Goal: Task Accomplishment & Management: Manage account settings

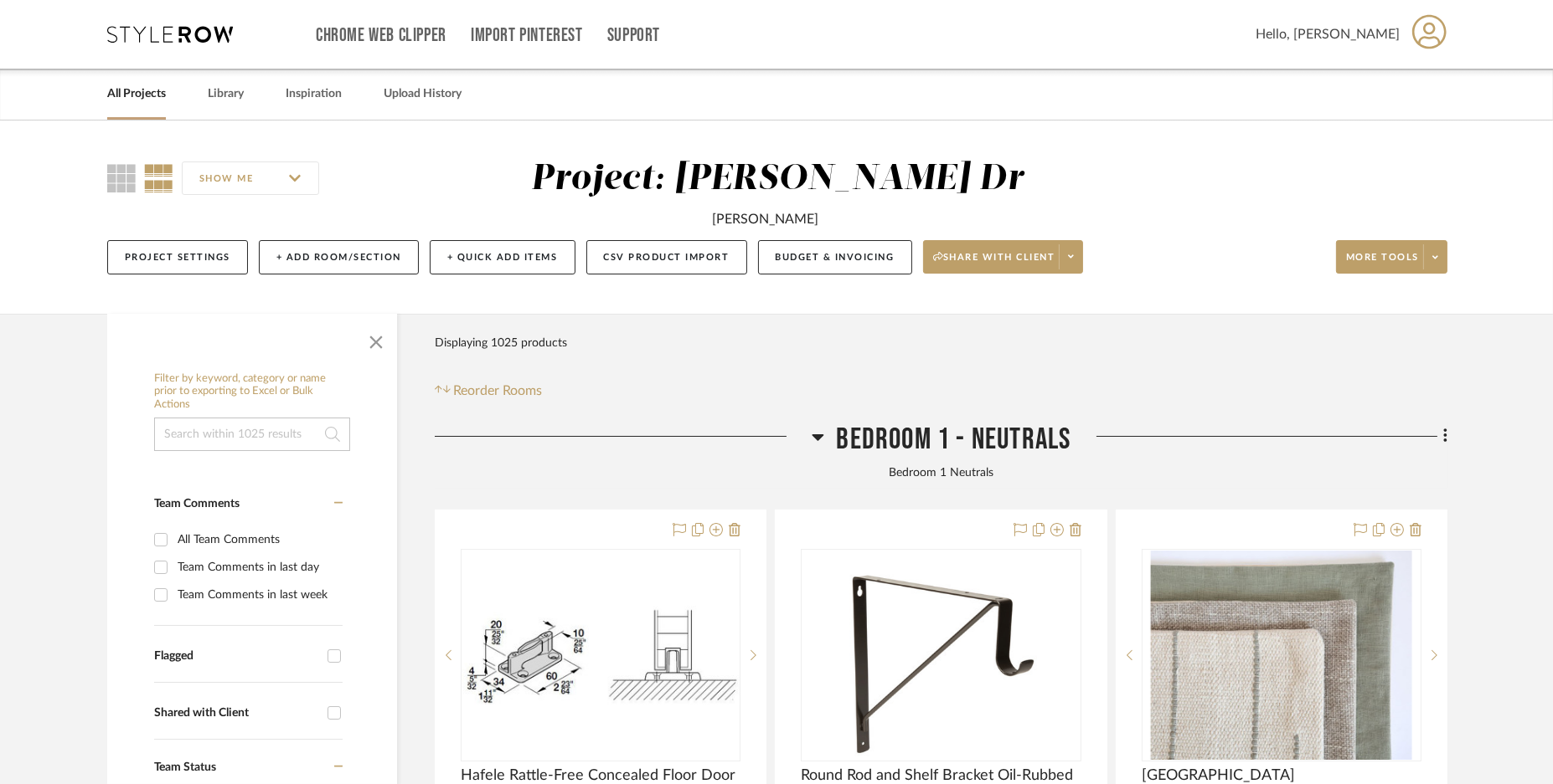
click at [1448, 248] on div "SHOW ME Project: [PERSON_NAME] [PERSON_NAME] Project Settings + Add Room/Sectio…" at bounding box center [776, 222] width 1388 height 127
click at [1440, 251] on span at bounding box center [1434, 257] width 24 height 25
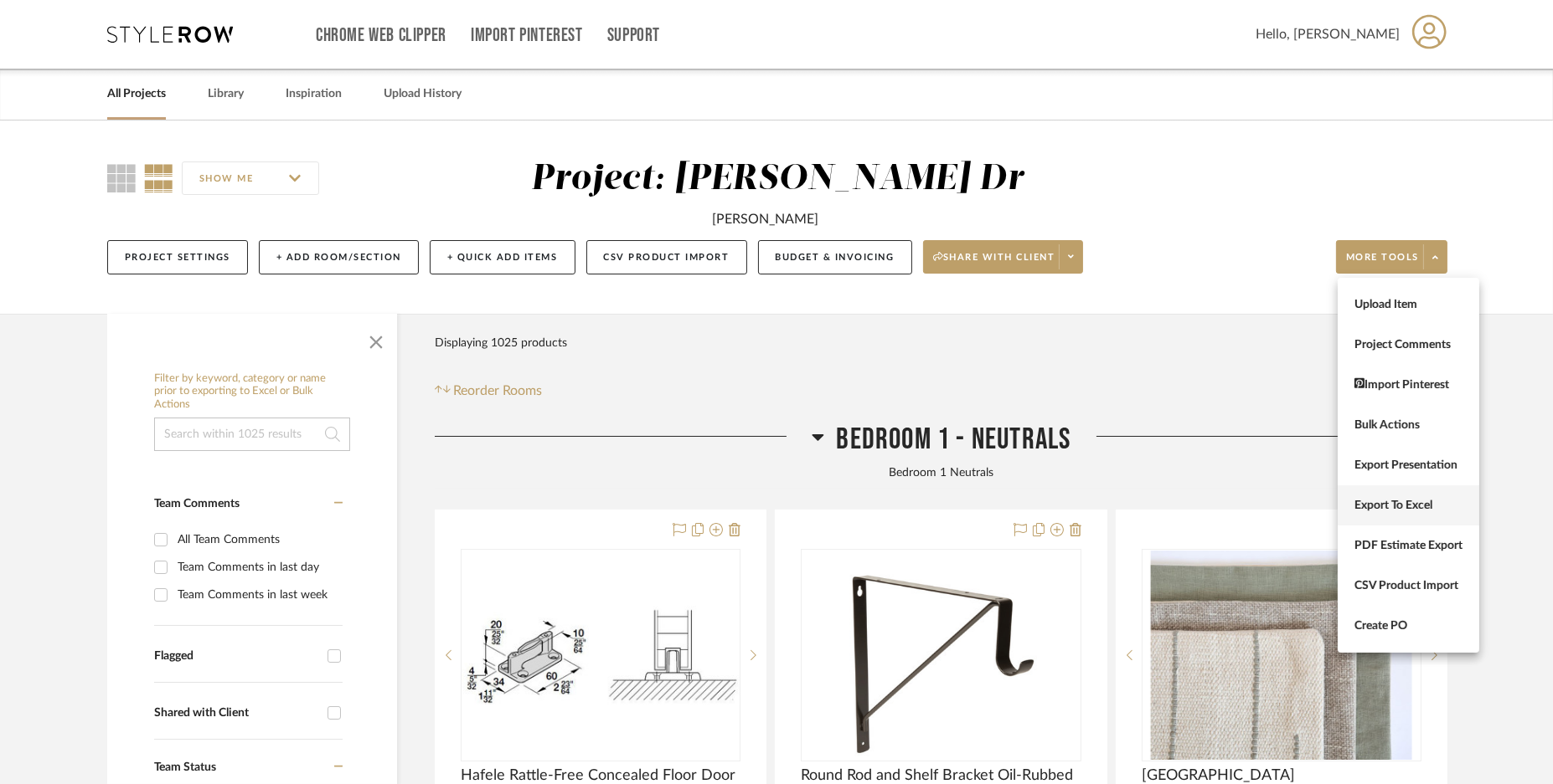
click at [1419, 501] on span "Export To Excel" at bounding box center [1408, 505] width 108 height 14
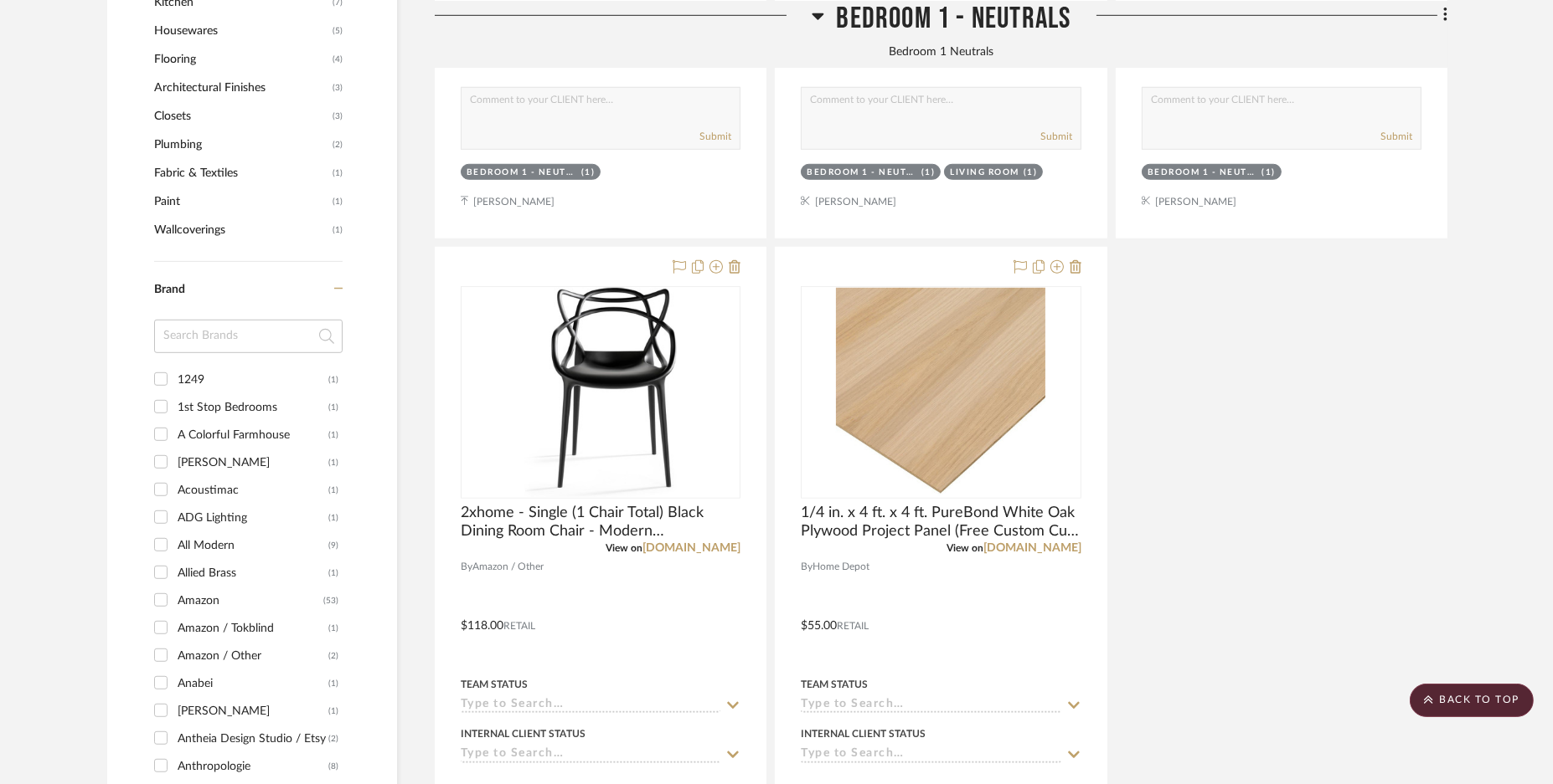
scroll to position [1988, 0]
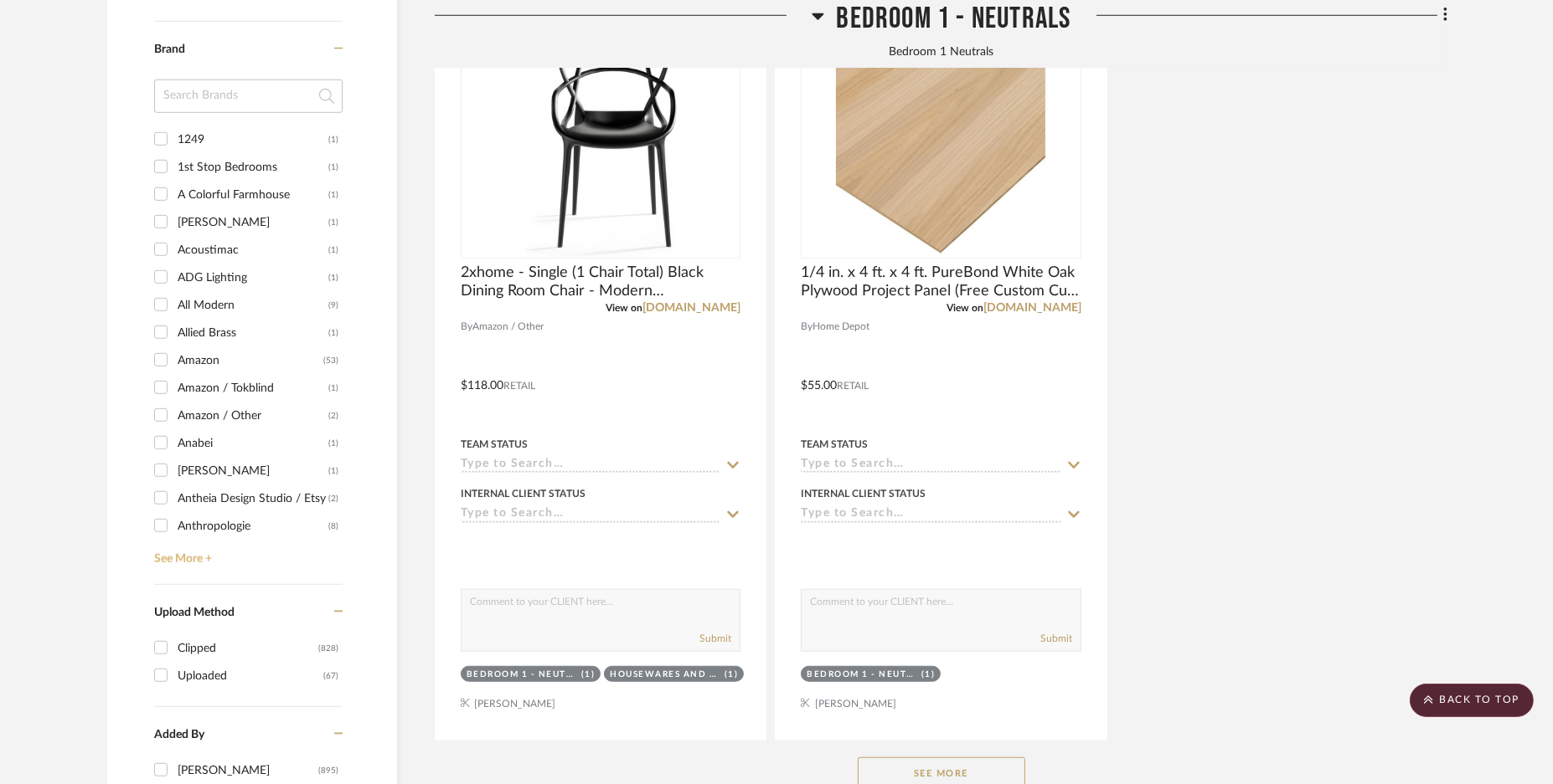
click at [181, 558] on link "See More +" at bounding box center [246, 553] width 193 height 27
click at [159, 134] on input "1249 (1)" at bounding box center [160, 139] width 27 height 27
checkbox input "true"
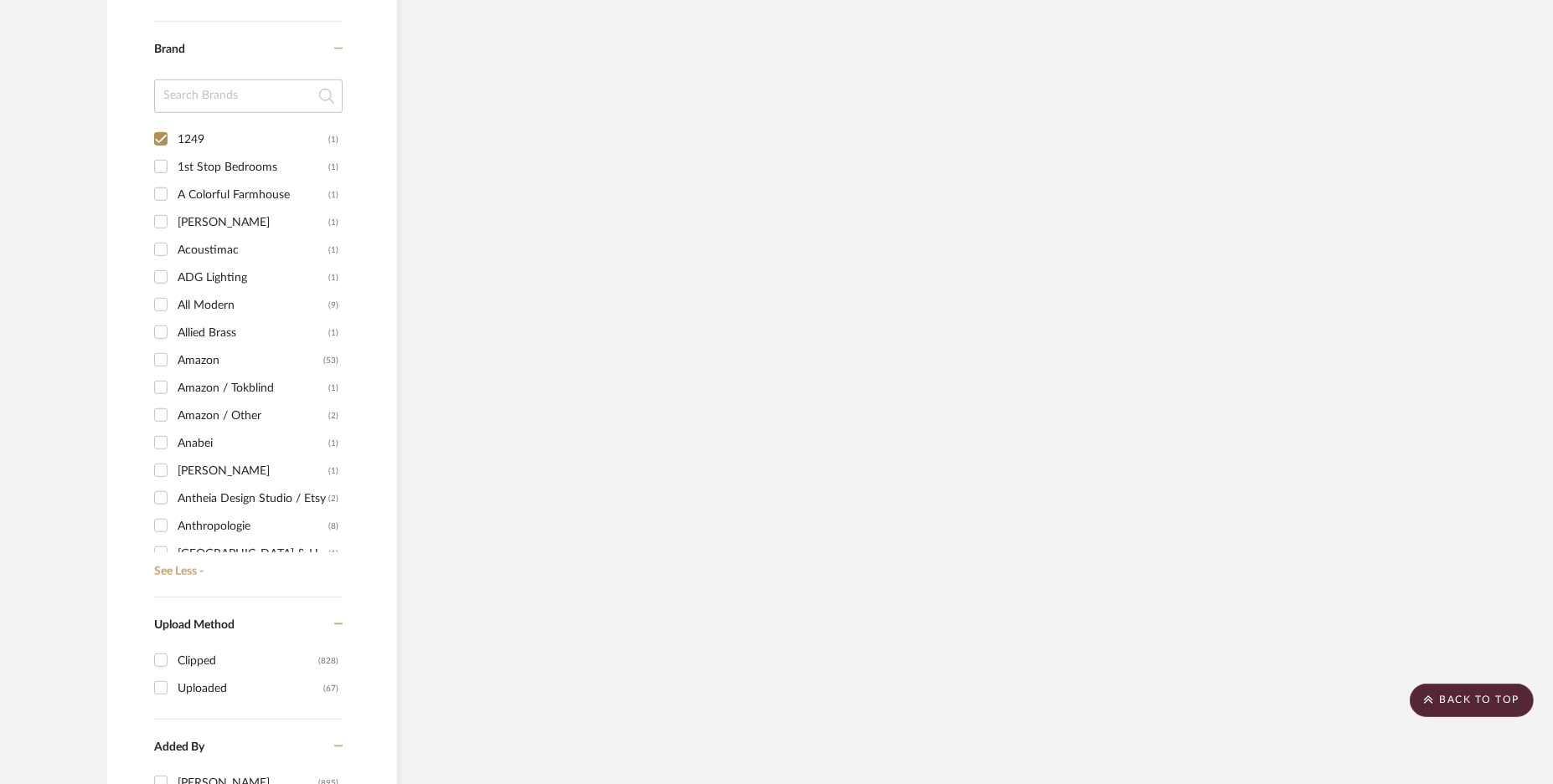
scroll to position [1461, 0]
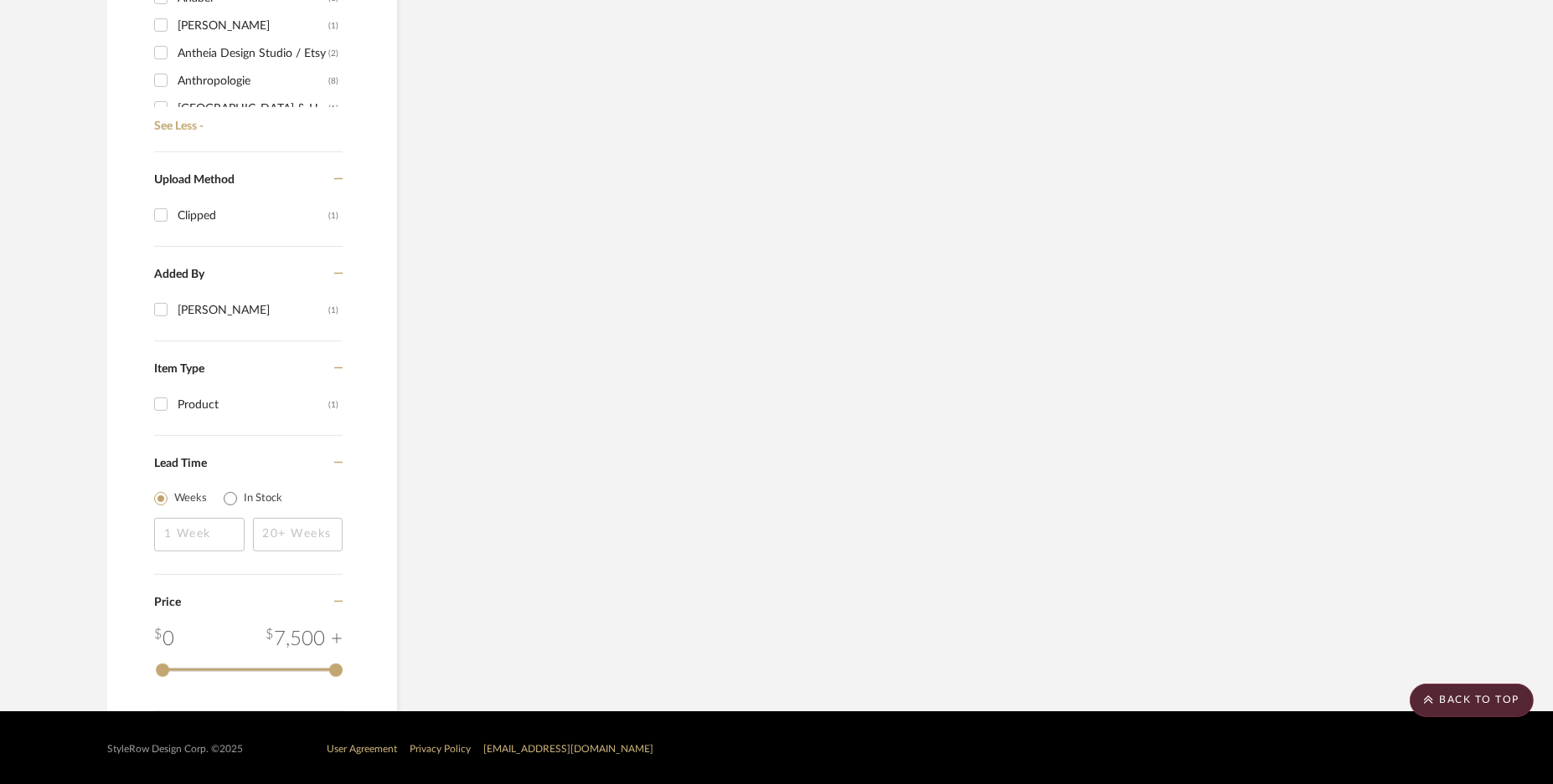
scroll to position [833, 0]
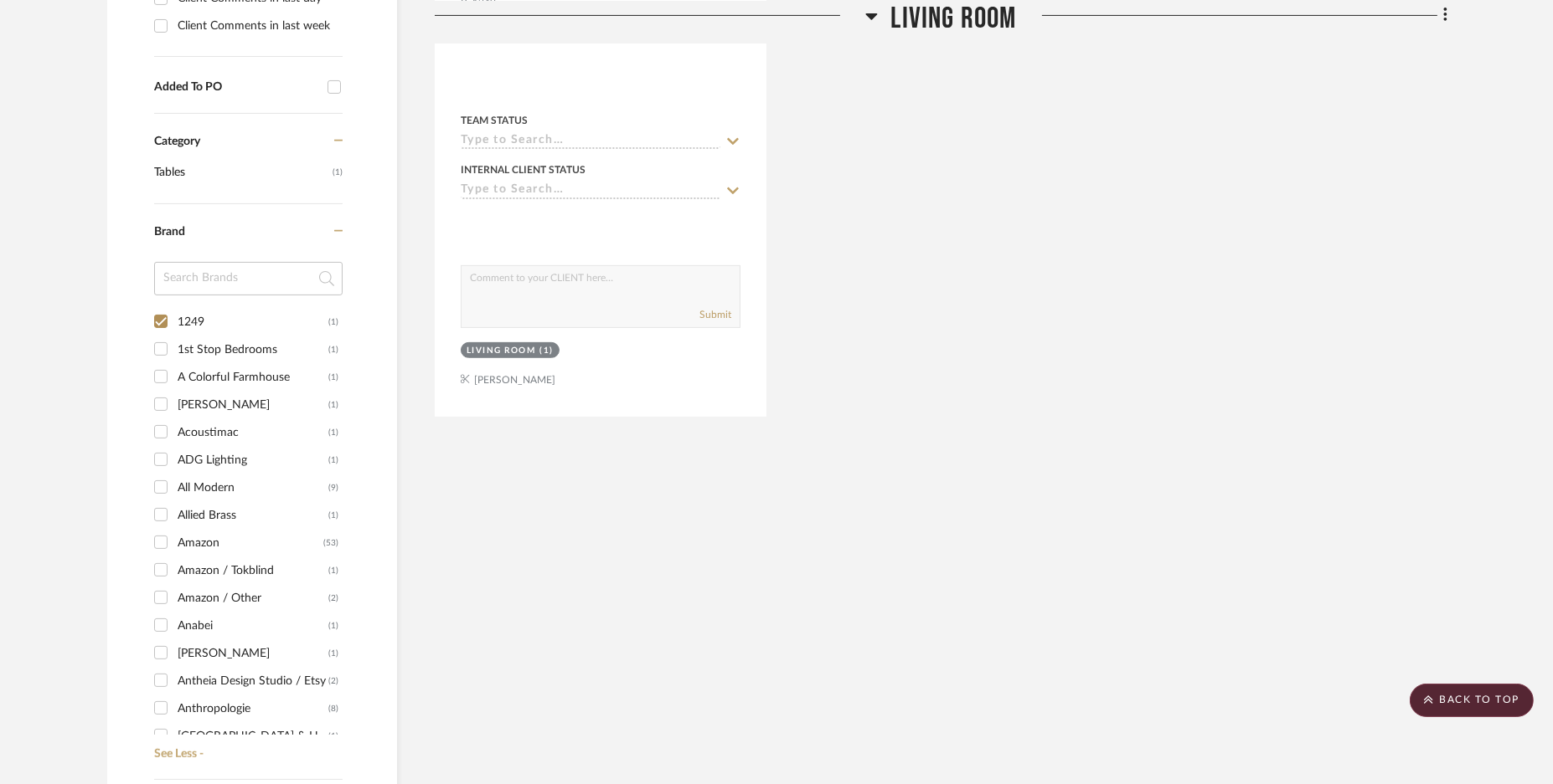
click at [161, 349] on input "1st Stop Bedrooms (1)" at bounding box center [160, 348] width 27 height 27
checkbox input "true"
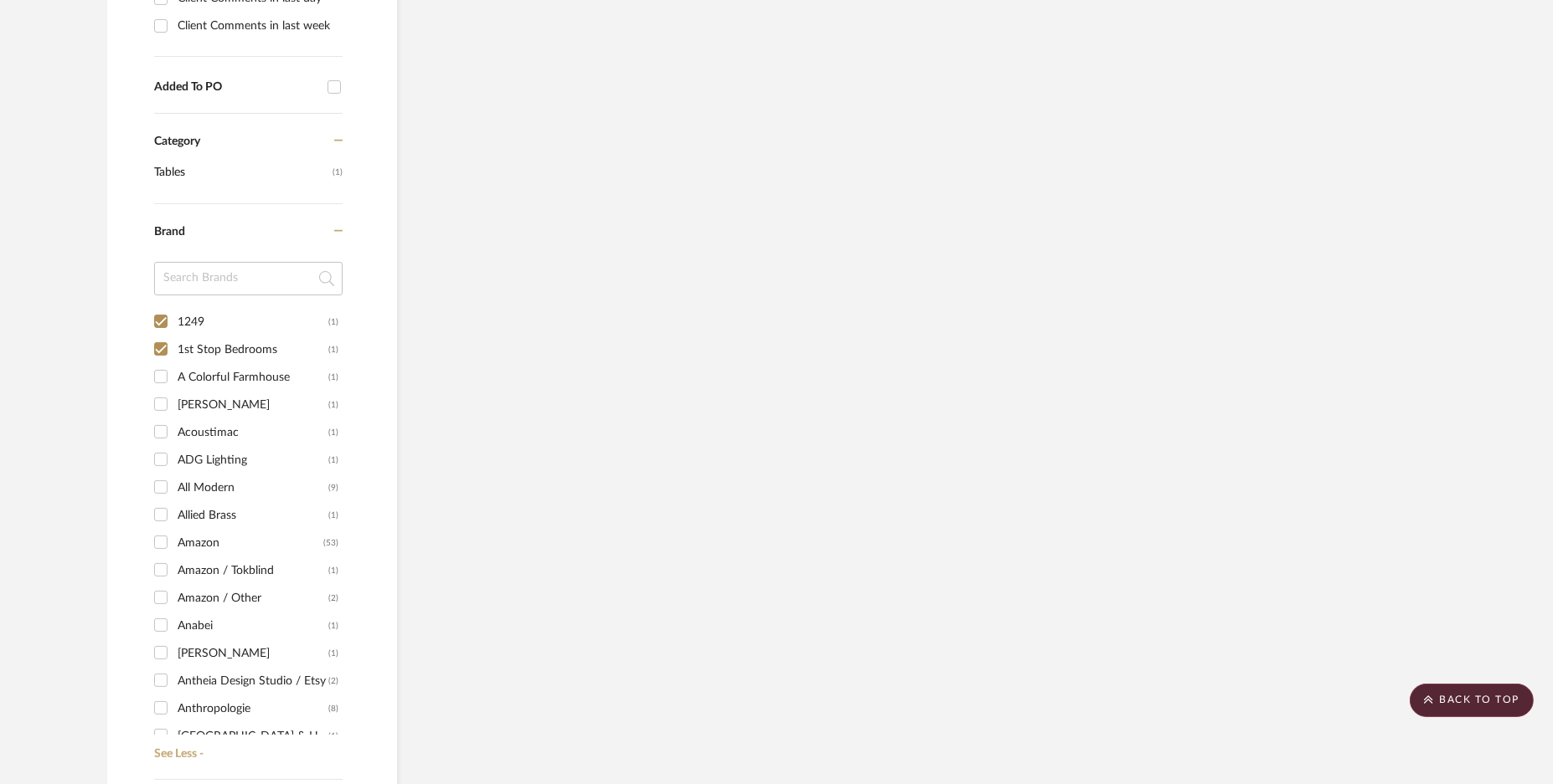
click at [160, 375] on div "1249 (1) 1st Stop Bedrooms (1) A Colorful Farmhouse (1) [PERSON_NAME] (1) Acous…" at bounding box center [248, 530] width 188 height 443
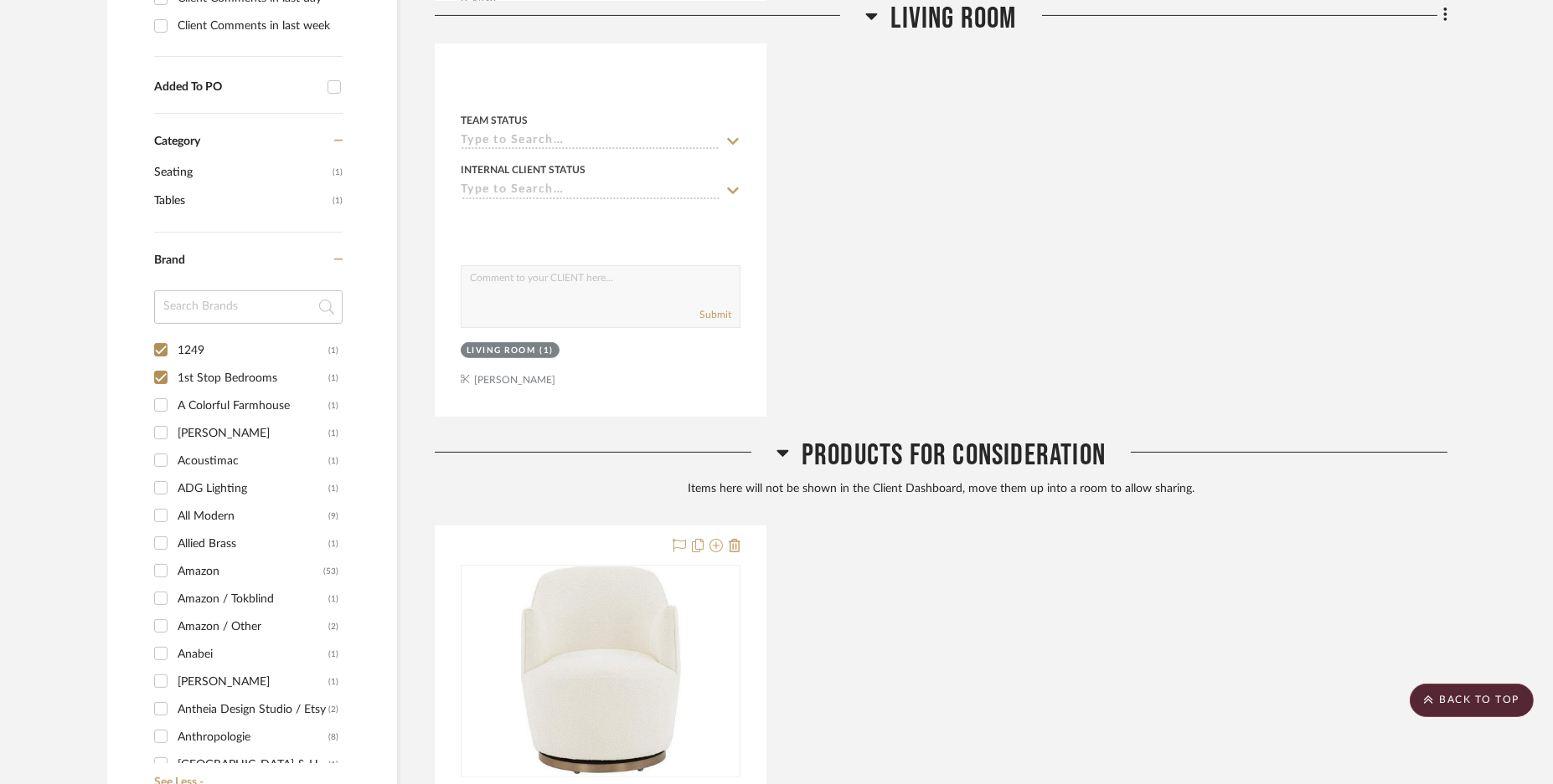
click at [161, 404] on input "A Colorful Farmhouse (1)" at bounding box center [160, 405] width 27 height 27
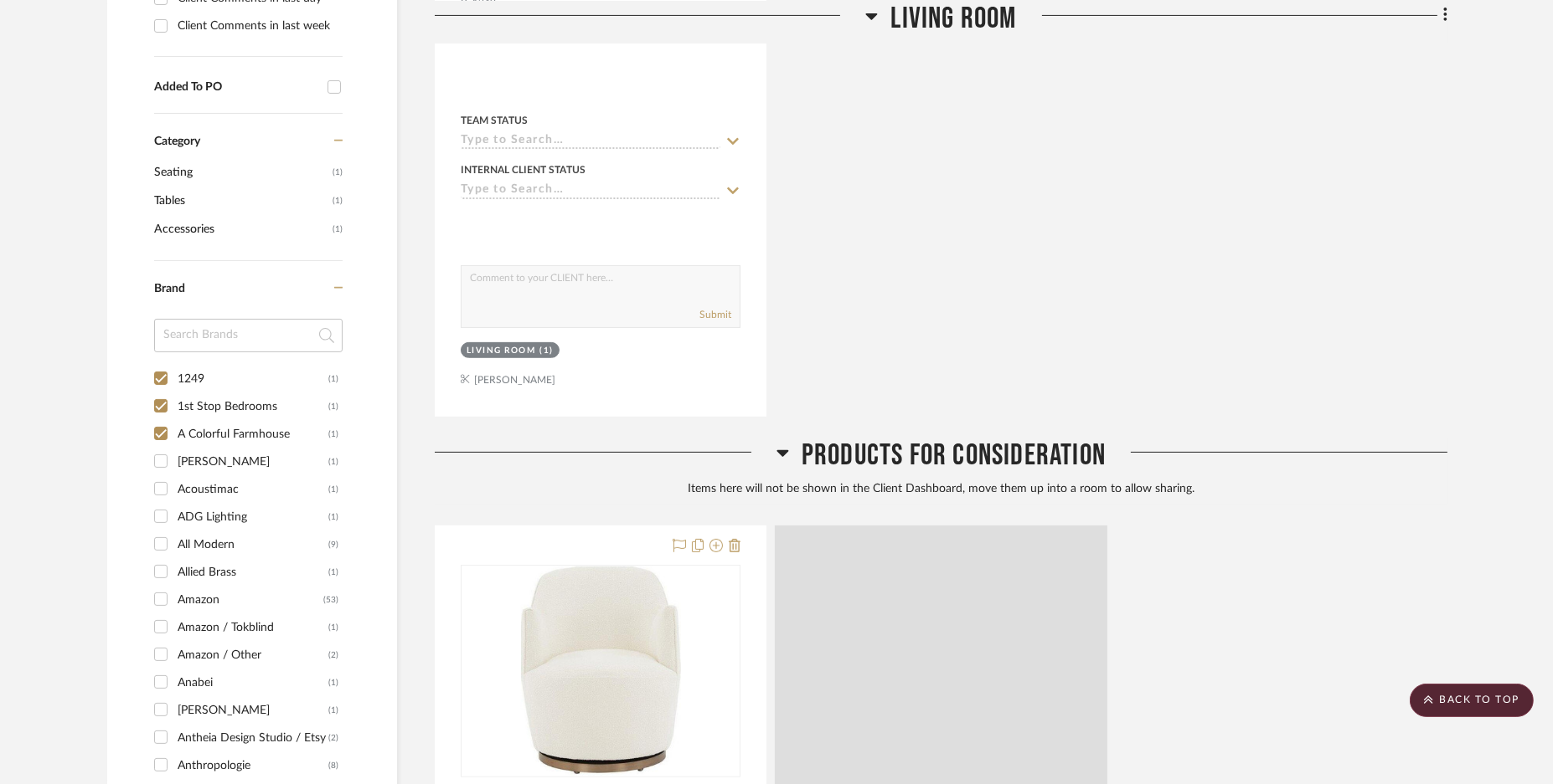
click at [160, 436] on input "A Colorful Farmhouse (1)" at bounding box center [160, 433] width 27 height 27
checkbox input "false"
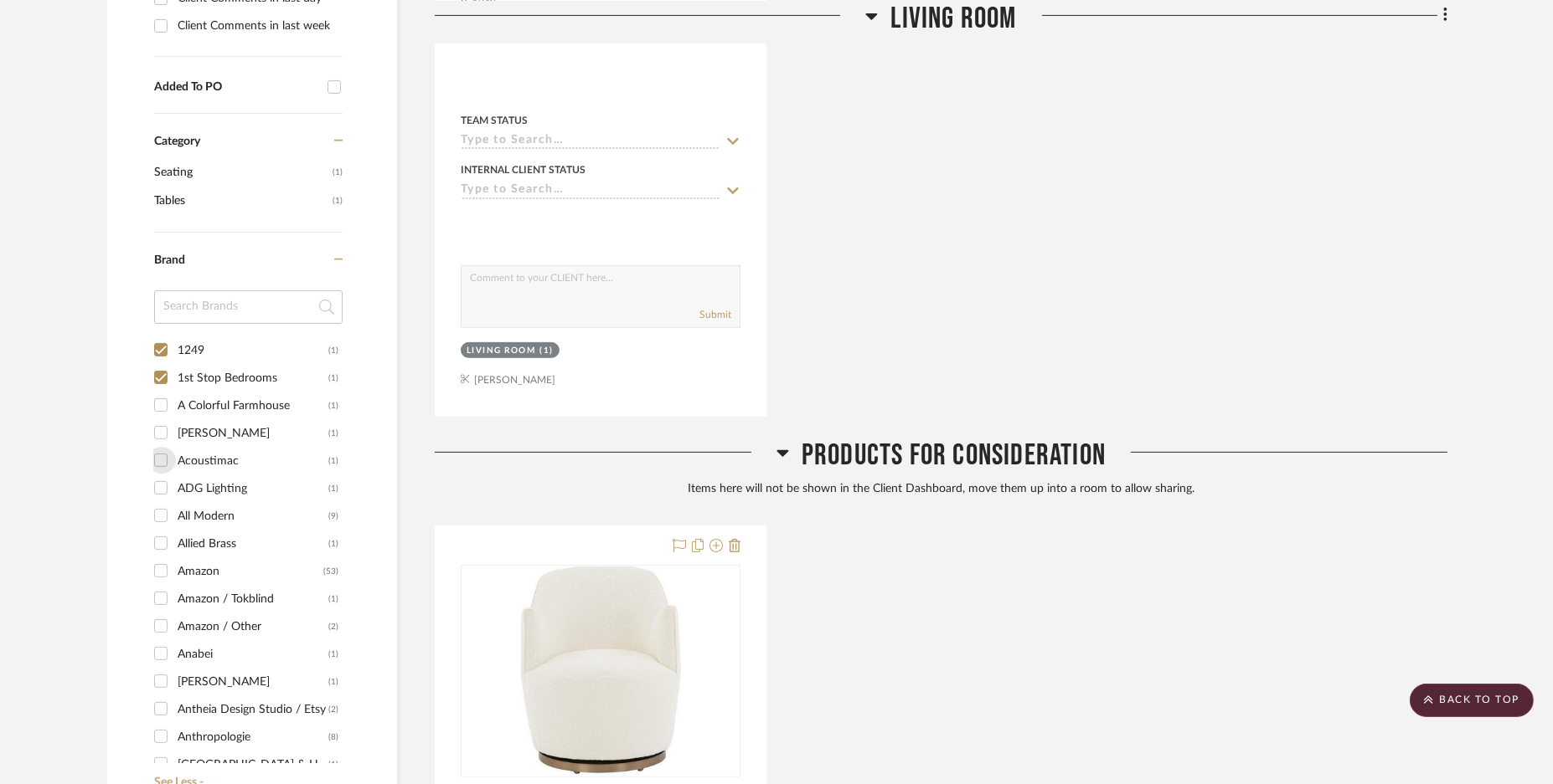
click at [159, 454] on input "Acoustimac (1)" at bounding box center [160, 460] width 27 height 27
checkbox input "true"
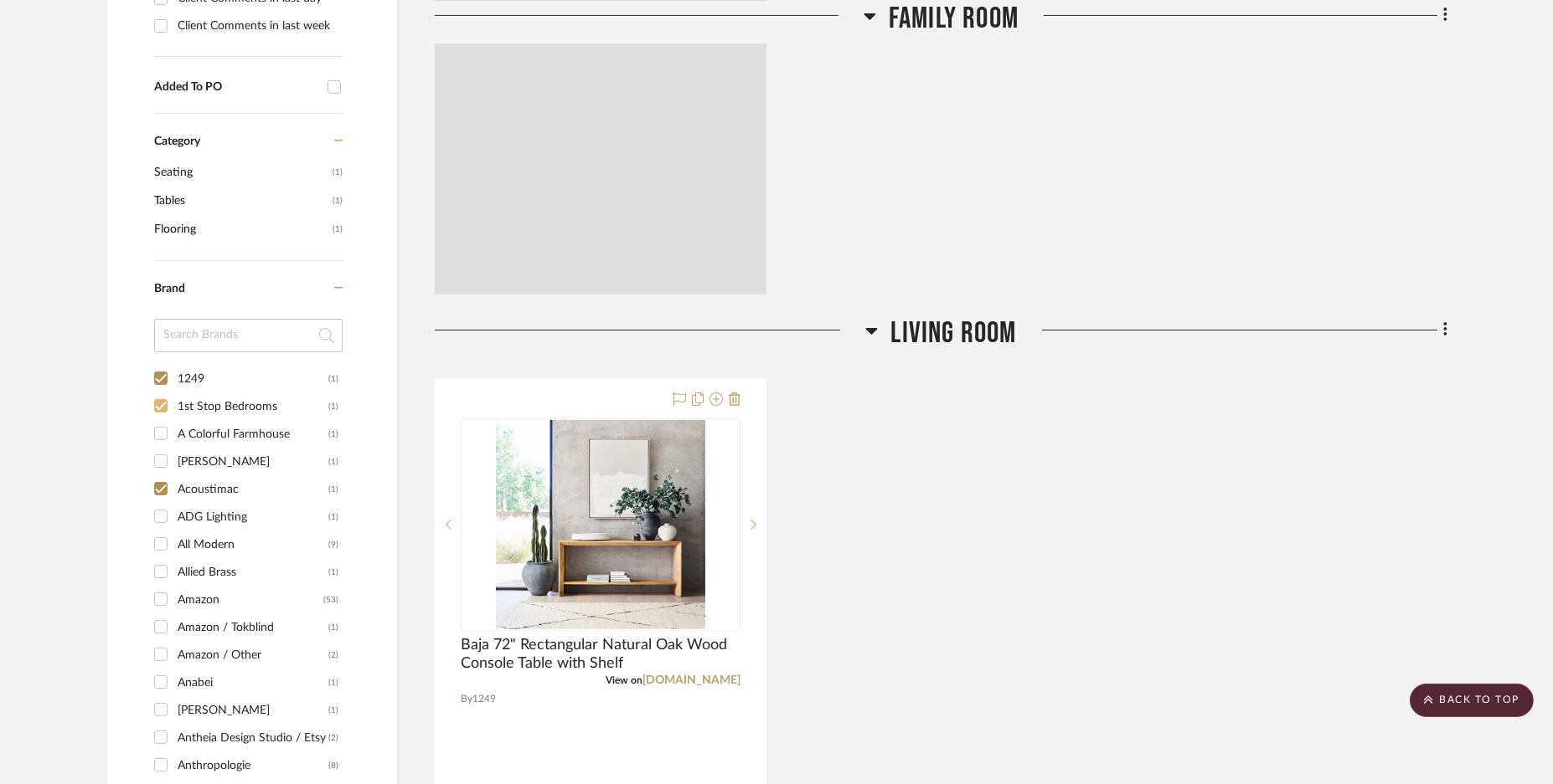
drag, startPoint x: 159, startPoint y: 427, endPoint x: 159, endPoint y: 416, distance: 11.0
click at [159, 426] on input "A Colorful Farmhouse (1)" at bounding box center [160, 433] width 27 height 27
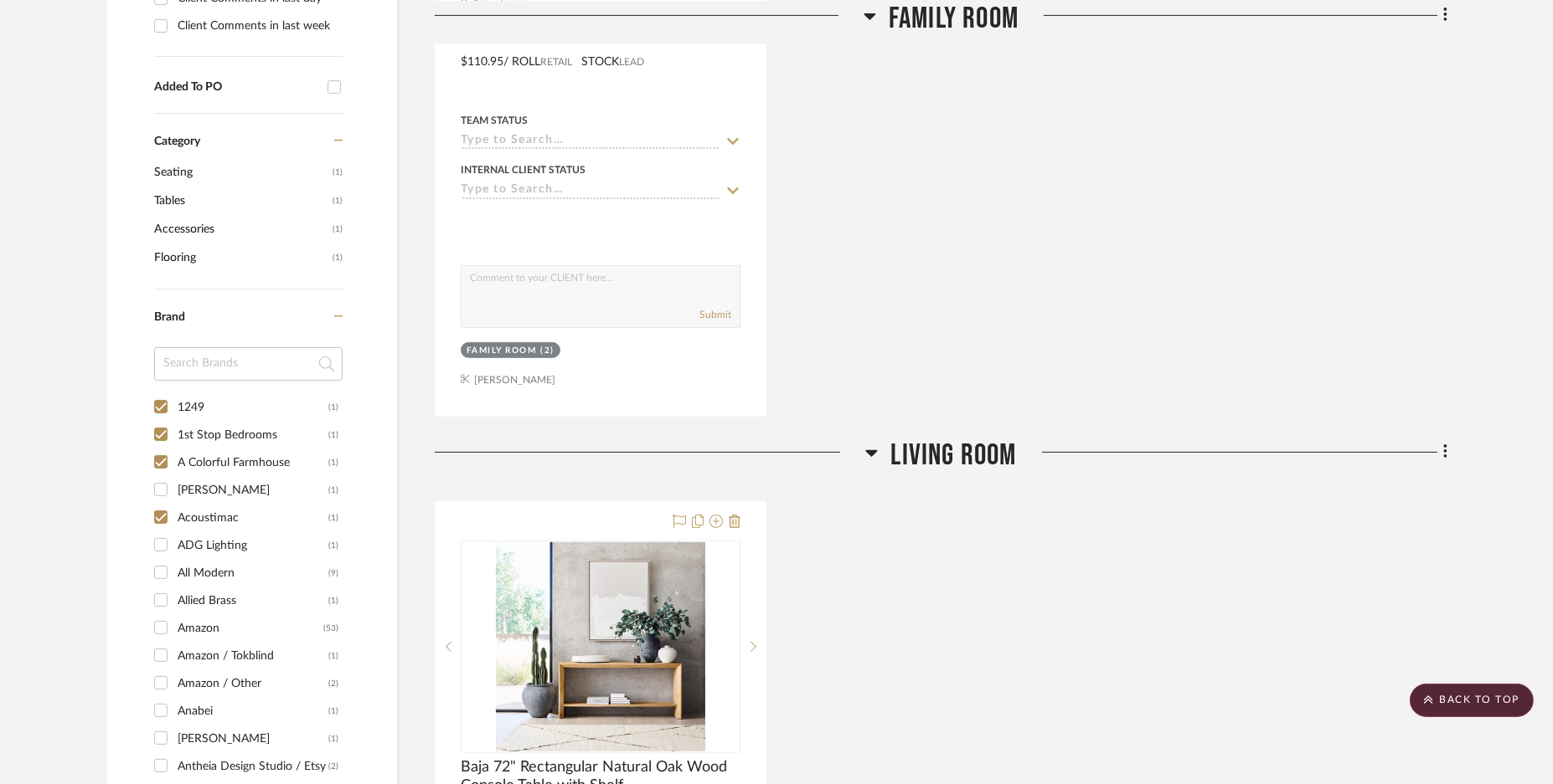
drag, startPoint x: 161, startPoint y: 458, endPoint x: 162, endPoint y: 470, distance: 12.0
click at [161, 462] on input "A Colorful Farmhouse (1)" at bounding box center [160, 462] width 27 height 27
checkbox input "false"
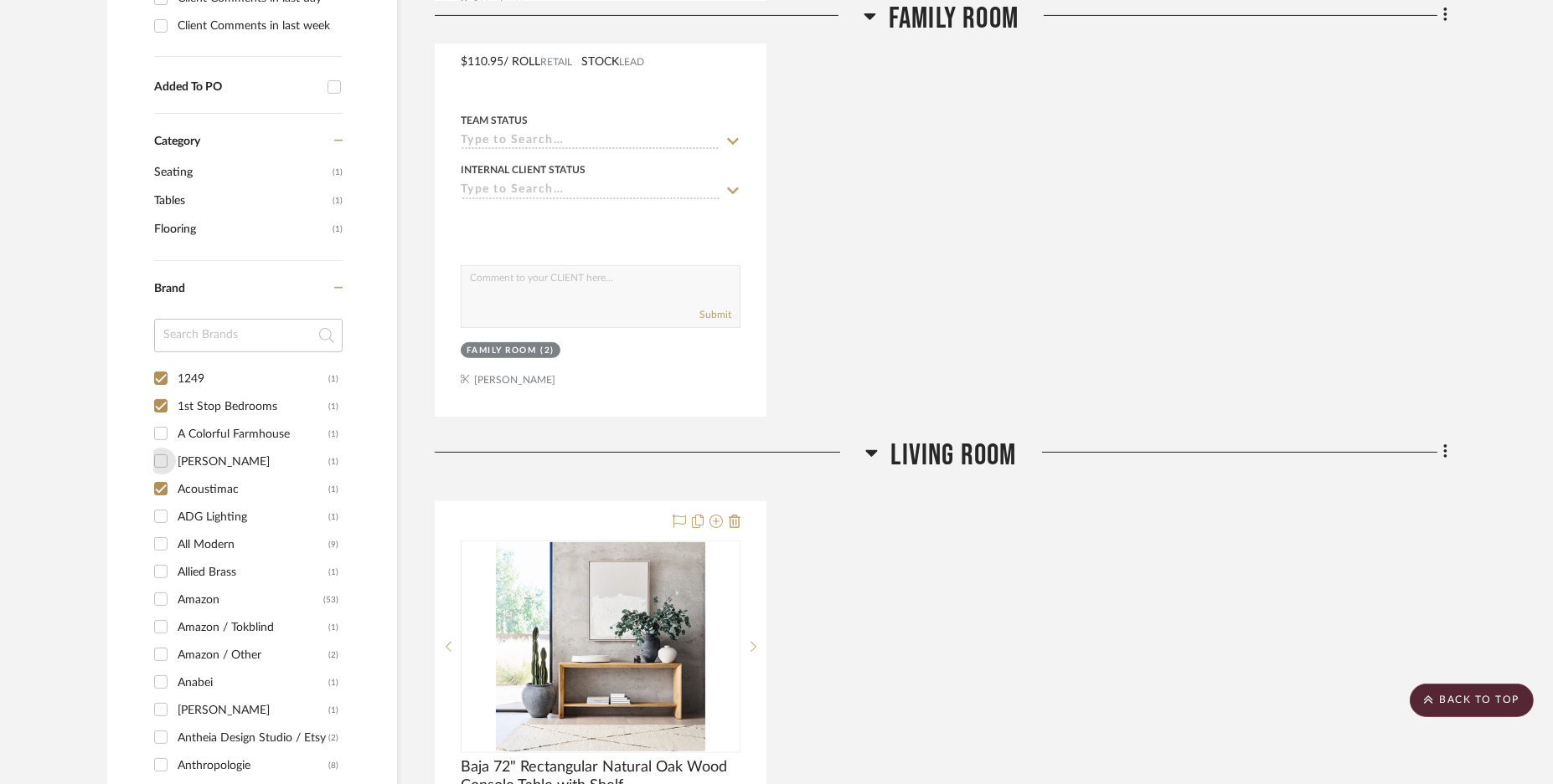
drag, startPoint x: 166, startPoint y: 456, endPoint x: 164, endPoint y: 437, distance: 19.1
click at [165, 456] on input "[PERSON_NAME] (1)" at bounding box center [160, 461] width 27 height 27
checkbox input "true"
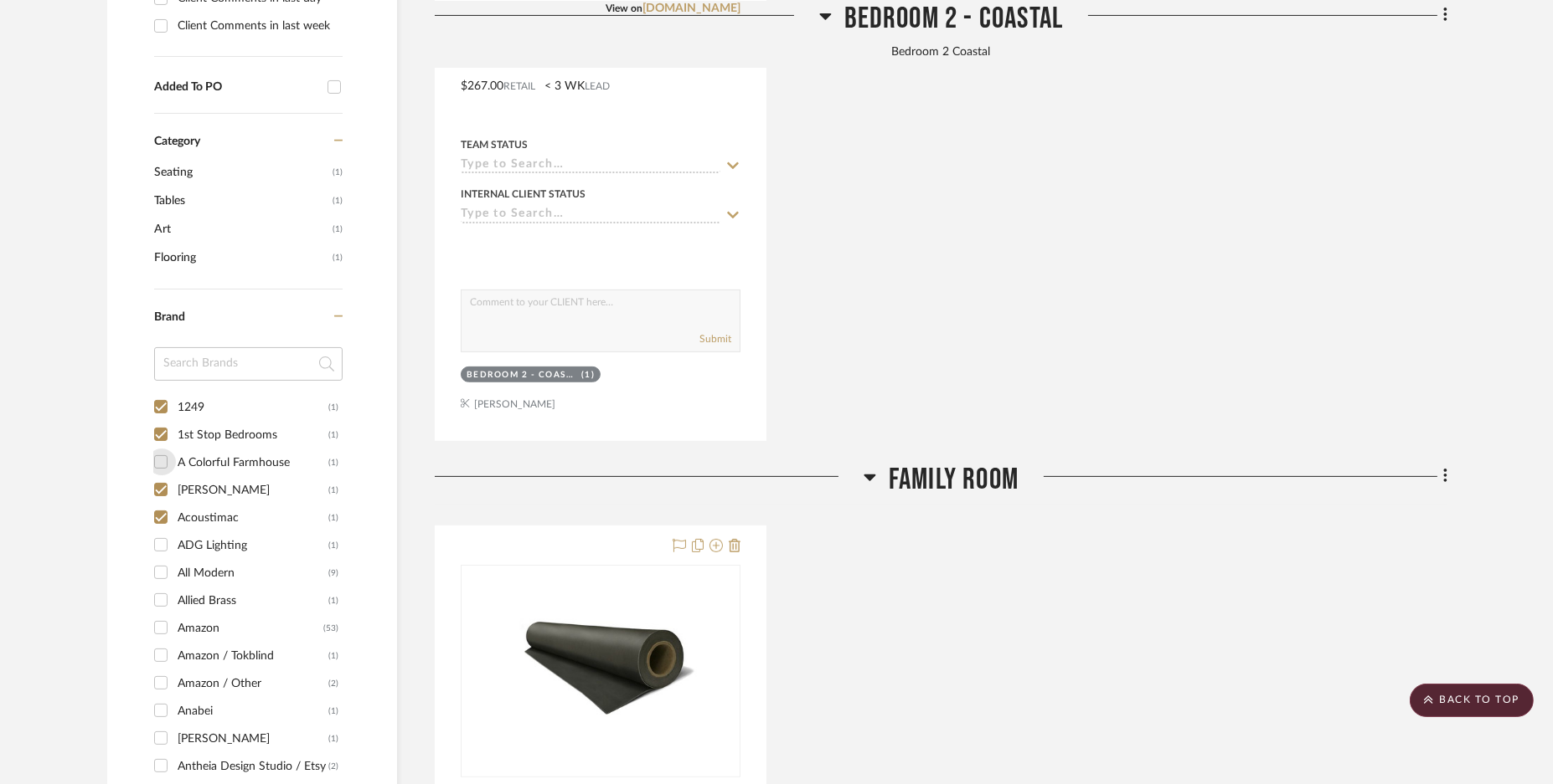
click at [166, 463] on input "A Colorful Farmhouse (1)" at bounding box center [160, 462] width 27 height 27
checkbox input "true"
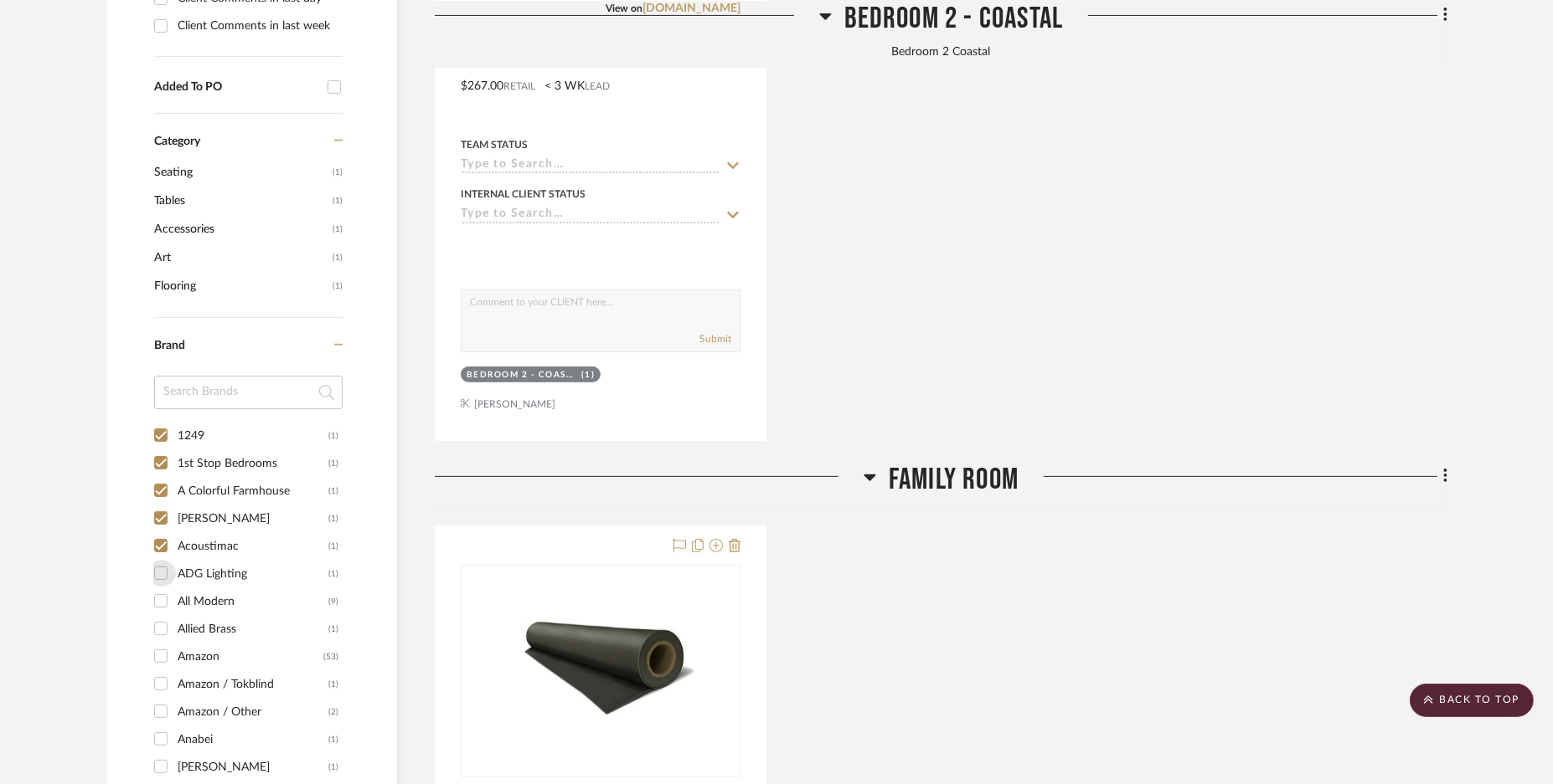
click at [159, 571] on input "ADG Lighting (1)" at bounding box center [160, 573] width 27 height 27
click at [157, 598] on input "ADG Lighting (1)" at bounding box center [160, 602] width 27 height 27
checkbox input "false"
click at [163, 624] on input "Allied Brass (1)" at bounding box center [160, 628] width 27 height 27
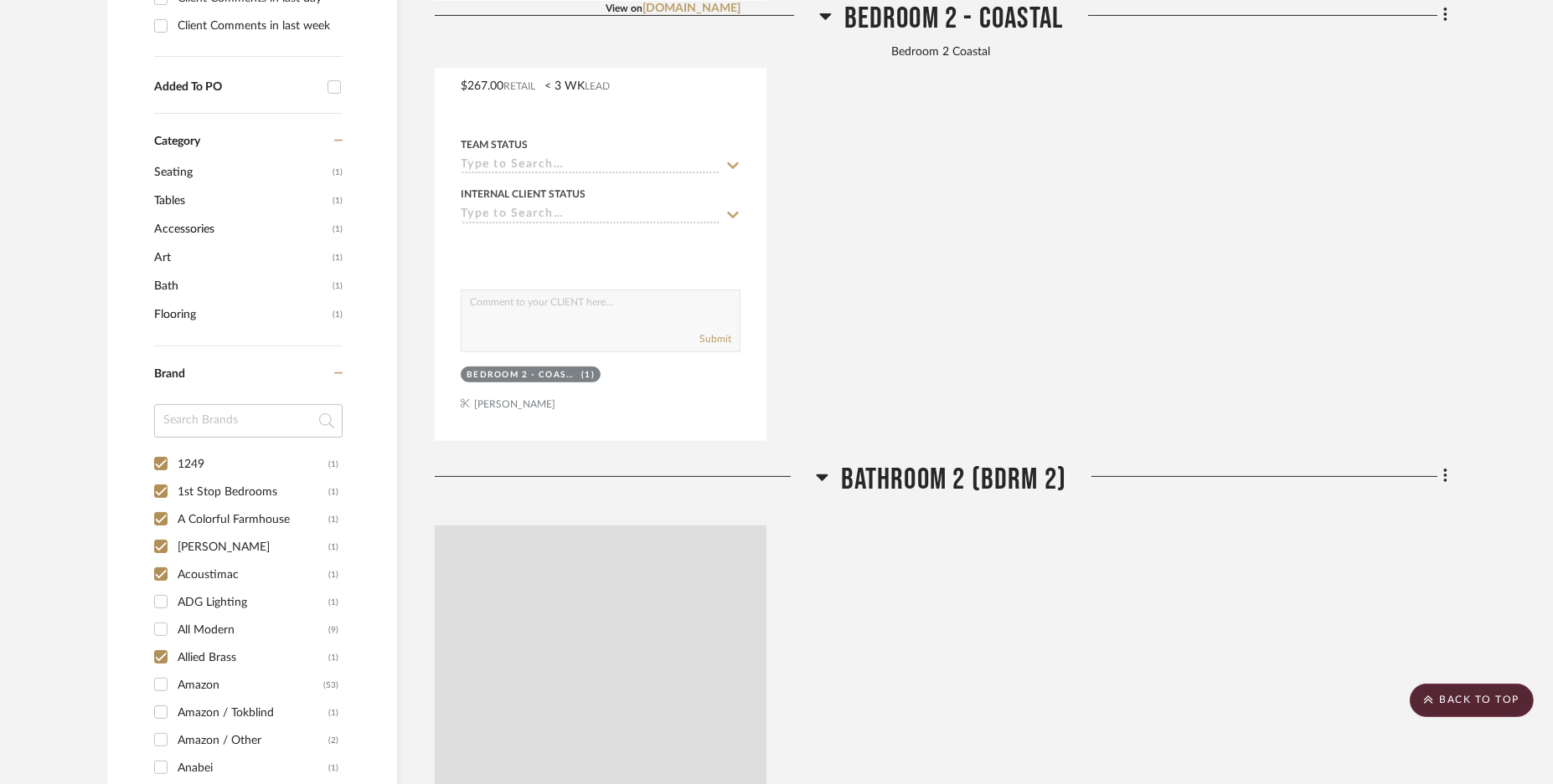
click at [161, 659] on input "Allied Brass (1)" at bounding box center [160, 657] width 27 height 27
checkbox input "false"
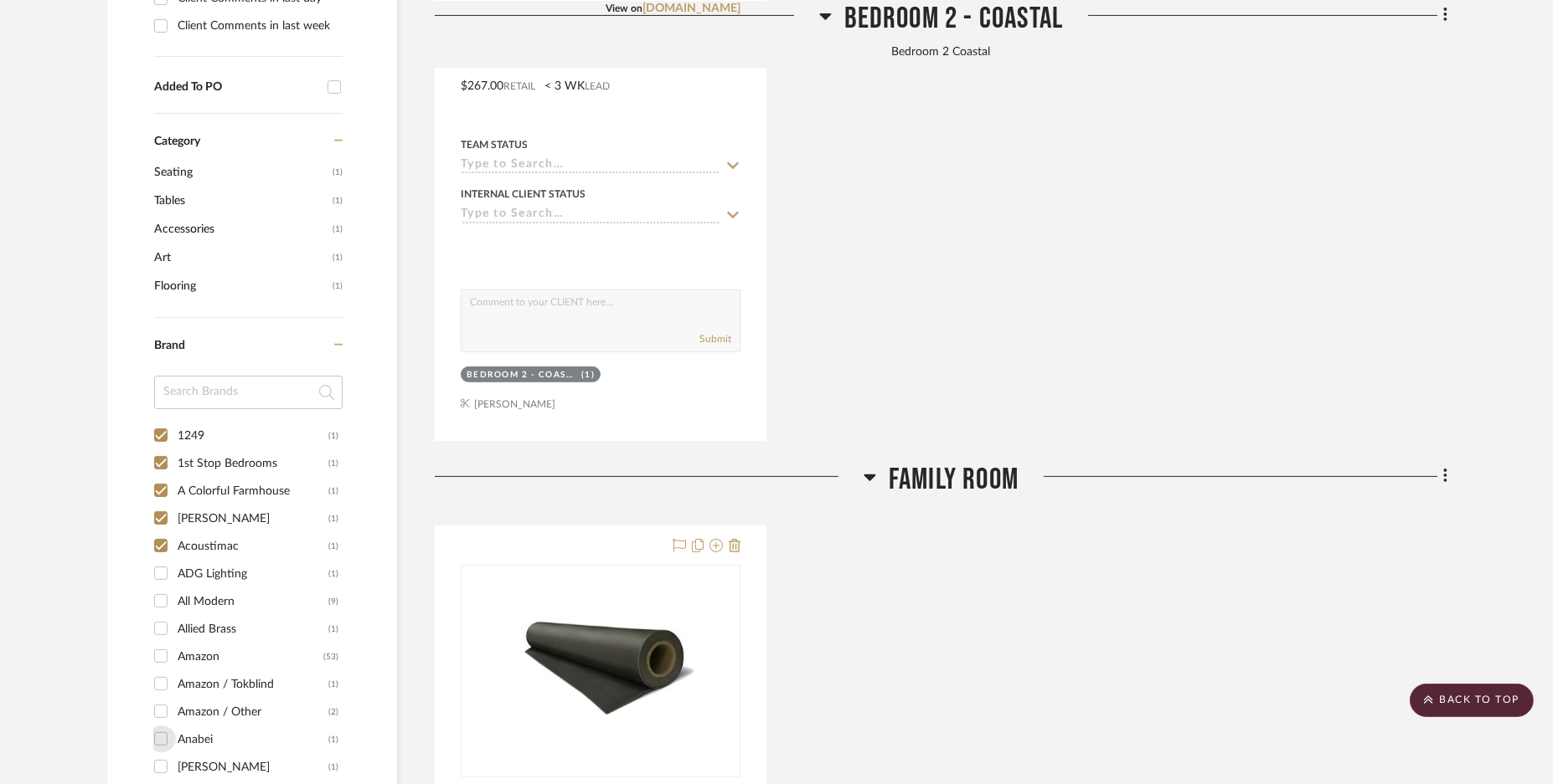
click at [159, 739] on input "Anabei (1)" at bounding box center [160, 739] width 27 height 27
checkbox input "true"
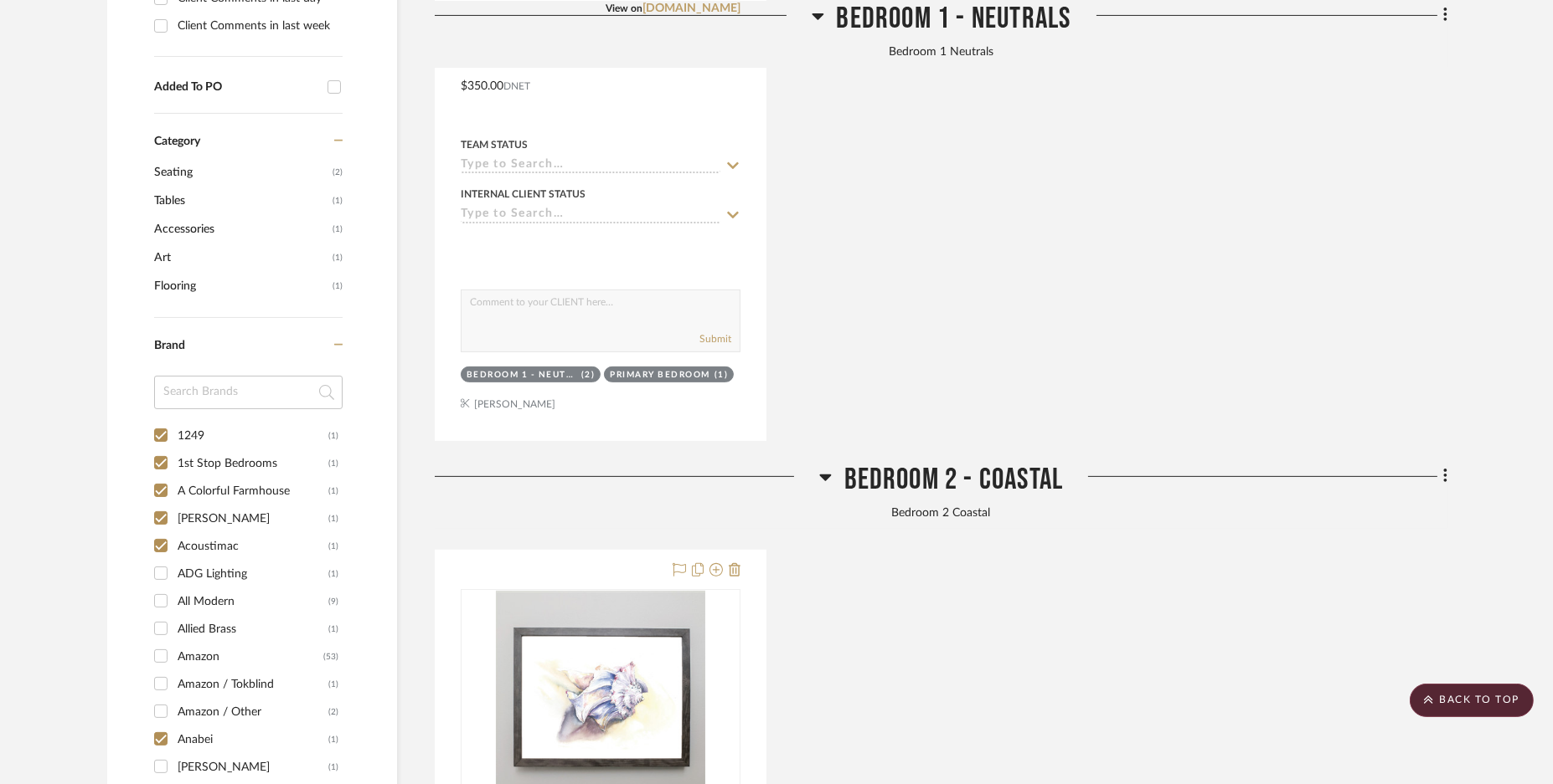
click at [161, 659] on input "Amazon (53)" at bounding box center [160, 656] width 27 height 27
checkbox input "true"
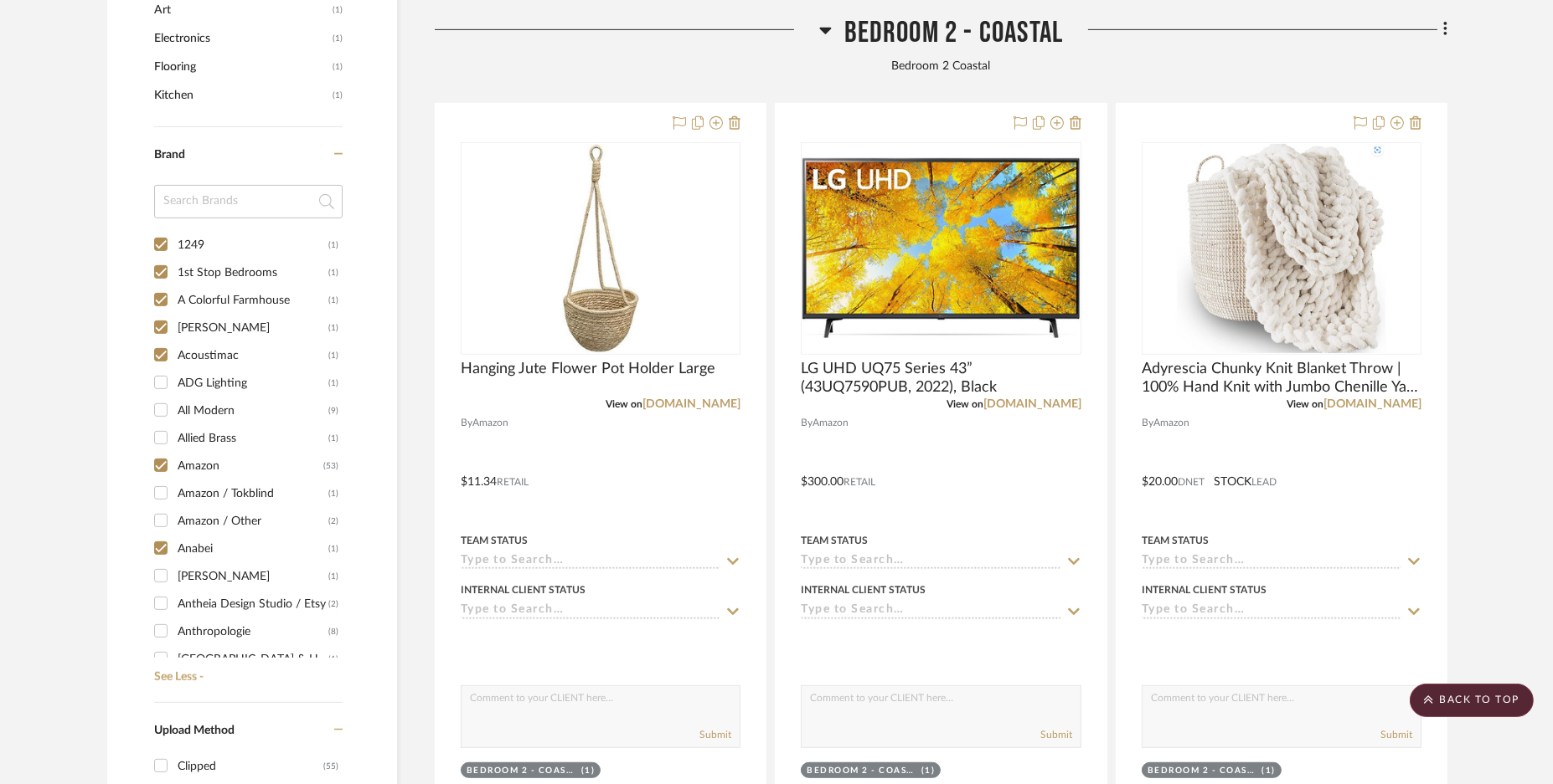
scroll to position [1356, 0]
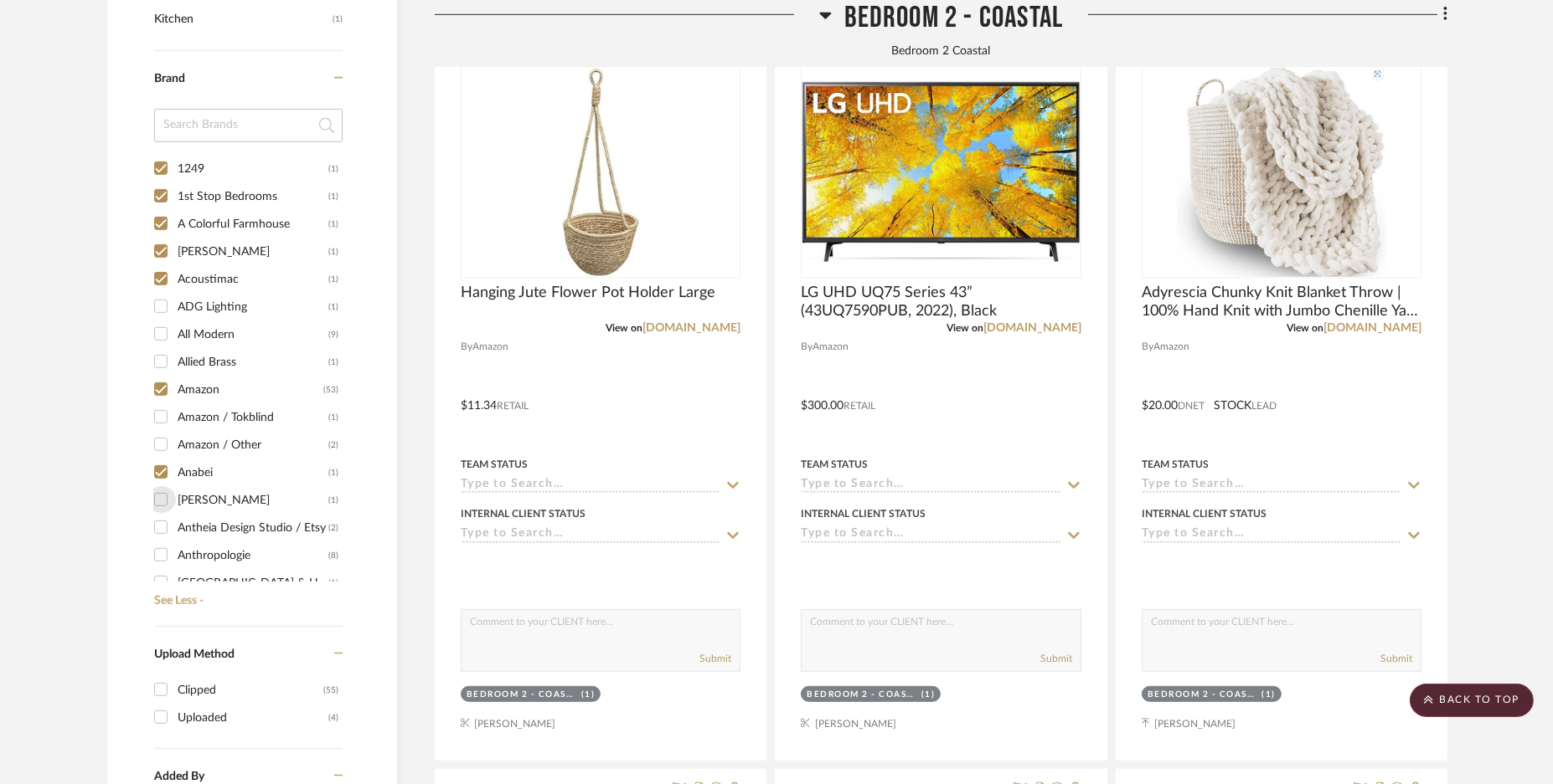
click at [161, 497] on input "[PERSON_NAME] (1)" at bounding box center [160, 499] width 27 height 27
checkbox input "true"
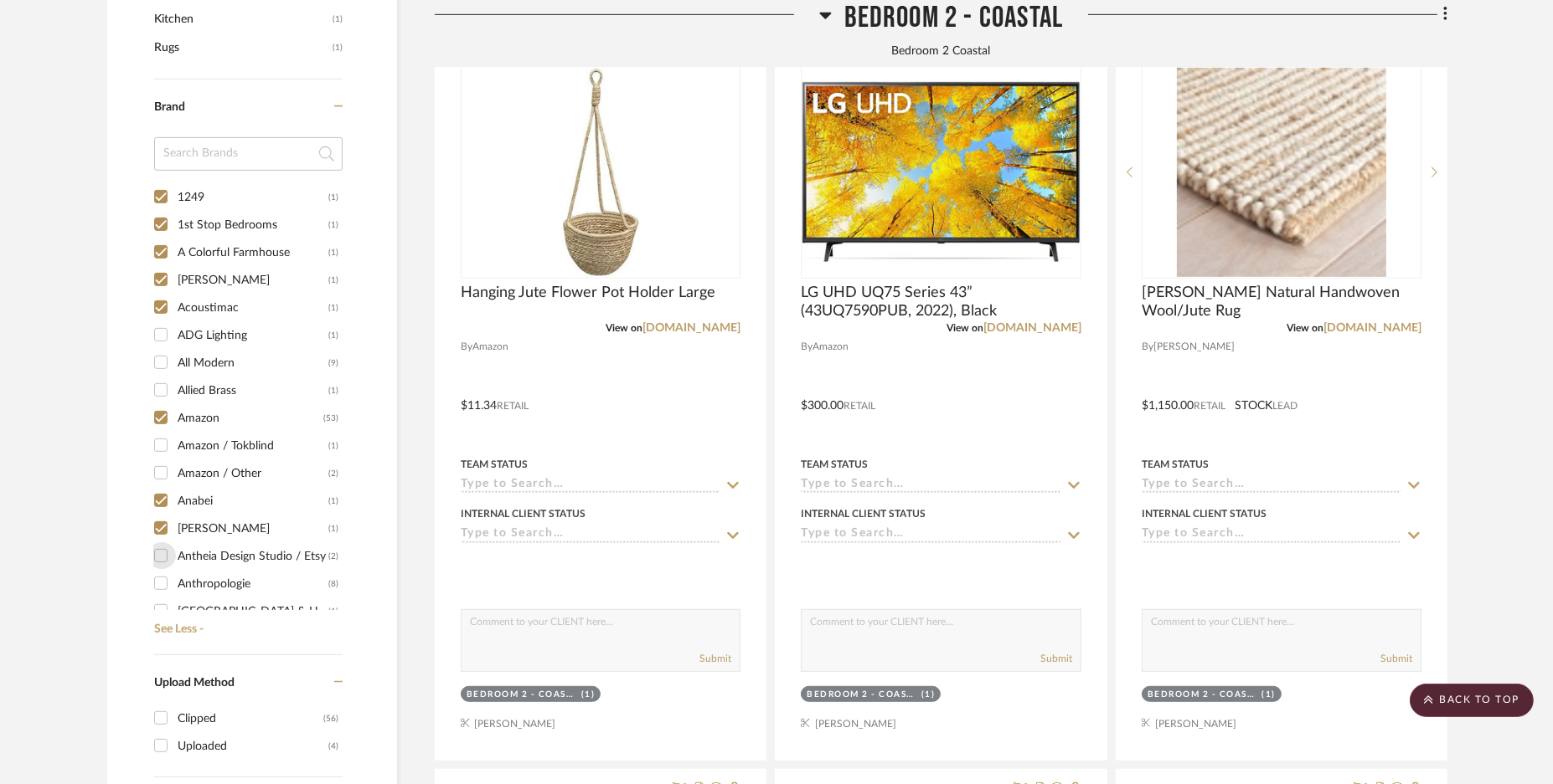
click at [160, 558] on input "Antheia Design Studio / Etsy (2)" at bounding box center [160, 556] width 27 height 27
checkbox input "true"
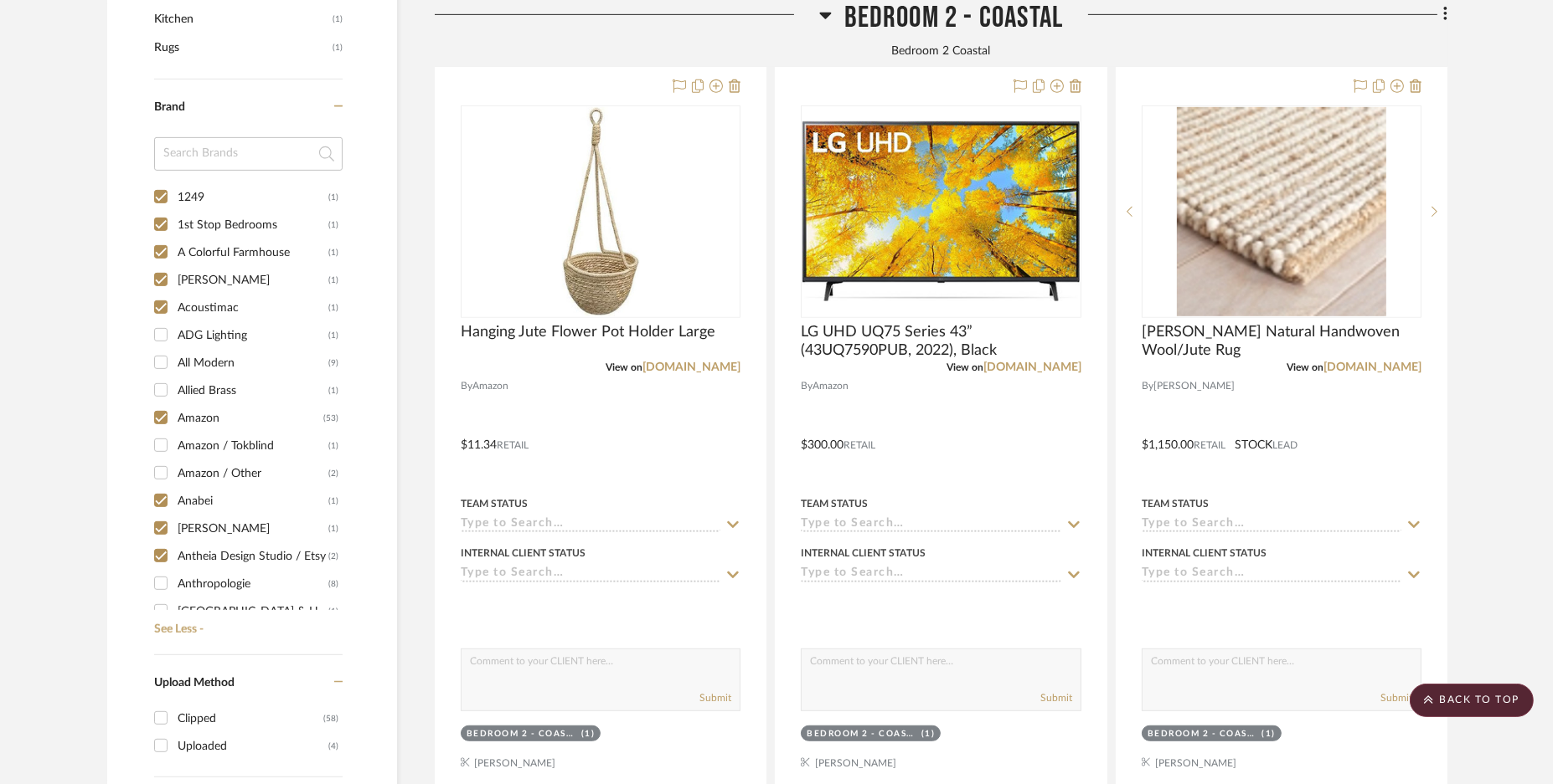
click at [160, 387] on input "Allied Brass (1)" at bounding box center [160, 389] width 27 height 27
checkbox input "true"
click at [160, 360] on input "All Modern (9)" at bounding box center [160, 362] width 27 height 27
checkbox input "true"
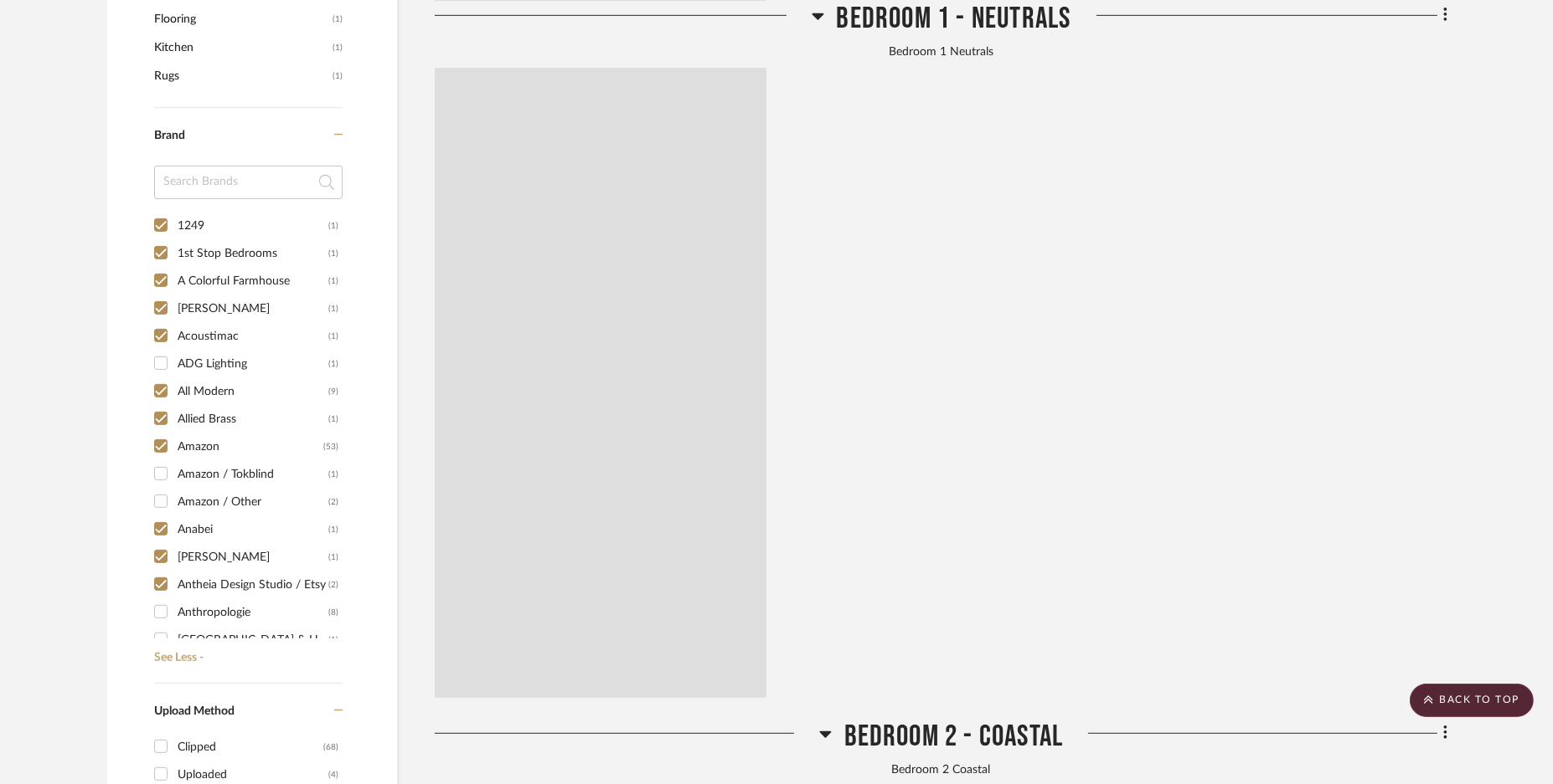
scroll to position [1385, 0]
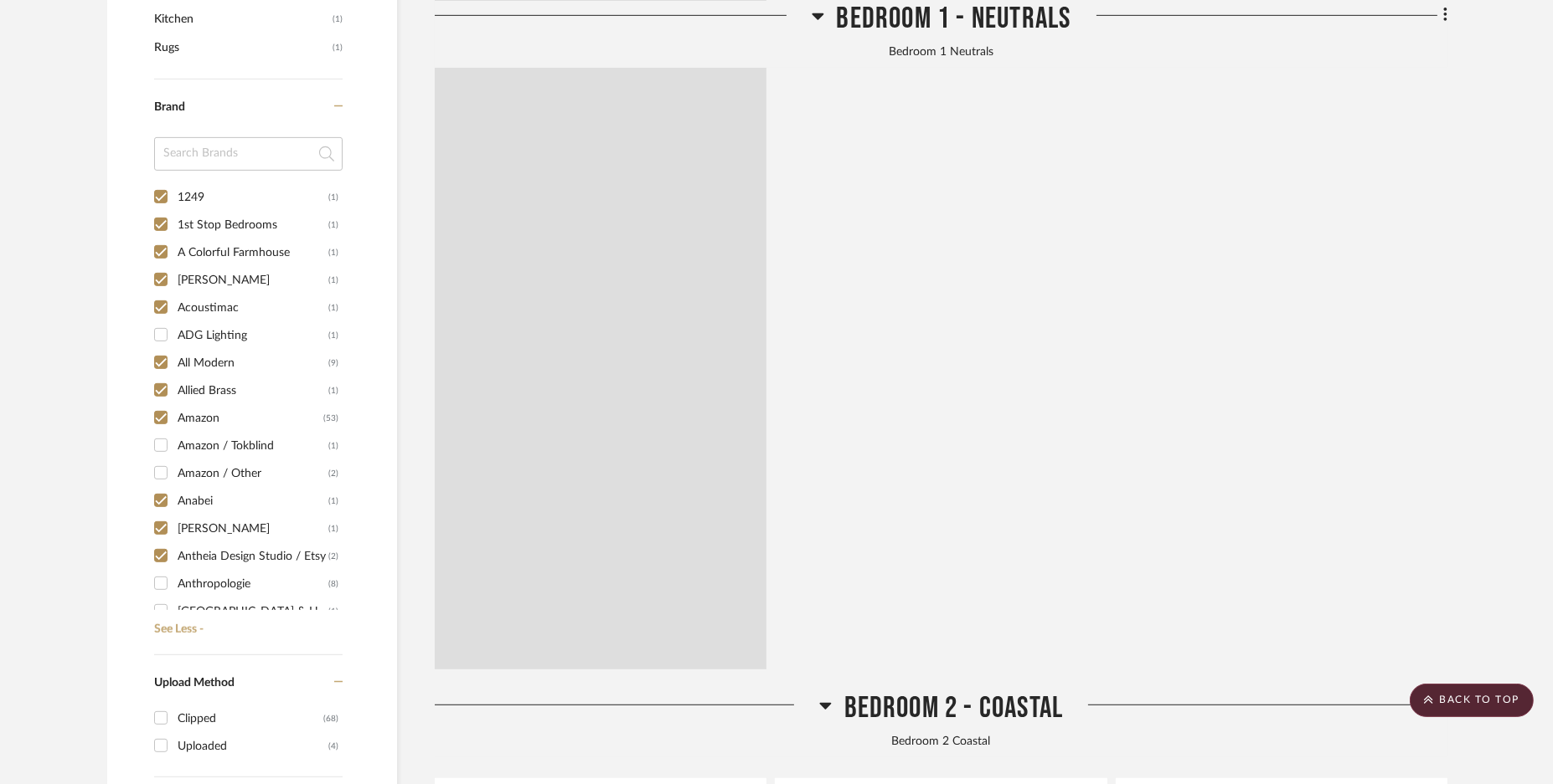
click at [159, 333] on input "ADG Lighting (1)" at bounding box center [160, 335] width 27 height 27
checkbox input "true"
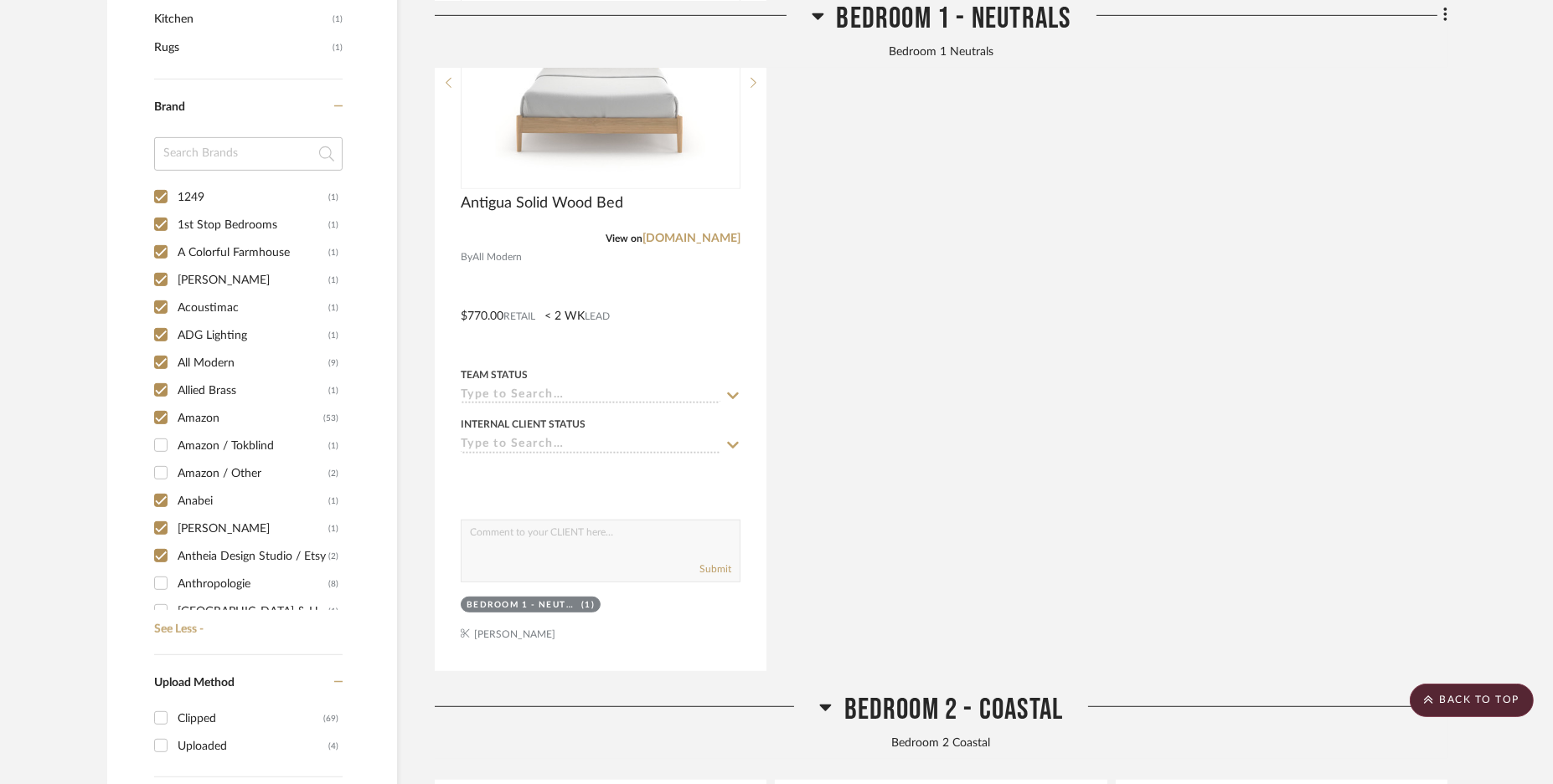
click at [159, 447] on input "Amazon / Tokblind (1)" at bounding box center [160, 445] width 27 height 27
checkbox input "true"
click at [160, 472] on input "Amazon / Other (2)" at bounding box center [160, 473] width 27 height 27
checkbox input "true"
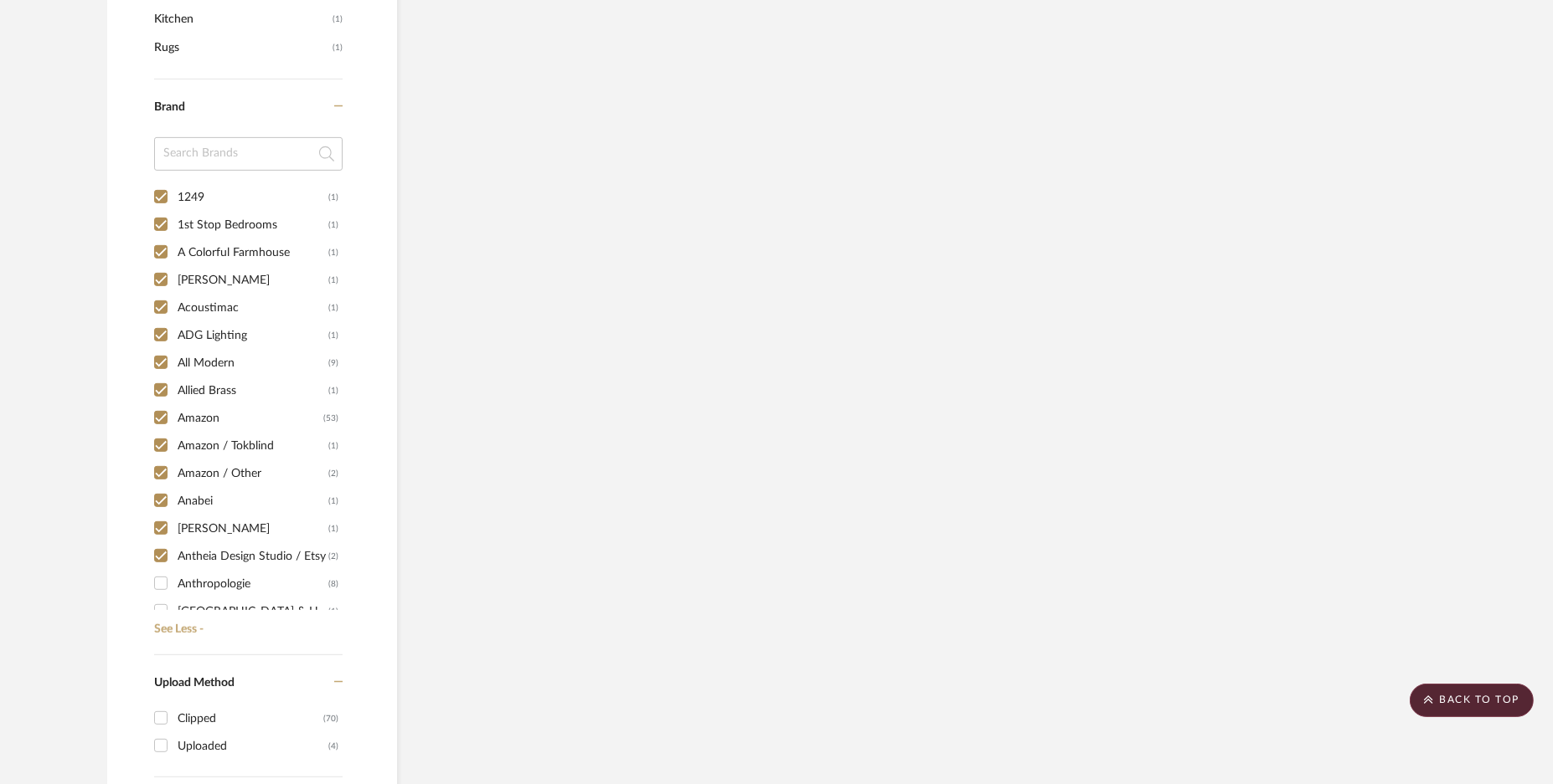
scroll to position [1490, 0]
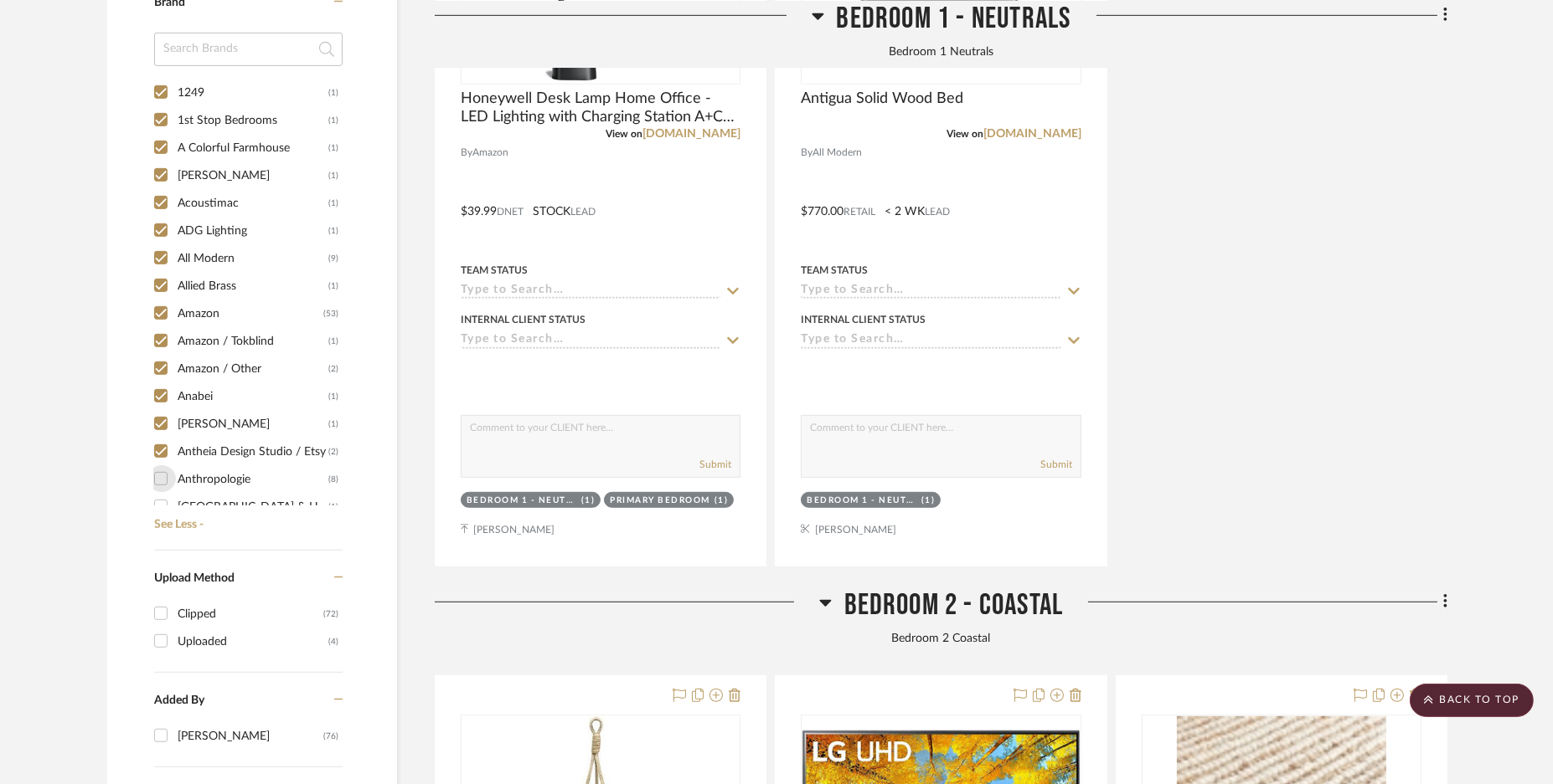
click at [158, 476] on input "Anthropologie (8)" at bounding box center [160, 478] width 27 height 27
checkbox input "true"
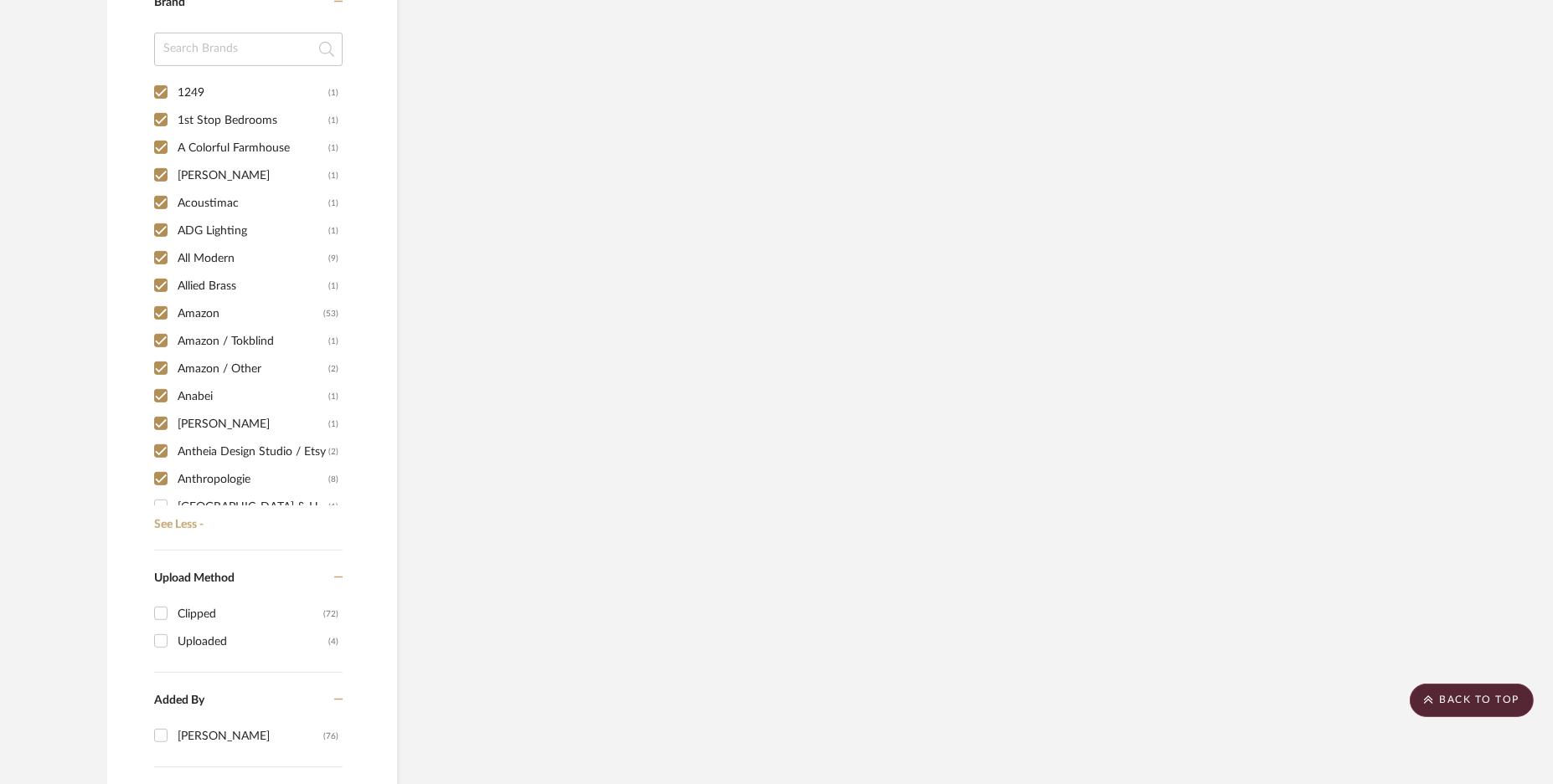
click at [159, 498] on input "[GEOGRAPHIC_DATA] & Heathier Home (1)" at bounding box center [160, 506] width 27 height 27
checkbox input "true"
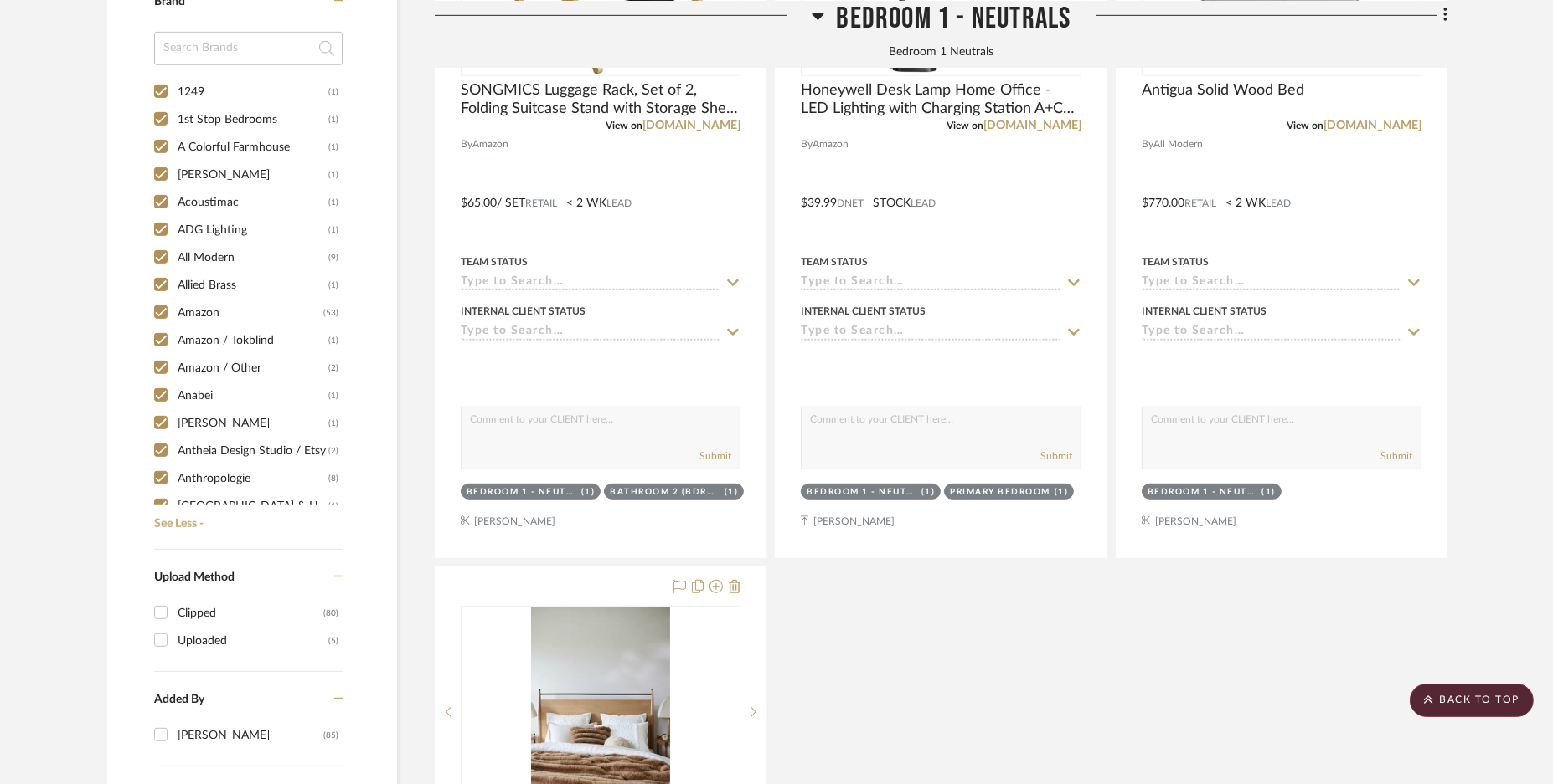
scroll to position [314, 0]
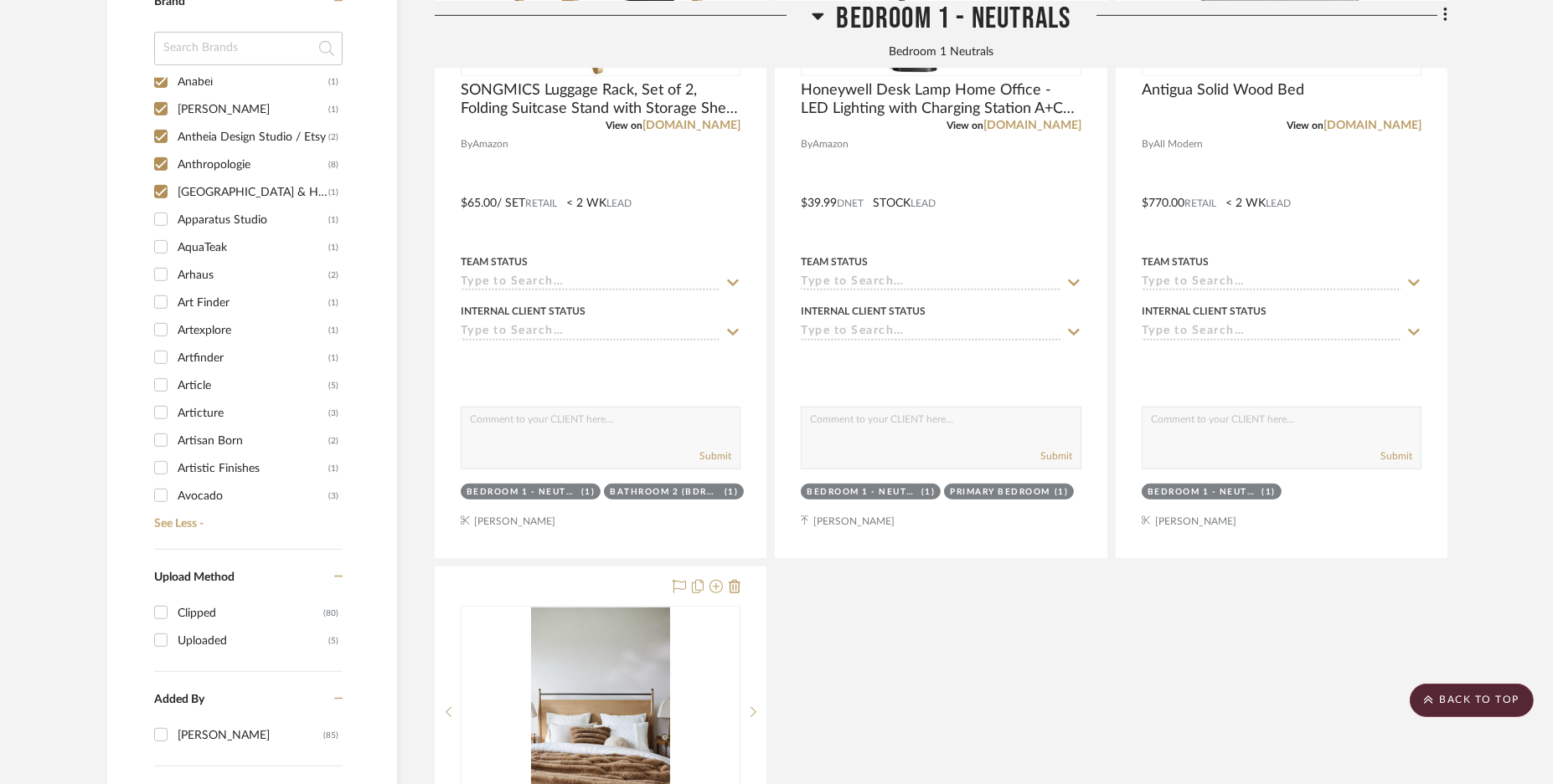
click at [160, 219] on input "Apparatus Studio (1)" at bounding box center [160, 219] width 27 height 27
checkbox input "true"
click at [160, 250] on input "AquaTeak (1)" at bounding box center [160, 247] width 27 height 27
checkbox input "true"
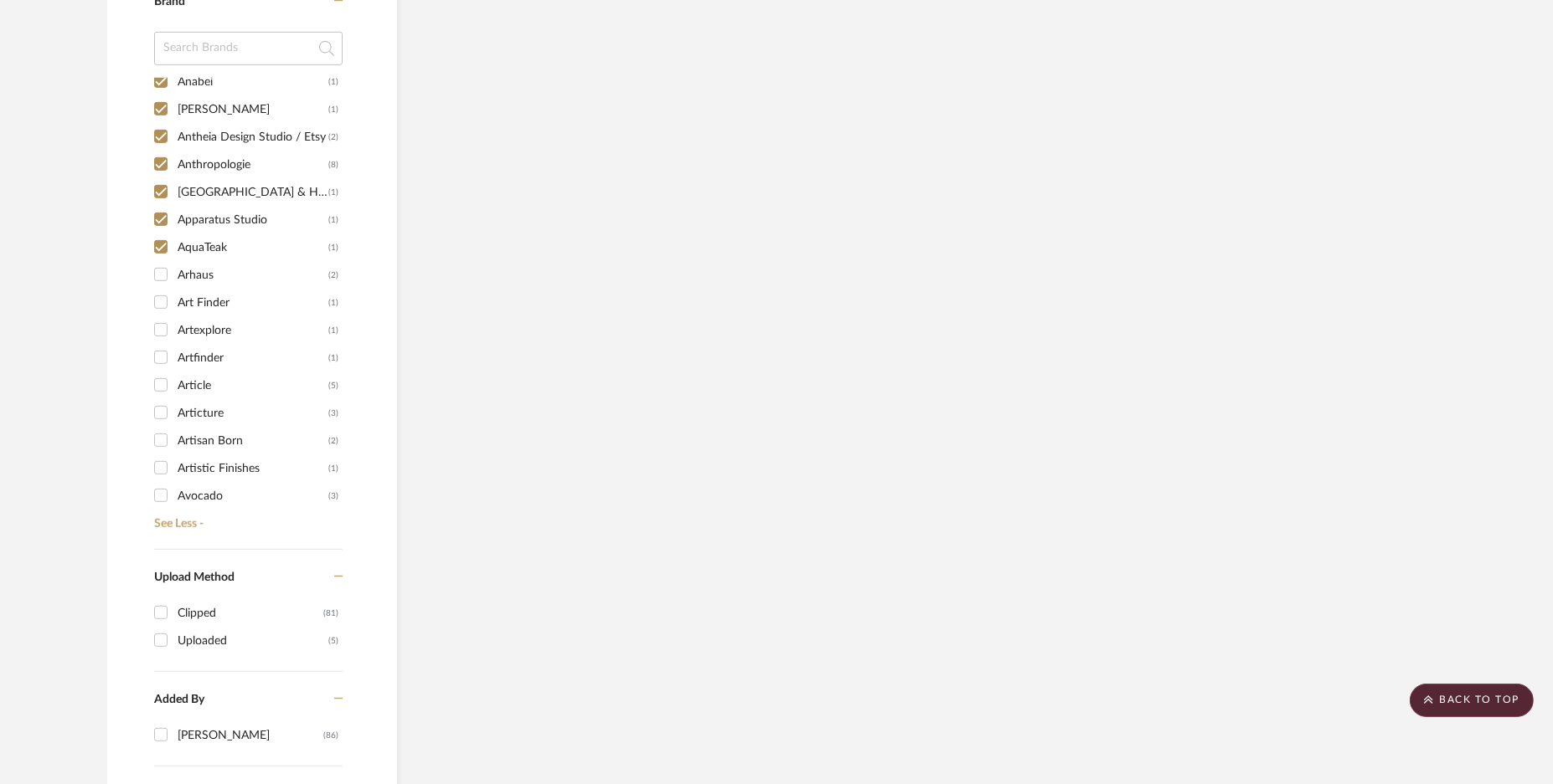
click at [159, 220] on input "Apparatus Studio (1)" at bounding box center [160, 219] width 27 height 27
checkbox input "false"
click at [159, 276] on input "Arhaus (2)" at bounding box center [160, 274] width 27 height 27
checkbox input "true"
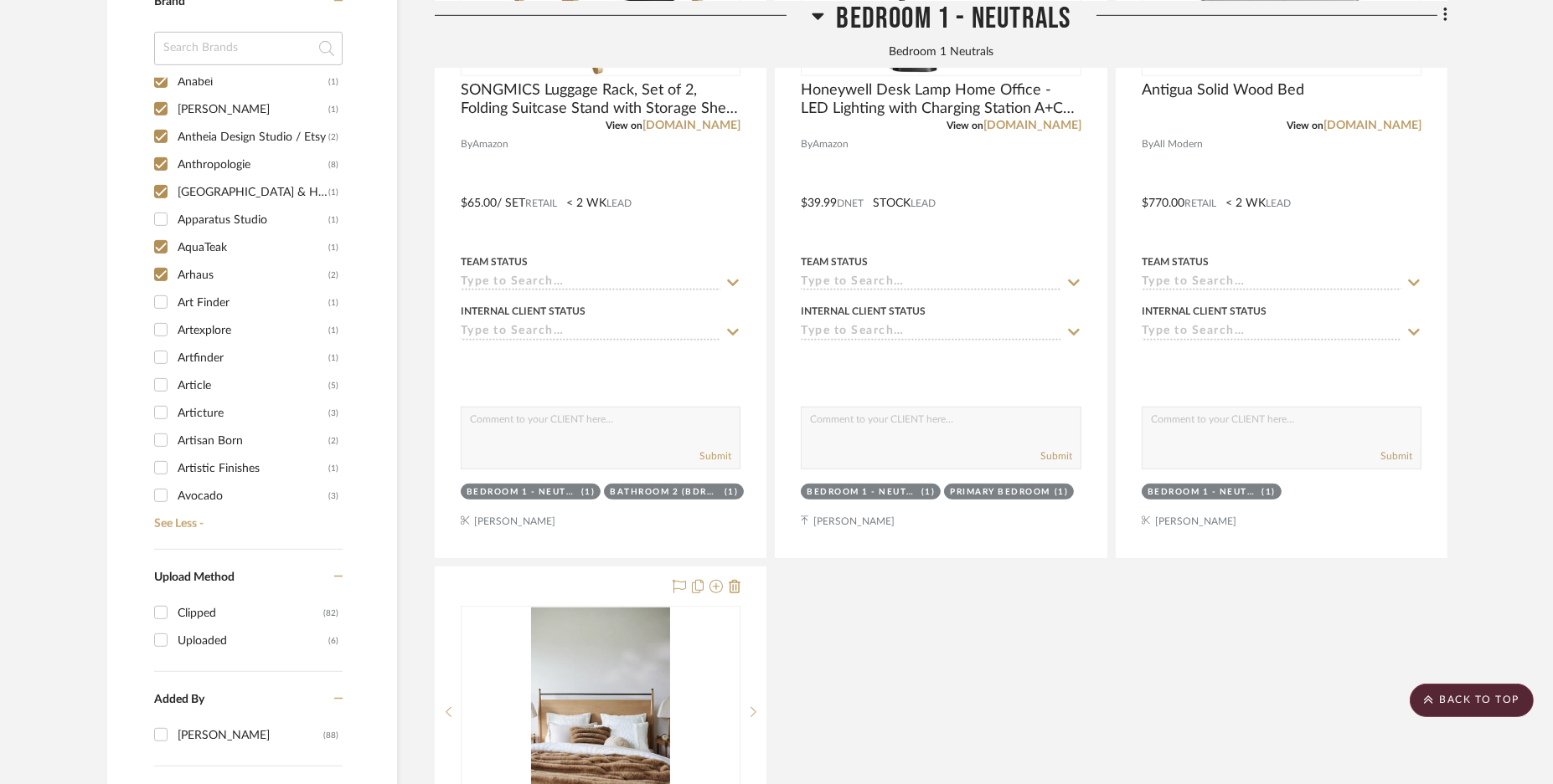
drag, startPoint x: 158, startPoint y: 297, endPoint x: 157, endPoint y: 336, distance: 39.0
click at [157, 303] on input "Art Finder (1)" at bounding box center [160, 302] width 27 height 27
checkbox input "true"
click at [160, 324] on input "Artexplore (1)" at bounding box center [160, 329] width 27 height 27
checkbox input "true"
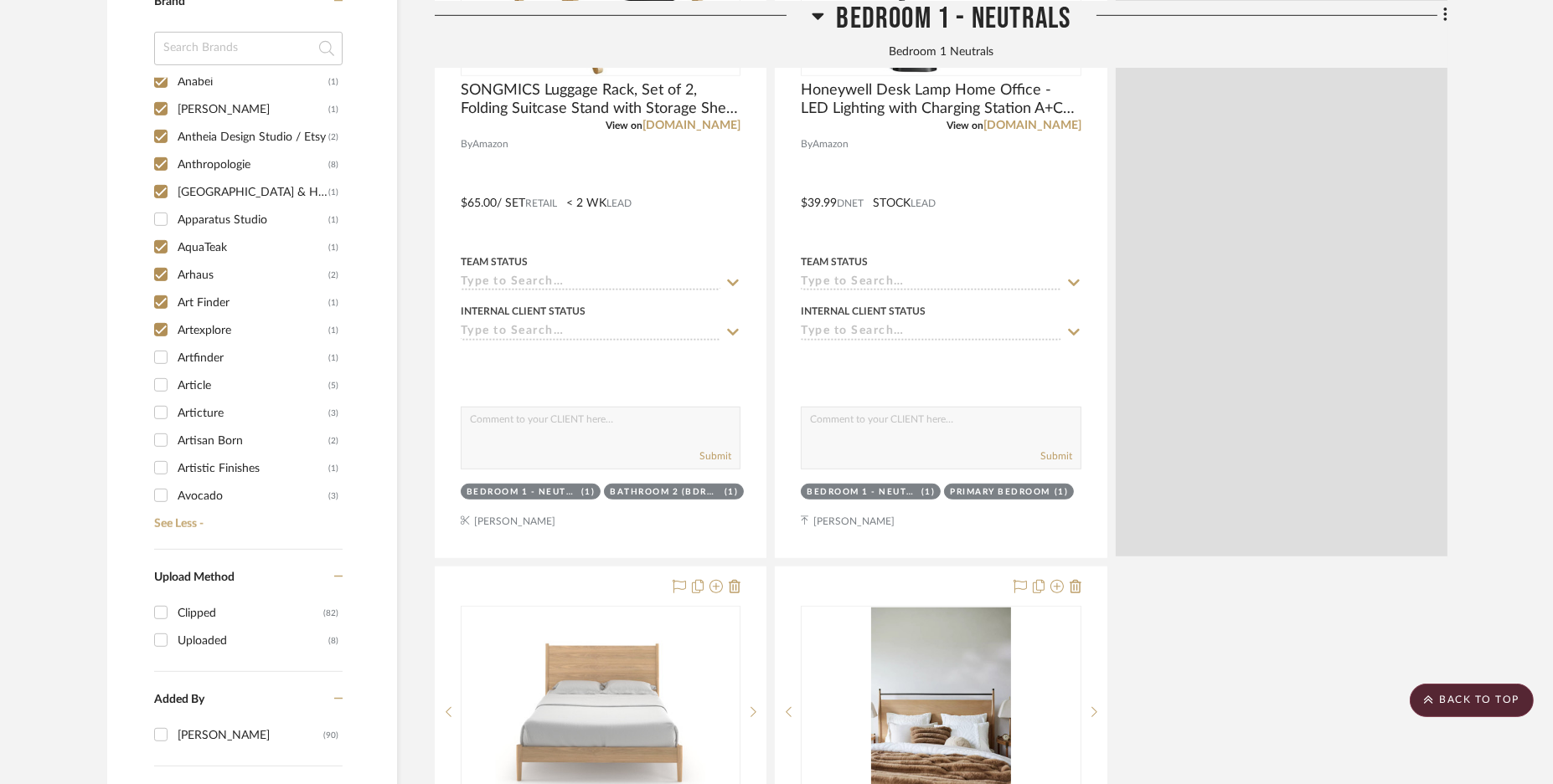
click at [159, 355] on input "Artfinder (1)" at bounding box center [160, 357] width 27 height 27
checkbox input "true"
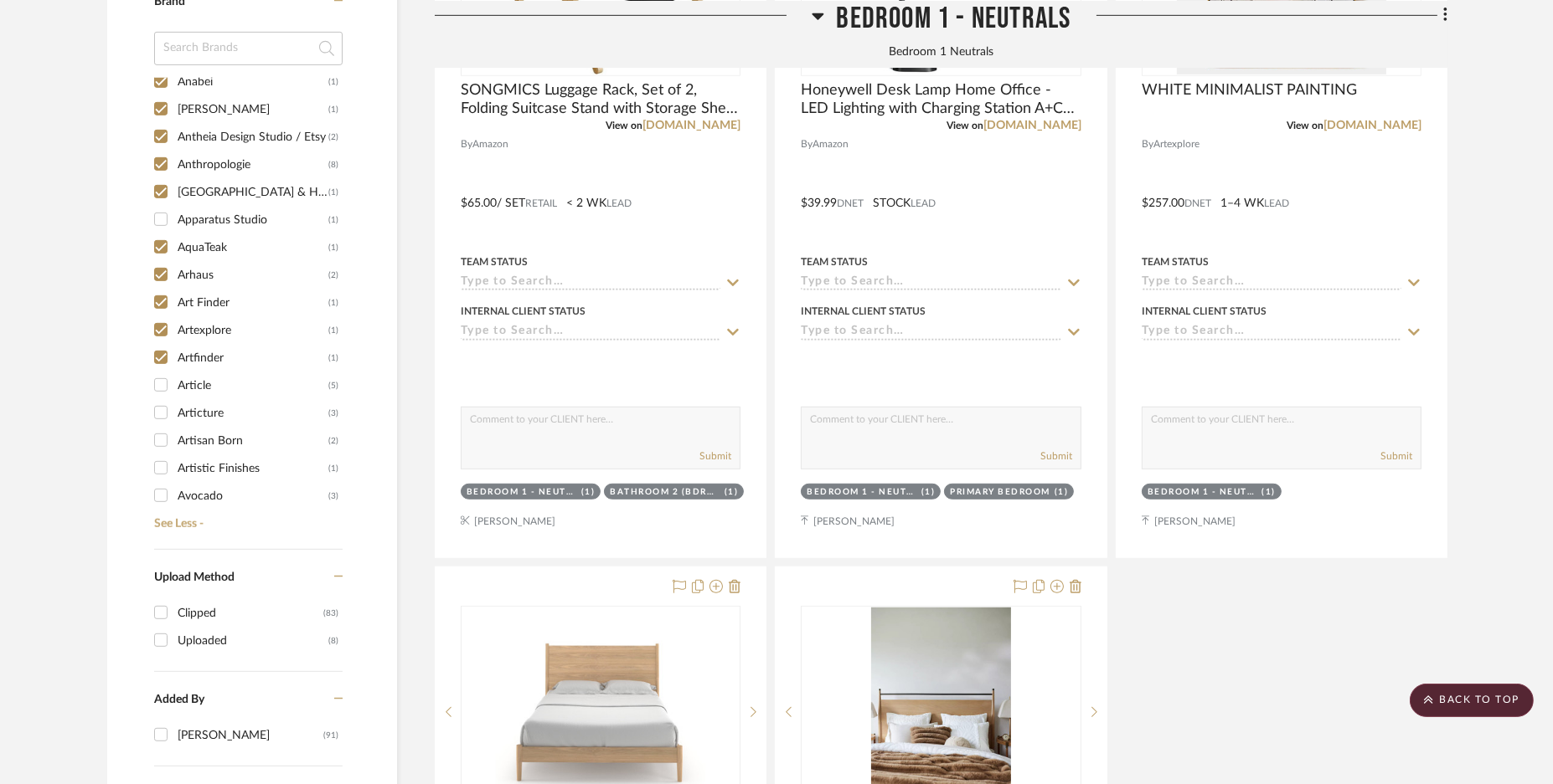
click at [161, 379] on input "Article (5)" at bounding box center [160, 385] width 27 height 27
checkbox input "true"
click at [159, 415] on input "Articture (3)" at bounding box center [160, 412] width 27 height 27
checkbox input "true"
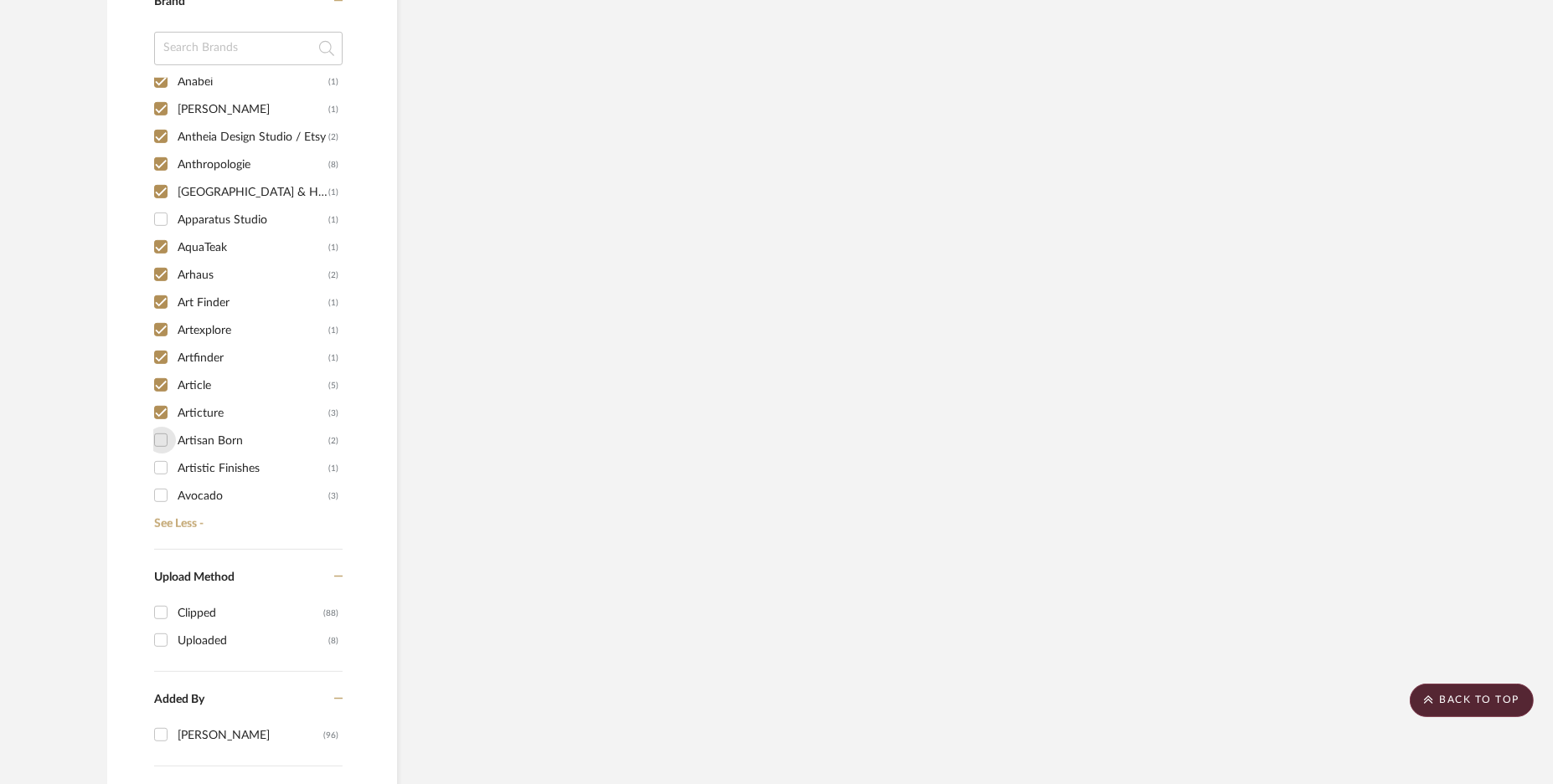
drag, startPoint x: 160, startPoint y: 440, endPoint x: 160, endPoint y: 474, distance: 34.0
click at [160, 442] on input "Artisan Born (2)" at bounding box center [160, 440] width 27 height 27
checkbox input "true"
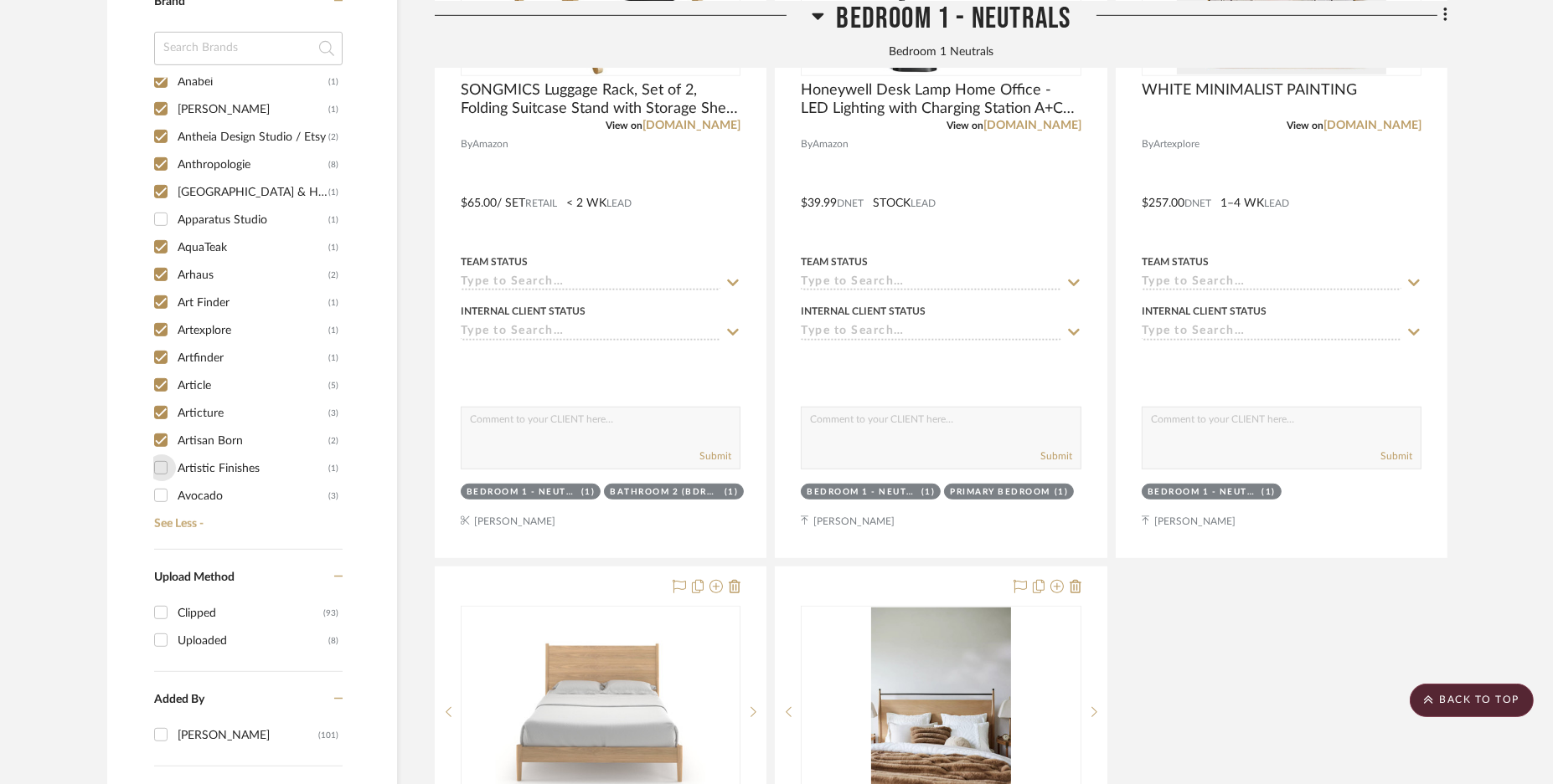
click at [161, 466] on input "Artistic Finishes (1)" at bounding box center [160, 468] width 27 height 27
checkbox input "true"
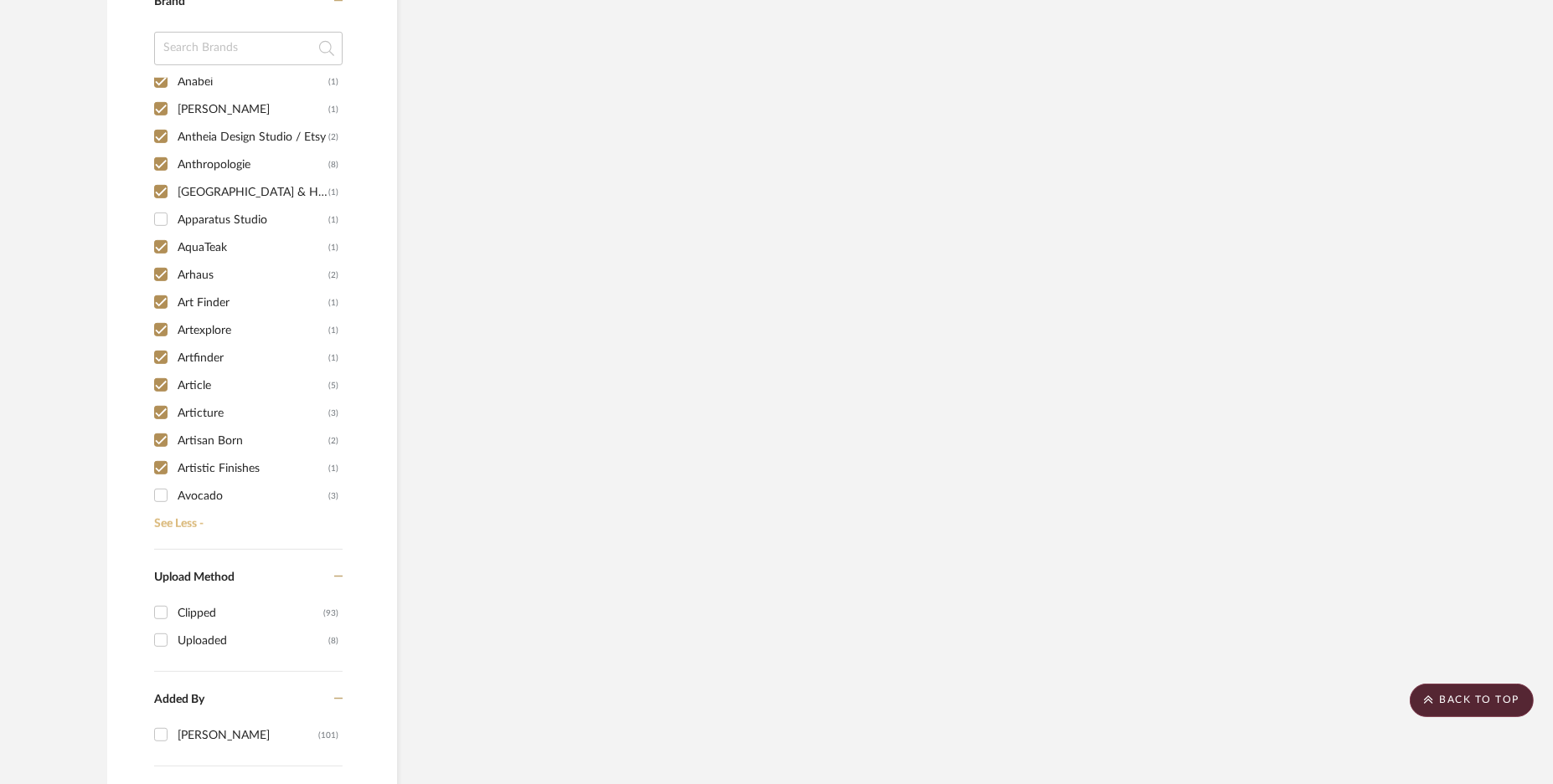
drag, startPoint x: 159, startPoint y: 492, endPoint x: 167, endPoint y: 508, distance: 17.9
click at [159, 493] on input "Avocado (3)" at bounding box center [160, 496] width 27 height 27
checkbox input "true"
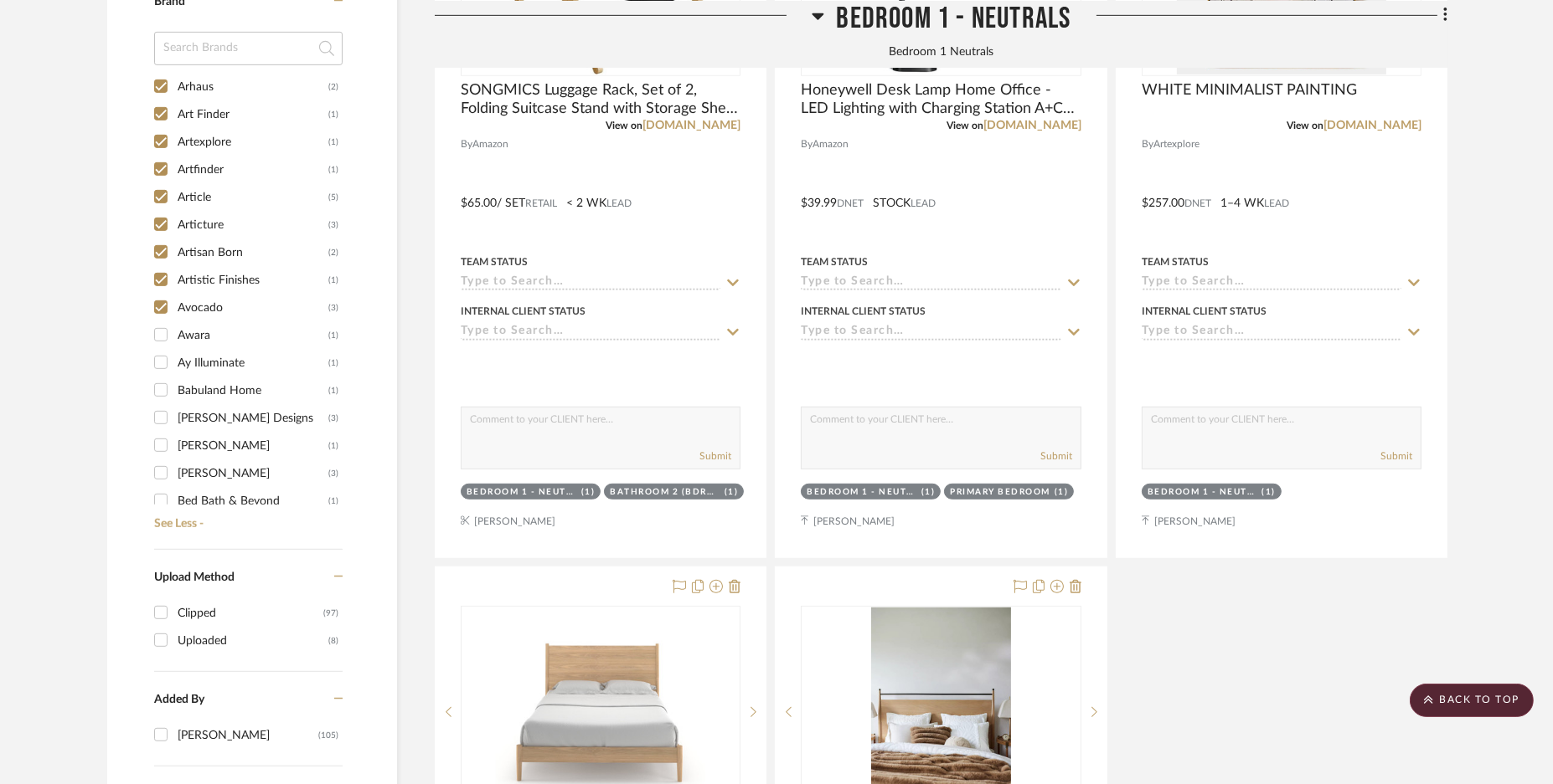
scroll to position [524, 0]
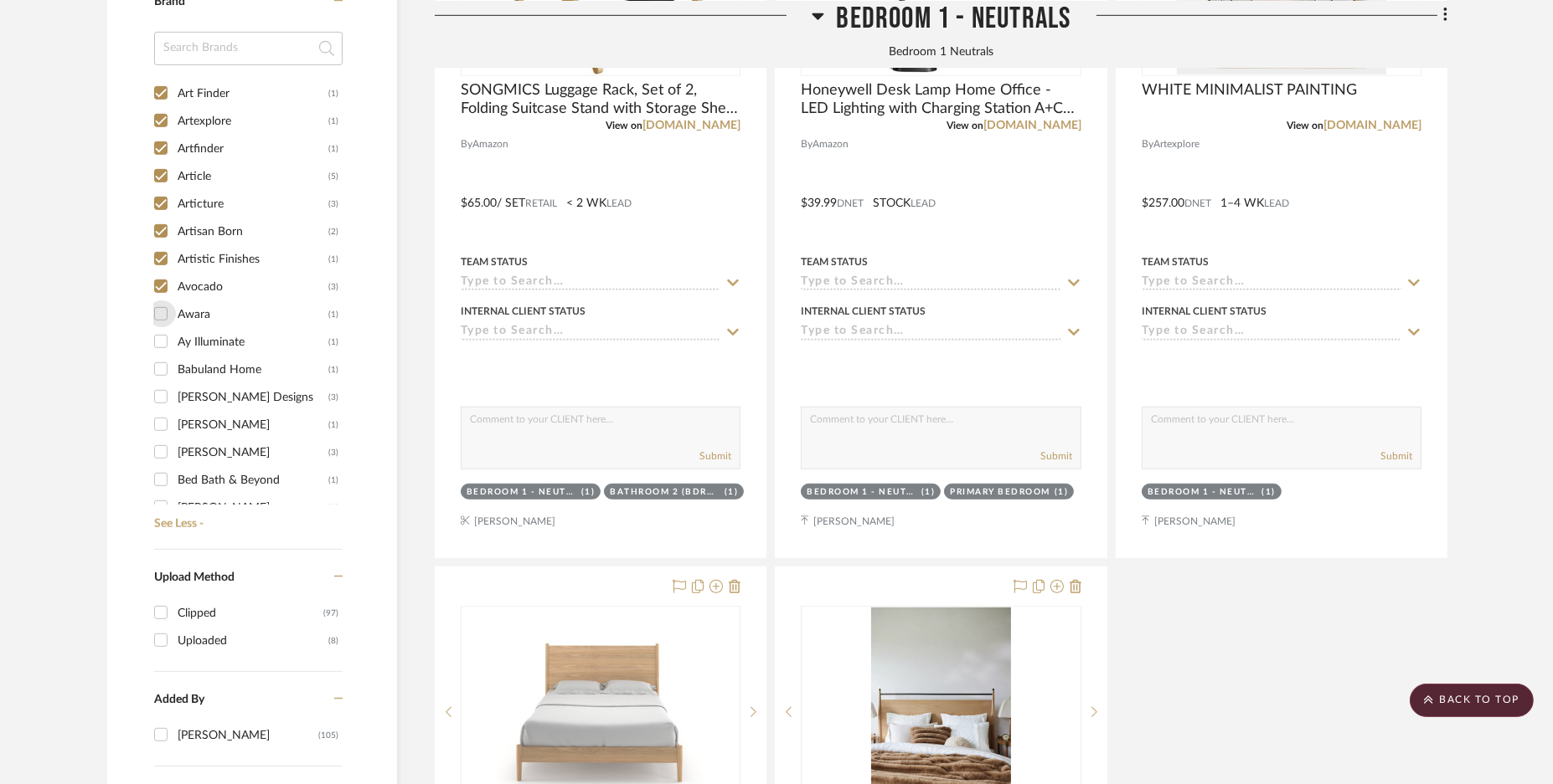
drag, startPoint x: 159, startPoint y: 311, endPoint x: 166, endPoint y: 337, distance: 26.9
click at [160, 312] on input "Awara (1)" at bounding box center [160, 314] width 27 height 27
checkbox input "true"
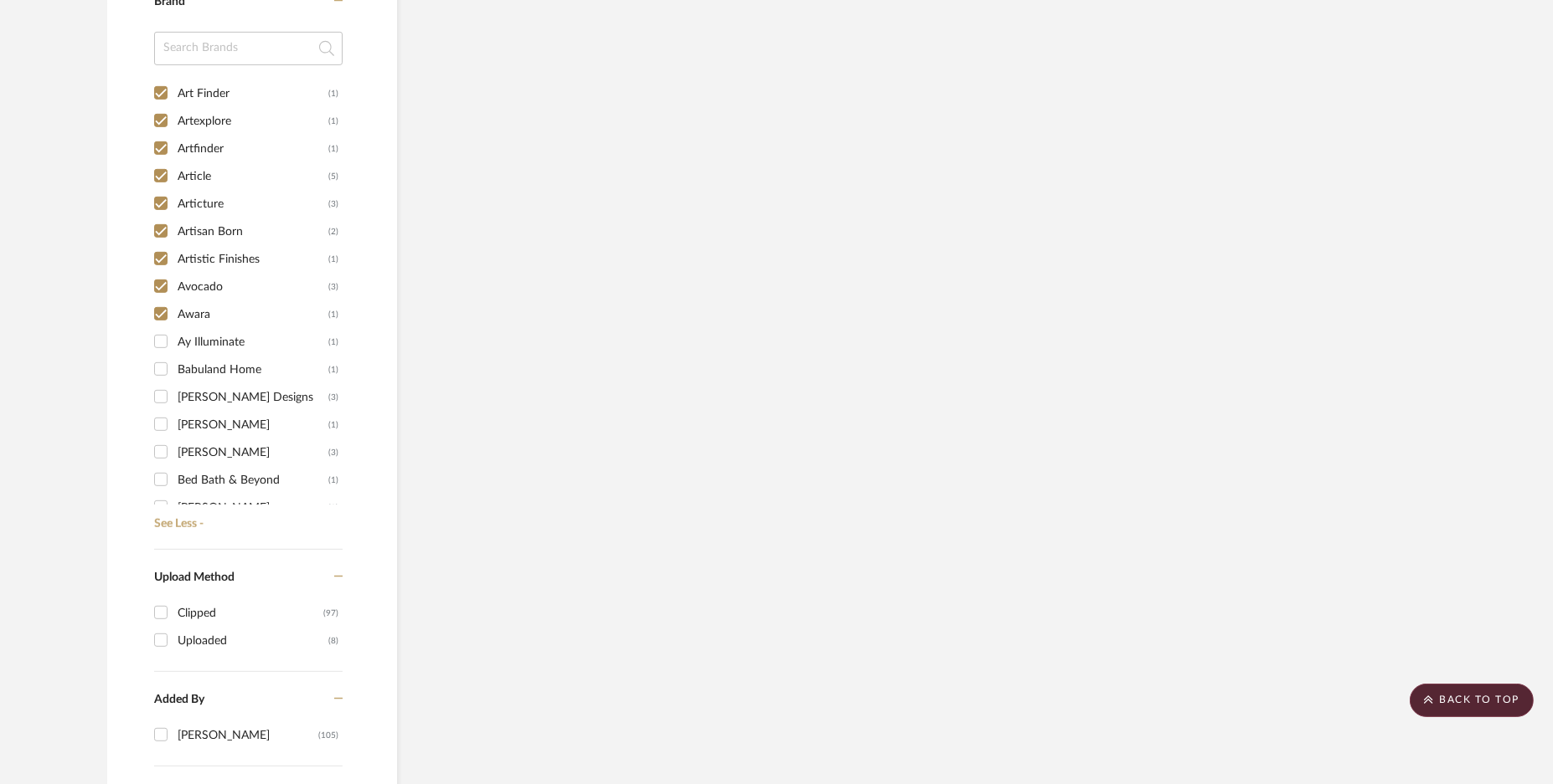
click at [162, 341] on input "Ay Illuminate (1)" at bounding box center [160, 341] width 27 height 27
checkbox input "true"
drag, startPoint x: 161, startPoint y: 369, endPoint x: 161, endPoint y: 387, distance: 18.0
click at [161, 370] on input "Babuland Home (1)" at bounding box center [160, 368] width 27 height 27
checkbox input "true"
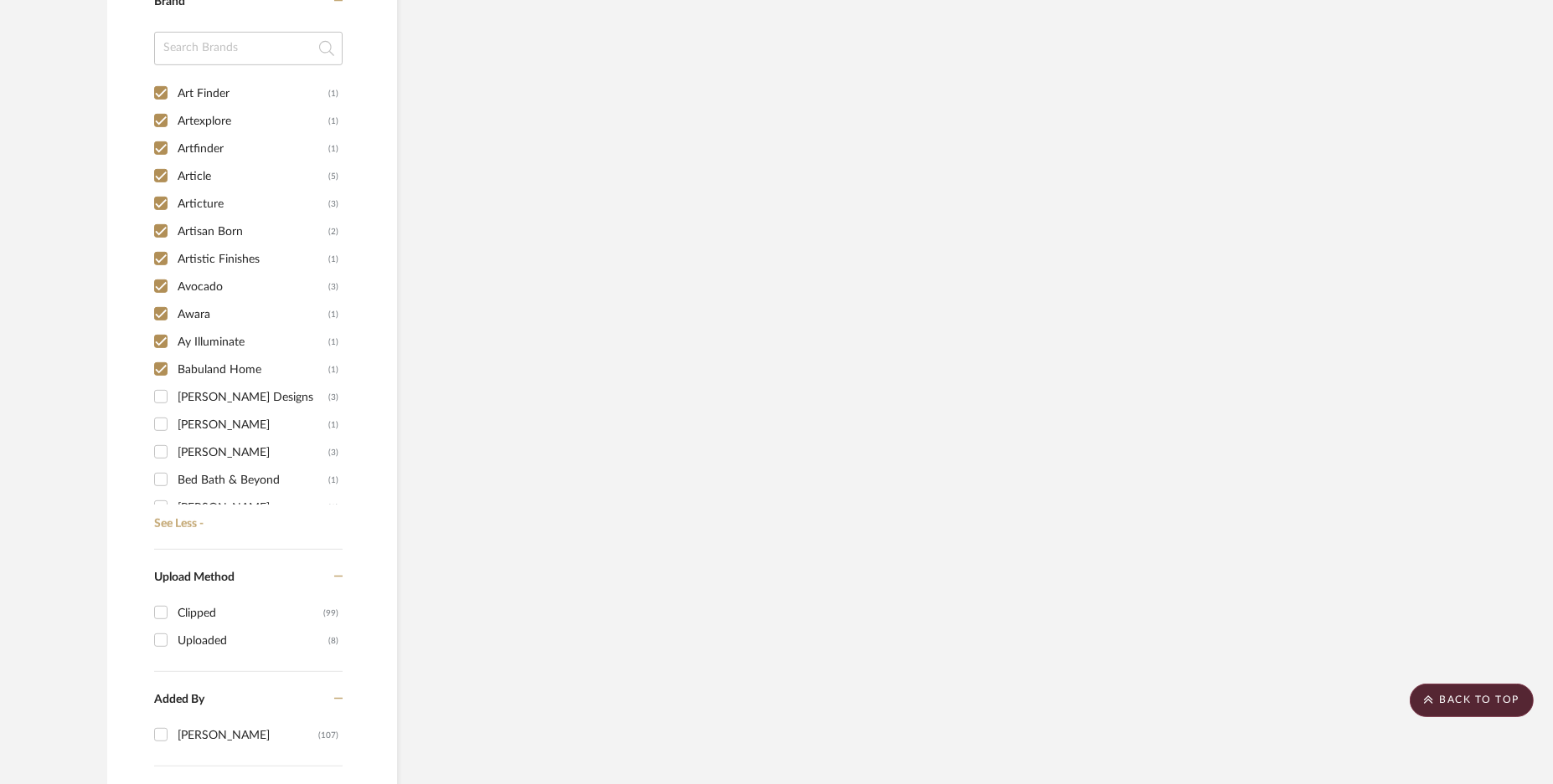
drag, startPoint x: 160, startPoint y: 400, endPoint x: 159, endPoint y: 416, distance: 16.0
click at [160, 402] on input "[PERSON_NAME] Designs (3)" at bounding box center [160, 396] width 27 height 27
checkbox input "true"
click at [158, 424] on input "[PERSON_NAME] (1)" at bounding box center [160, 424] width 27 height 27
checkbox input "true"
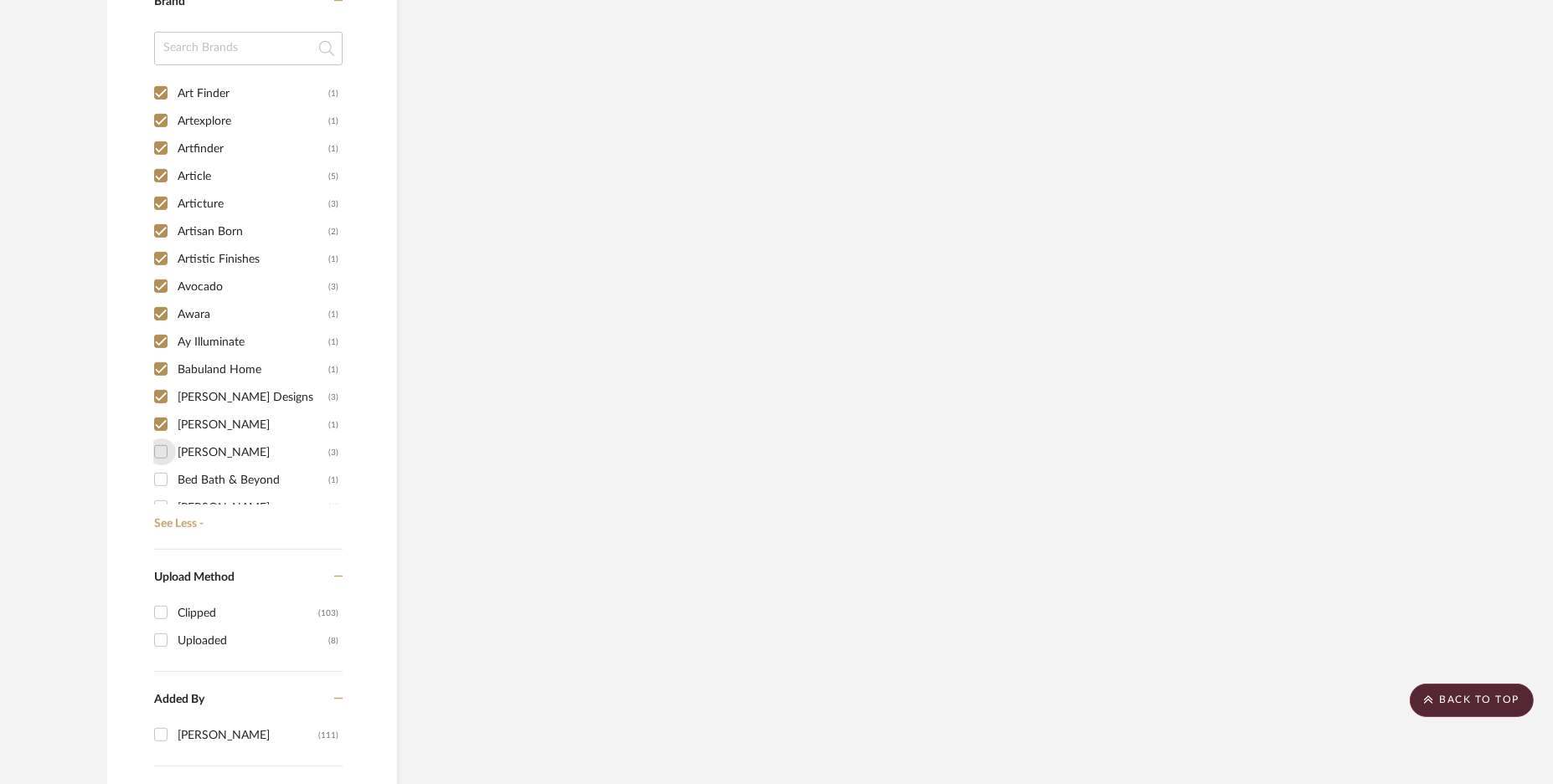
drag, startPoint x: 158, startPoint y: 456, endPoint x: 159, endPoint y: 472, distance: 16.0
click at [159, 462] on input "[PERSON_NAME] (3)" at bounding box center [160, 452] width 27 height 27
checkbox input "true"
click at [163, 483] on input "Bed Bath & Beyond (1)" at bounding box center [160, 479] width 27 height 27
checkbox input "true"
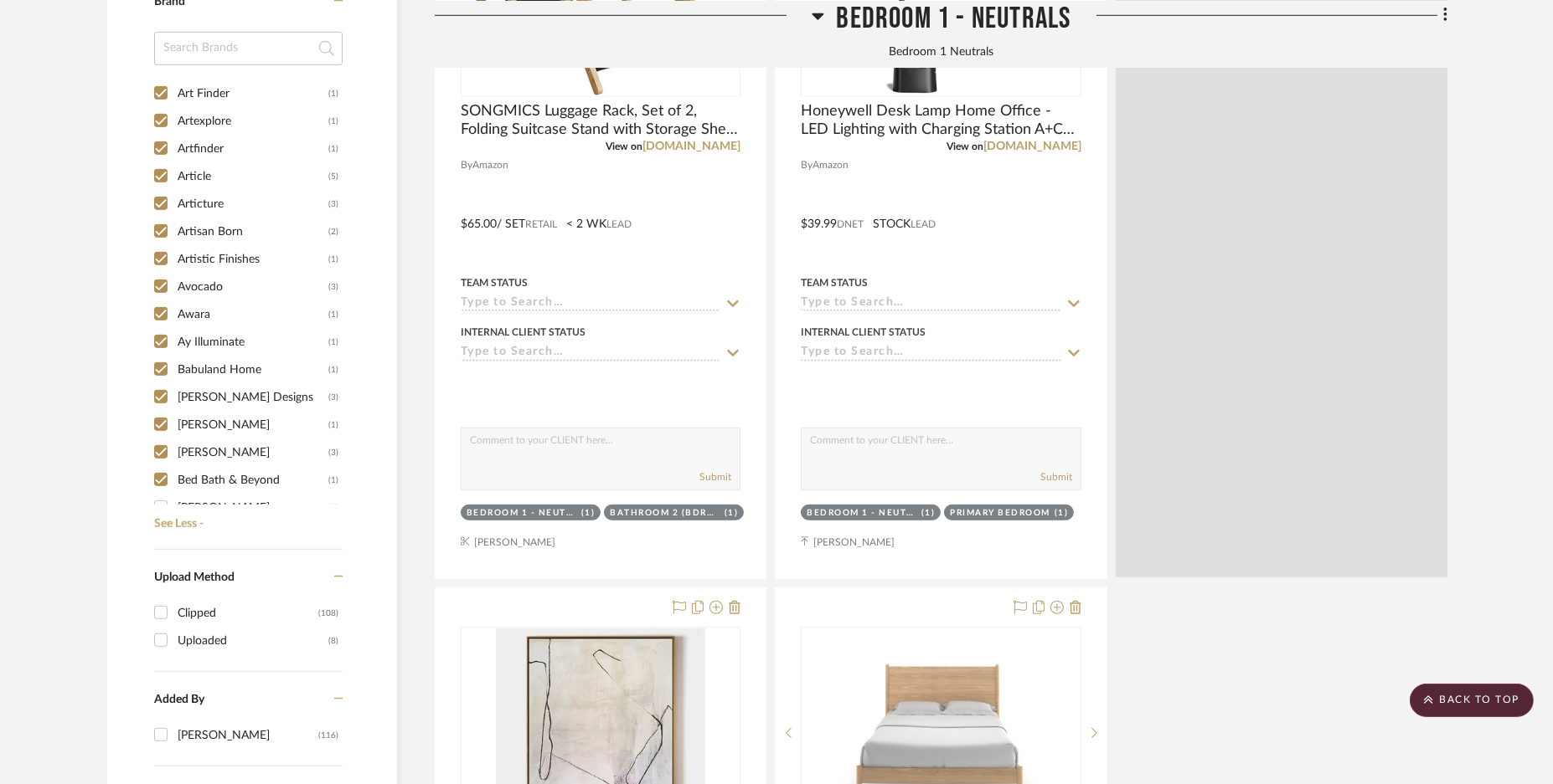
scroll to position [836, 0]
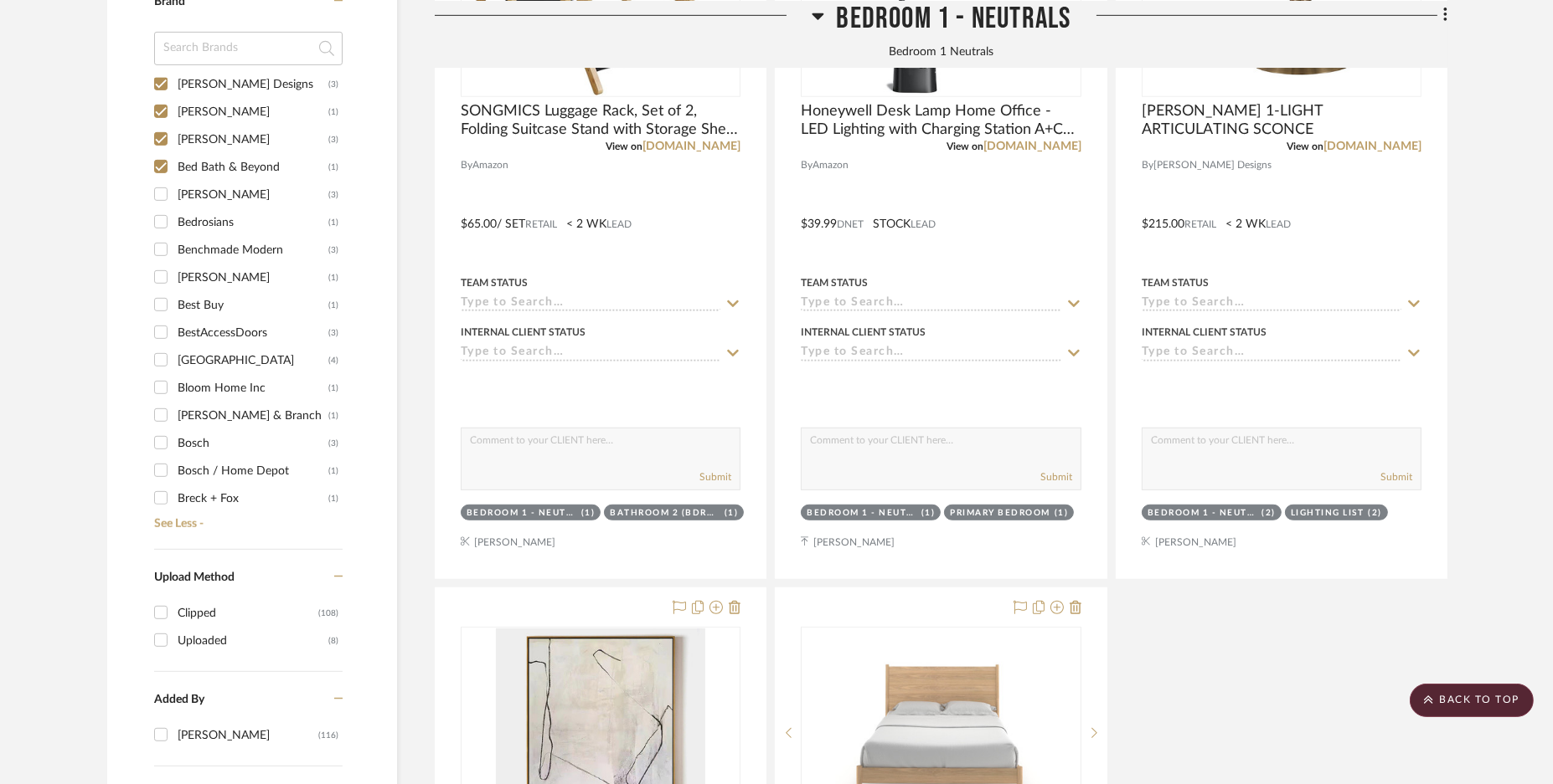
click at [163, 187] on input "[PERSON_NAME] (3)" at bounding box center [160, 194] width 27 height 27
checkbox input "true"
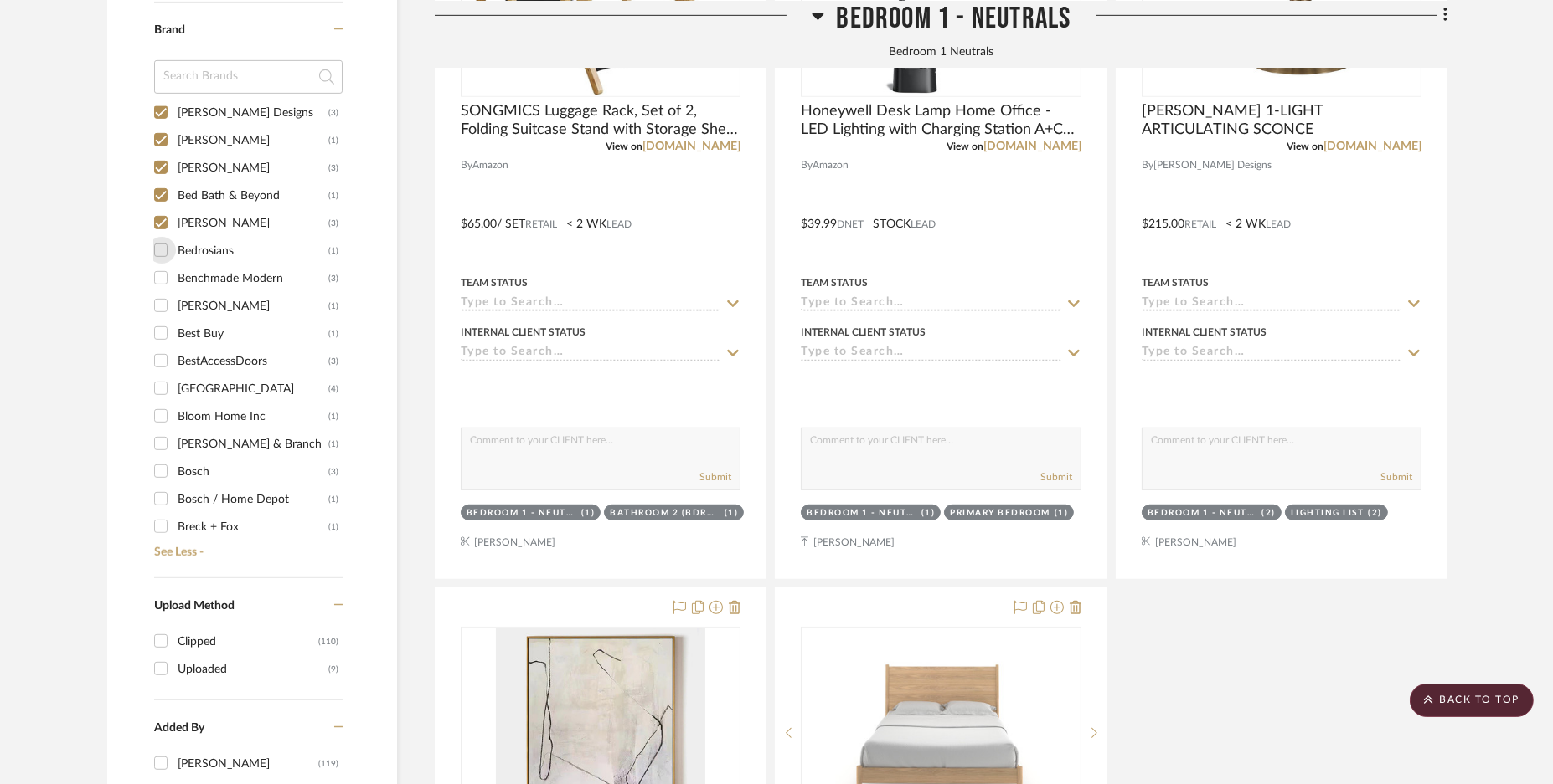
click at [159, 237] on input "[DEMOGRAPHIC_DATA] (1)" at bounding box center [160, 250] width 27 height 27
checkbox input "true"
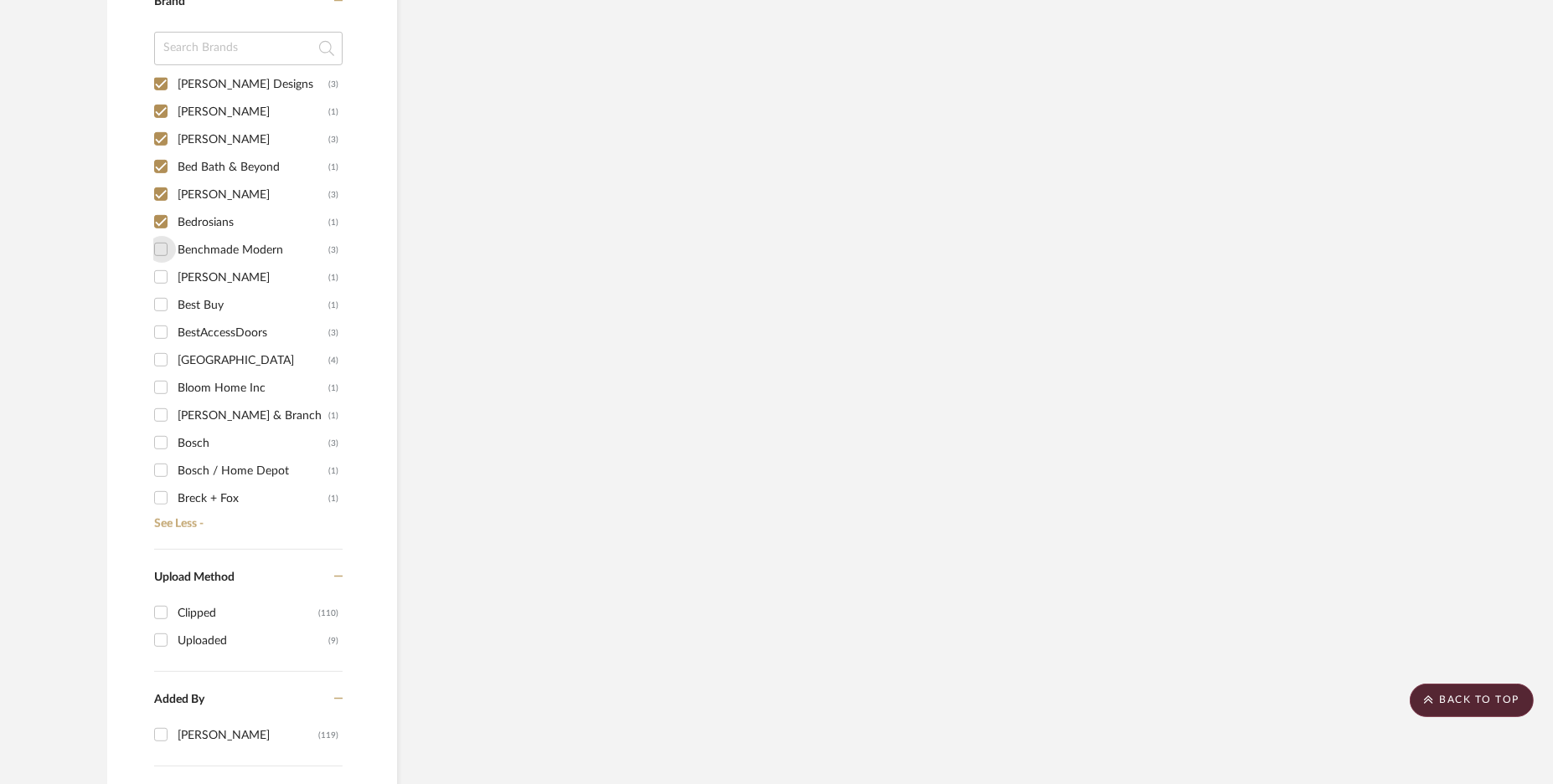
drag, startPoint x: 158, startPoint y: 243, endPoint x: 159, endPoint y: 266, distance: 23.0
click at [157, 245] on input "Benchmade Modern (3)" at bounding box center [160, 249] width 27 height 27
checkbox input "true"
click at [158, 269] on input "[PERSON_NAME] (1)" at bounding box center [160, 277] width 27 height 27
checkbox input "true"
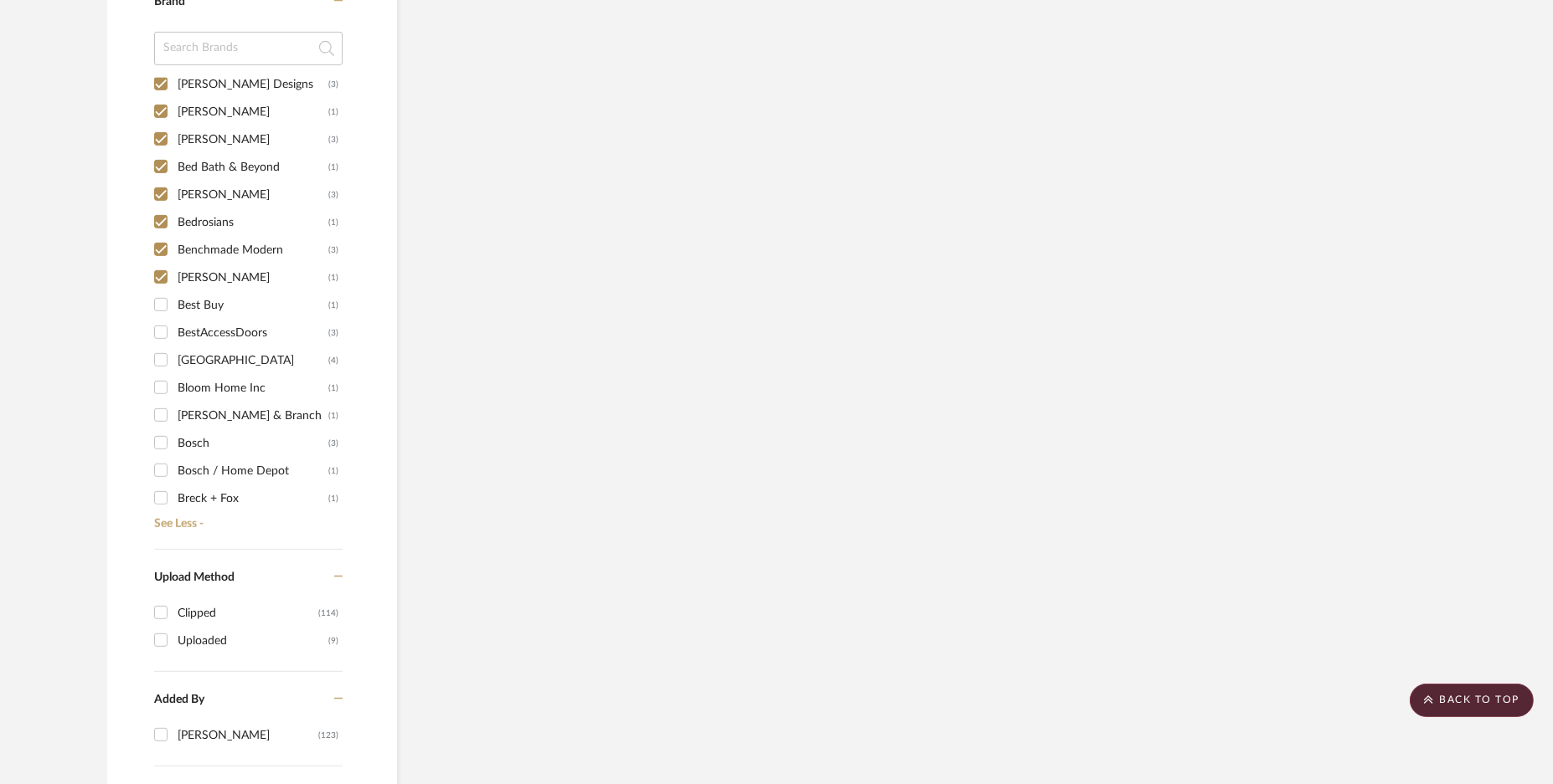
click at [159, 302] on input "Best Buy (1)" at bounding box center [160, 304] width 27 height 27
checkbox input "true"
click at [161, 328] on input "BestAccessDoors (3)" at bounding box center [160, 332] width 27 height 27
checkbox input "true"
click at [159, 355] on input "Birch Lane (4)" at bounding box center [160, 360] width 27 height 27
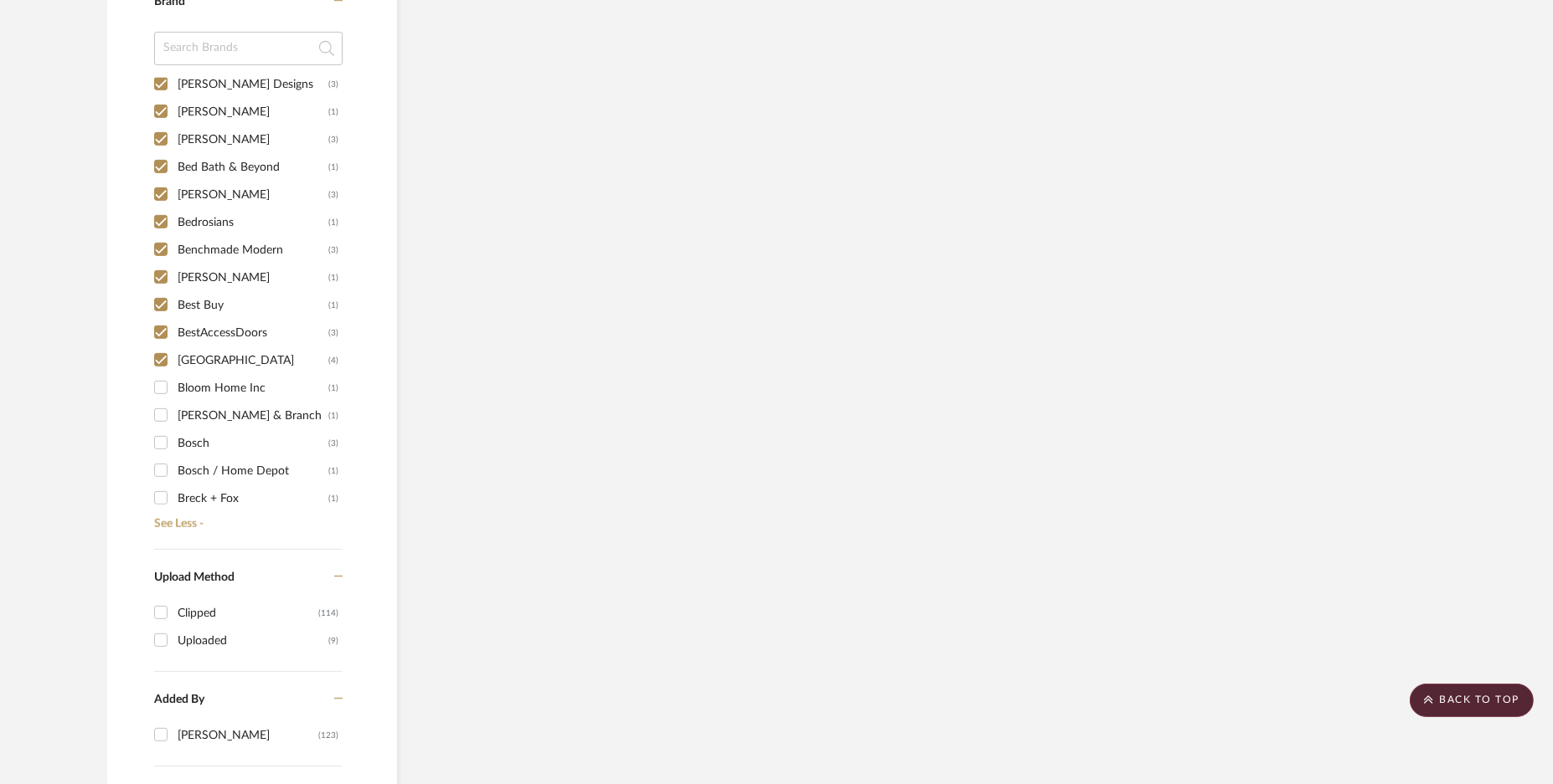
checkbox input "true"
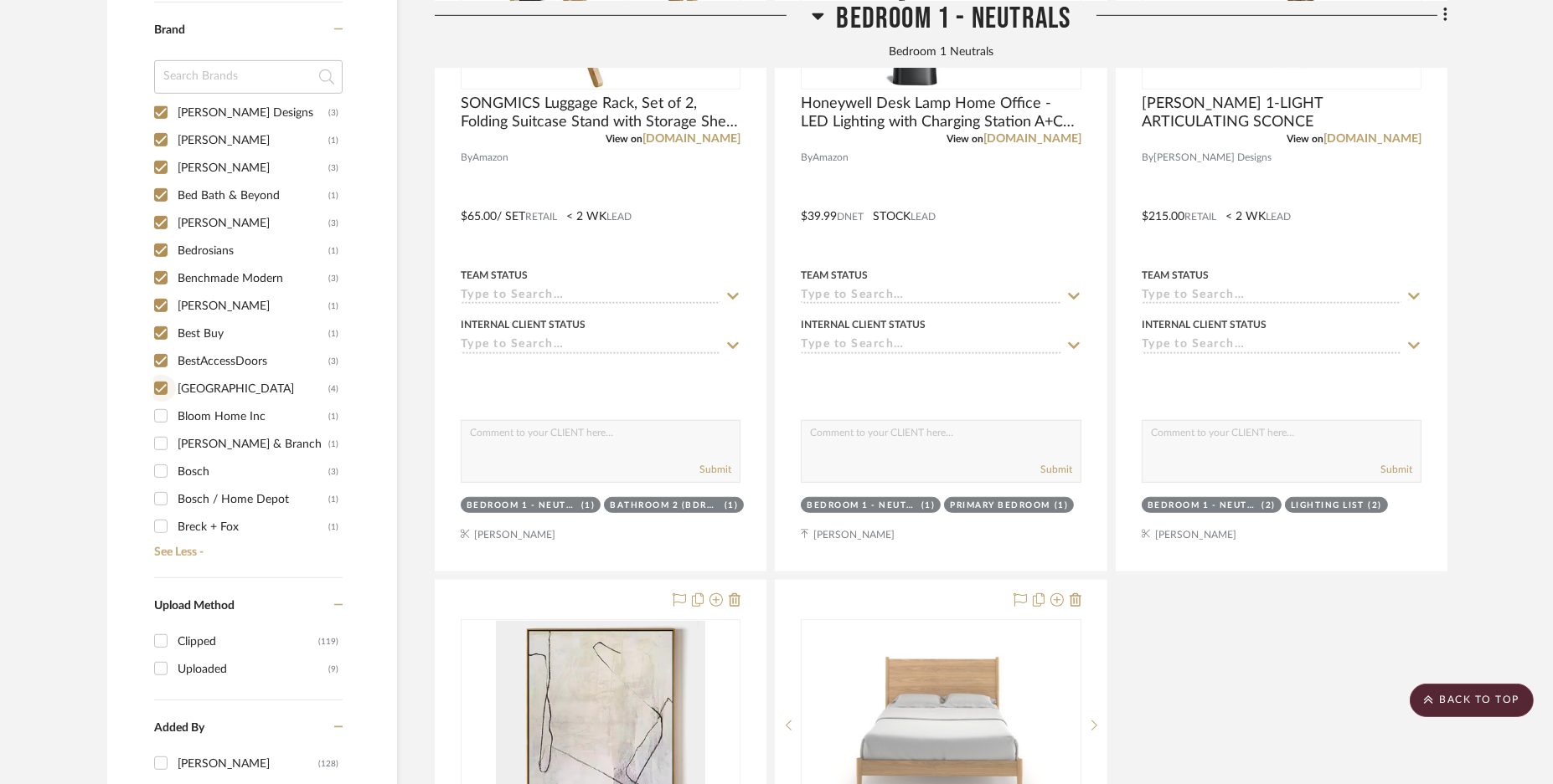
scroll to position [1576, 0]
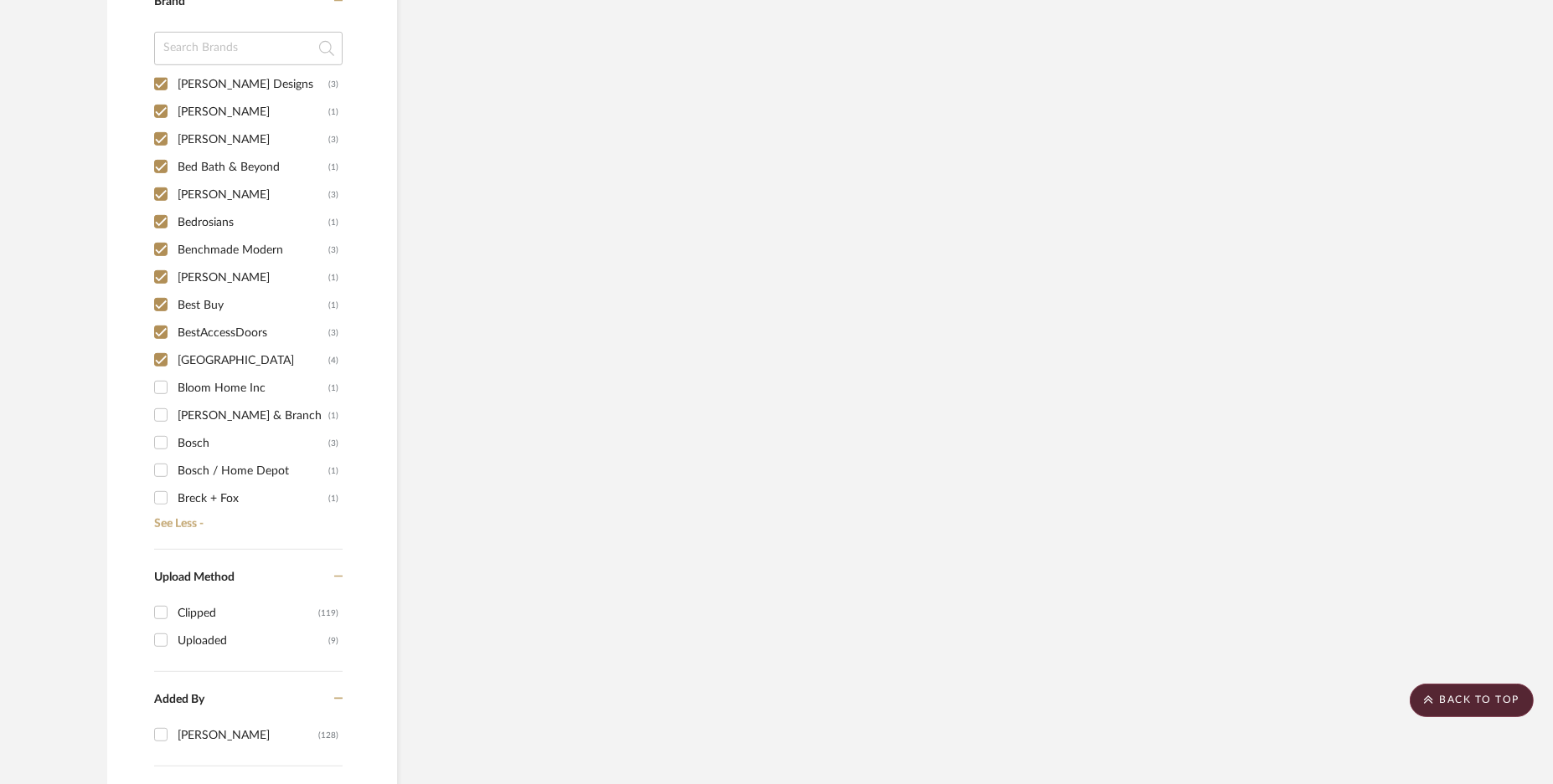
click at [155, 382] on input "Bloom Home Inc (1)" at bounding box center [160, 388] width 27 height 27
checkbox input "true"
drag, startPoint x: 159, startPoint y: 410, endPoint x: 159, endPoint y: 436, distance: 26.0
click at [159, 416] on input "[PERSON_NAME] & Branch (1)" at bounding box center [160, 415] width 27 height 27
checkbox input "true"
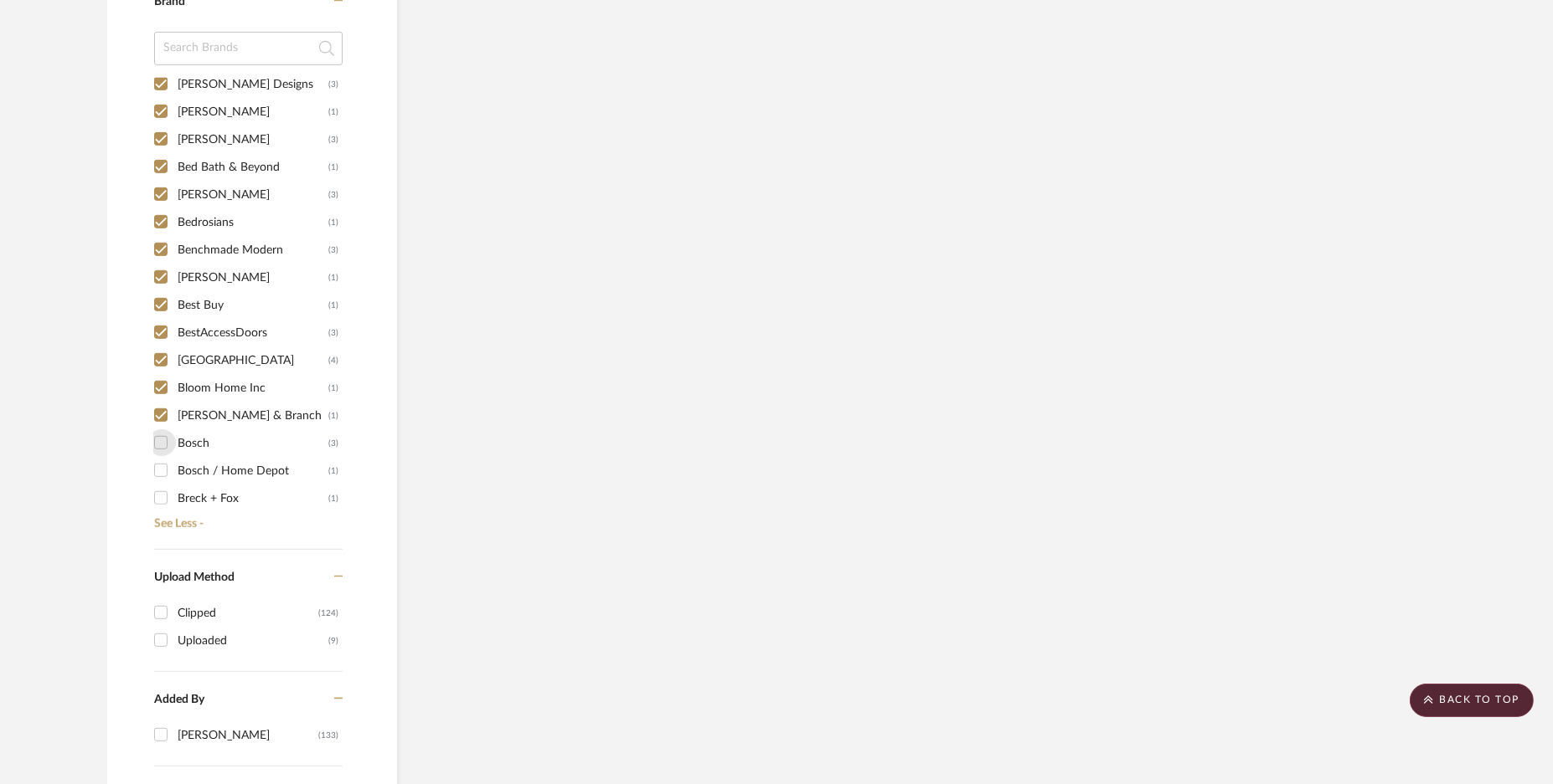
drag, startPoint x: 160, startPoint y: 438, endPoint x: 160, endPoint y: 464, distance: 26.0
click at [160, 446] on input "Bosch (3)" at bounding box center [160, 443] width 27 height 27
checkbox input "true"
drag, startPoint x: 160, startPoint y: 464, endPoint x: 161, endPoint y: 486, distance: 22.0
click at [161, 477] on input "Bosch / Home Depot (1)" at bounding box center [160, 470] width 27 height 27
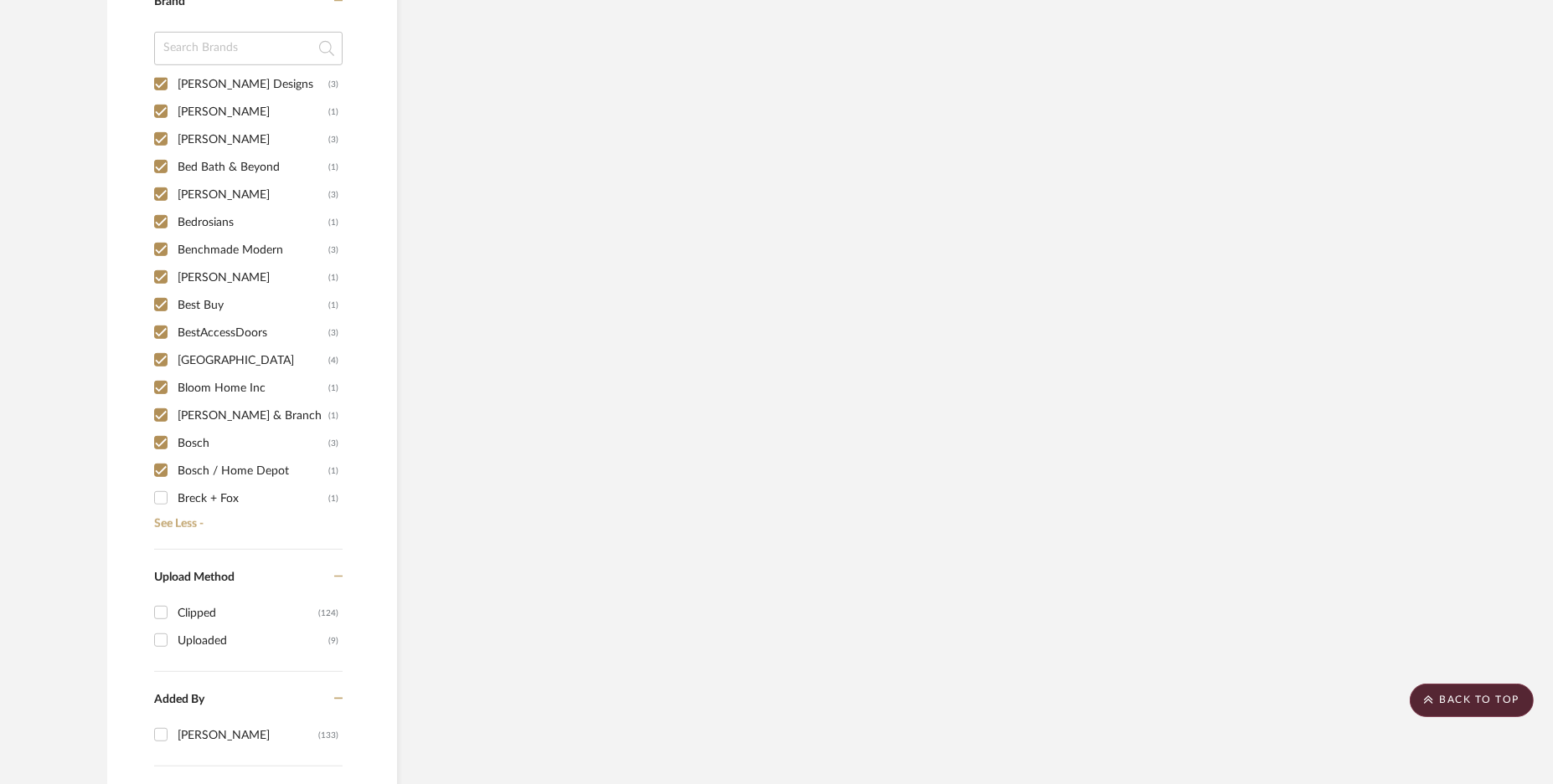
checkbox input "true"
click at [161, 486] on input "Breck + Fox (1)" at bounding box center [160, 497] width 27 height 27
checkbox input "true"
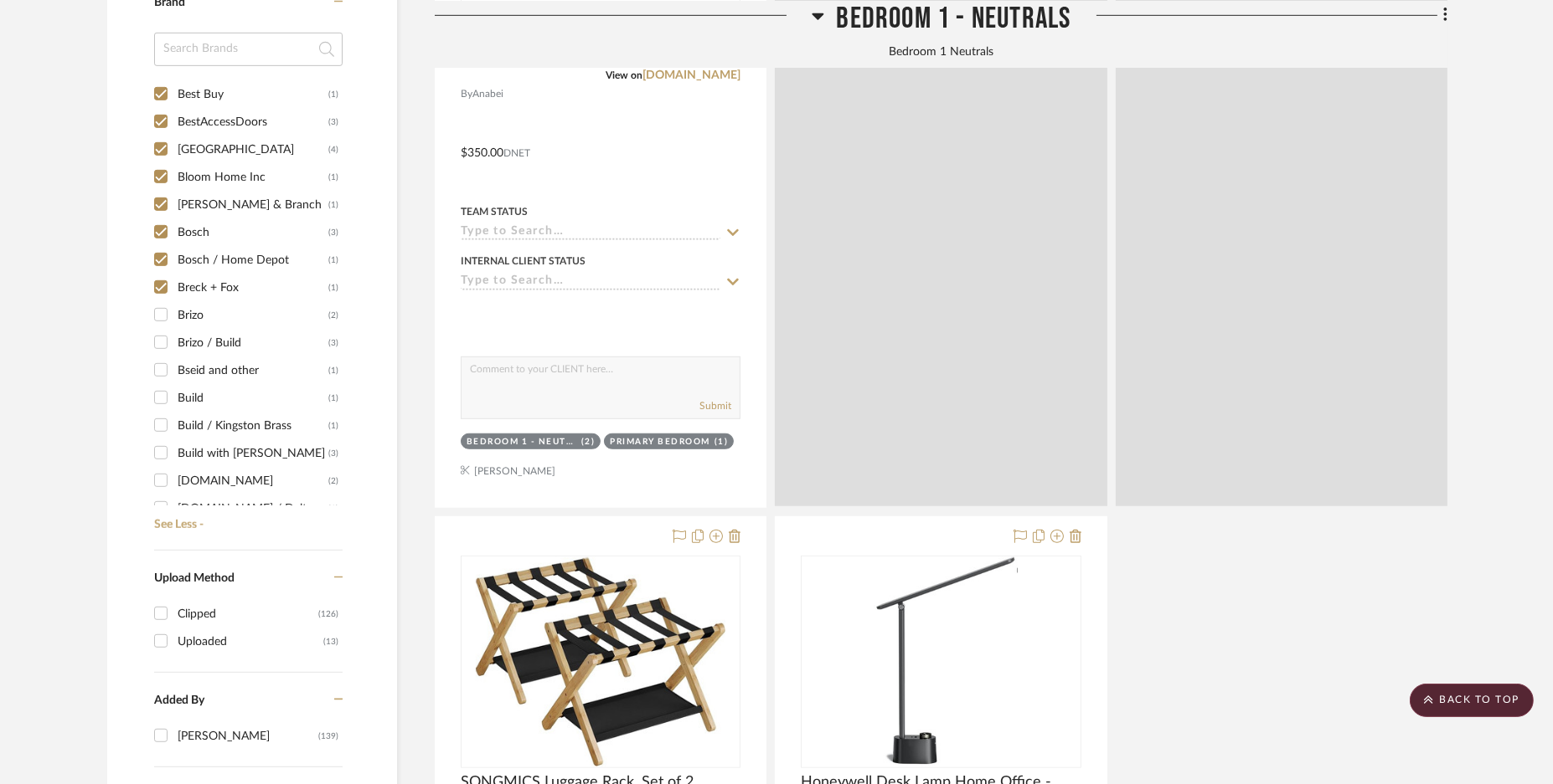
scroll to position [1151, 0]
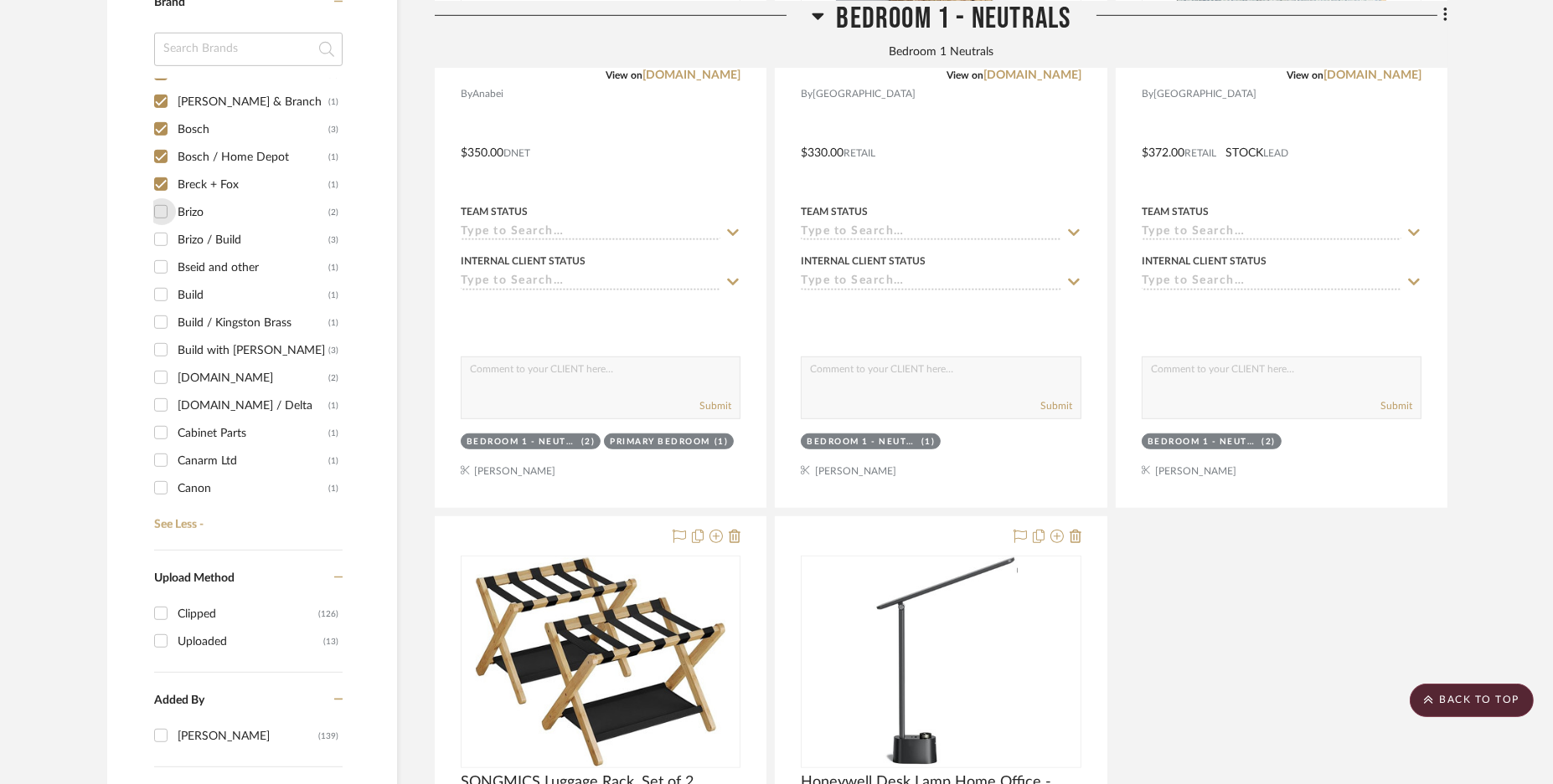
click at [163, 206] on input "Brizo (2)" at bounding box center [160, 212] width 27 height 27
checkbox input "true"
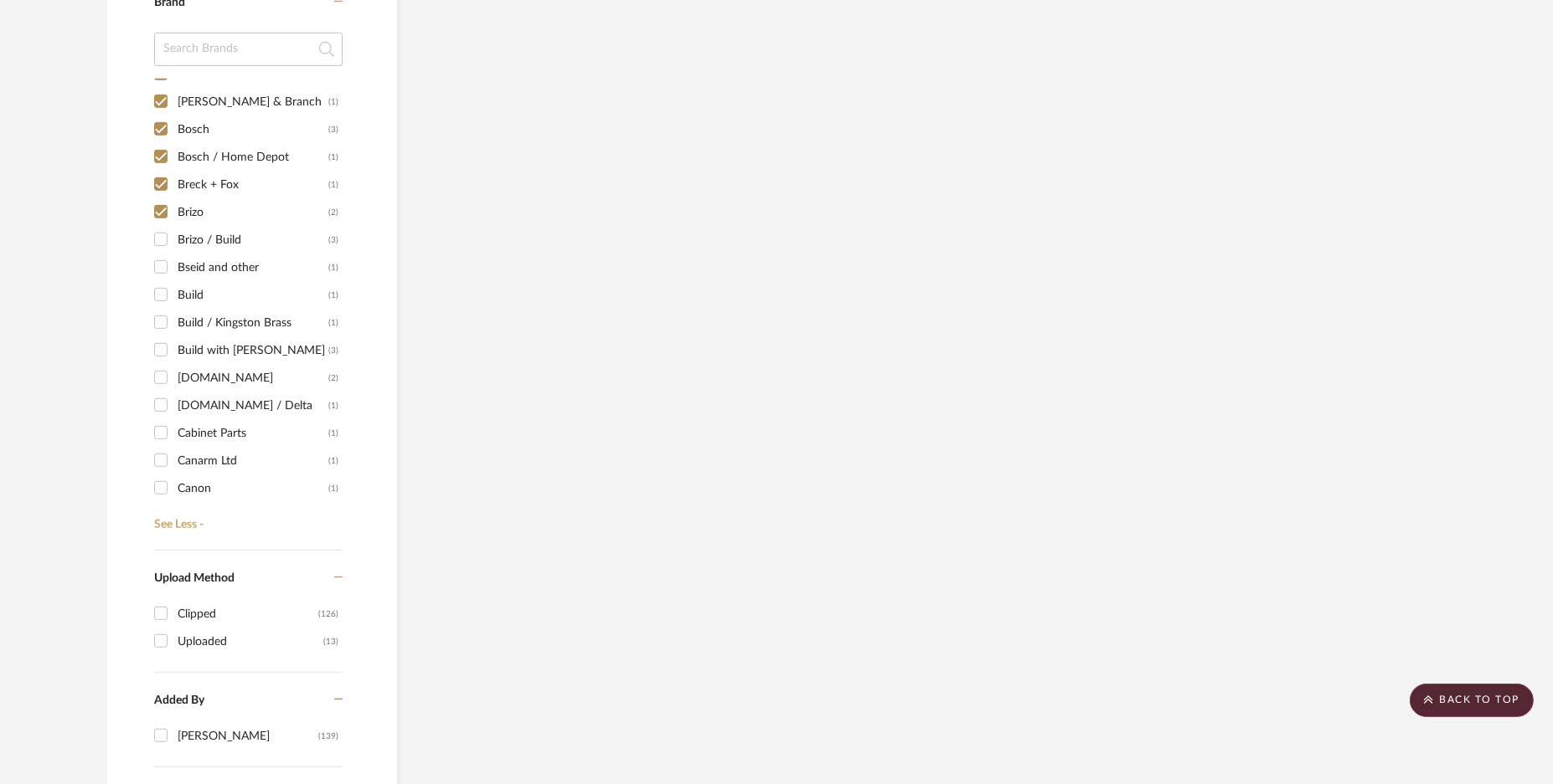
click at [161, 236] on input "Brizo / Build (3)" at bounding box center [160, 239] width 27 height 27
checkbox input "true"
drag, startPoint x: 158, startPoint y: 260, endPoint x: 159, endPoint y: 289, distance: 29.0
click at [158, 263] on input "Bseid and other (1)" at bounding box center [160, 267] width 27 height 27
checkbox input "true"
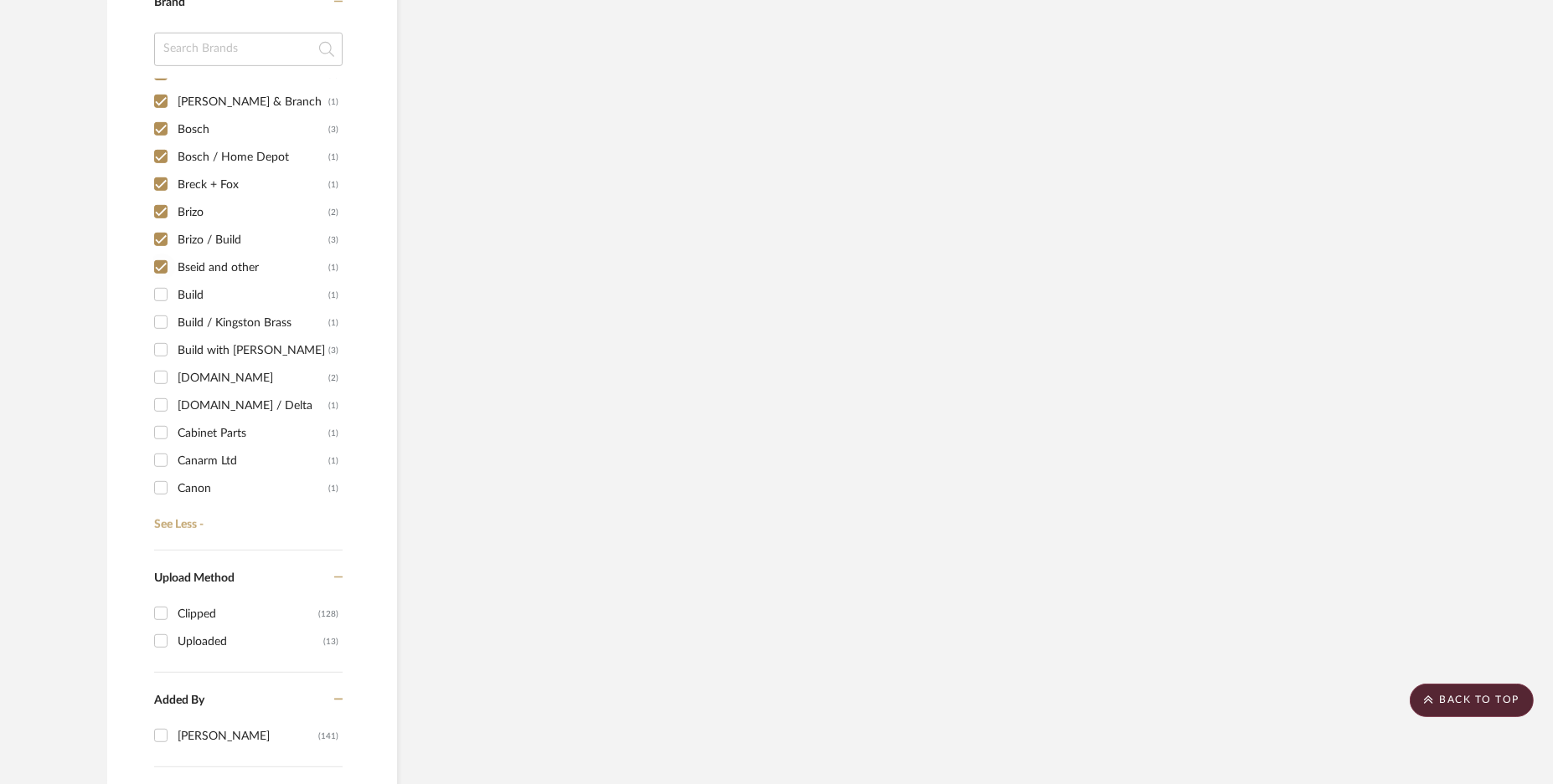
drag, startPoint x: 159, startPoint y: 291, endPoint x: 158, endPoint y: 304, distance: 13.0
click at [158, 294] on input "Build (1)" at bounding box center [160, 294] width 27 height 27
checkbox input "true"
click at [157, 324] on input "Build / Kingston Brass (1)" at bounding box center [160, 322] width 27 height 27
checkbox input "true"
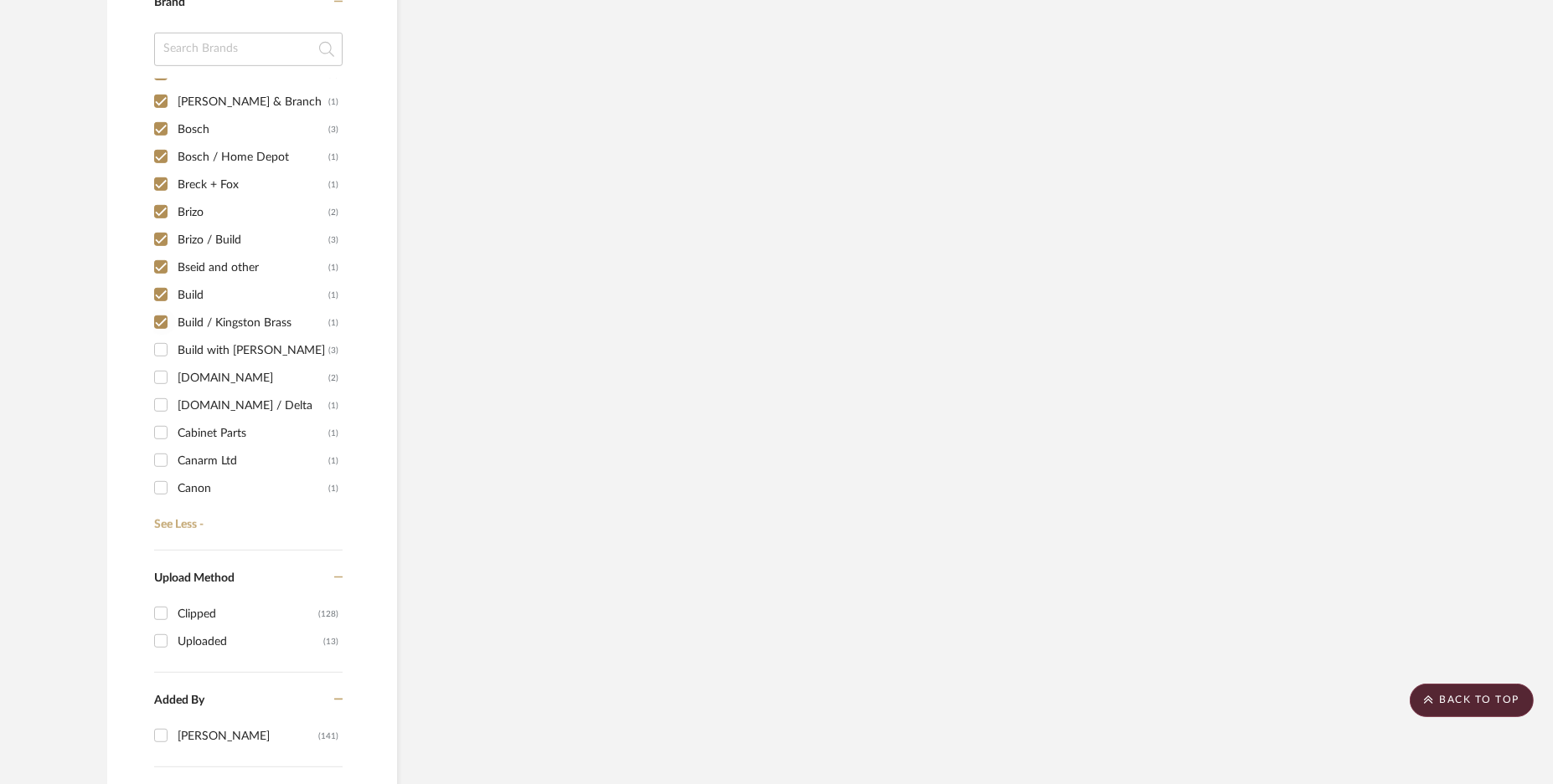
click at [157, 349] on input "Build with [PERSON_NAME] (3)" at bounding box center [160, 349] width 27 height 27
checkbox input "true"
click at [158, 376] on input "[DOMAIN_NAME] (2)" at bounding box center [160, 377] width 27 height 27
checkbox input "true"
drag, startPoint x: 163, startPoint y: 402, endPoint x: 161, endPoint y: 427, distance: 25.1
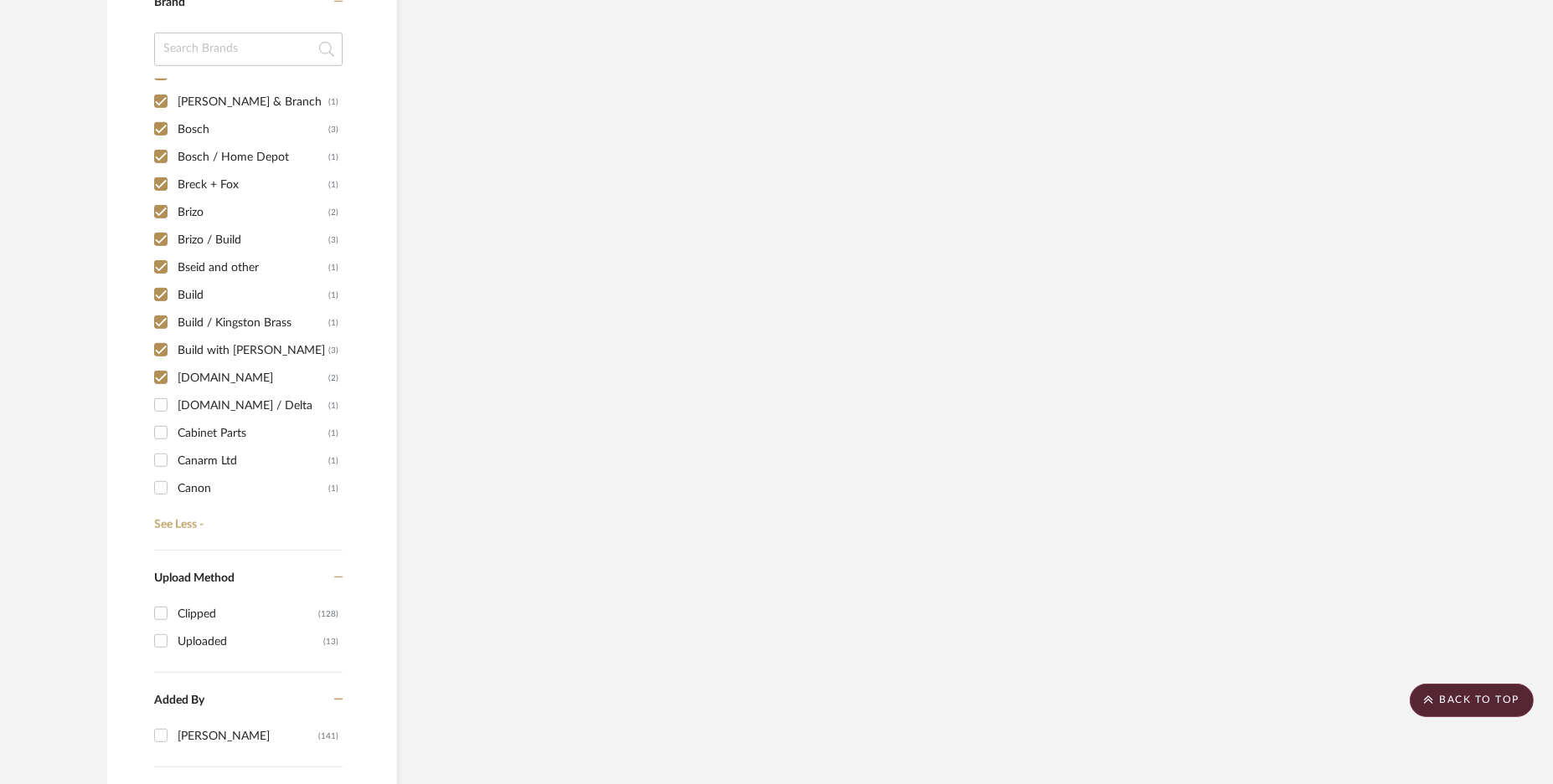
click at [163, 403] on input "[DOMAIN_NAME] / Delta (1)" at bounding box center [160, 405] width 27 height 27
checkbox input "true"
drag, startPoint x: 159, startPoint y: 428, endPoint x: 159, endPoint y: 456, distance: 28.0
click at [159, 433] on input "Cabinet Parts (1)" at bounding box center [160, 432] width 27 height 27
checkbox input "true"
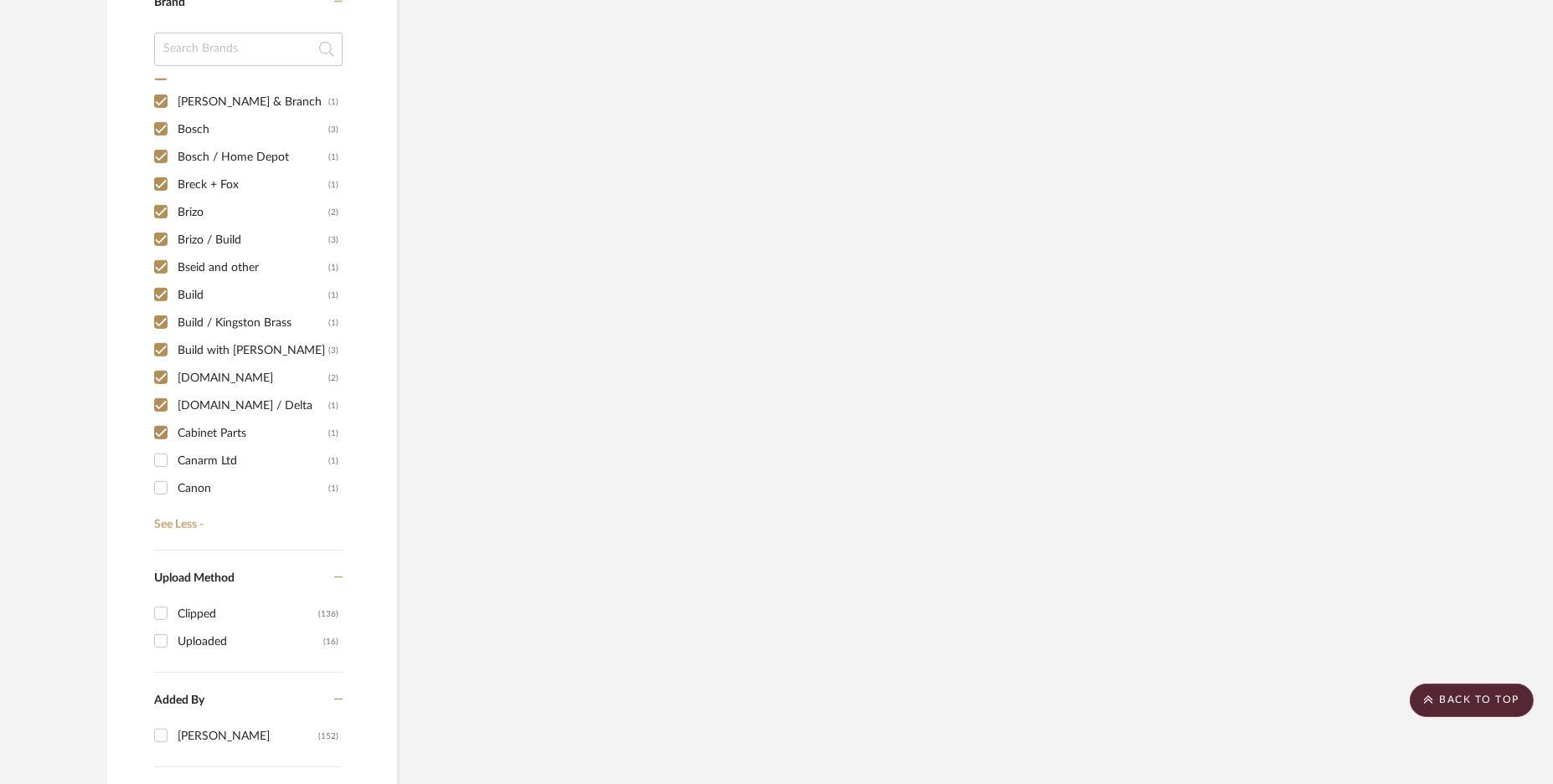
drag, startPoint x: 158, startPoint y: 458, endPoint x: 158, endPoint y: 492, distance: 34.0
click at [158, 463] on input "Canarm Ltd (1)" at bounding box center [160, 460] width 27 height 27
checkbox input "true"
click at [158, 495] on input "Canon (1)" at bounding box center [160, 488] width 27 height 27
checkbox input "true"
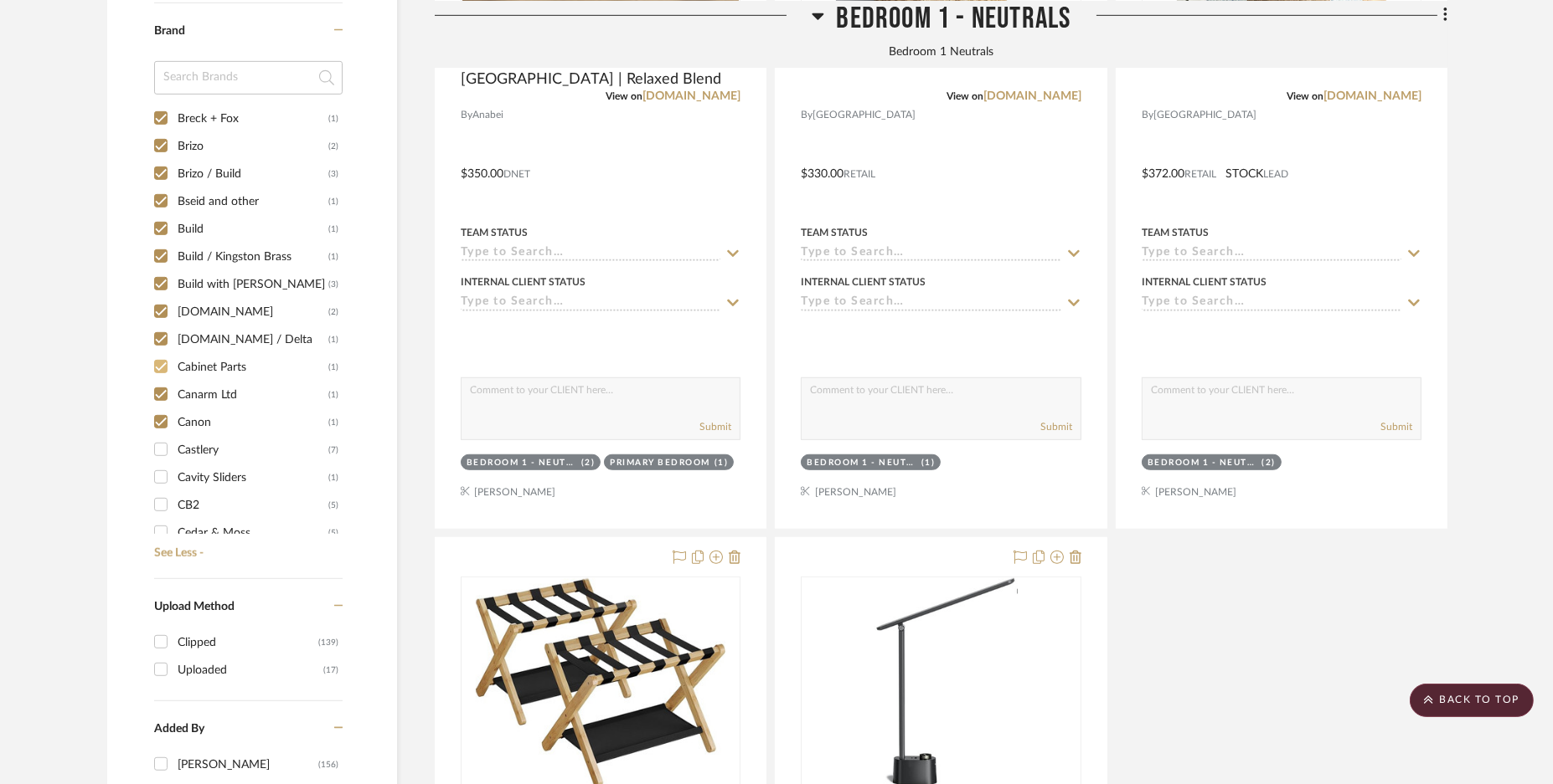
scroll to position [1661, 0]
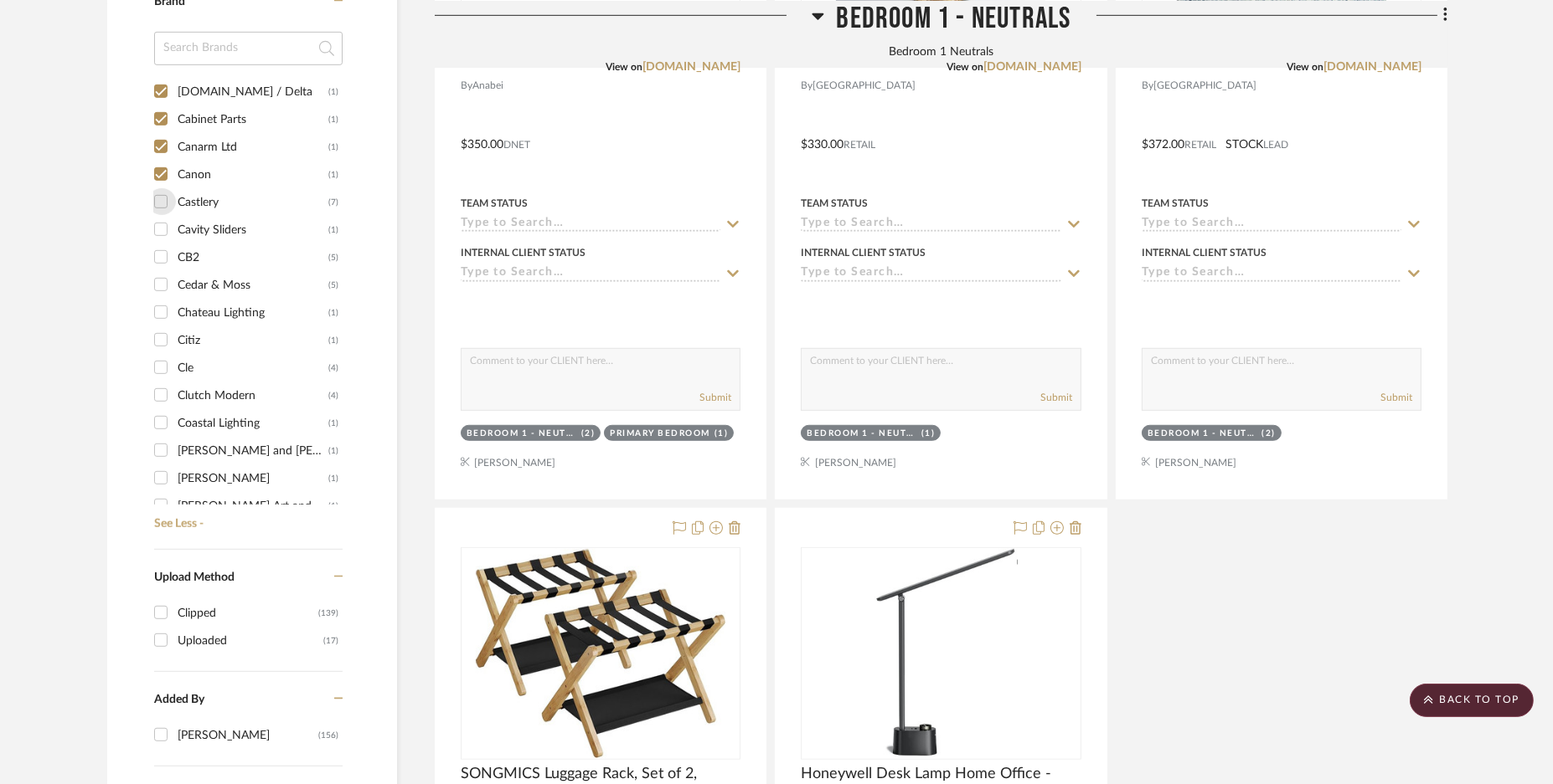
drag, startPoint x: 157, startPoint y: 195, endPoint x: 155, endPoint y: 227, distance: 32.1
click at [157, 201] on input "Castlery (7)" at bounding box center [160, 201] width 27 height 27
checkbox input "true"
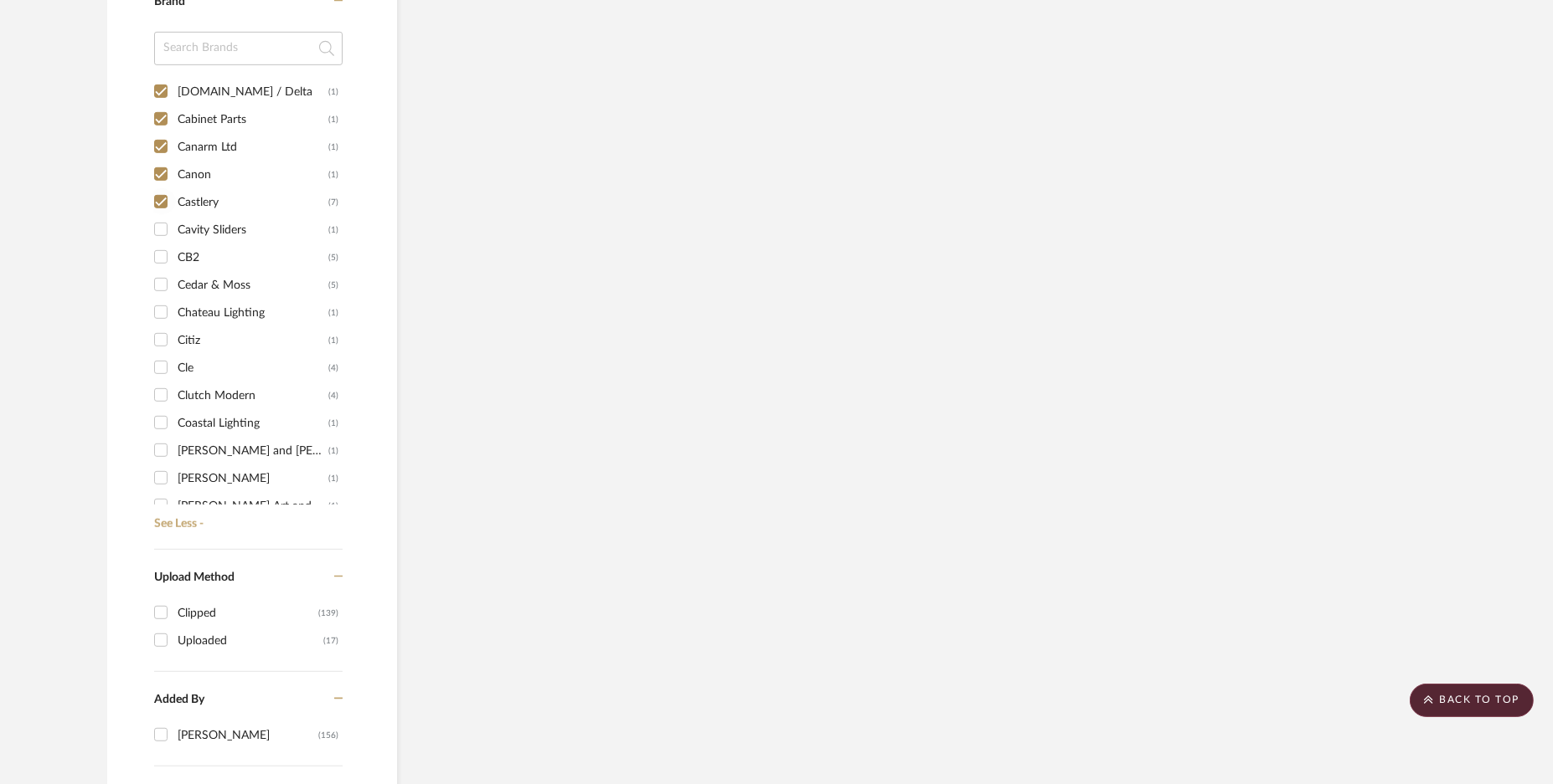
drag, startPoint x: 155, startPoint y: 227, endPoint x: 155, endPoint y: 248, distance: 21.0
click at [155, 230] on input "Cavity Sliders (1)" at bounding box center [160, 229] width 27 height 27
checkbox input "true"
click at [156, 248] on input "CB2 (5)" at bounding box center [160, 257] width 27 height 27
checkbox input "true"
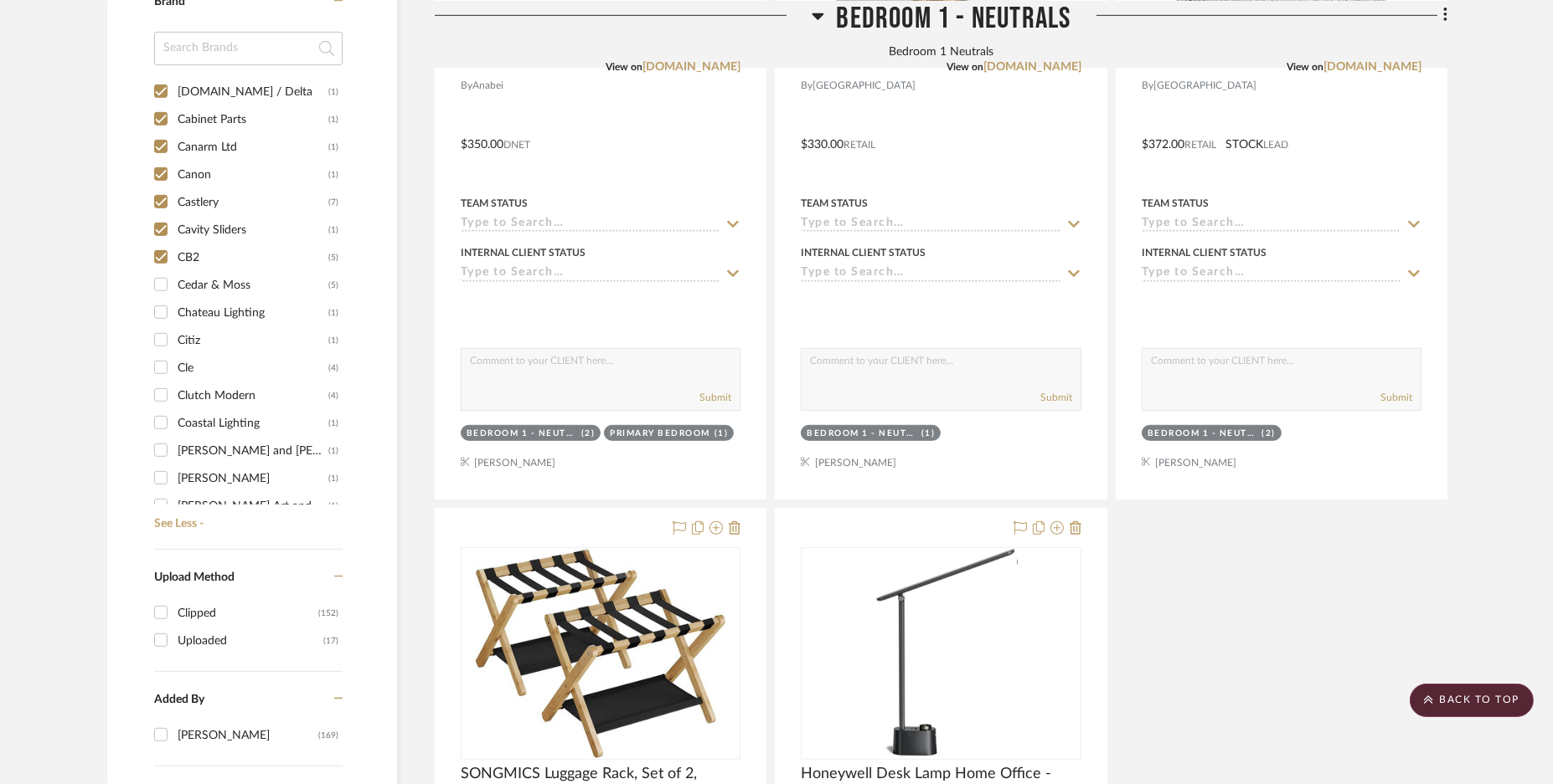
drag, startPoint x: 159, startPoint y: 282, endPoint x: 159, endPoint y: 297, distance: 15.0
click at [159, 281] on input "Cedar & [PERSON_NAME] (5)" at bounding box center [160, 284] width 27 height 27
checkbox input "true"
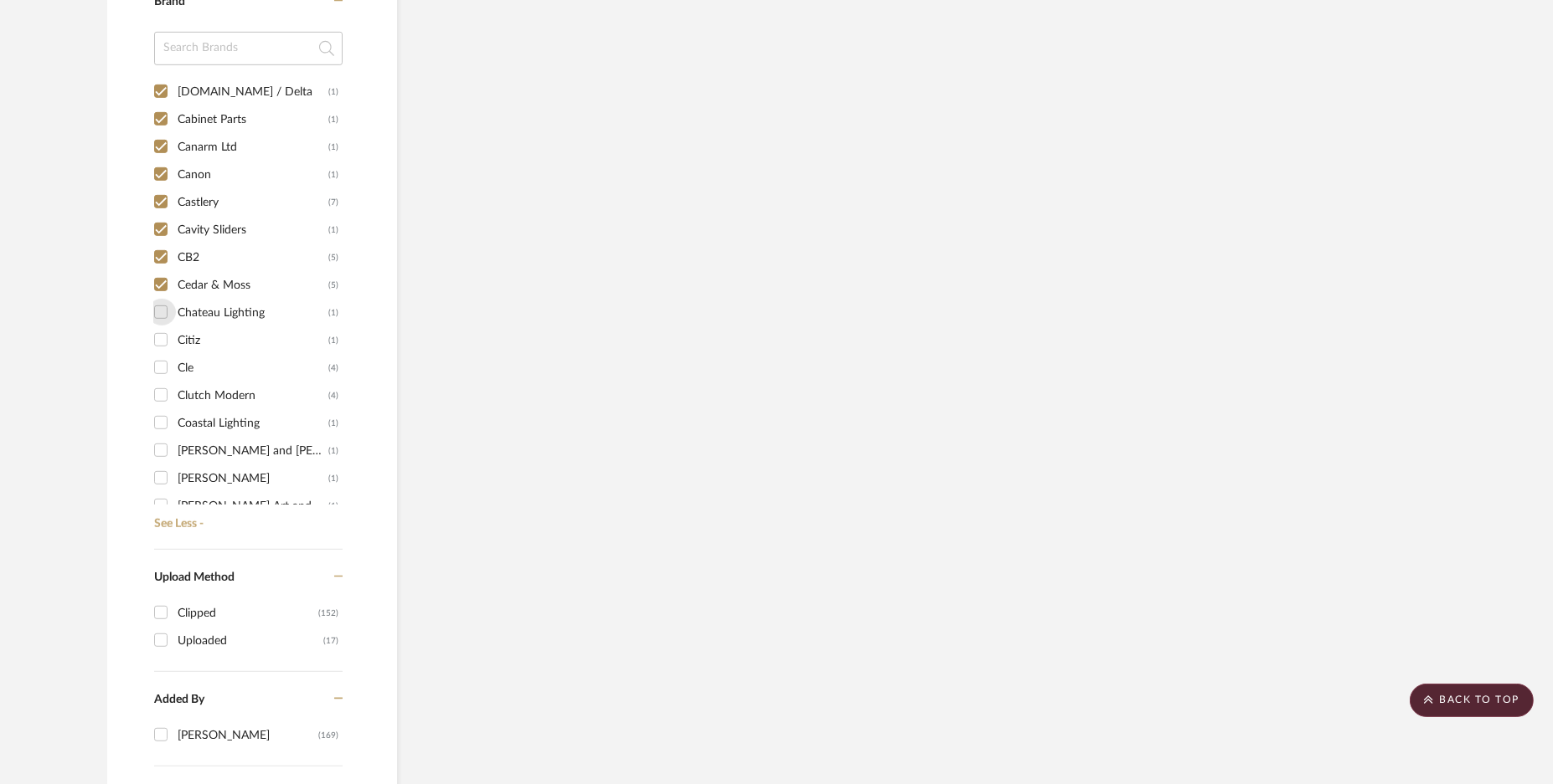
click at [161, 308] on input "Chateau Lighting (1)" at bounding box center [160, 312] width 27 height 27
checkbox input "true"
click at [156, 338] on input "Citiz (1)" at bounding box center [160, 340] width 27 height 27
checkbox input "true"
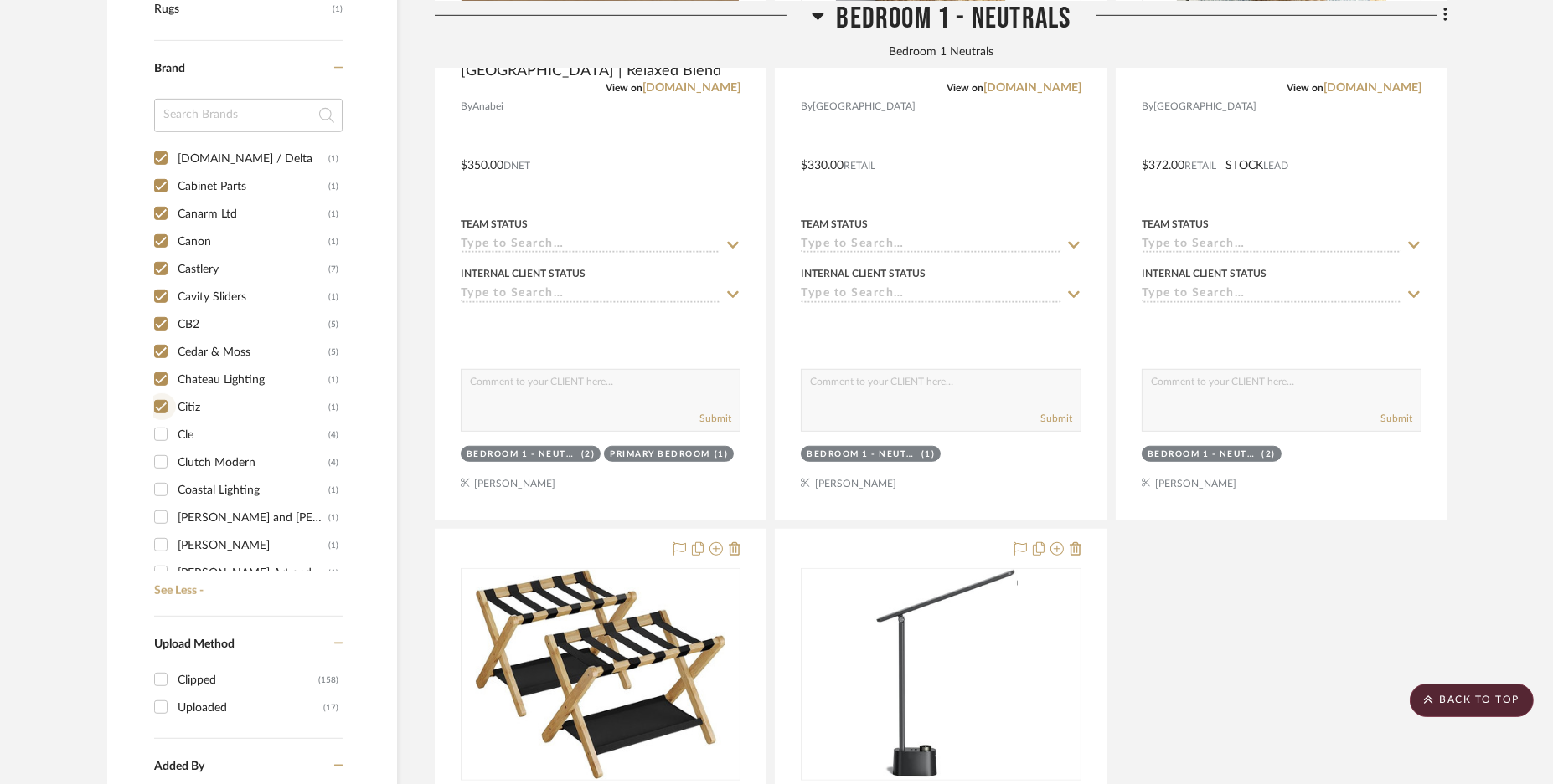
scroll to position [1755, 0]
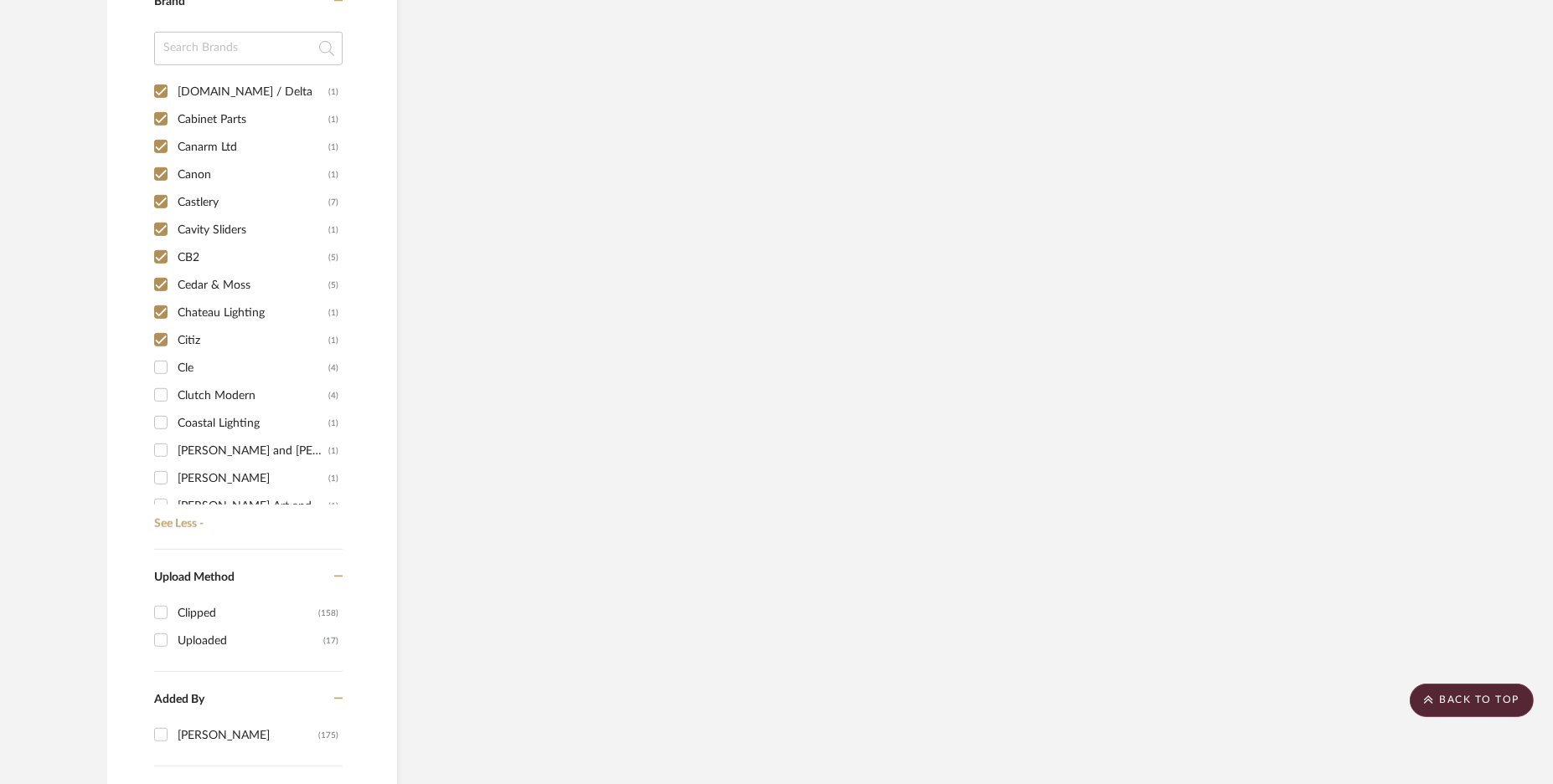
click at [159, 366] on input "Cle (4)" at bounding box center [160, 368] width 27 height 27
checkbox input "true"
drag, startPoint x: 160, startPoint y: 390, endPoint x: 171, endPoint y: 431, distance: 42.4
click at [160, 394] on input "Clutch Modern (4)" at bounding box center [160, 395] width 27 height 27
checkbox input "true"
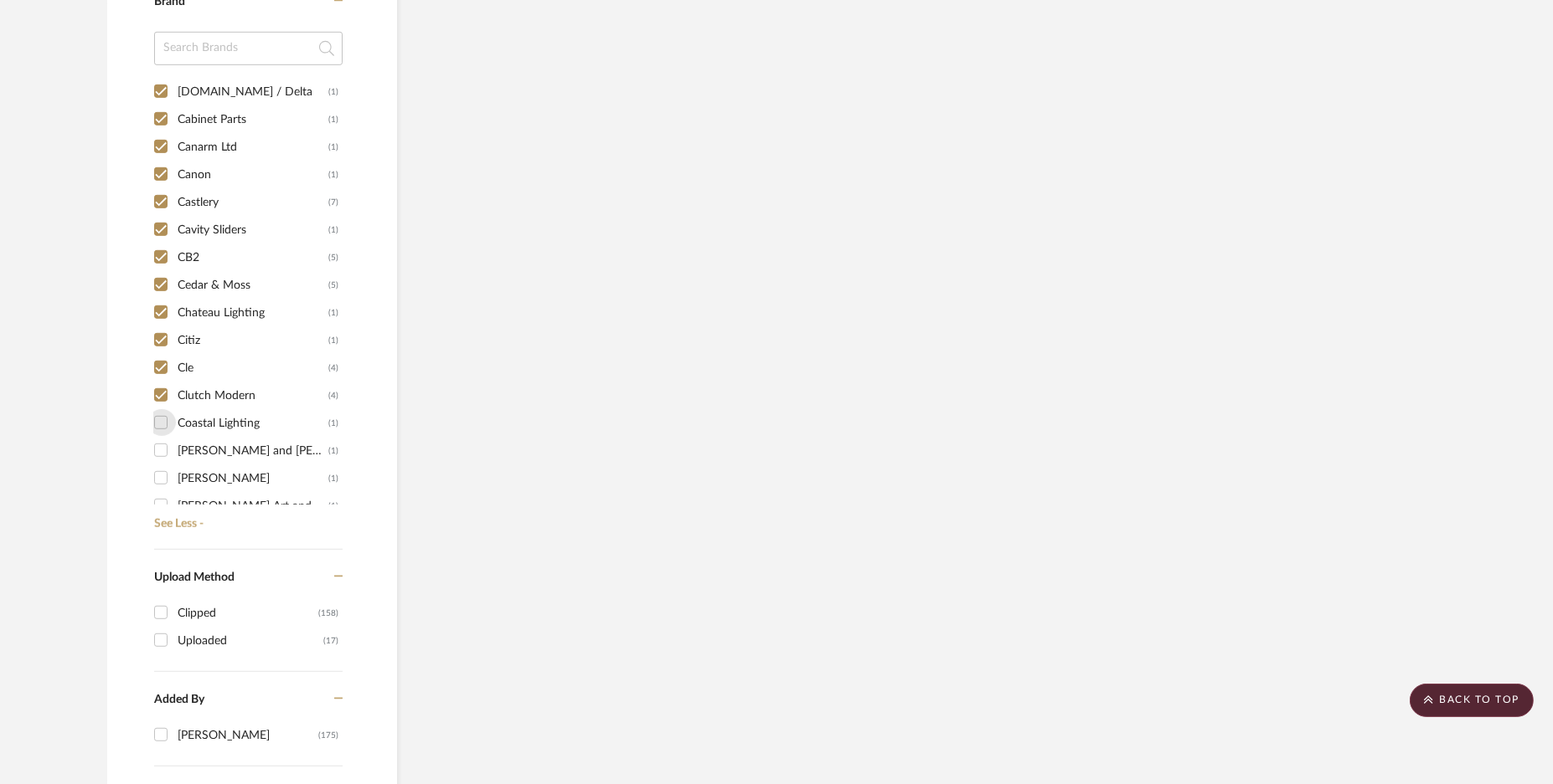
drag, startPoint x: 159, startPoint y: 418, endPoint x: 164, endPoint y: 441, distance: 23.5
click at [159, 419] on input "Coastal Lighting (1)" at bounding box center [160, 422] width 27 height 27
checkbox input "true"
drag, startPoint x: 163, startPoint y: 443, endPoint x: 163, endPoint y: 454, distance: 11.0
click at [163, 449] on input "[PERSON_NAME] and [PERSON_NAME] (1)" at bounding box center [160, 450] width 27 height 27
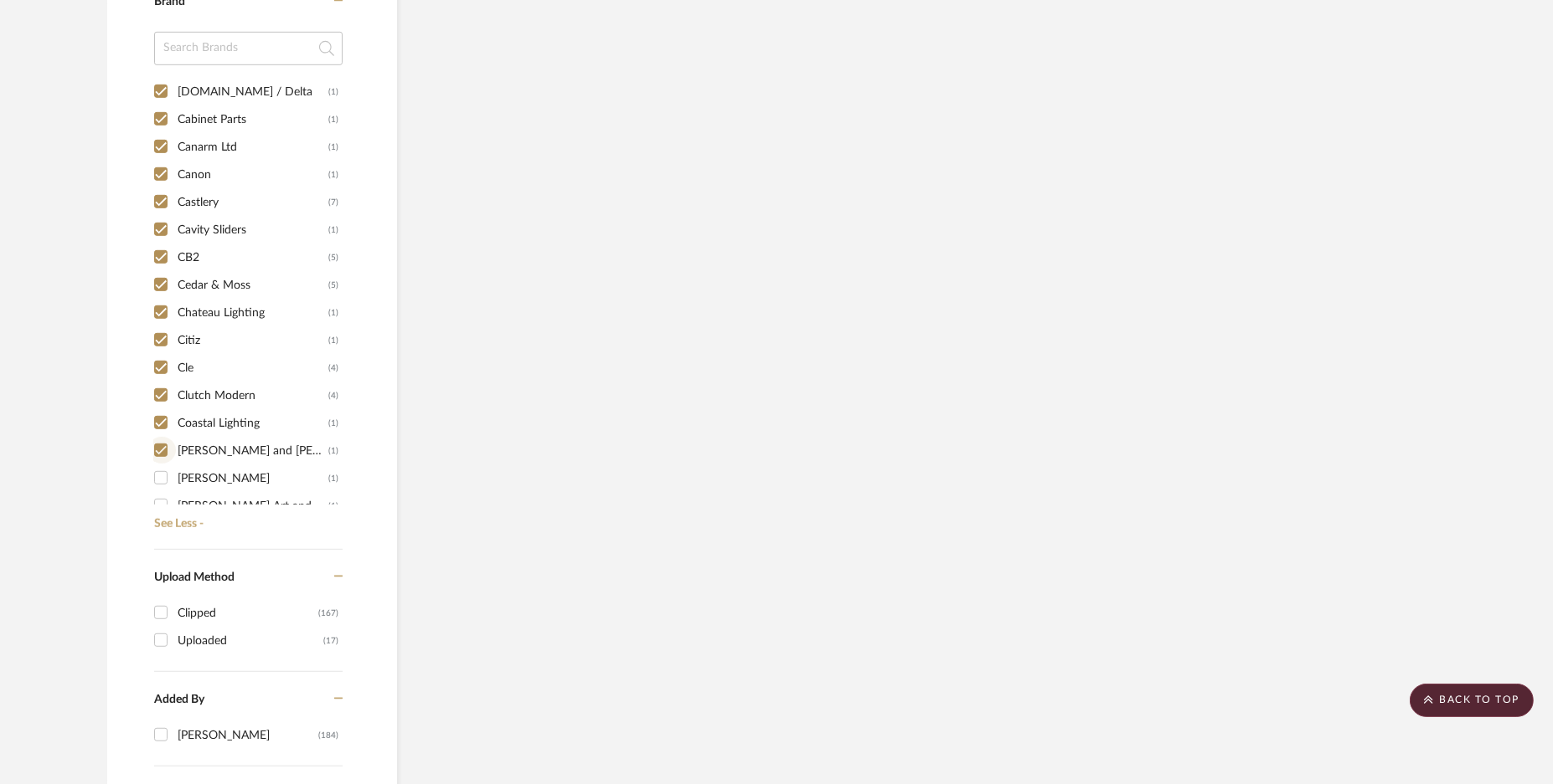
checkbox input "true"
drag, startPoint x: 161, startPoint y: 476, endPoint x: 180, endPoint y: 425, distance: 54.4
click at [162, 475] on input "[PERSON_NAME] (1)" at bounding box center [160, 477] width 27 height 27
checkbox input "true"
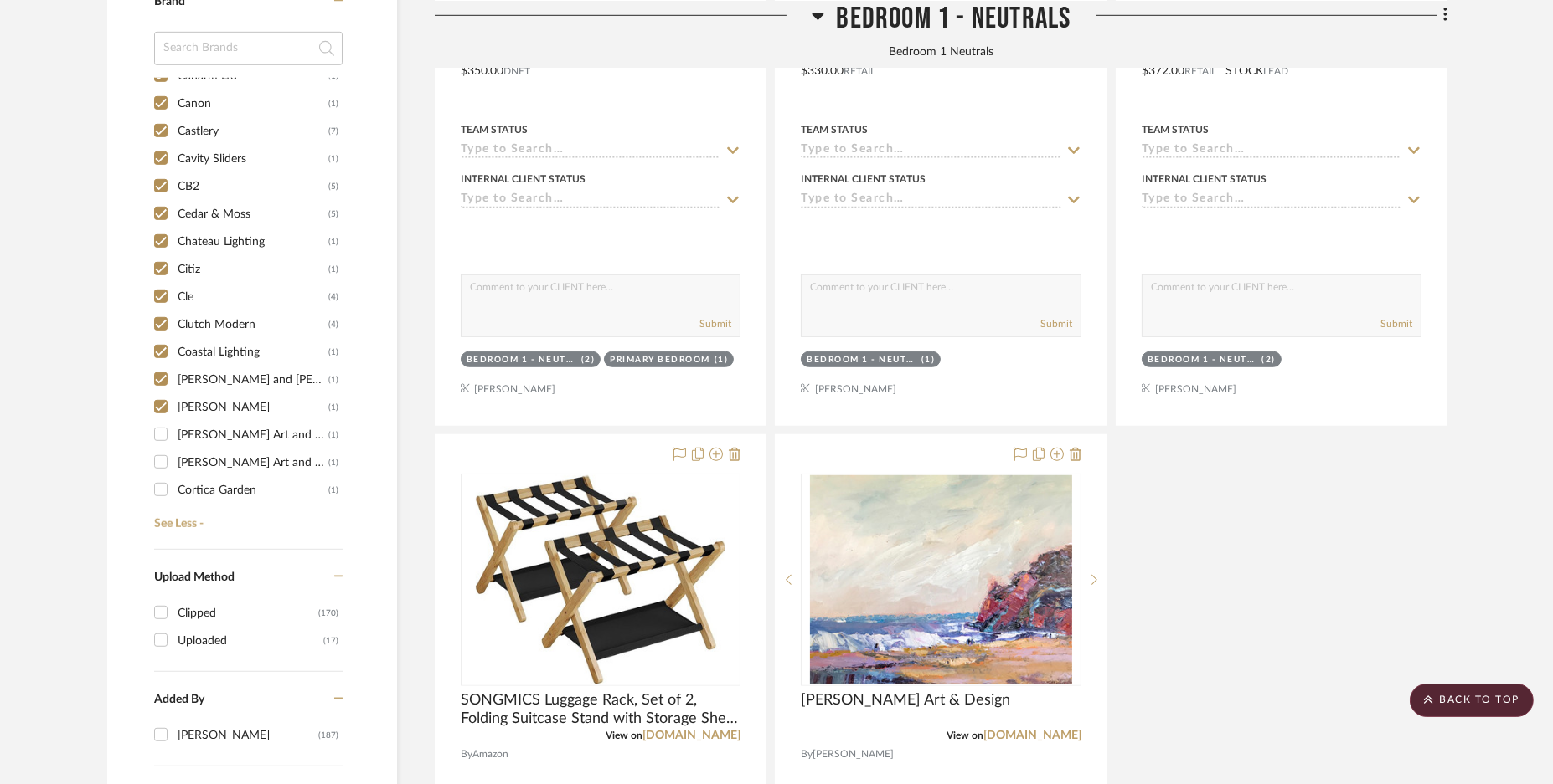
scroll to position [1673, 0]
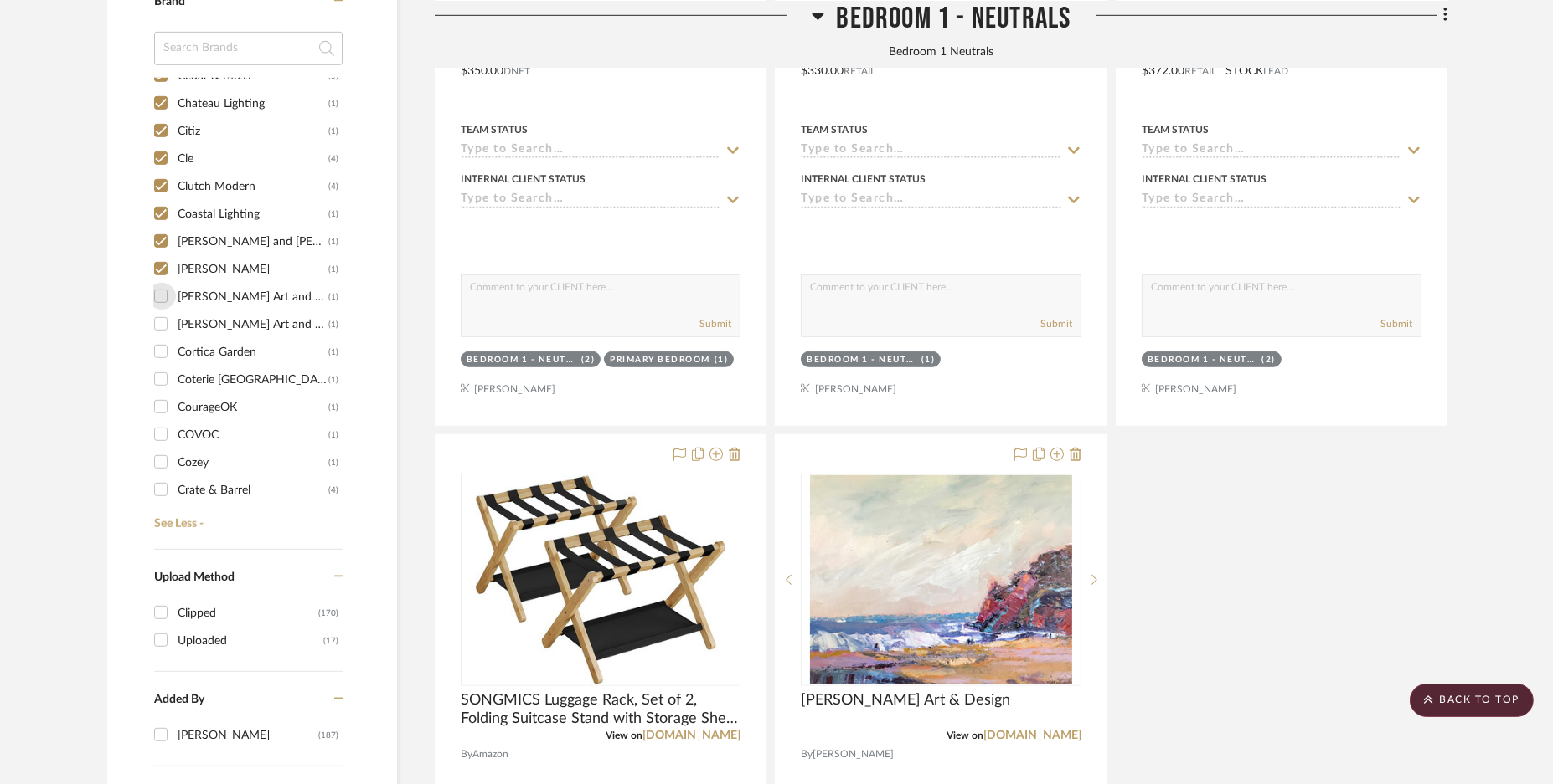
click at [162, 291] on input "[PERSON_NAME] Art and Design (1)" at bounding box center [160, 296] width 27 height 27
checkbox input "true"
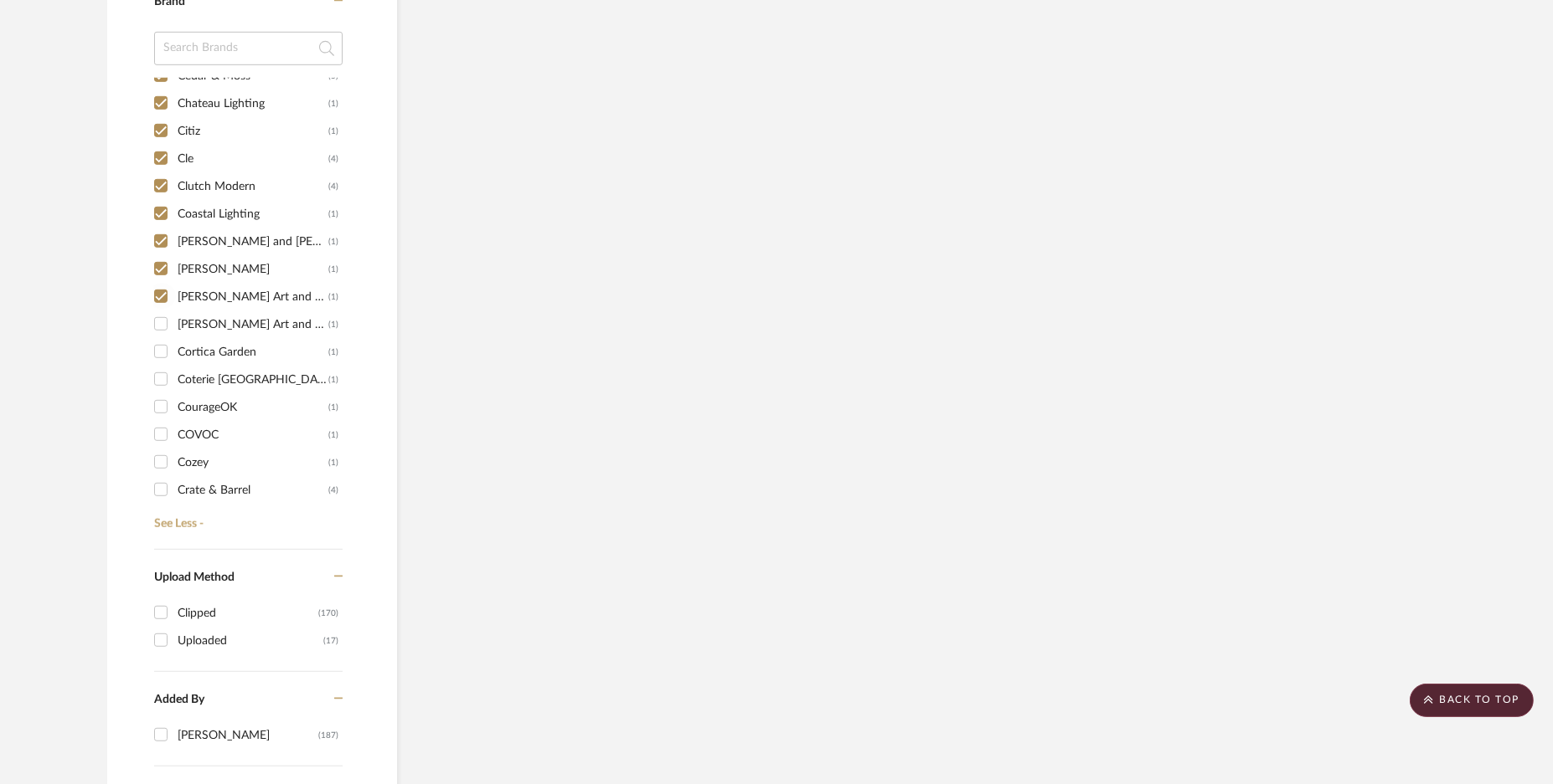
click at [158, 323] on input "[PERSON_NAME] Art and Design (1)" at bounding box center [160, 324] width 27 height 27
checkbox input "true"
click at [157, 343] on input "Cortica Garden (1)" at bounding box center [160, 351] width 27 height 27
checkbox input "true"
click at [159, 375] on input "Coterie [GEOGRAPHIC_DATA] (1)" at bounding box center [160, 379] width 27 height 27
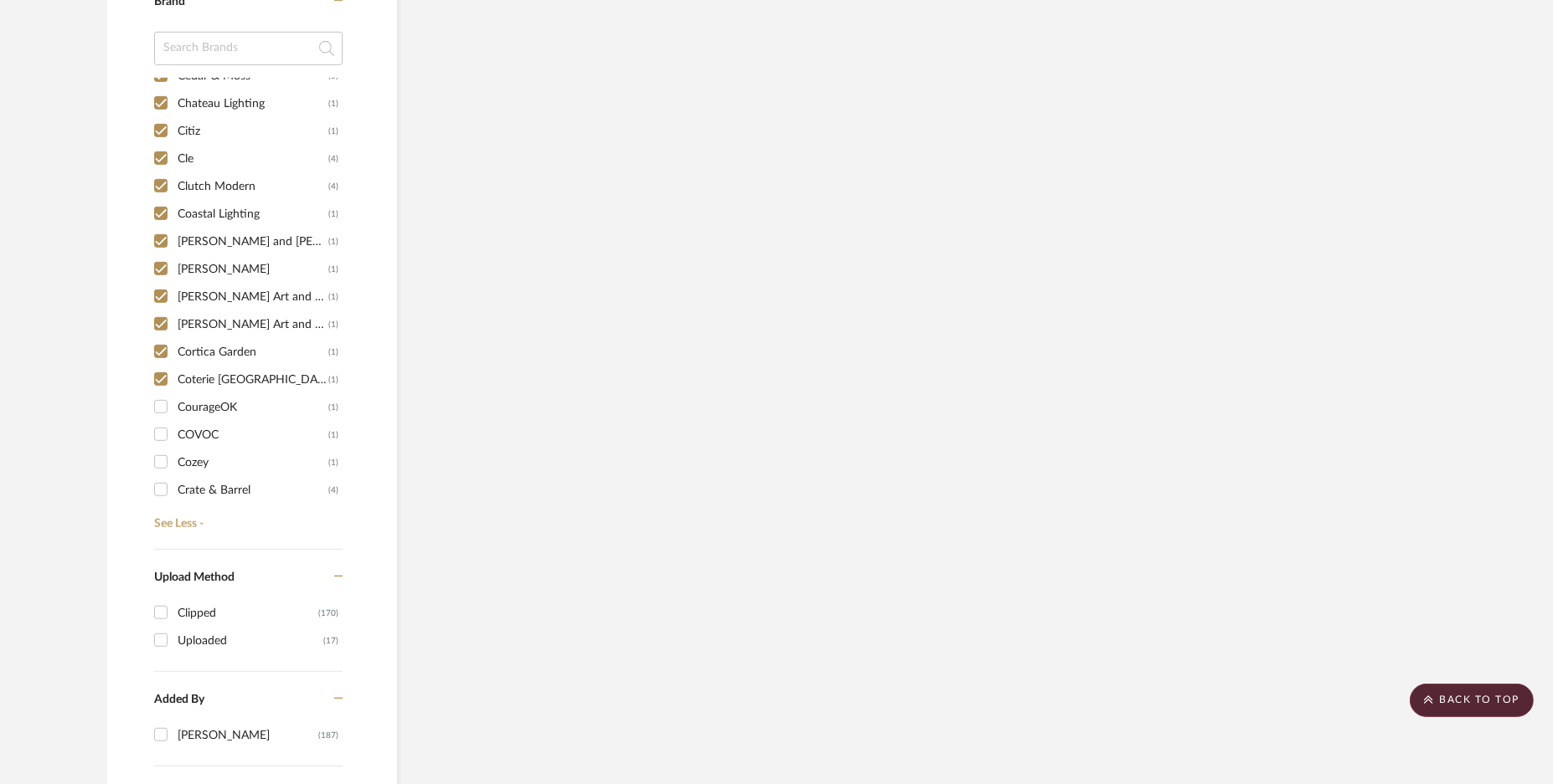
checkbox input "true"
drag, startPoint x: 165, startPoint y: 403, endPoint x: 165, endPoint y: 414, distance: 11.0
click at [164, 404] on input "CourageOK (1)" at bounding box center [160, 407] width 27 height 27
checkbox input "true"
click at [167, 432] on input "COVOC (1)" at bounding box center [160, 434] width 27 height 27
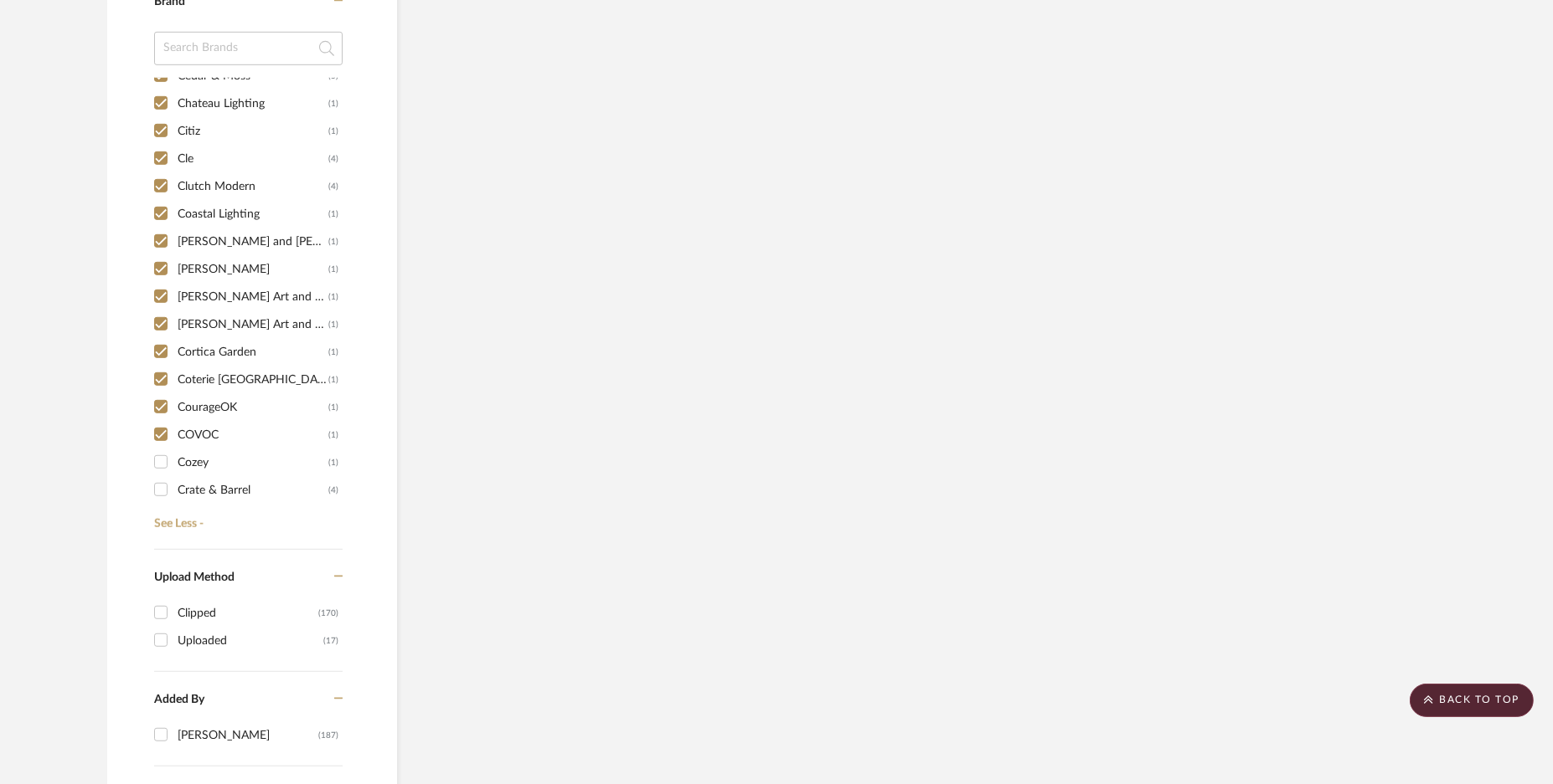
checkbox input "true"
click at [161, 461] on input "Cozey (1)" at bounding box center [160, 462] width 27 height 27
checkbox input "true"
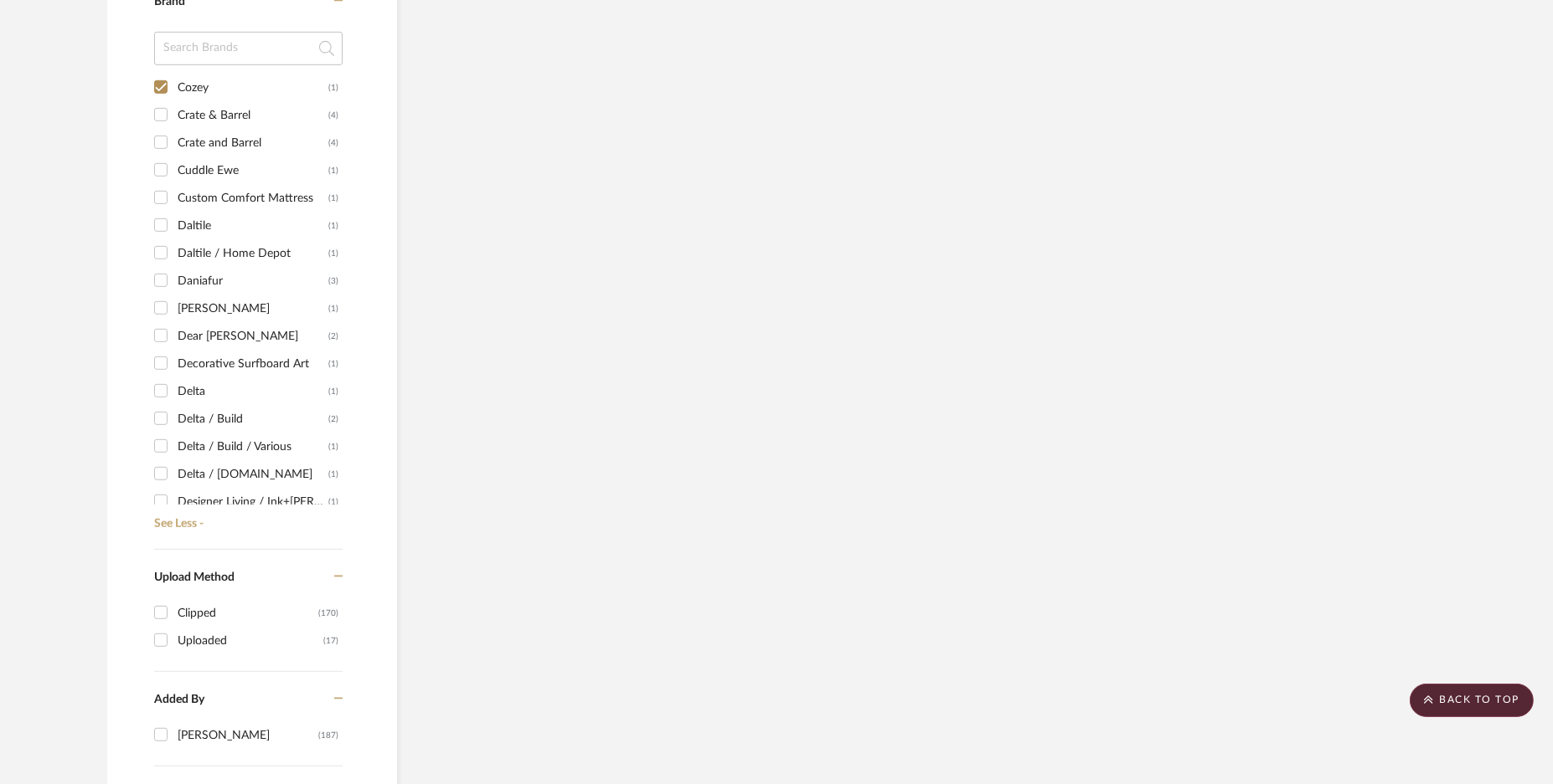
scroll to position [2093, 0]
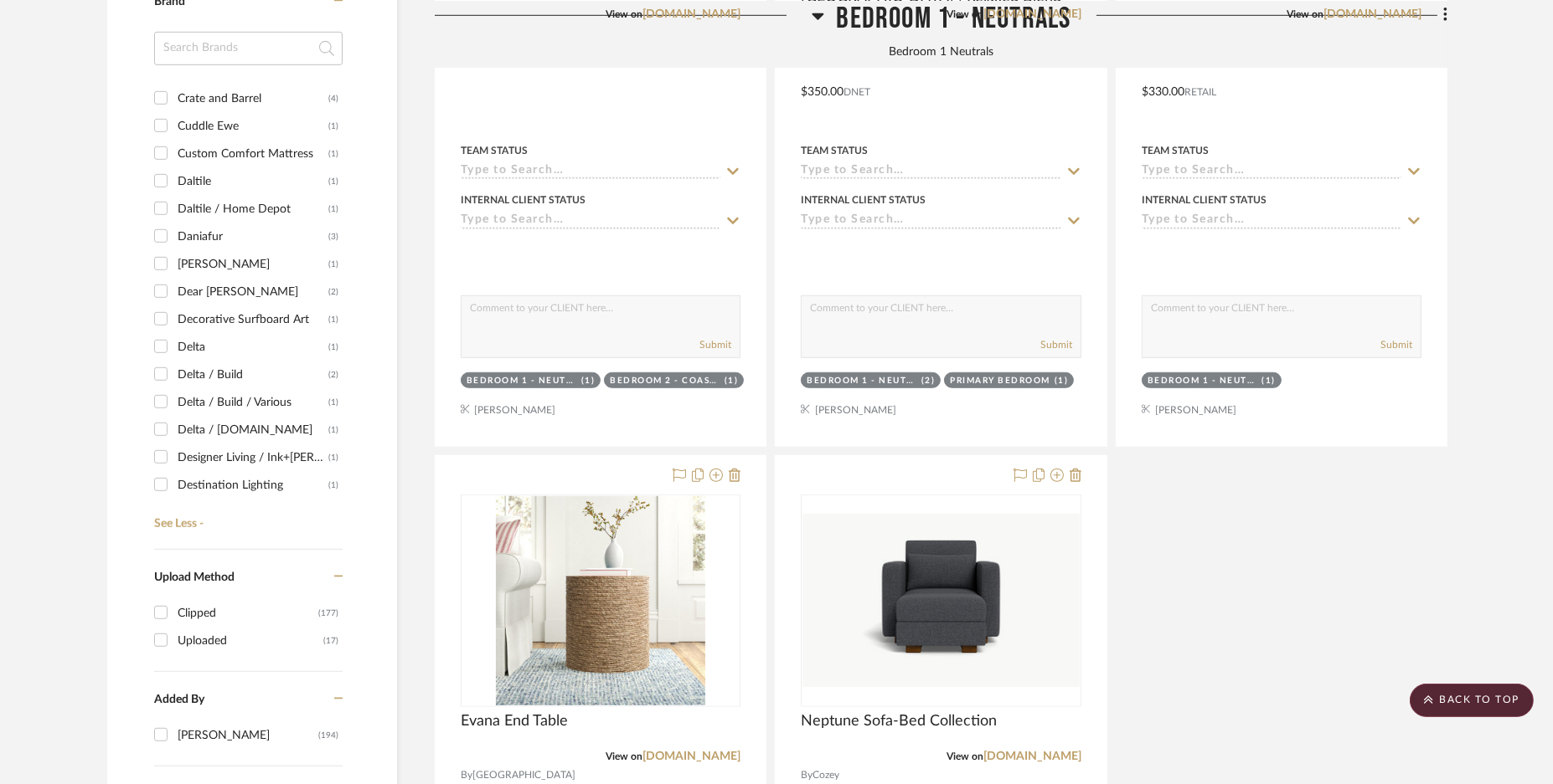
scroll to position [1651, 0]
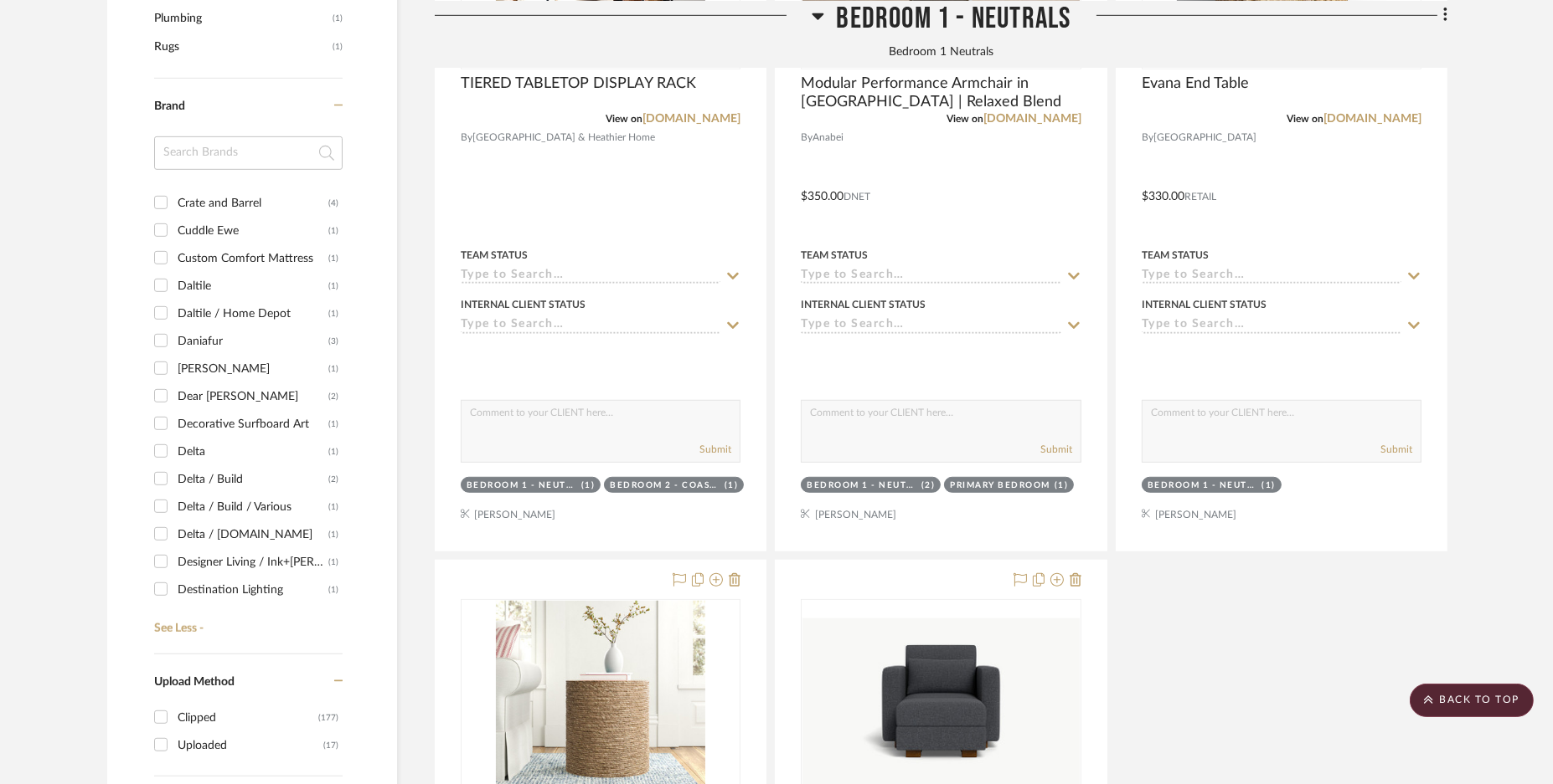
drag, startPoint x: 157, startPoint y: 199, endPoint x: 157, endPoint y: 231, distance: 32.0
click at [155, 202] on input "Crate and Barrel (4)" at bounding box center [160, 202] width 27 height 27
checkbox input "true"
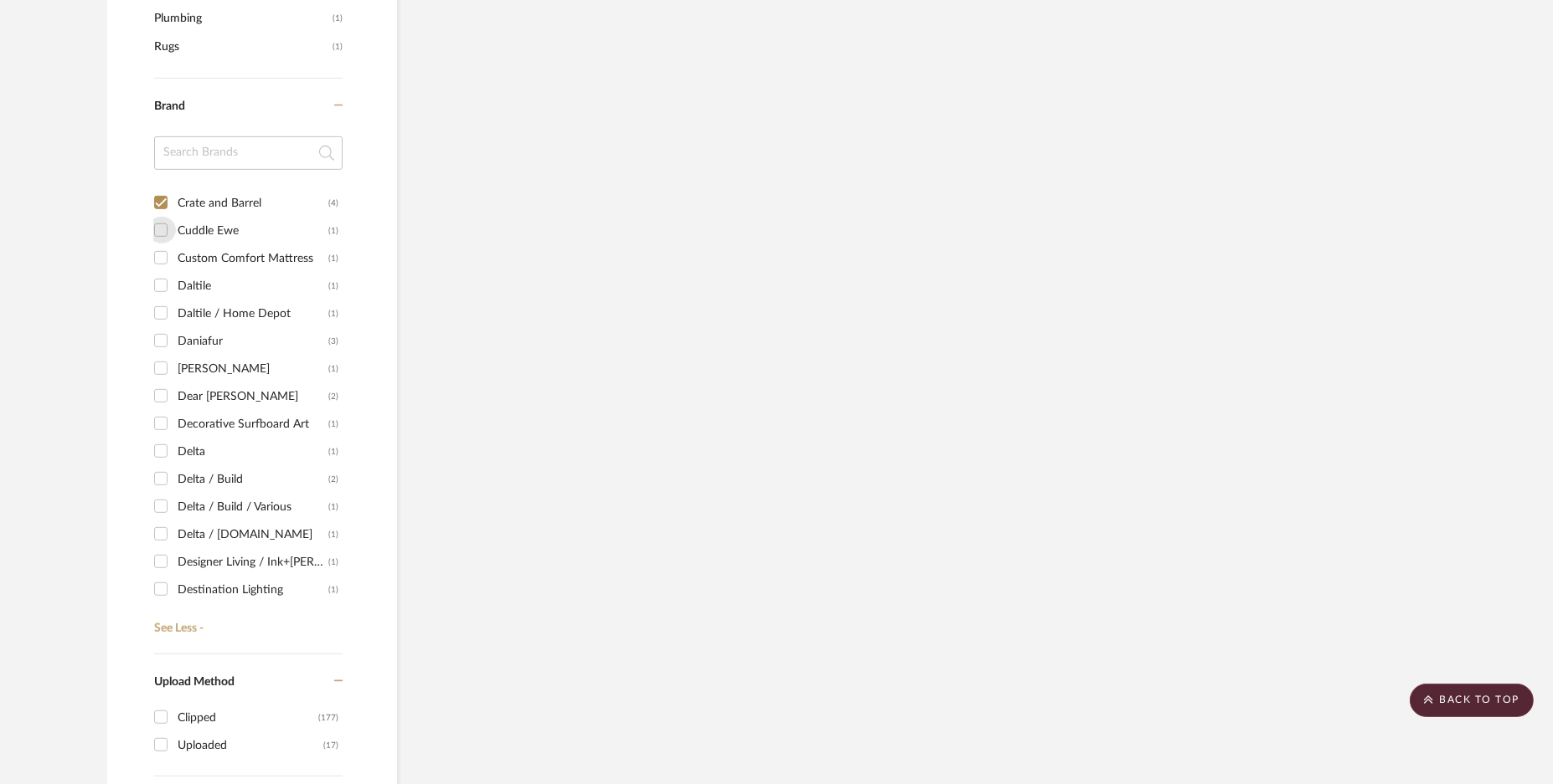
drag, startPoint x: 157, startPoint y: 231, endPoint x: 161, endPoint y: 260, distance: 29.3
click at [158, 232] on input "Cuddle Ewe (1)" at bounding box center [160, 230] width 27 height 27
checkbox input "true"
drag, startPoint x: 161, startPoint y: 260, endPoint x: 161, endPoint y: 290, distance: 30.0
click at [160, 265] on input "Custom Comfort Mattress (1)" at bounding box center [160, 258] width 27 height 27
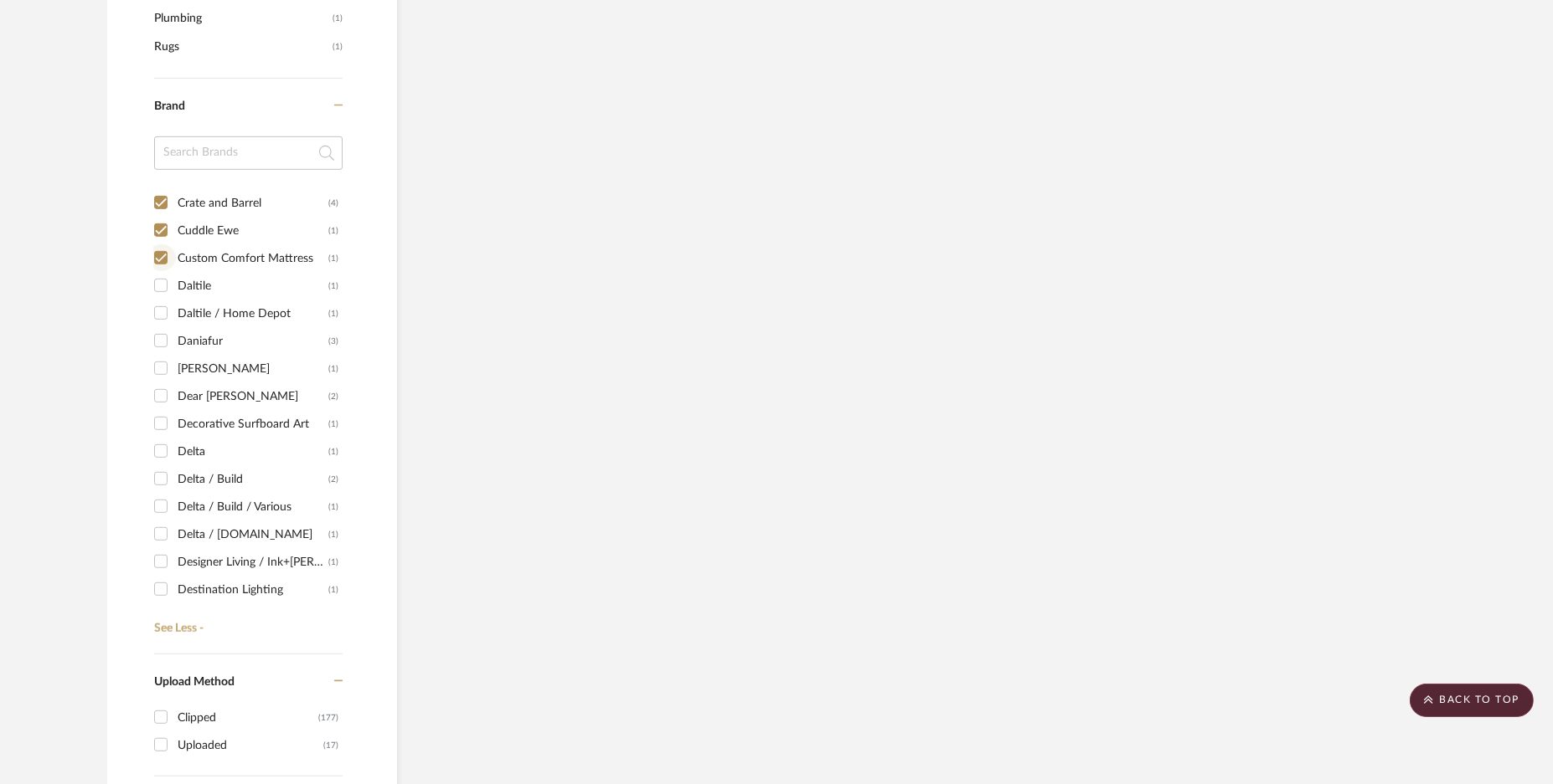
checkbox input "true"
click at [161, 290] on input "Daltile (1)" at bounding box center [160, 285] width 27 height 27
checkbox input "true"
drag, startPoint x: 159, startPoint y: 312, endPoint x: 159, endPoint y: 332, distance: 20.0
click at [159, 317] on input "Daltile / Home Depot (1)" at bounding box center [160, 313] width 27 height 27
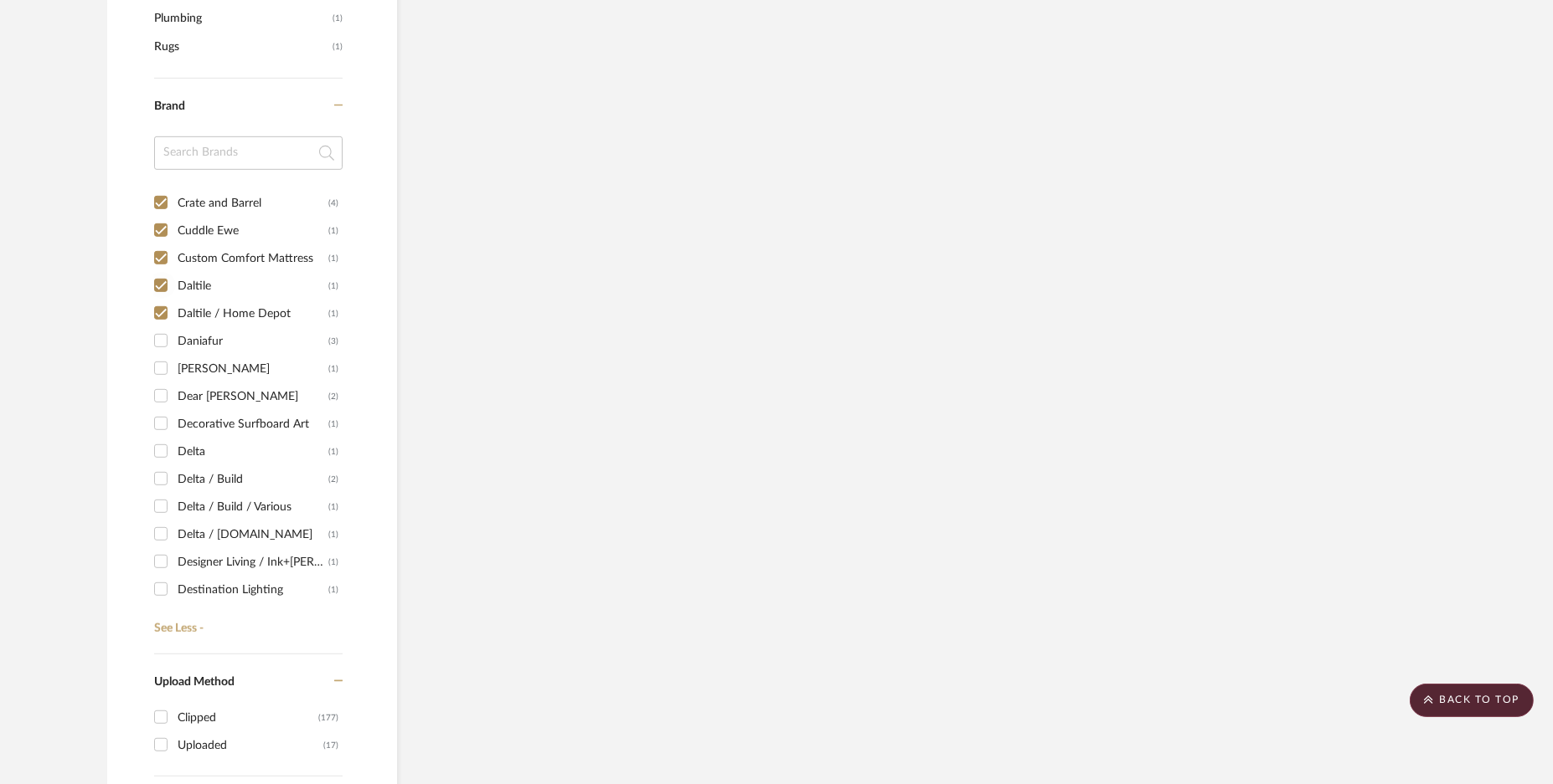
checkbox input "true"
drag, startPoint x: 159, startPoint y: 337, endPoint x: 157, endPoint y: 358, distance: 21.1
click at [158, 343] on input "Daniafur (3)" at bounding box center [160, 341] width 27 height 27
checkbox input "true"
drag, startPoint x: 157, startPoint y: 358, endPoint x: 159, endPoint y: 375, distance: 17.1
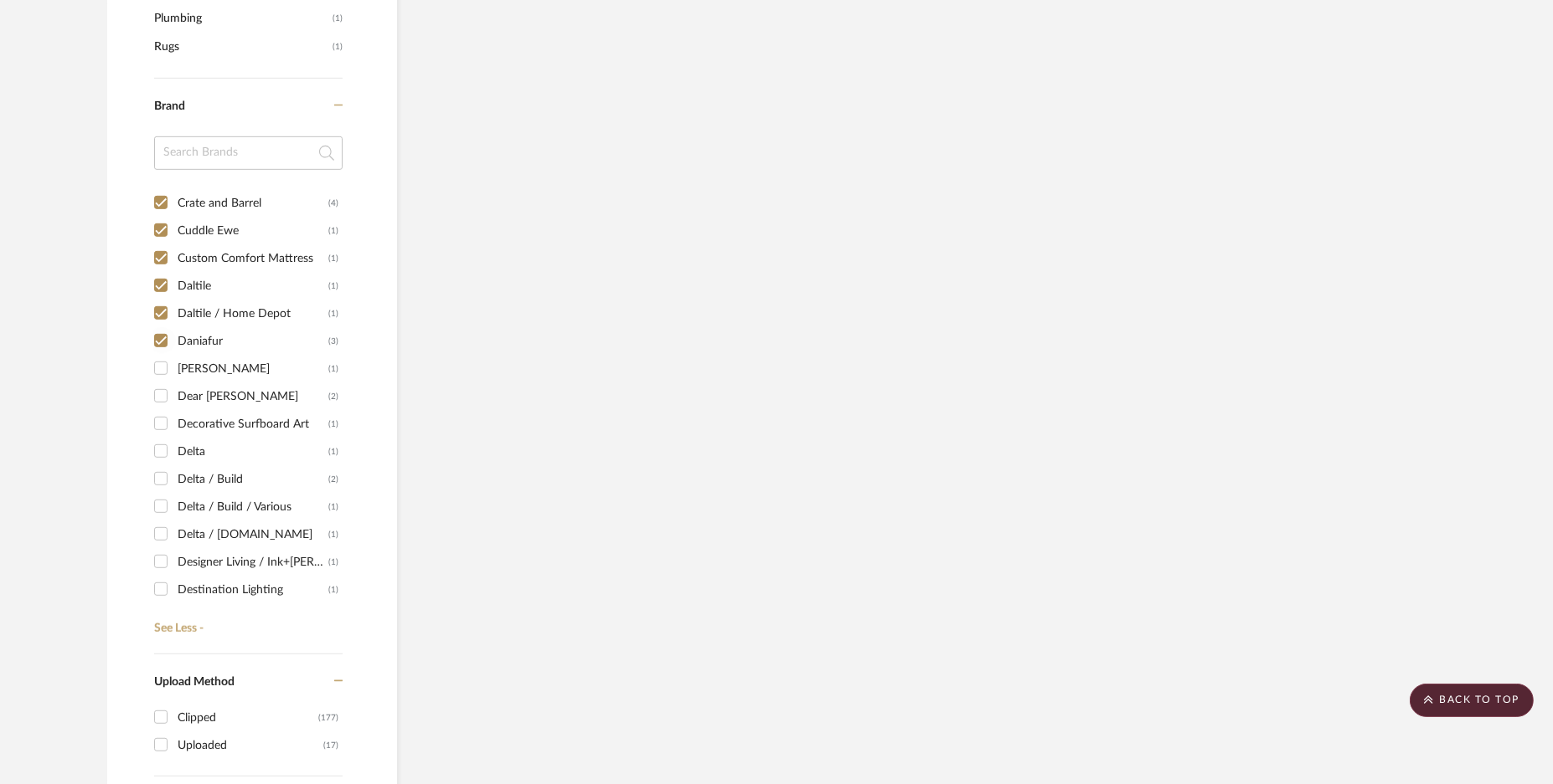
click at [157, 361] on input "[PERSON_NAME] (1)" at bounding box center [160, 368] width 27 height 27
checkbox input "true"
drag
click at [161, 393] on input "Dear [PERSON_NAME] (2)" at bounding box center [160, 395] width 27 height 27
checkbox input "true"
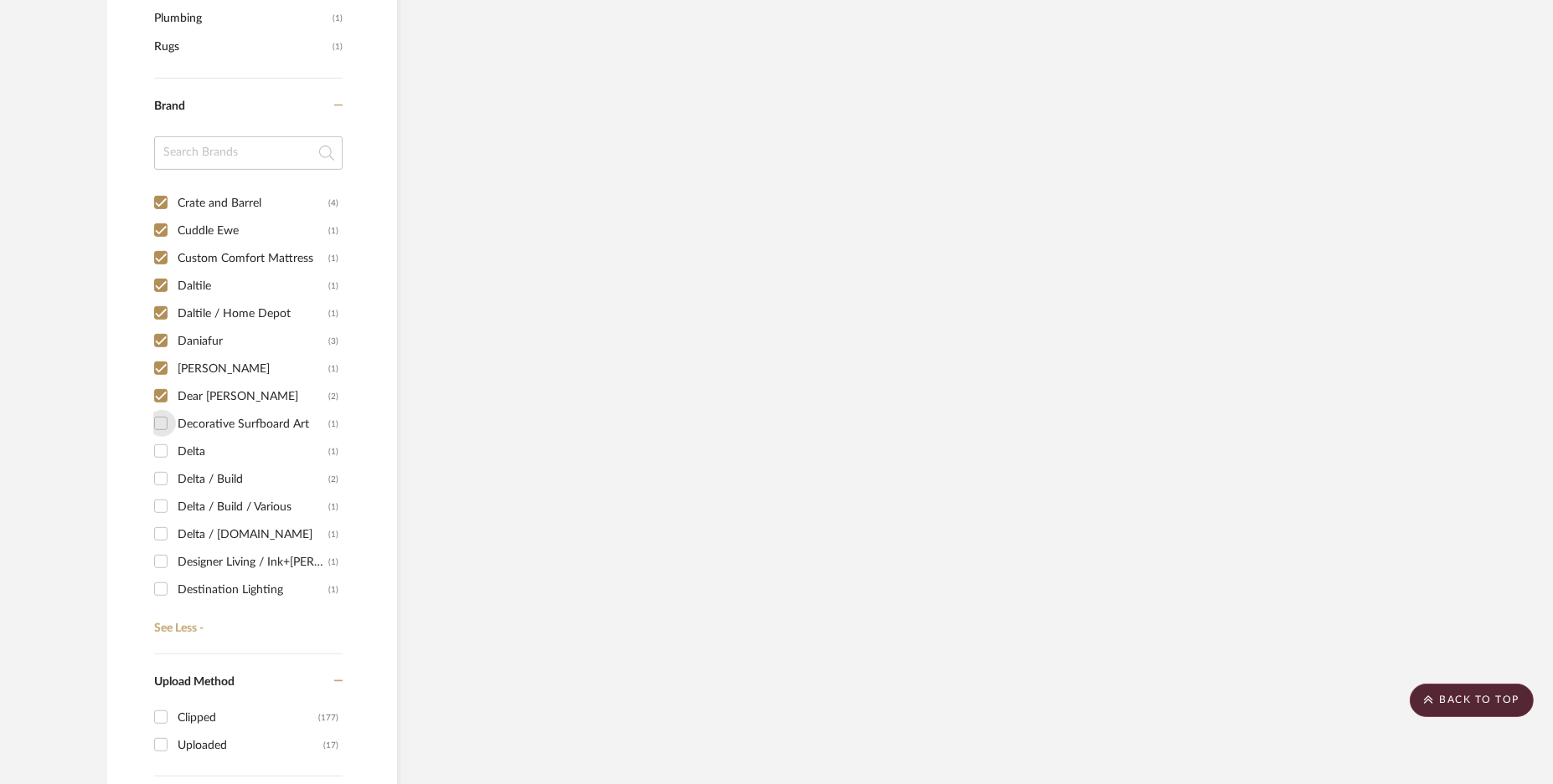
click at [161, 428] on input "Decorative Surfboard Art (1)" at bounding box center [160, 423] width 27 height 27
checkbox input "true"
click at [163, 456] on input "Delta (1)" at bounding box center [160, 451] width 27 height 27
checkbox input "true"
click at [166, 475] on input "Delta / Build (2)" at bounding box center [160, 478] width 27 height 27
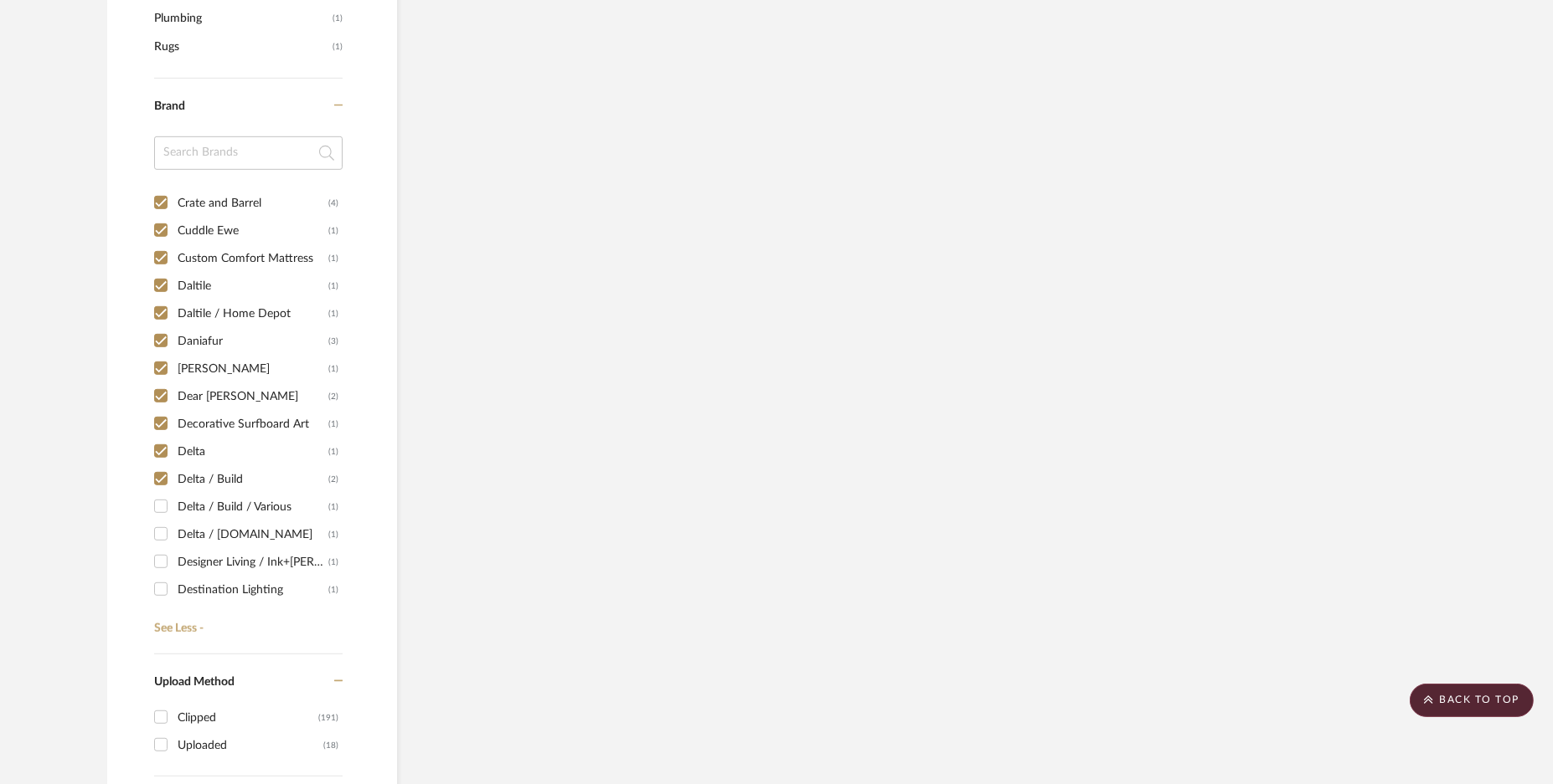
checkbox input "true"
click at [165, 504] on input "Delta / Build / Various (1)" at bounding box center [160, 506] width 27 height 27
checkbox input "true"
click at [163, 538] on input "Delta / [DOMAIN_NAME] (1)" at bounding box center [160, 534] width 27 height 27
checkbox input "true"
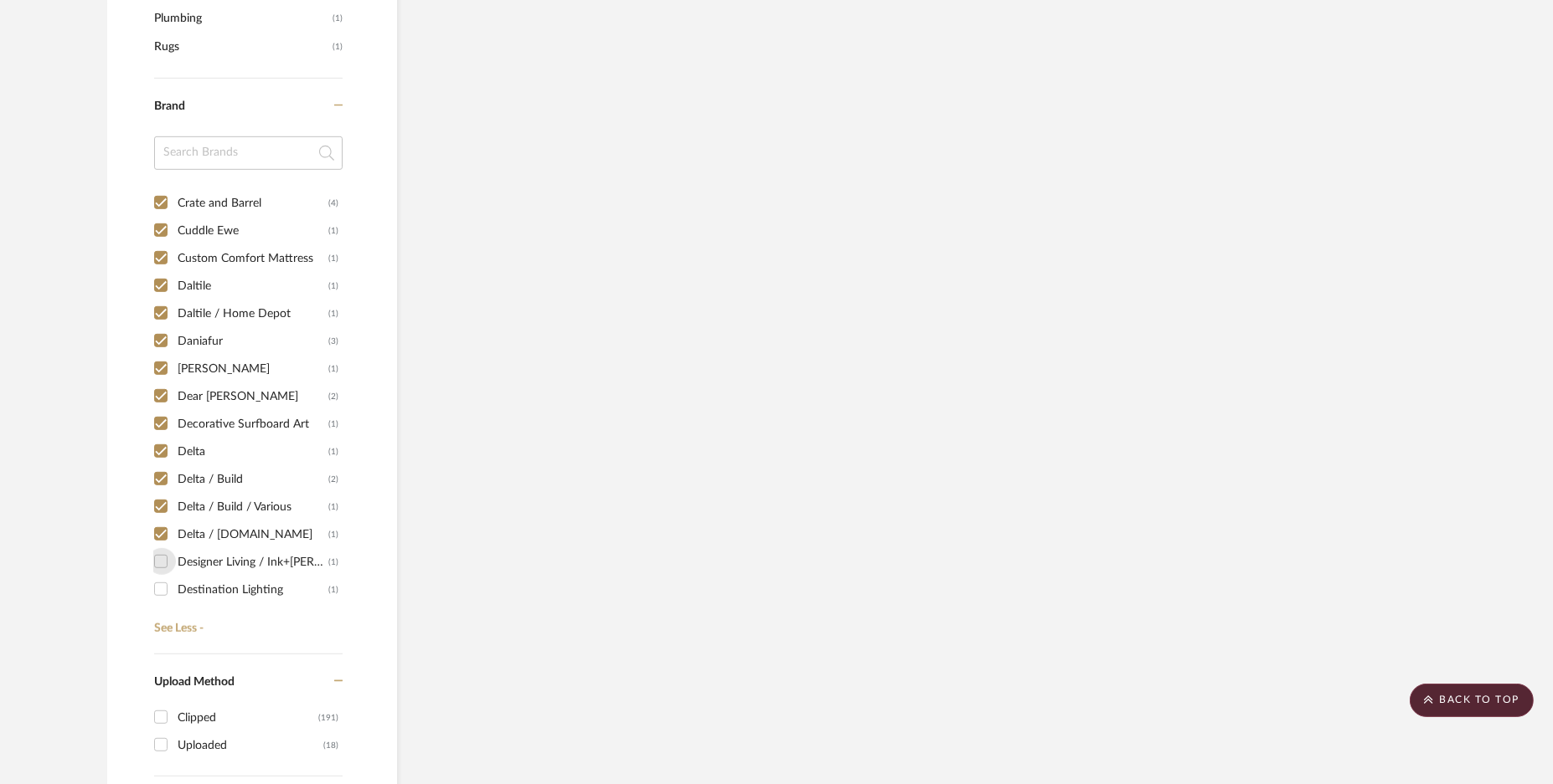
click at [163, 560] on input "Designer Living / Ink+Ivy (1)" at bounding box center [160, 561] width 27 height 27
checkbox input "true"
click at [165, 584] on input "Destination Lighting (1)" at bounding box center [160, 589] width 27 height 27
checkbox input "true"
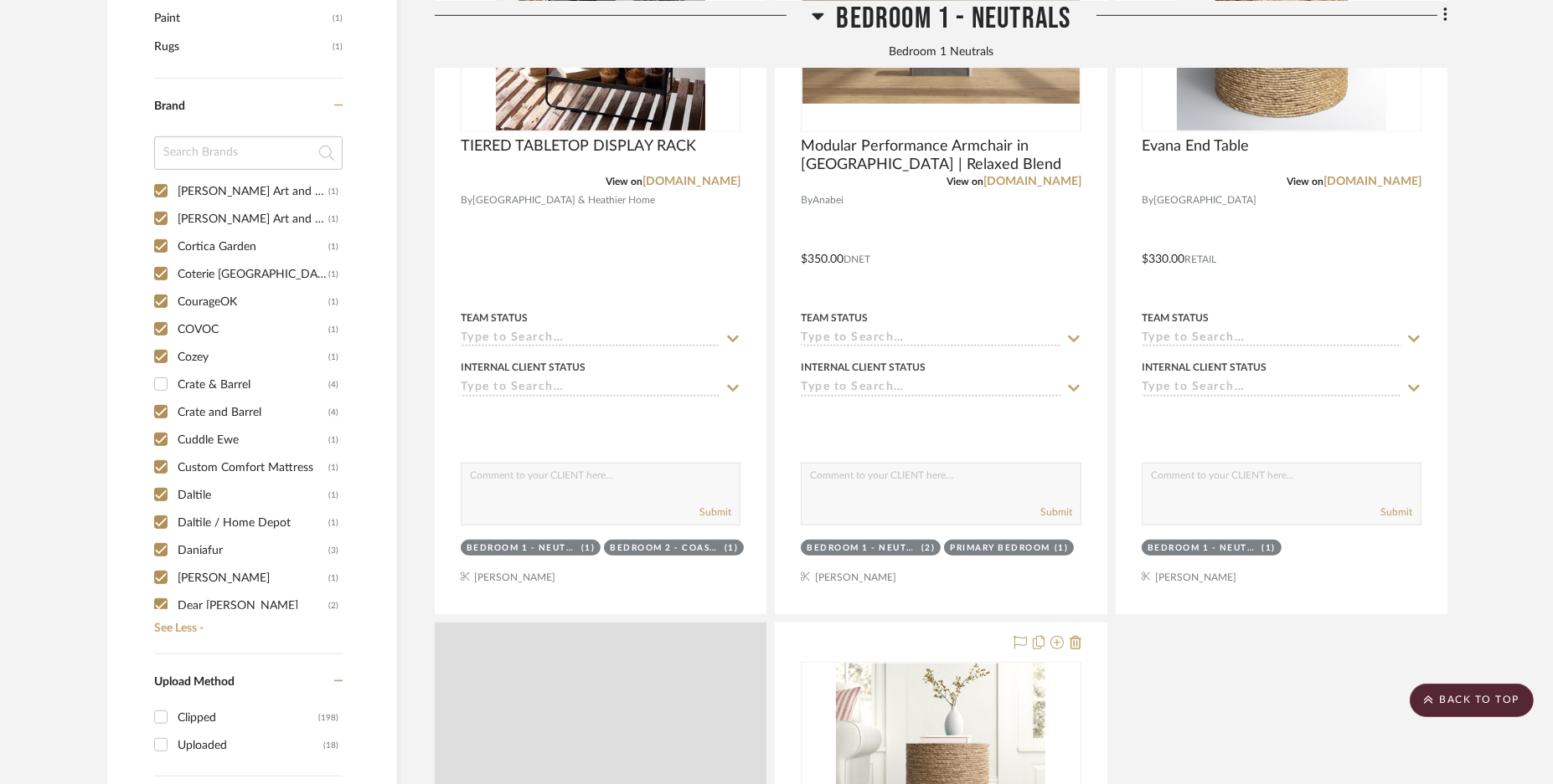
scroll to position [1680, 0]
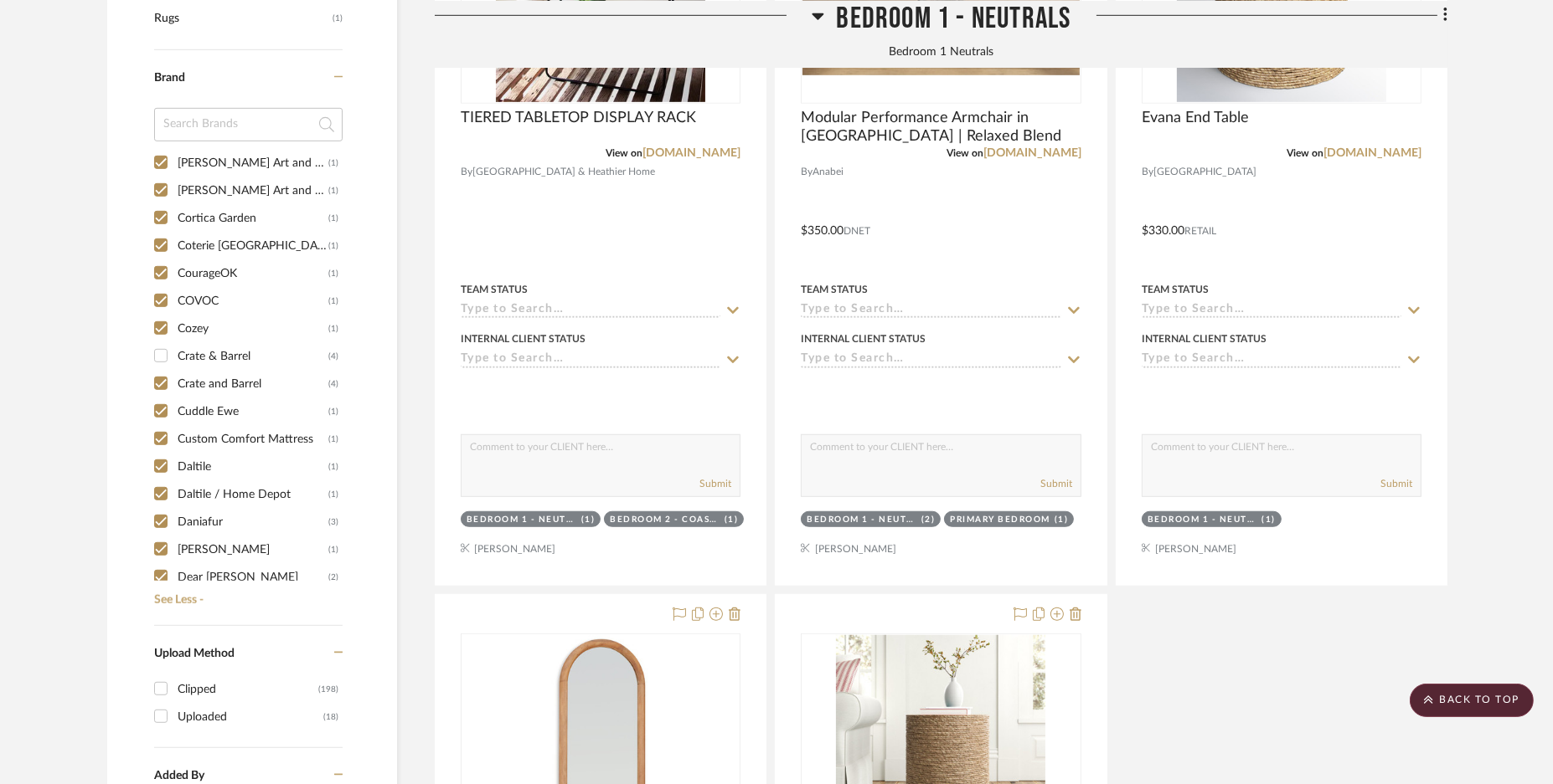
click at [162, 349] on input "Crate & Barrel (4)" at bounding box center [160, 355] width 27 height 27
checkbox input "true"
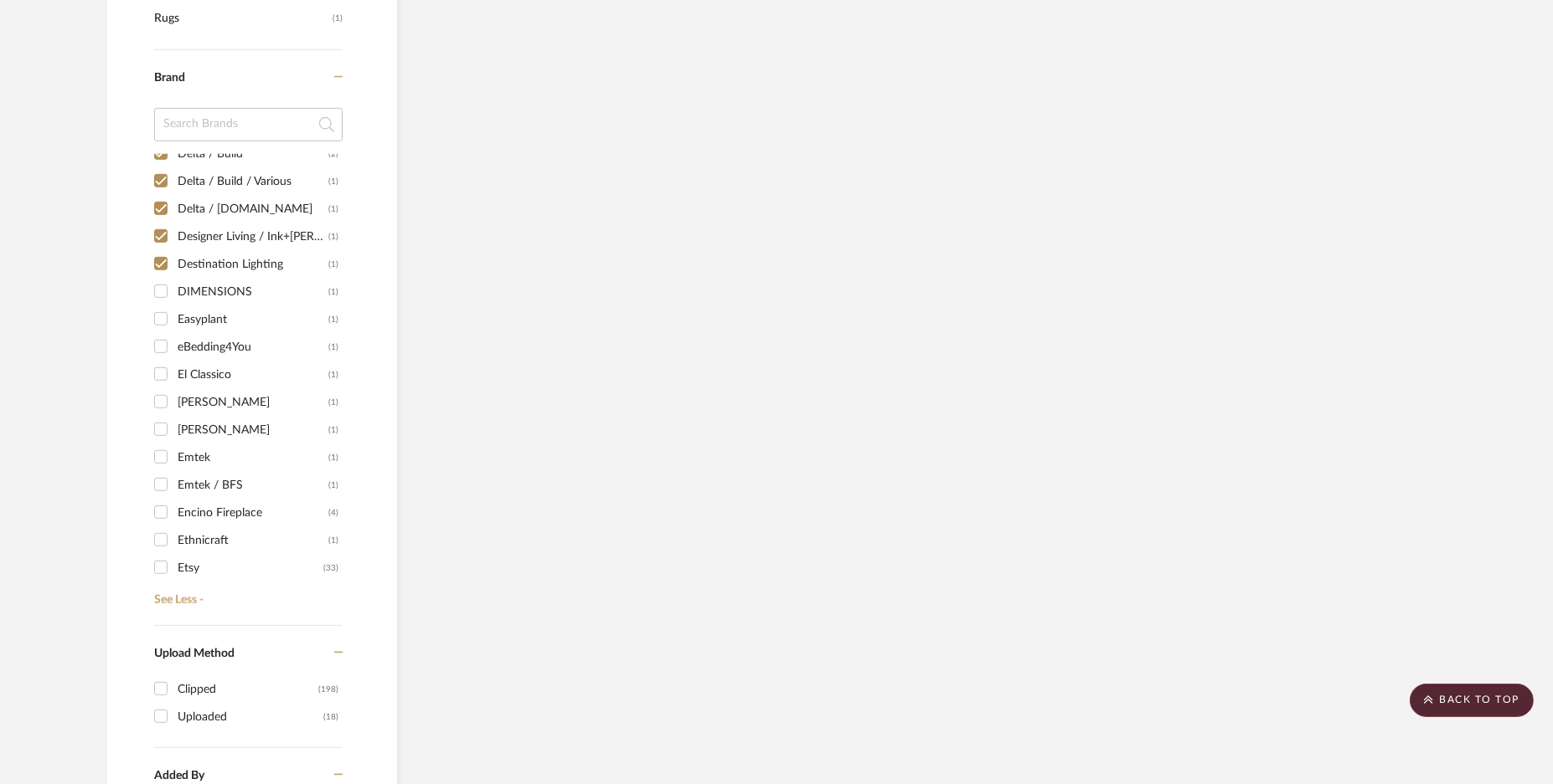
scroll to position [2407, 0]
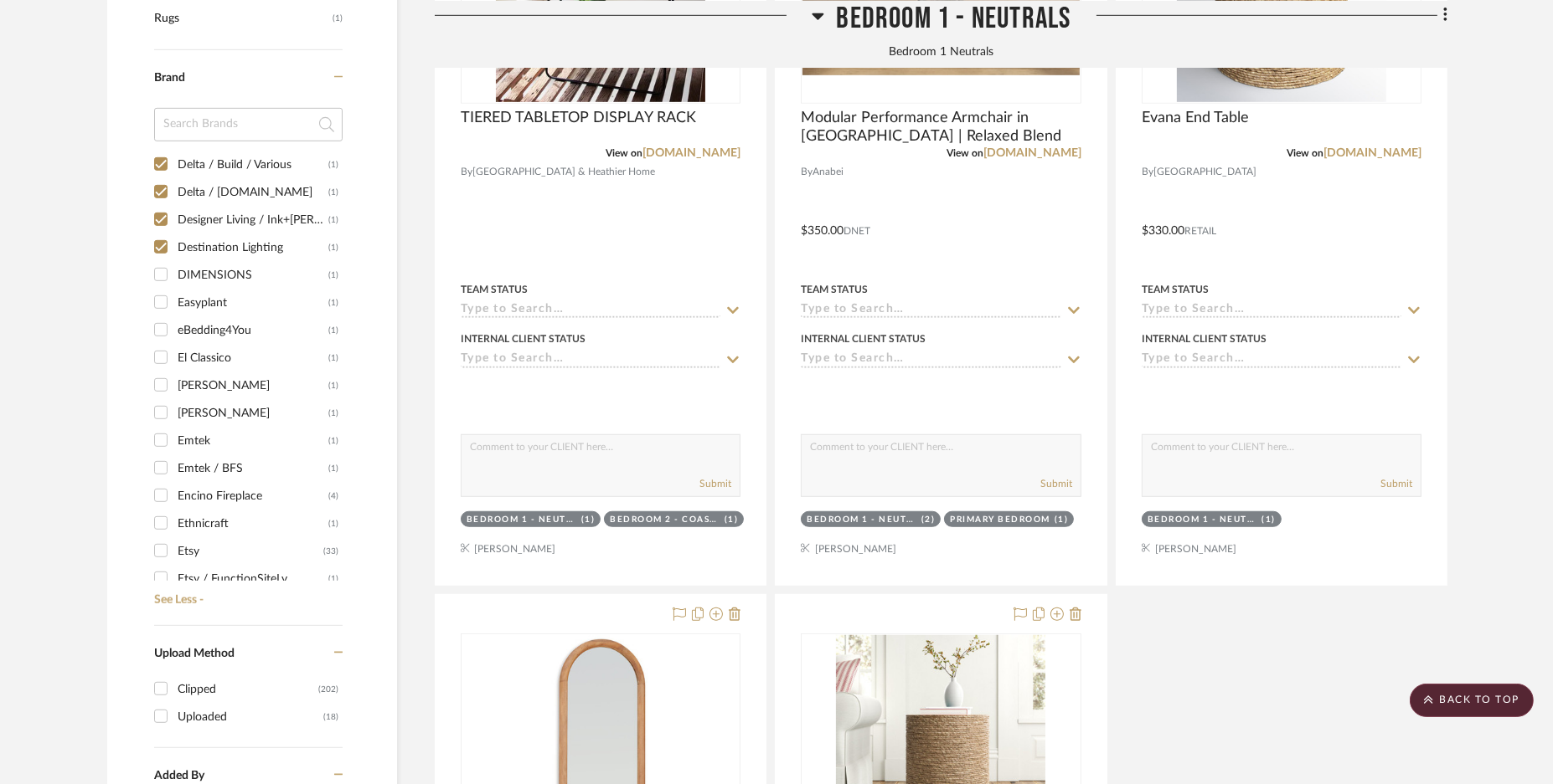
click at [163, 273] on input "DIMENSIONS (1)" at bounding box center [160, 274] width 27 height 27
checkbox input "true"
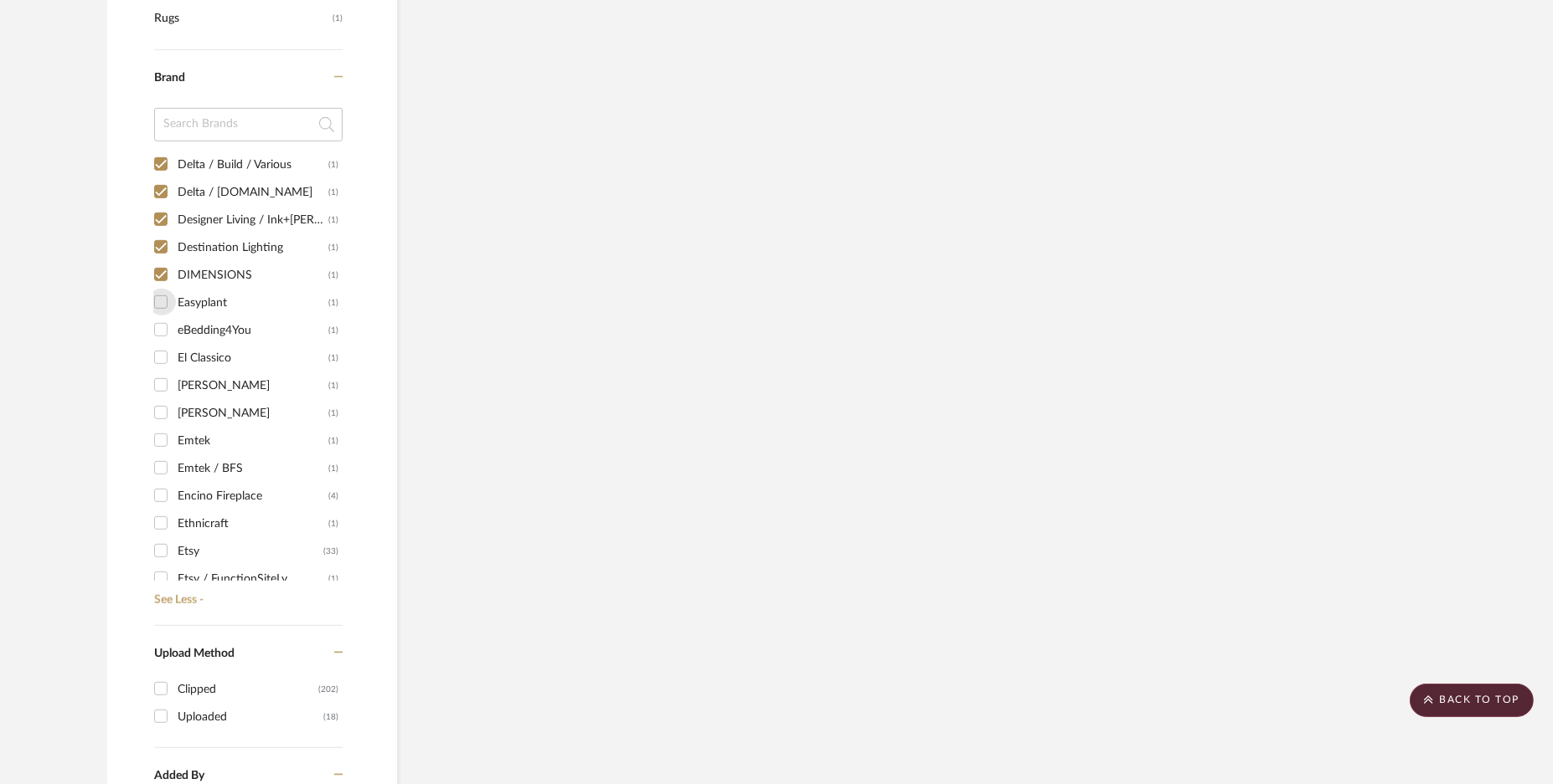
click at [155, 299] on input "Easyplant (1)" at bounding box center [160, 302] width 27 height 27
checkbox input "true"
click at [161, 320] on input "eBedding4You (1)" at bounding box center [160, 329] width 27 height 27
checkbox input "true"
click at [159, 354] on input "El Classico (1)" at bounding box center [160, 357] width 27 height 27
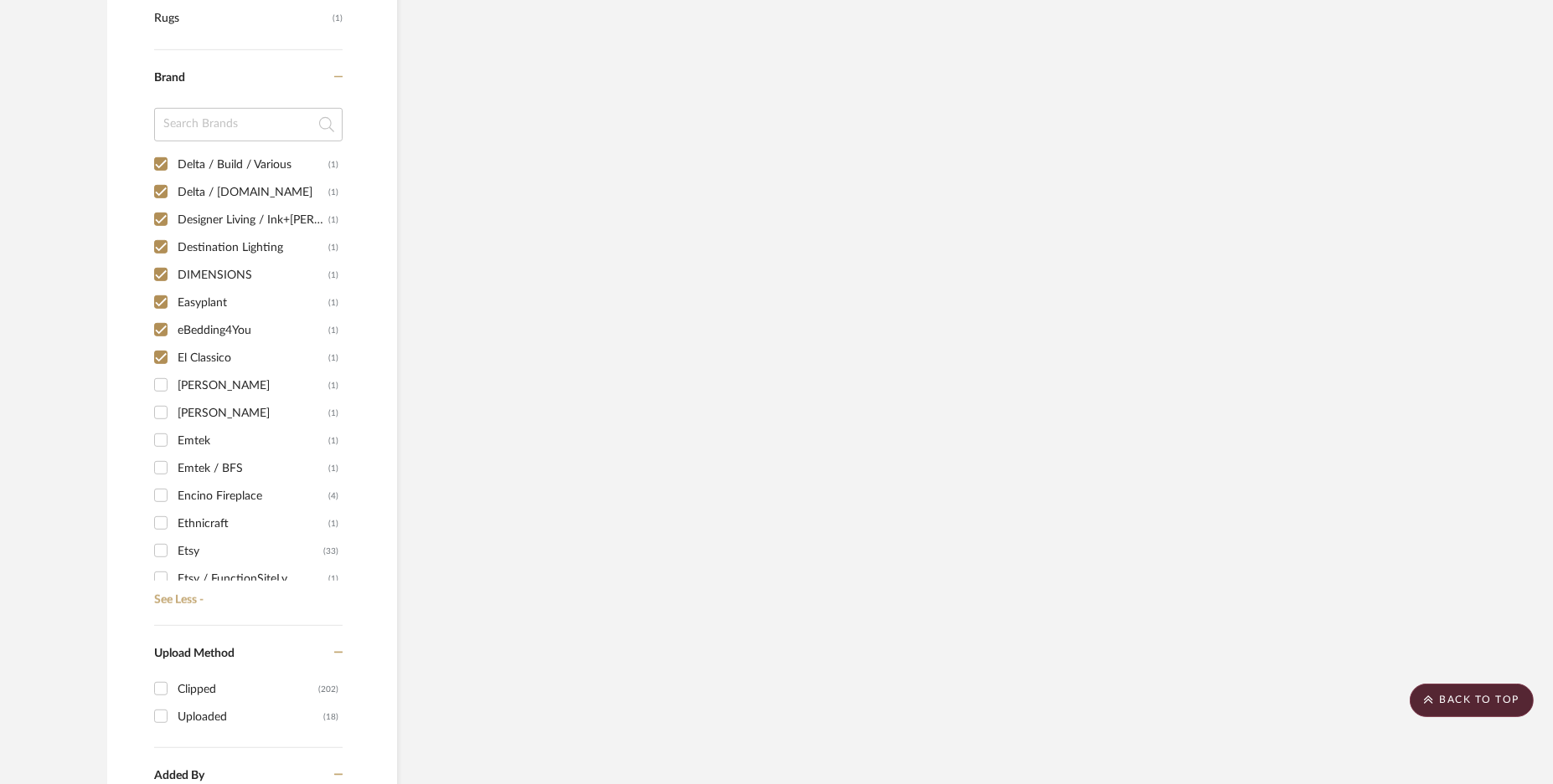
checkbox input "true"
click at [163, 387] on input "[PERSON_NAME] (1)" at bounding box center [160, 385] width 27 height 27
click at [163, 381] on input "[PERSON_NAME] (1)" at bounding box center [160, 385] width 27 height 27
checkbox input "false"
click at [161, 415] on input "[PERSON_NAME] (1)" at bounding box center [160, 412] width 27 height 27
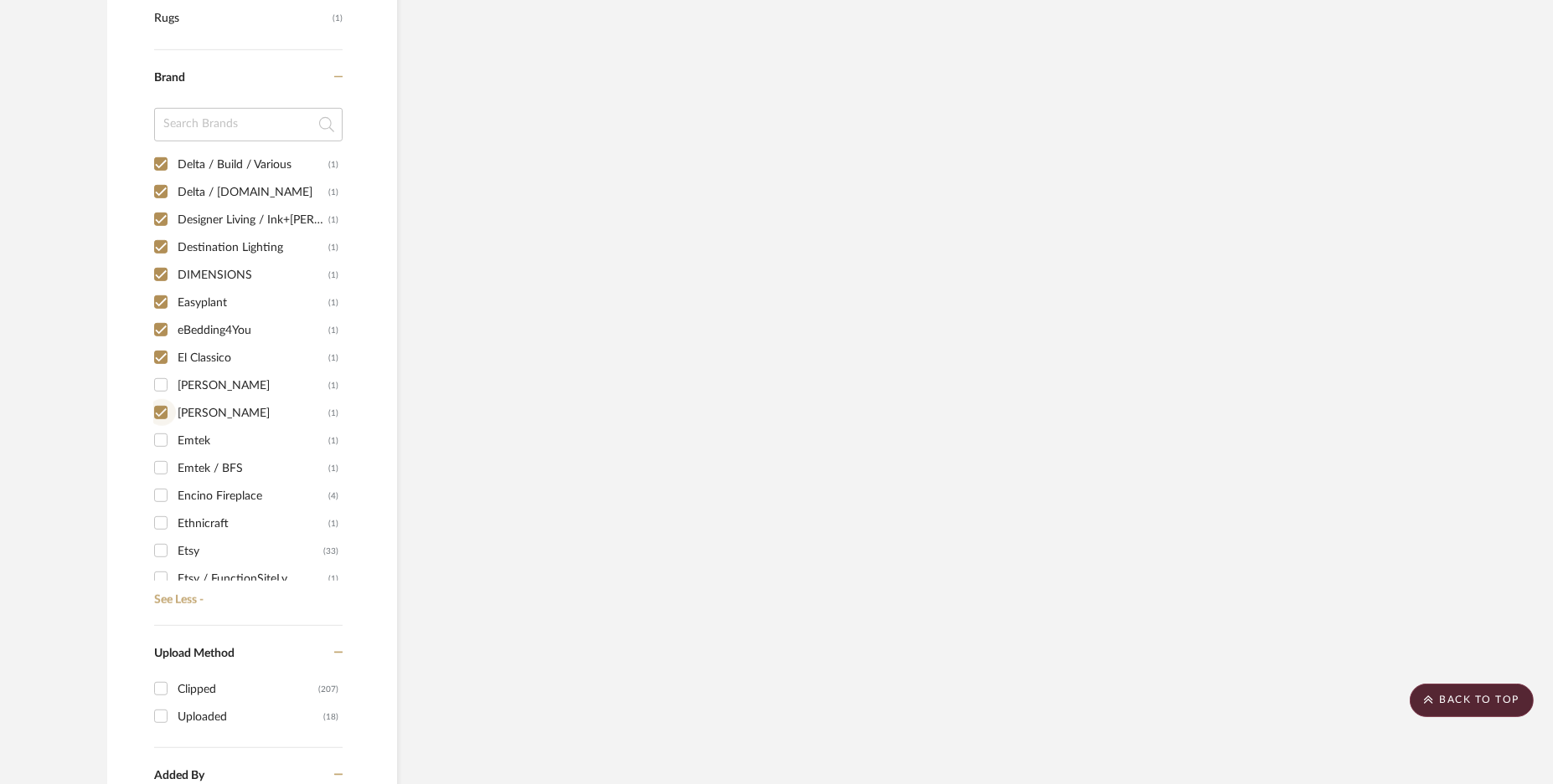
checkbox input "true"
click at [162, 441] on input "Emtek (1)" at bounding box center [160, 440] width 27 height 27
checkbox input "true"
click at [161, 460] on input "Emtek / BFS (1)" at bounding box center [160, 468] width 27 height 27
checkbox input "true"
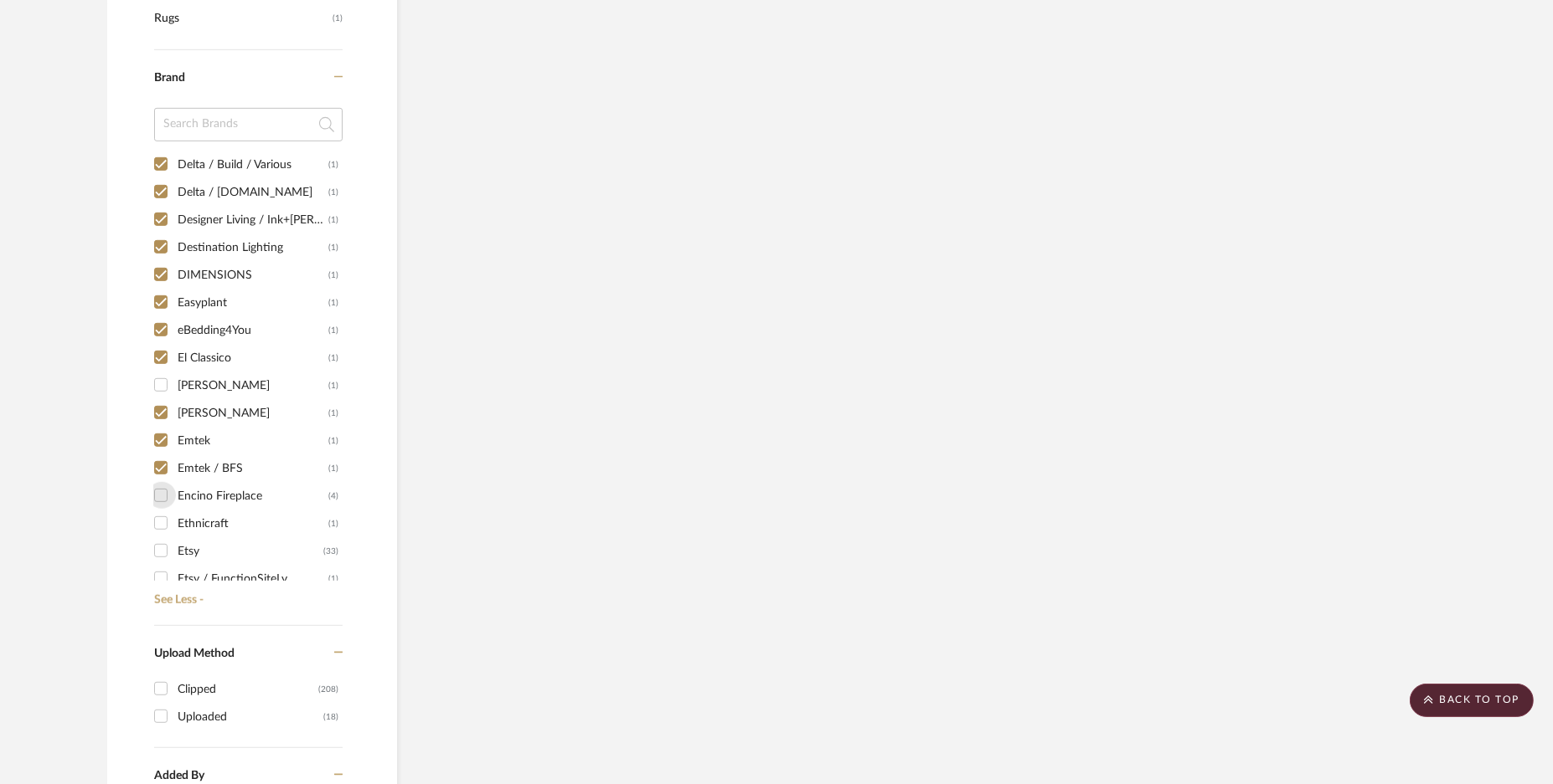
click at [156, 497] on input "Encino Fireplace (4)" at bounding box center [160, 496] width 27 height 27
checkbox input "true"
click at [163, 517] on input "Ethnicraft (1)" at bounding box center [160, 523] width 27 height 27
checkbox input "true"
click at [164, 548] on input "Etsy (33)" at bounding box center [160, 551] width 27 height 27
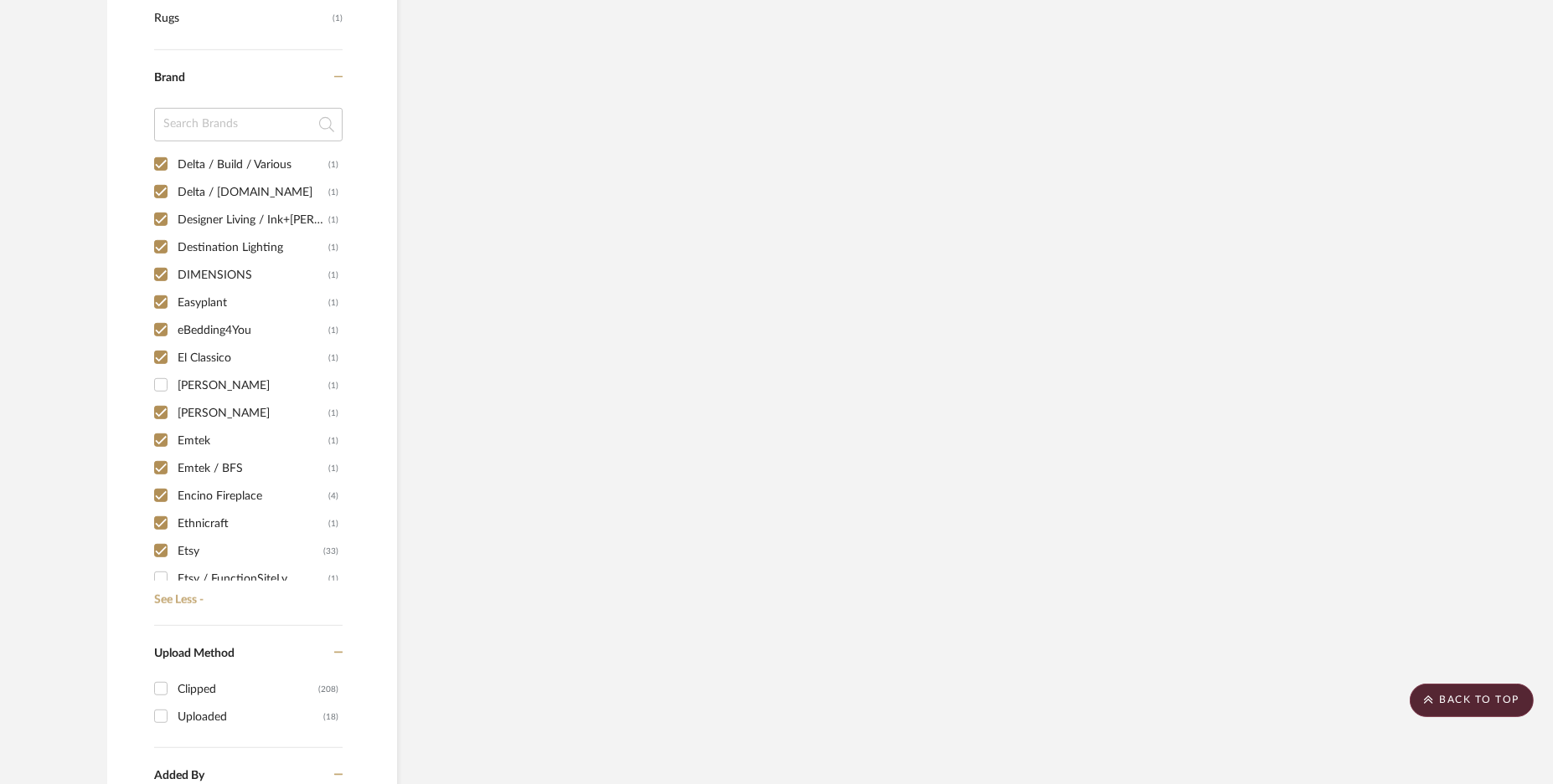
checkbox input "true"
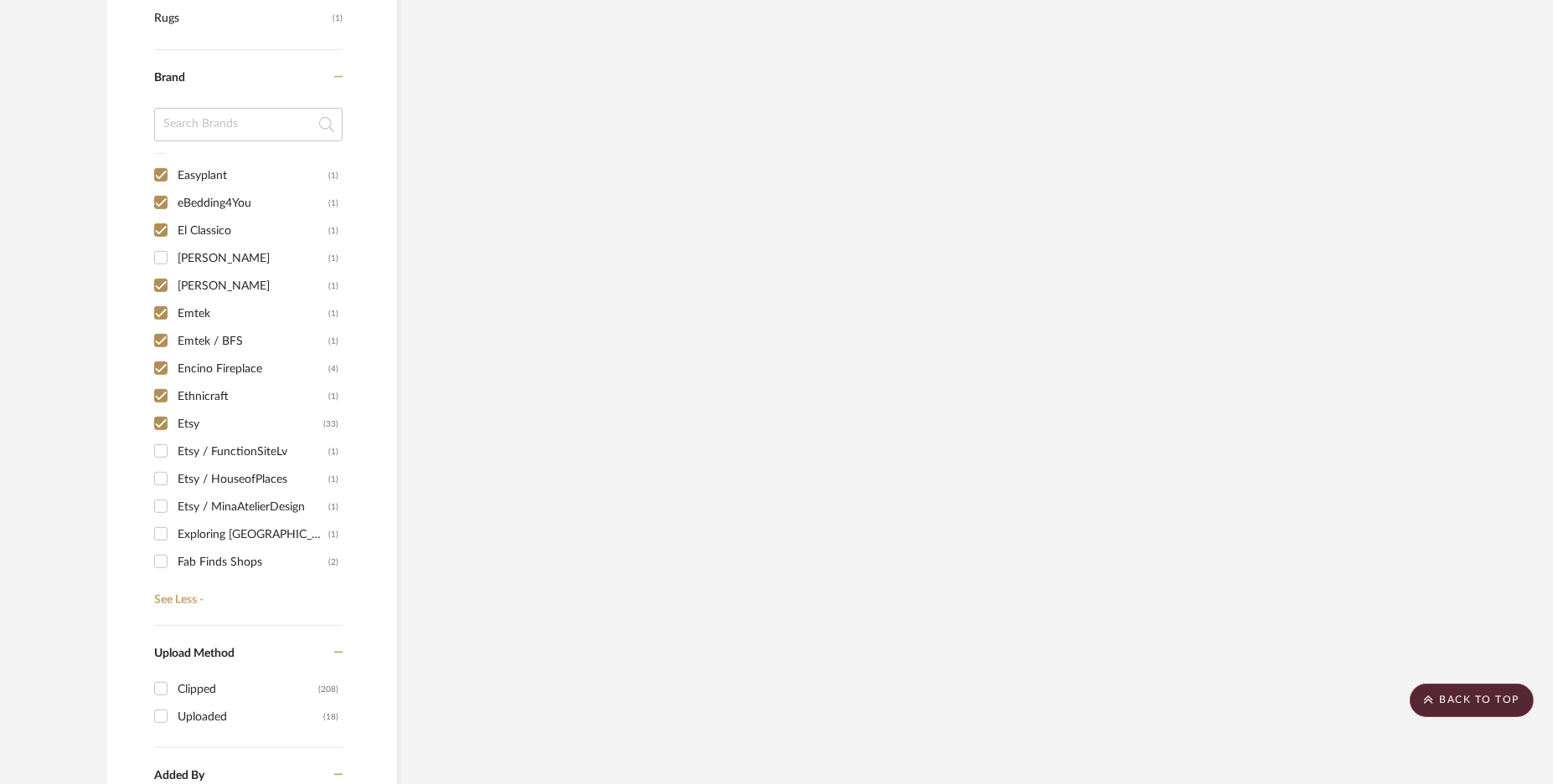
scroll to position [2615, 0]
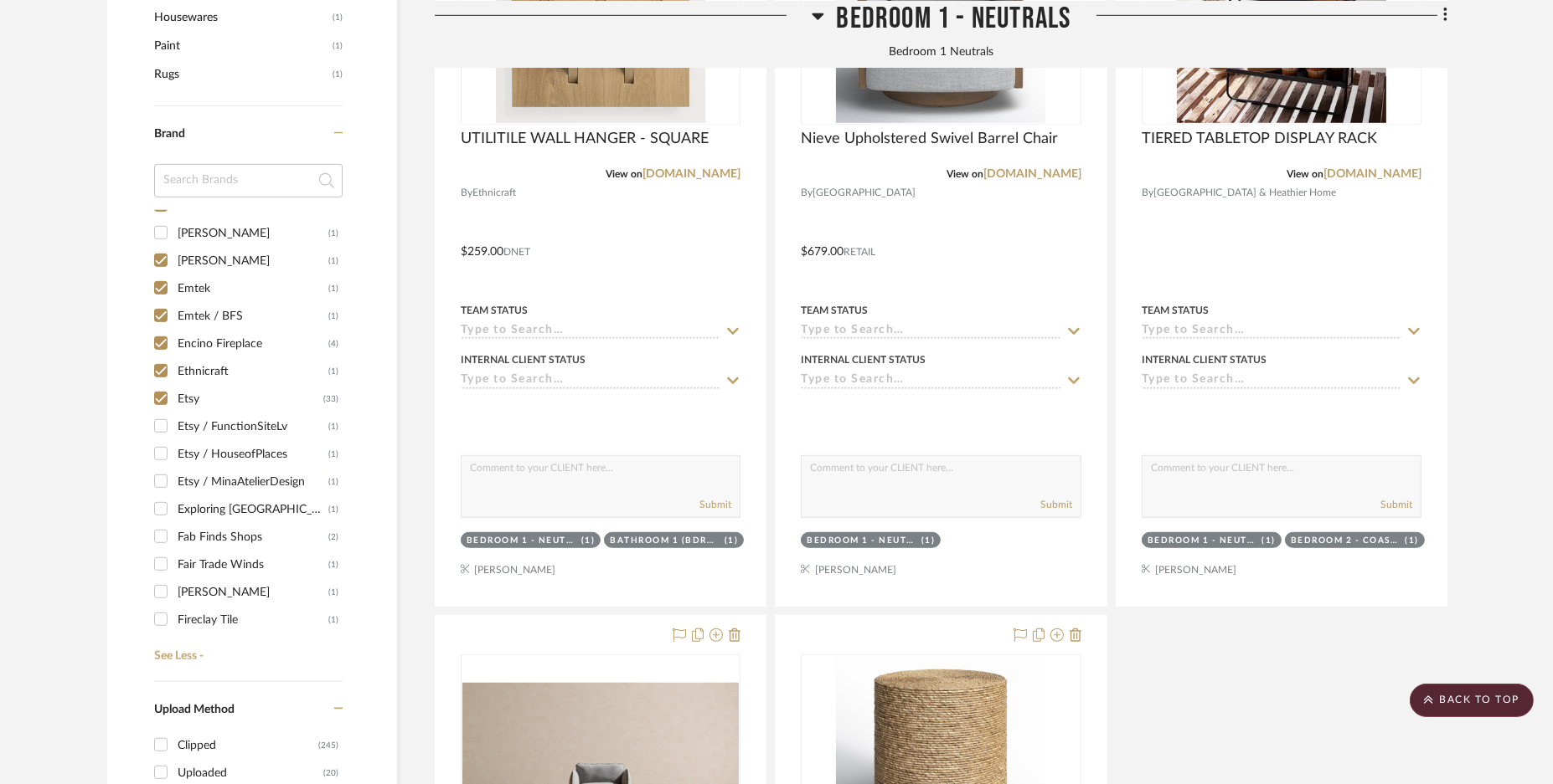
scroll to position [1735, 0]
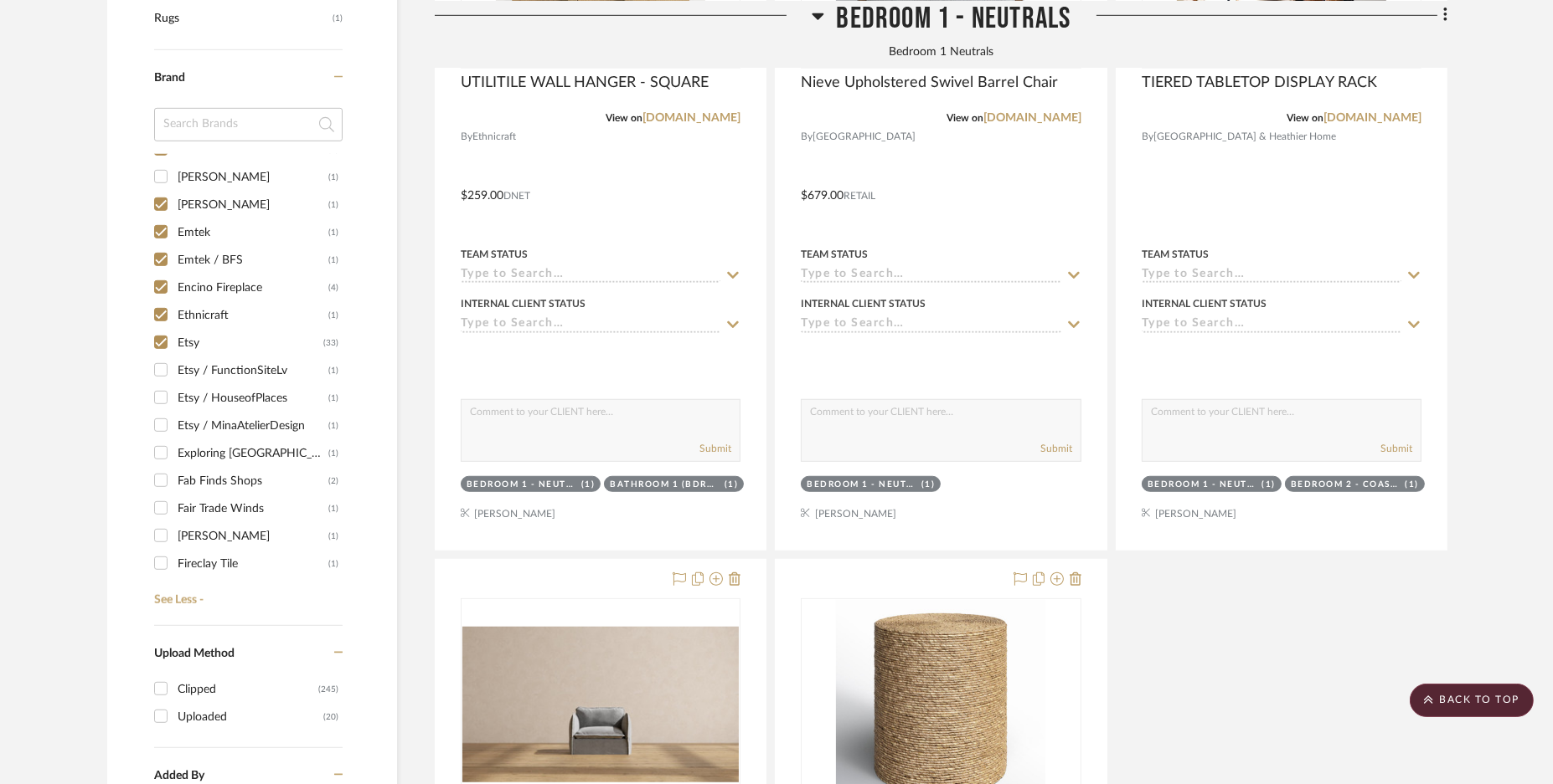
click at [158, 366] on input "Etsy / FunctionSiteLv (1)" at bounding box center [160, 369] width 27 height 27
checkbox input "true"
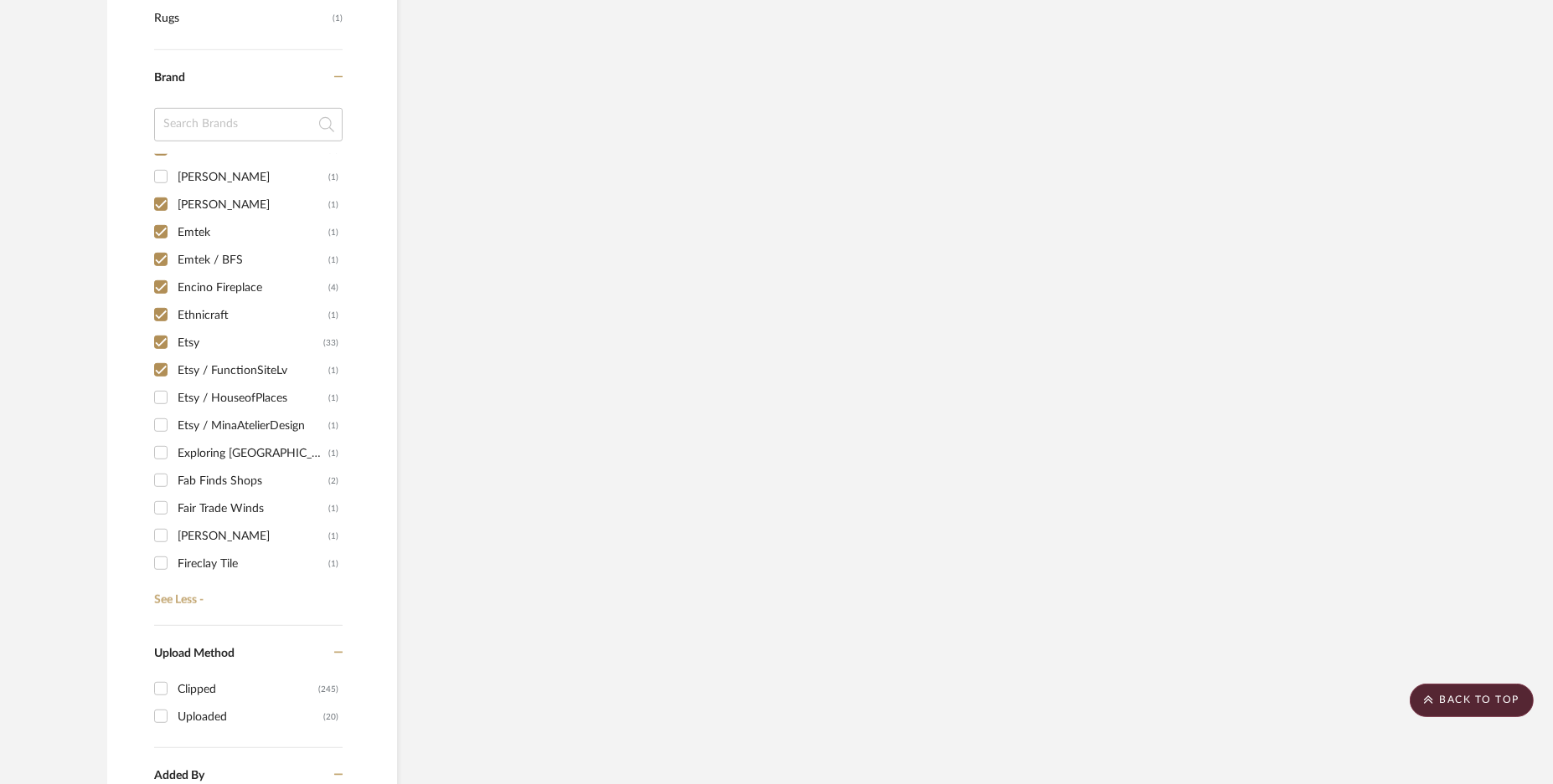
click at [159, 395] on input "Etsy / HouseofPlaces (1)" at bounding box center [160, 397] width 27 height 27
checkbox input "true"
click at [161, 429] on input "Etsy / MinaAtelierDesign (1)" at bounding box center [160, 425] width 27 height 27
checkbox input "true"
click at [165, 449] on input "Exploring [GEOGRAPHIC_DATA]: Insider Insights from a Local Resident for Your Ul…" at bounding box center [160, 453] width 27 height 27
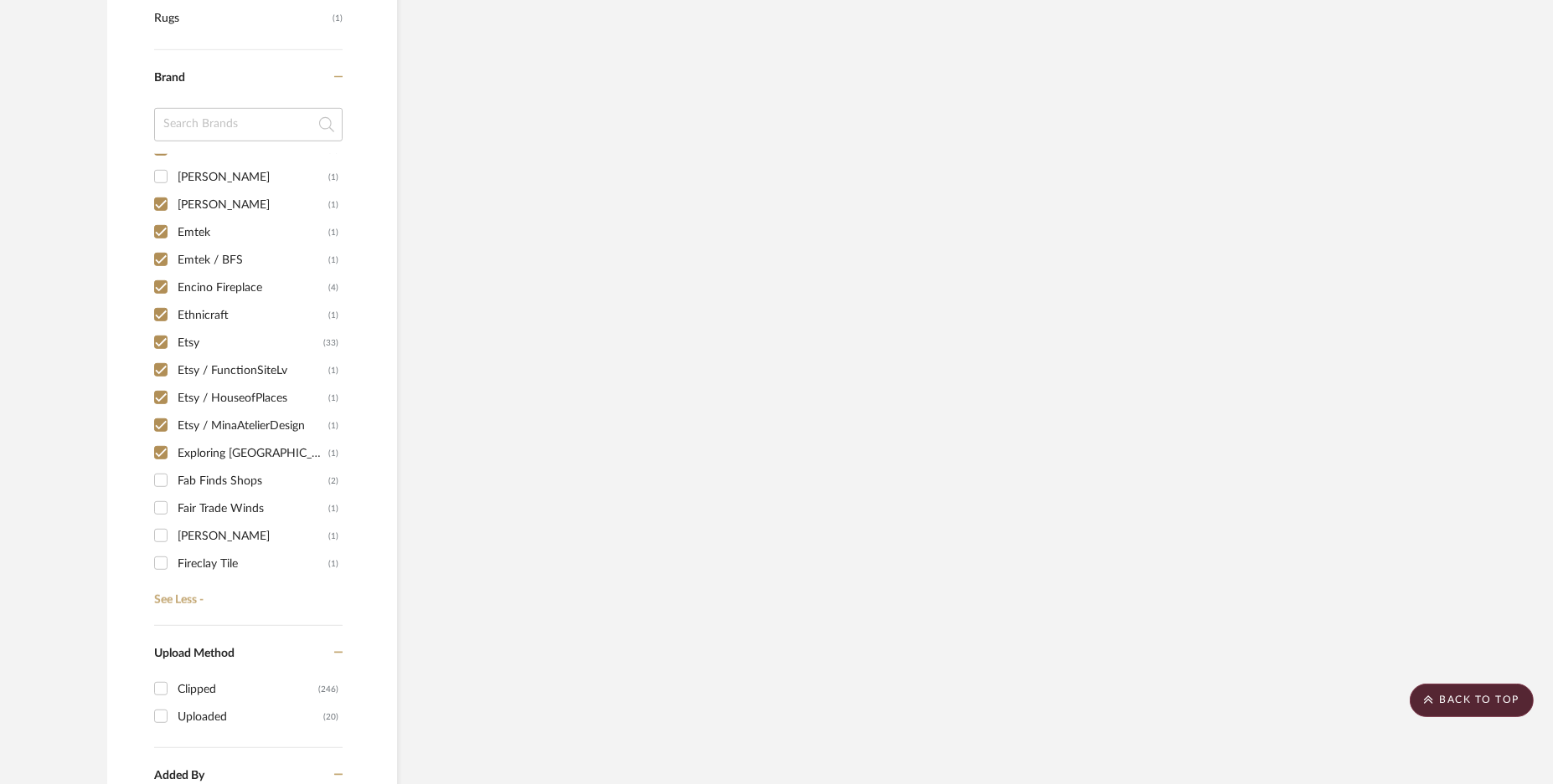
checkbox input "true"
click at [163, 474] on input "Fab Finds Shops (2)" at bounding box center [160, 480] width 27 height 27
checkbox input "true"
click at [158, 504] on input "Fair Trade Winds (1)" at bounding box center [160, 508] width 27 height 27
checkbox input "true"
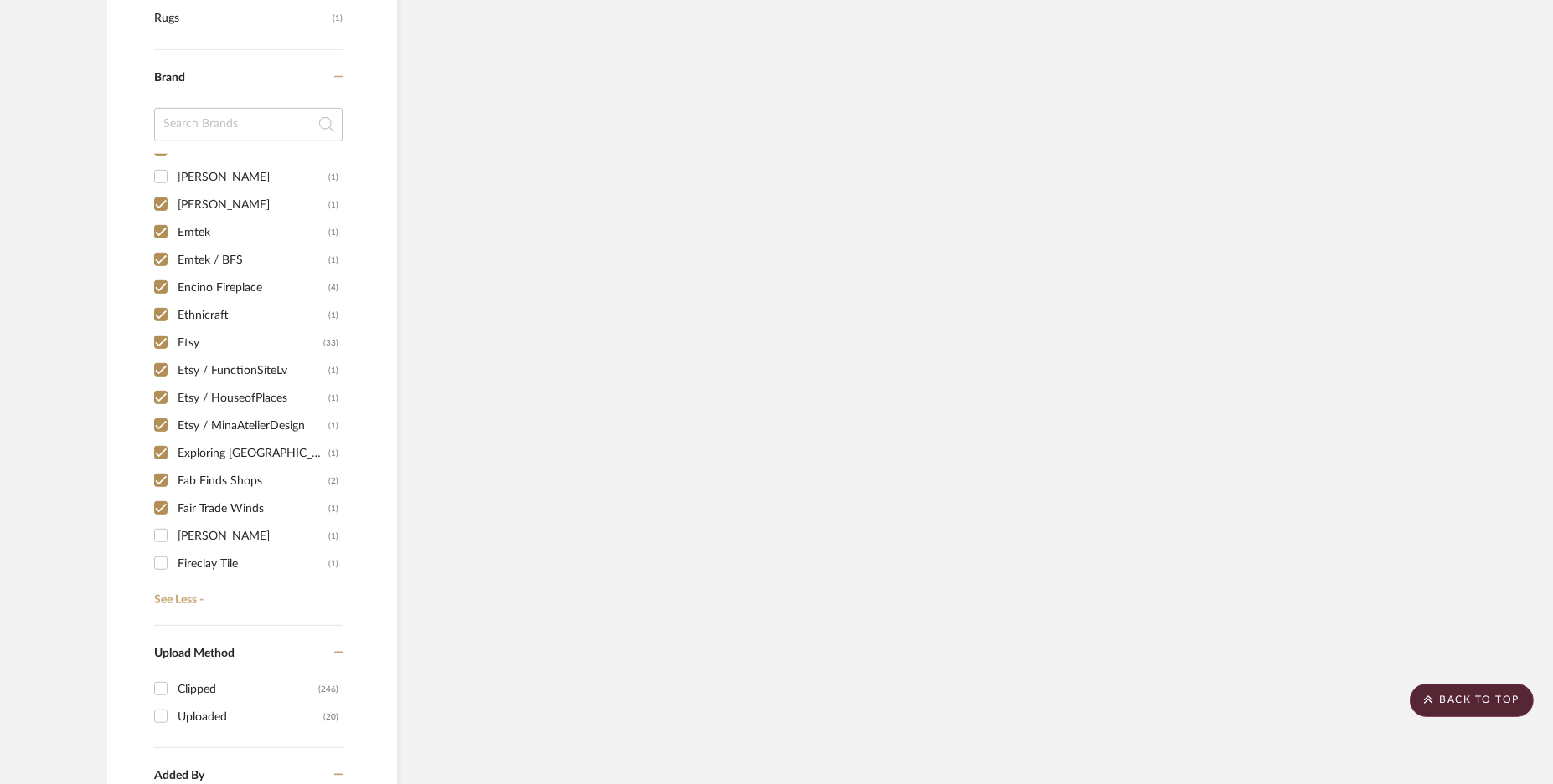
click at [166, 523] on input "[PERSON_NAME] (1)" at bounding box center [160, 536] width 27 height 27
checkbox input "true"
click at [167, 564] on input "Fireclay Tile (1)" at bounding box center [160, 563] width 27 height 27
checkbox input "true"
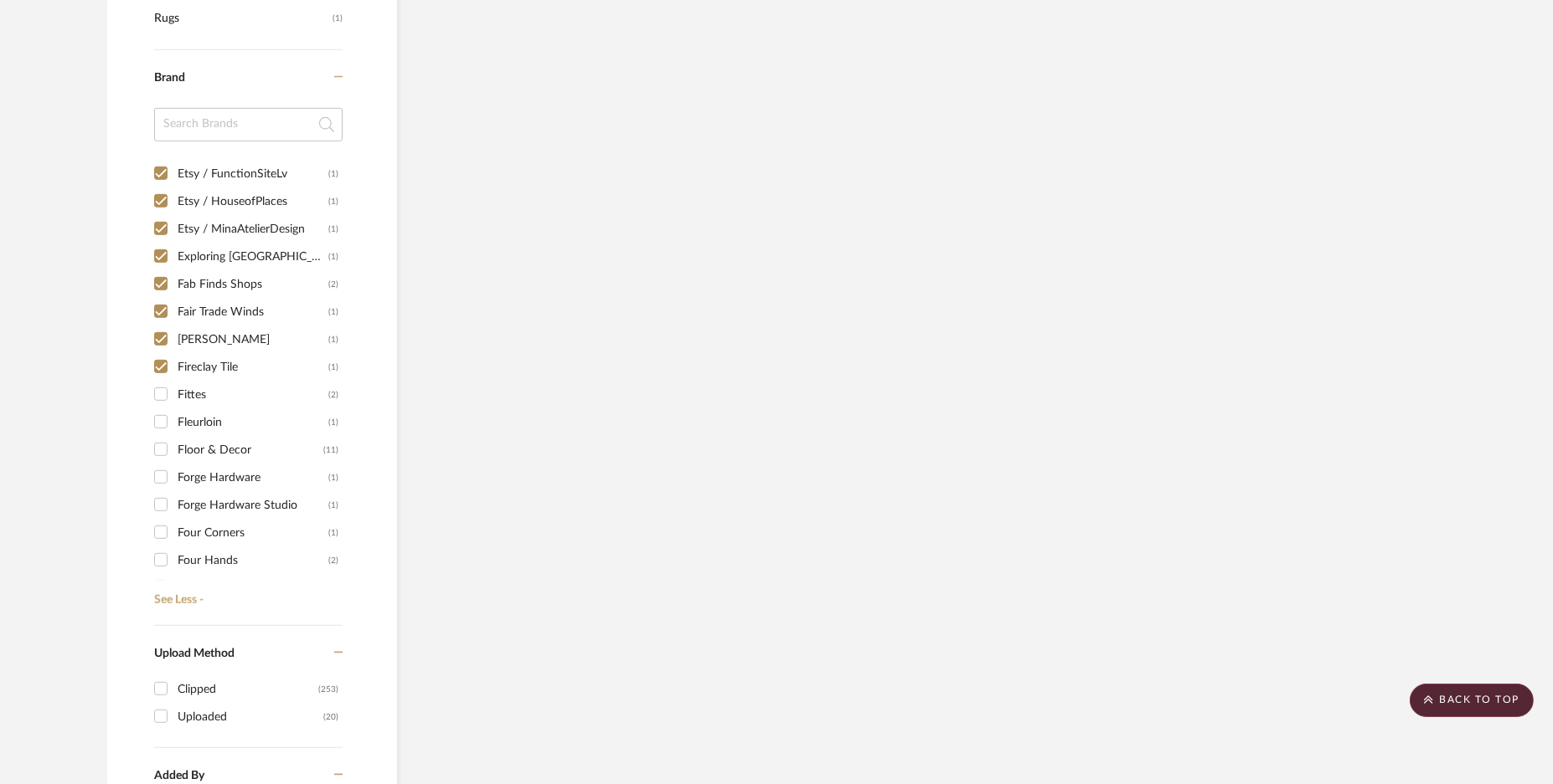
scroll to position [2930, 0]
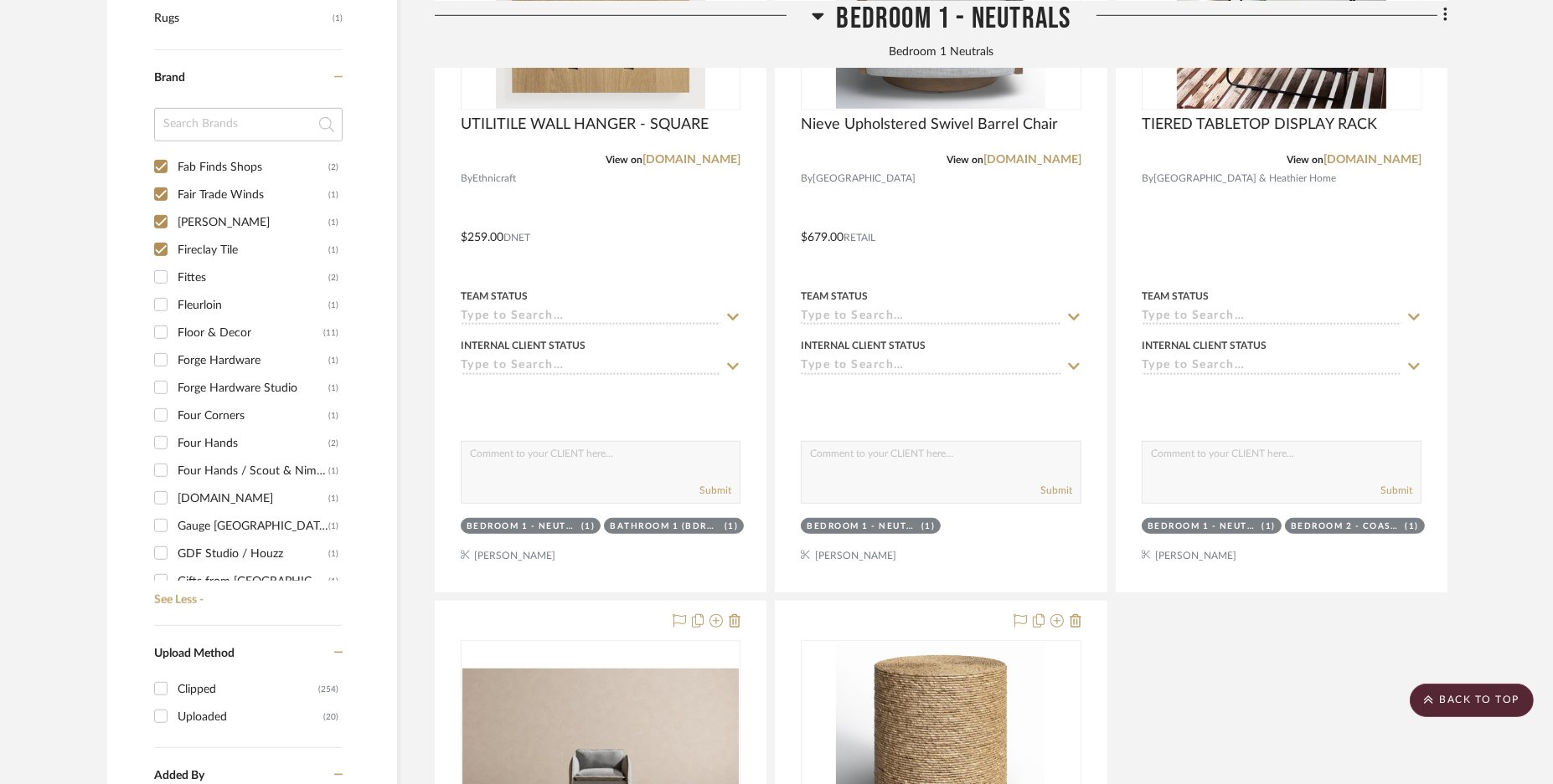
click at [159, 274] on input "Fittes (2)" at bounding box center [160, 277] width 27 height 27
checkbox input "true"
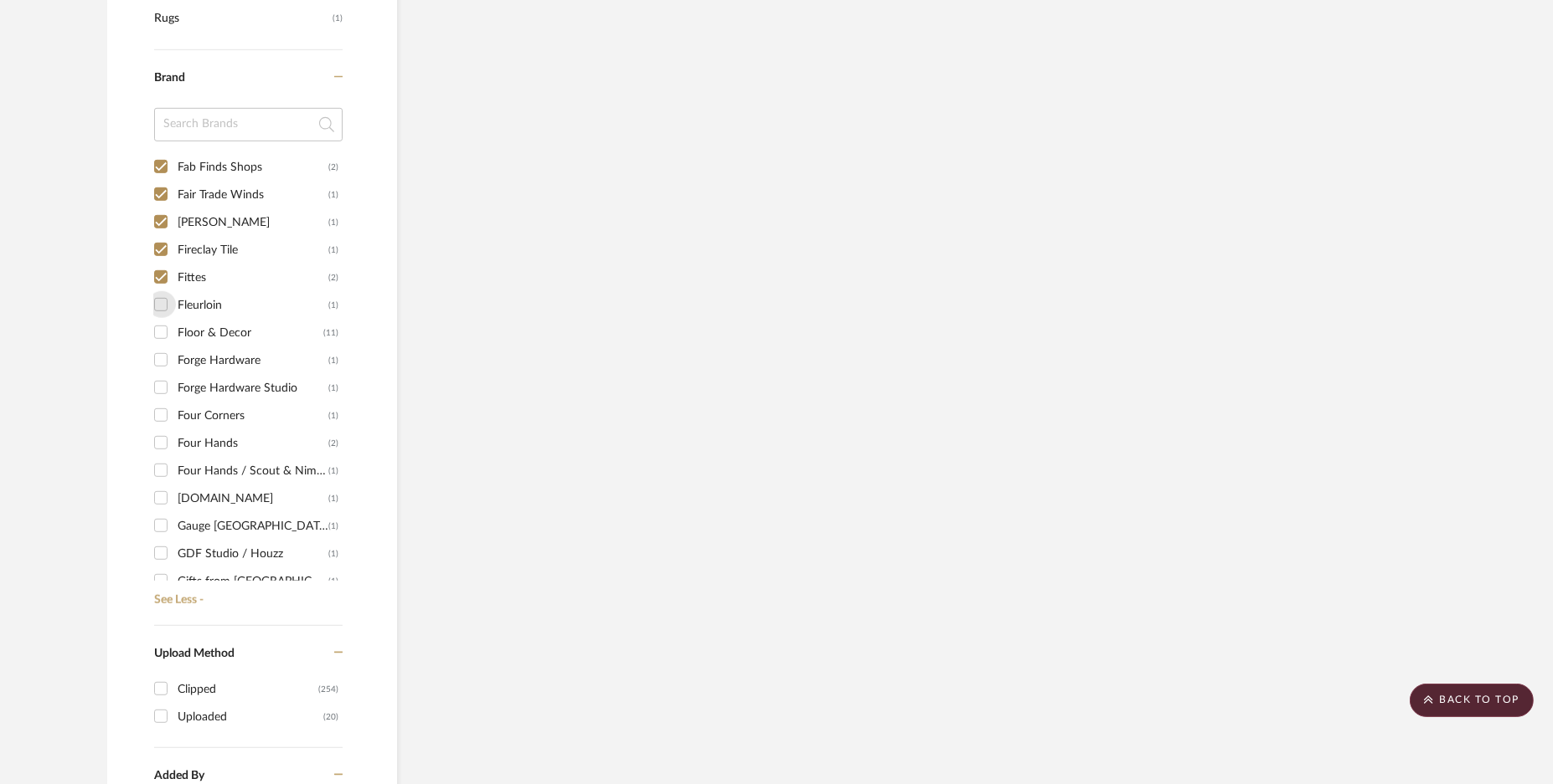
click at [169, 301] on input "Fleurloin (1)" at bounding box center [160, 304] width 27 height 27
checkbox input "true"
click at [159, 336] on input "Floor & Decor (11)" at bounding box center [160, 332] width 27 height 27
checkbox input "true"
click at [159, 367] on input "Forge Hardware (1)" at bounding box center [160, 360] width 27 height 27
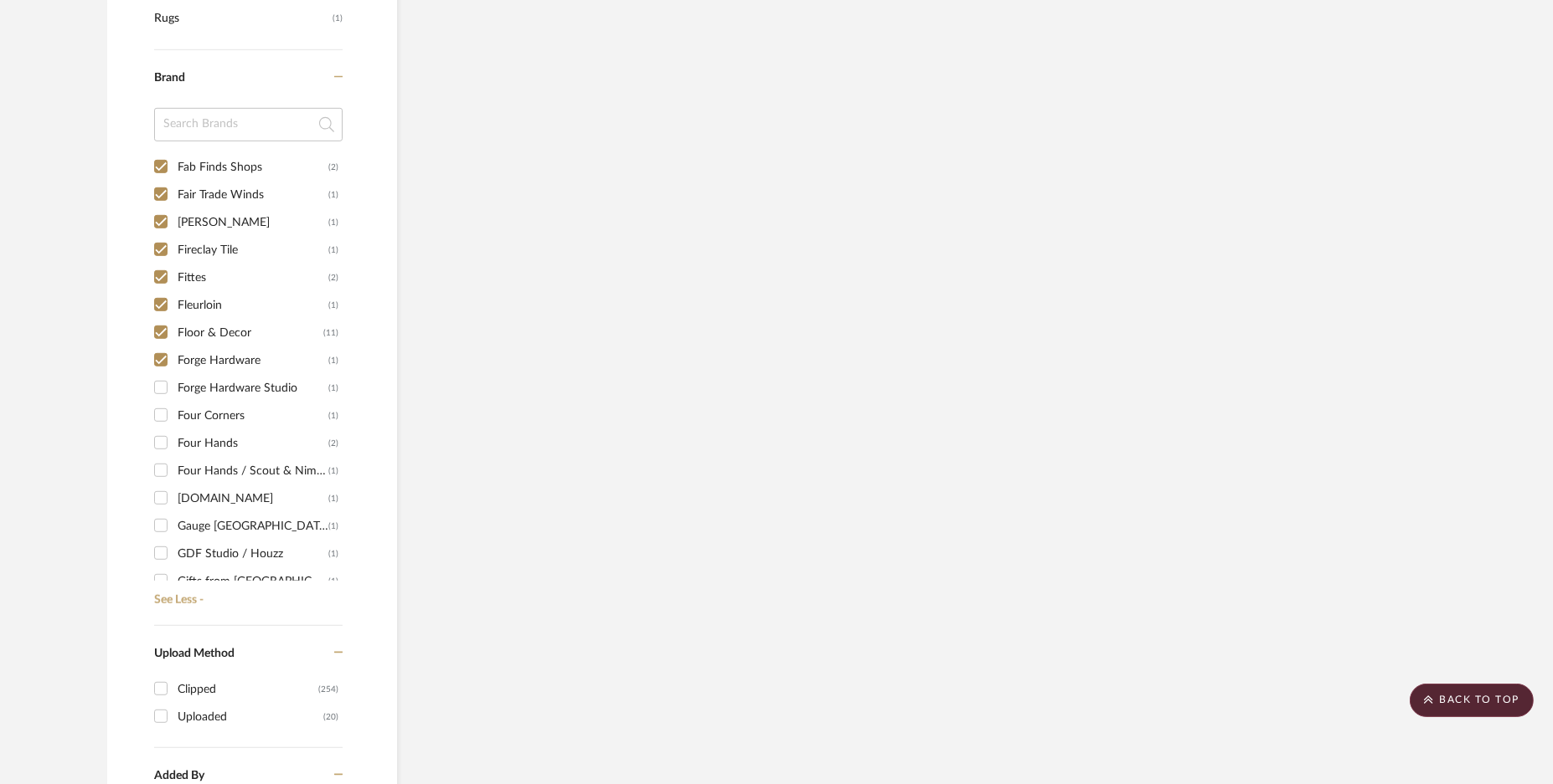
checkbox input "true"
click at [163, 390] on input "Forge Hardware Studio (1)" at bounding box center [160, 388] width 27 height 27
checkbox input "true"
click at [159, 416] on input "Four Corners (1)" at bounding box center [160, 415] width 27 height 27
checkbox input "true"
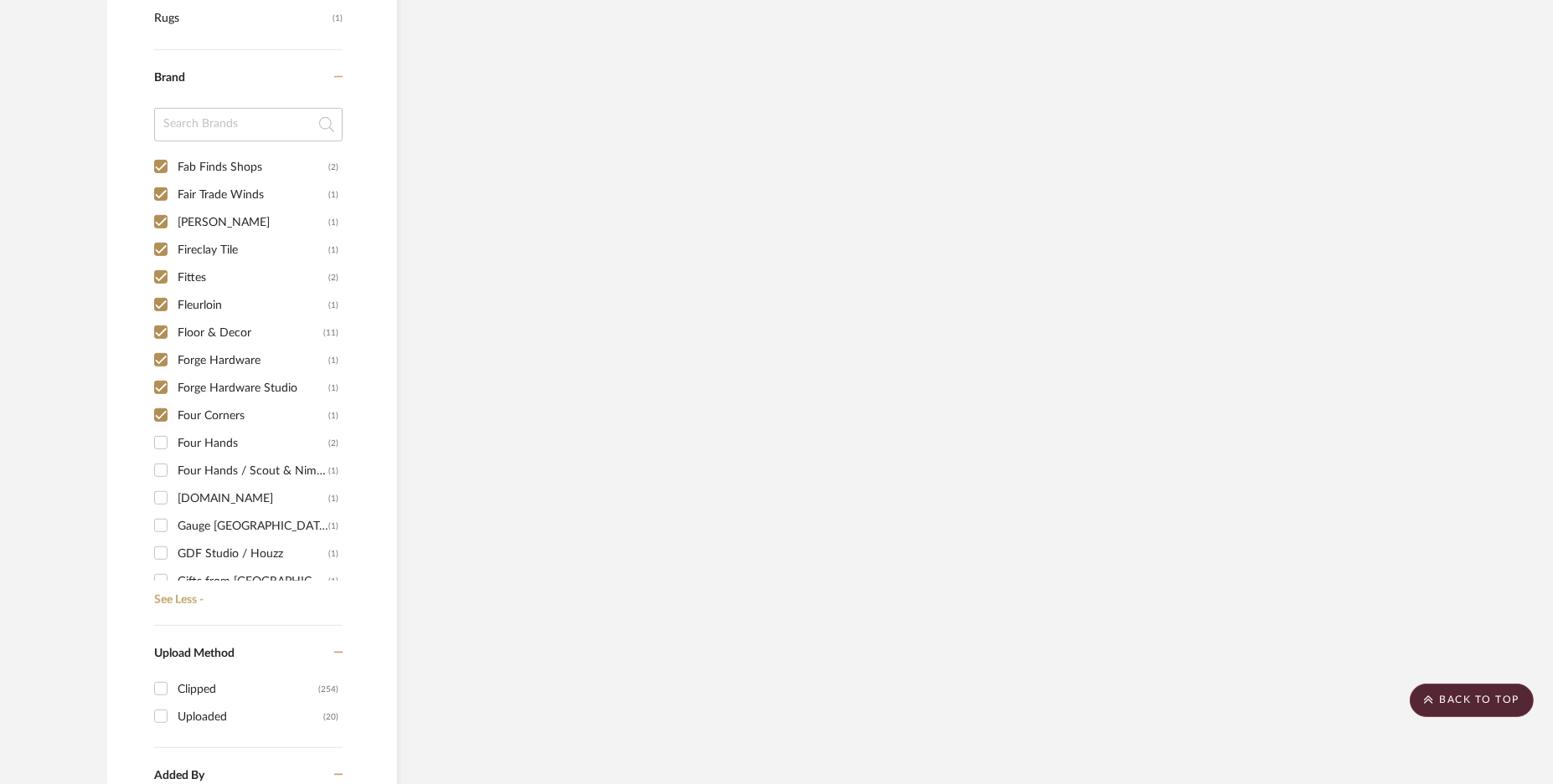
click at [159, 450] on input "Four Hands (2)" at bounding box center [160, 443] width 27 height 27
checkbox input "true"
click at [159, 479] on input "Four Hands / Scout & Nimble (1)" at bounding box center [160, 470] width 27 height 27
checkbox input "true"
click at [162, 496] on input "[DOMAIN_NAME] (1)" at bounding box center [160, 497] width 27 height 27
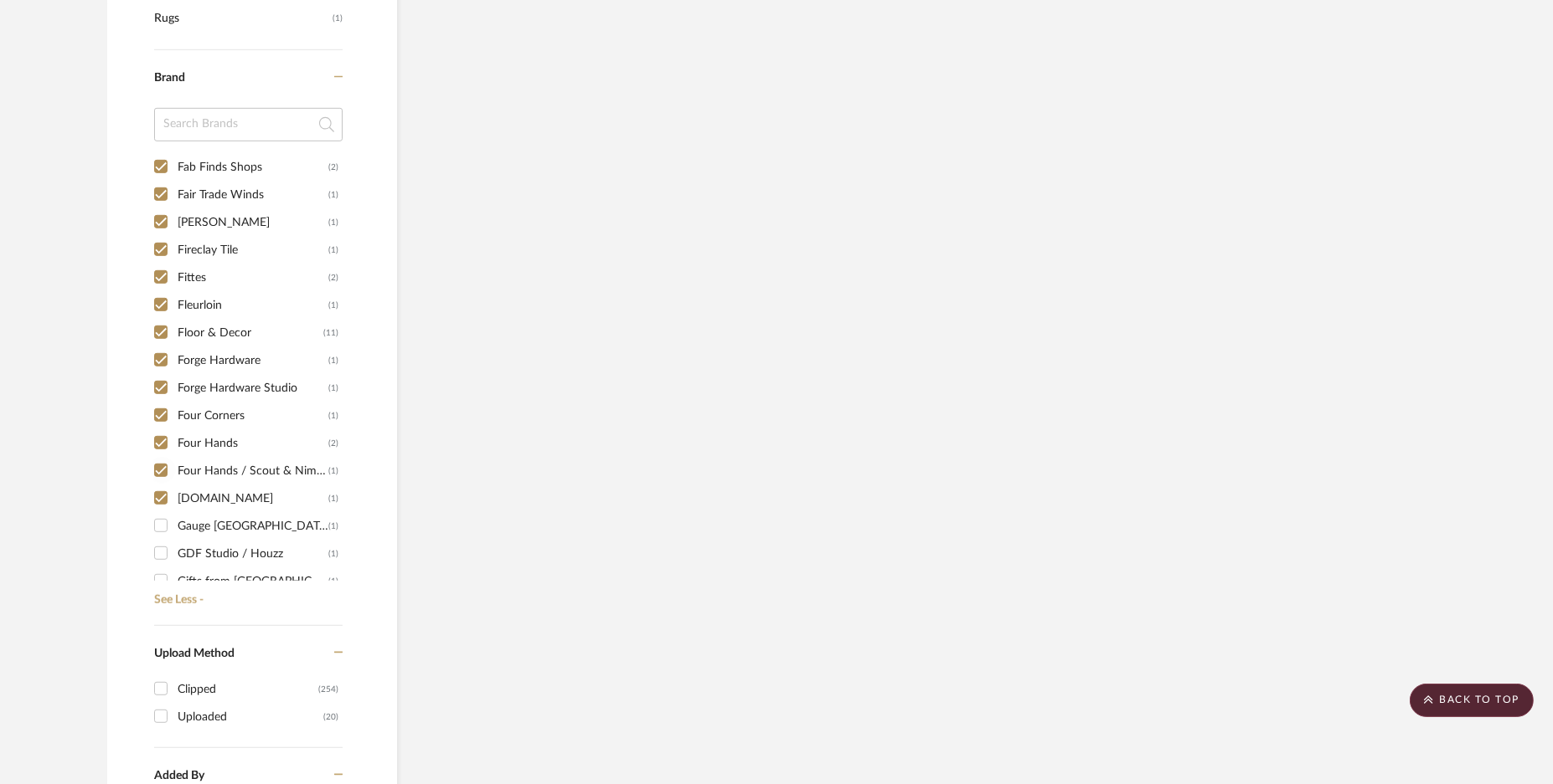
checkbox input "true"
click at [160, 511] on div "1249 (1) 1st Stop Bedrooms (1) A Colorful Farmhouse (1) [PERSON_NAME] (1) Acous…" at bounding box center [248, 375] width 188 height 443
click at [161, 542] on div "1249 (1) 1st Stop Bedrooms (1) A Colorful Farmhouse (1) [PERSON_NAME] (1) Acous…" at bounding box center [248, 375] width 188 height 443
click at [159, 559] on input "GDF Studio / Houzz (1)" at bounding box center [160, 553] width 27 height 27
checkbox input "true"
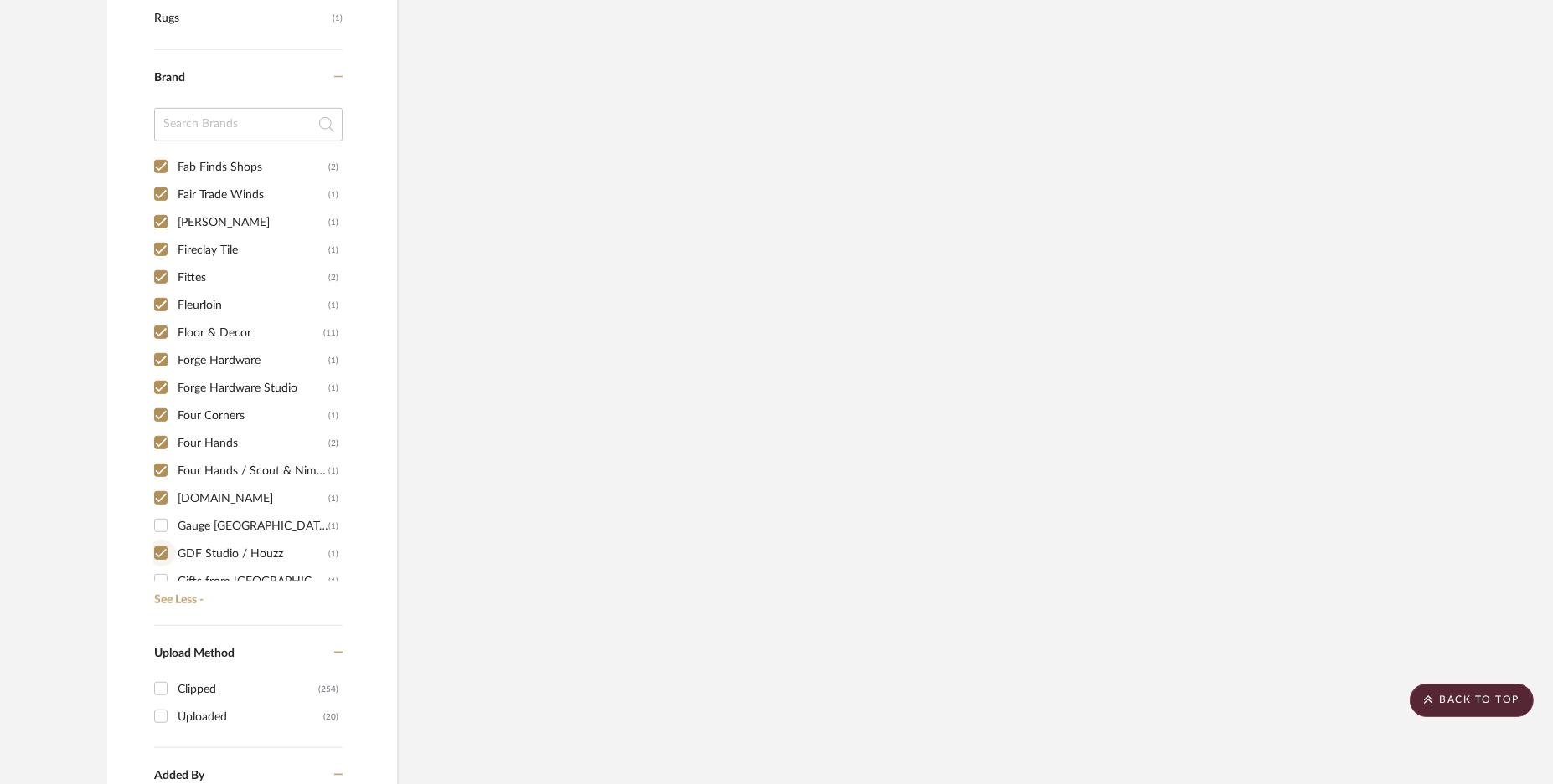
click at [160, 564] on div "1249 (1) 1st Stop Bedrooms (1) A Colorful Farmhouse (1) [PERSON_NAME] (1) Acous…" at bounding box center [248, 375] width 188 height 443
click at [160, 512] on input "Gauge NYC (1)" at bounding box center [160, 525] width 27 height 27
checkbox input "true"
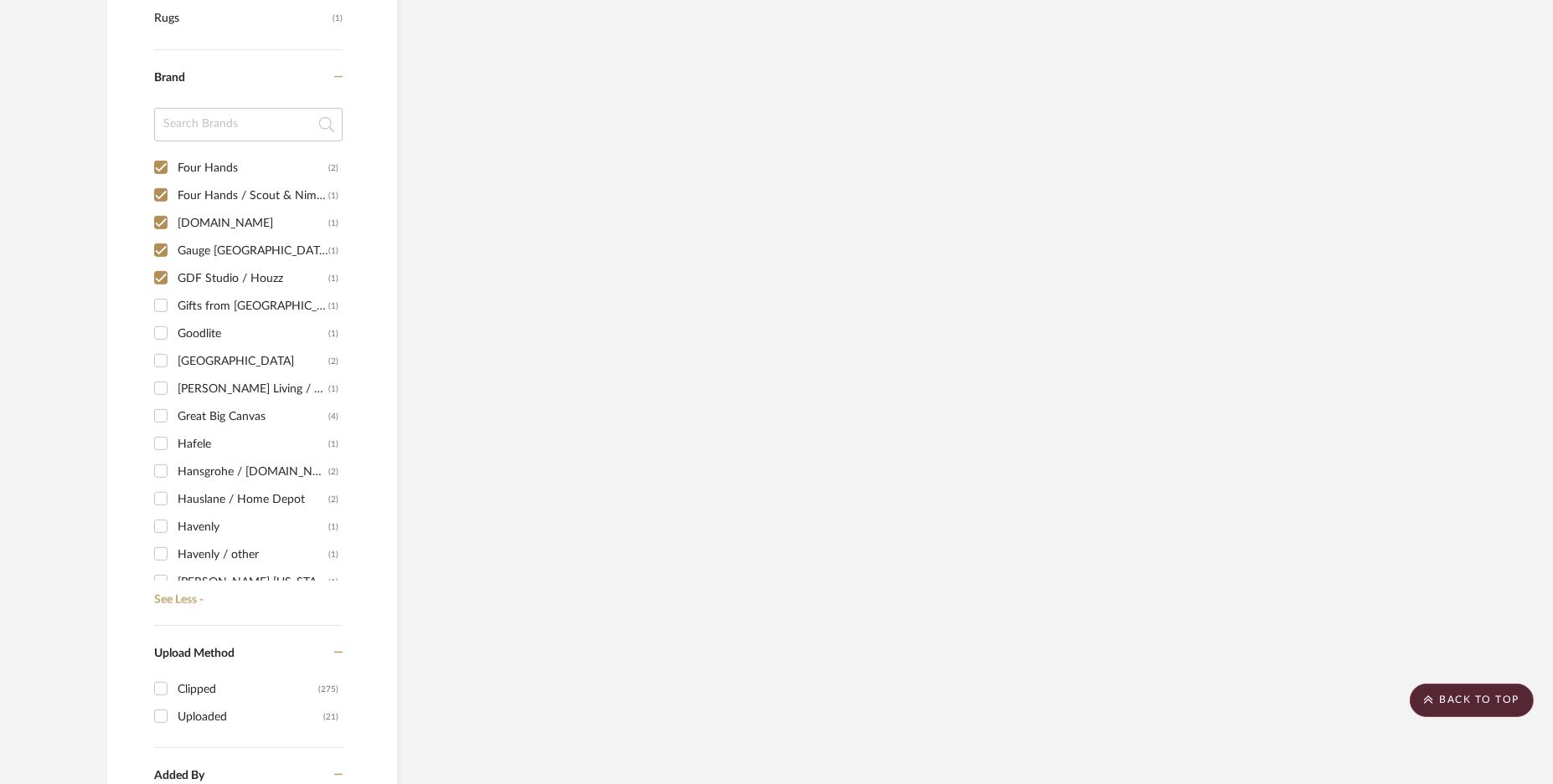
scroll to position [3243, 0]
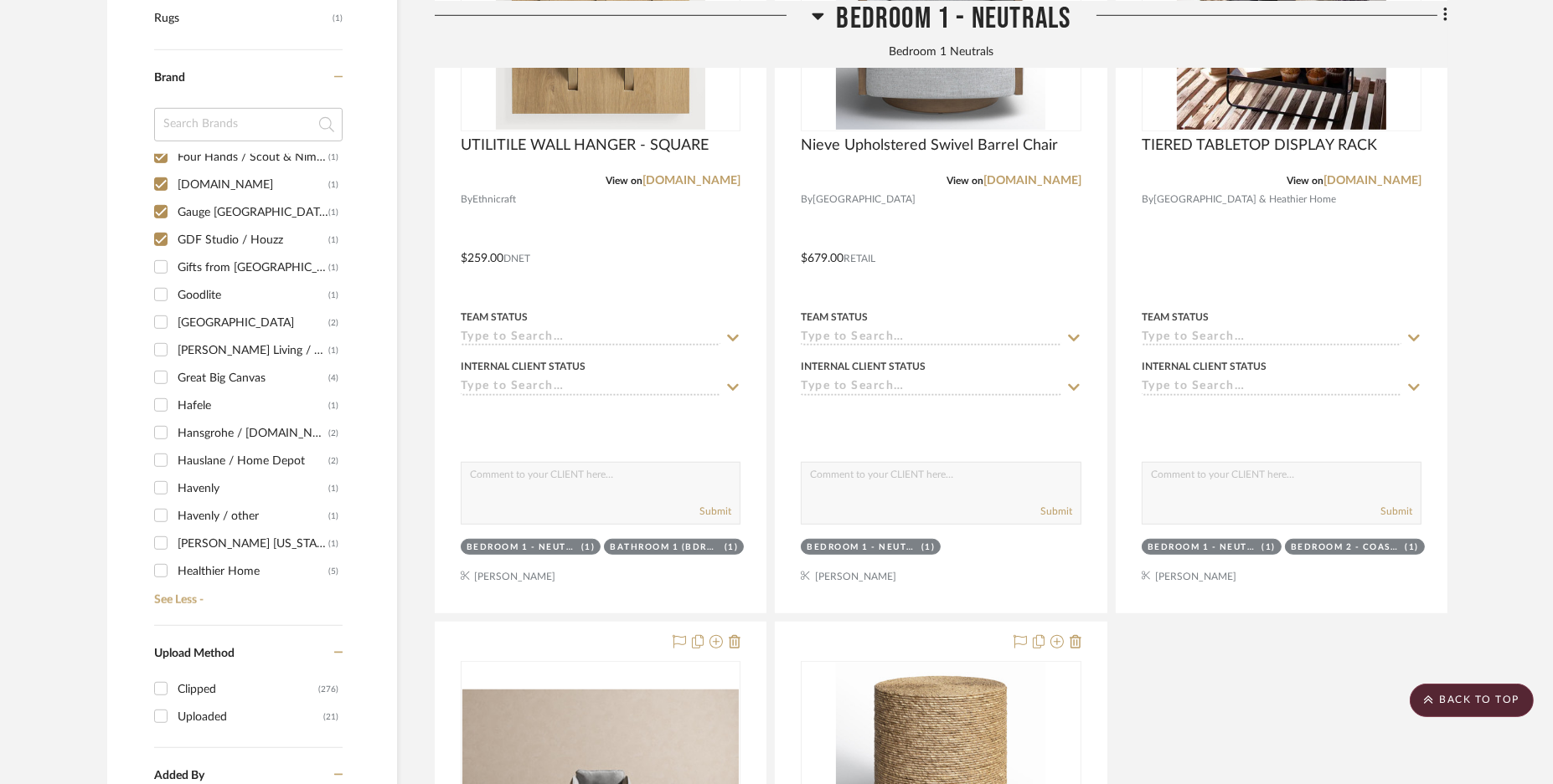
click at [160, 305] on div "1249 (1) 1st Stop Bedrooms (1) A Colorful Farmhouse (1) [PERSON_NAME] (1) Acous…" at bounding box center [248, 375] width 188 height 443
click at [162, 344] on input "[PERSON_NAME] Living / Four Hands (1)" at bounding box center [160, 349] width 27 height 27
checkbox input "true"
click at [161, 374] on input "Great Big Canvas (4)" at bounding box center [160, 377] width 27 height 27
checkbox input "true"
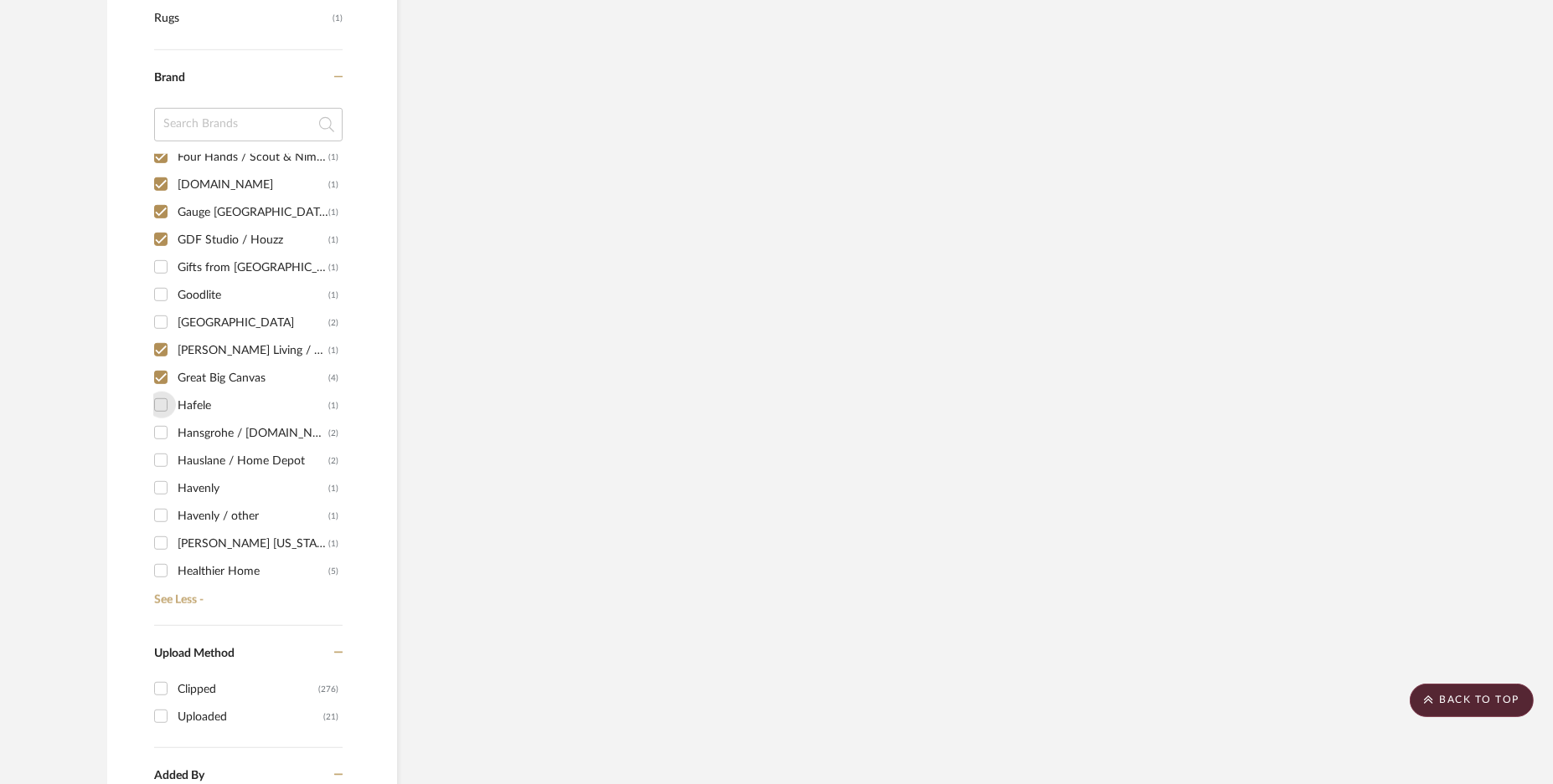
click at [158, 419] on div "1249 (1) 1st Stop Bedrooms (1) A Colorful Farmhouse (1) [PERSON_NAME] (1) Acous…" at bounding box center [248, 375] width 188 height 443
click at [167, 447] on input "Hauslane / Home Depot (2)" at bounding box center [160, 460] width 27 height 27
checkbox input "true"
click at [164, 477] on input "Havenly (1)" at bounding box center [160, 488] width 27 height 27
checkbox input "true"
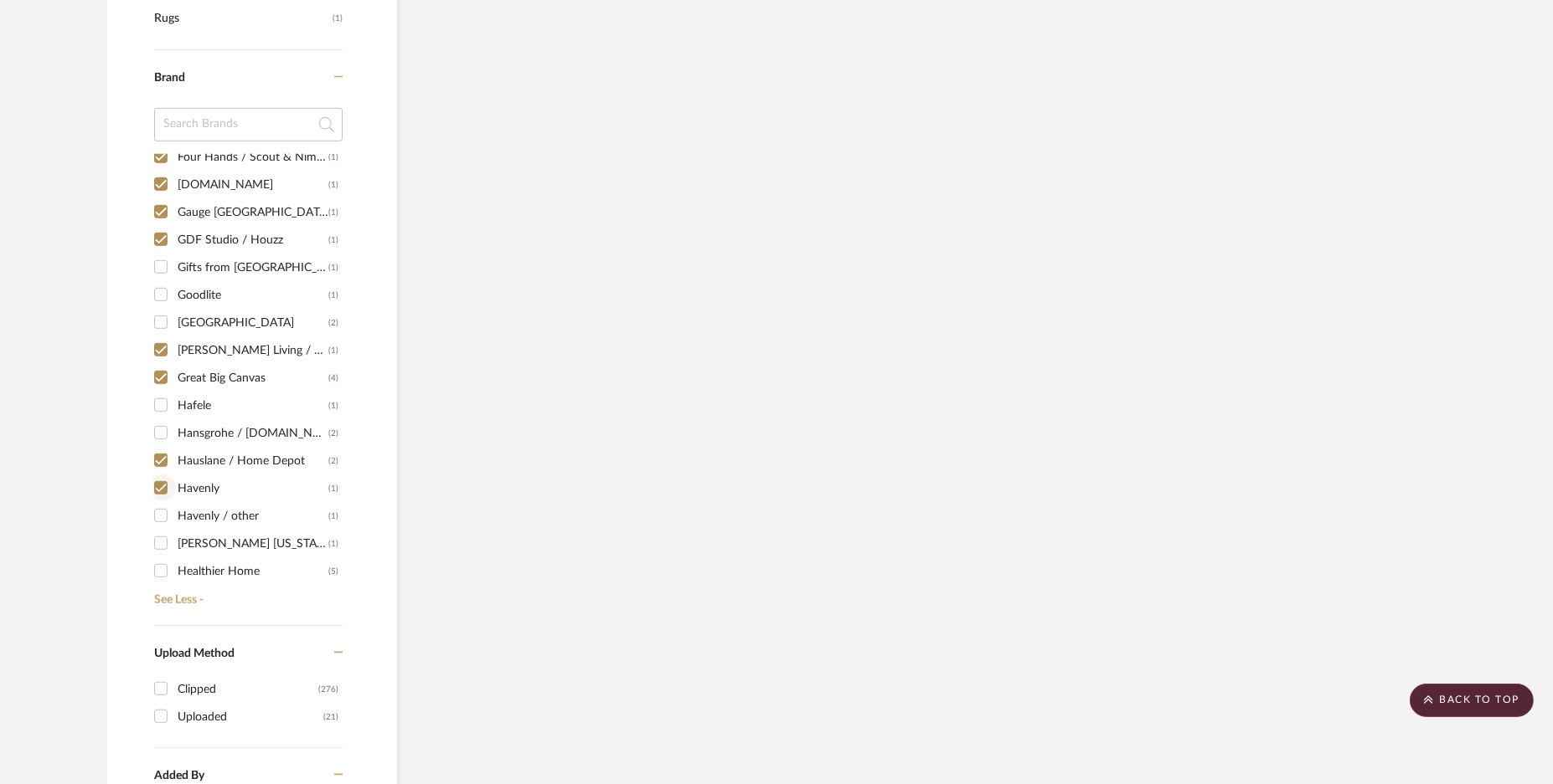
click at [159, 504] on div "1249 (1) 1st Stop Bedrooms (1) A Colorful Farmhouse (1) [PERSON_NAME] (1) Acous…" at bounding box center [248, 375] width 188 height 443
click at [161, 509] on input "Havenly / other (1)" at bounding box center [160, 516] width 27 height 27
checkbox input "true"
click at [163, 541] on input "[PERSON_NAME] [US_STATE] (1)" at bounding box center [160, 543] width 27 height 27
checkbox input "true"
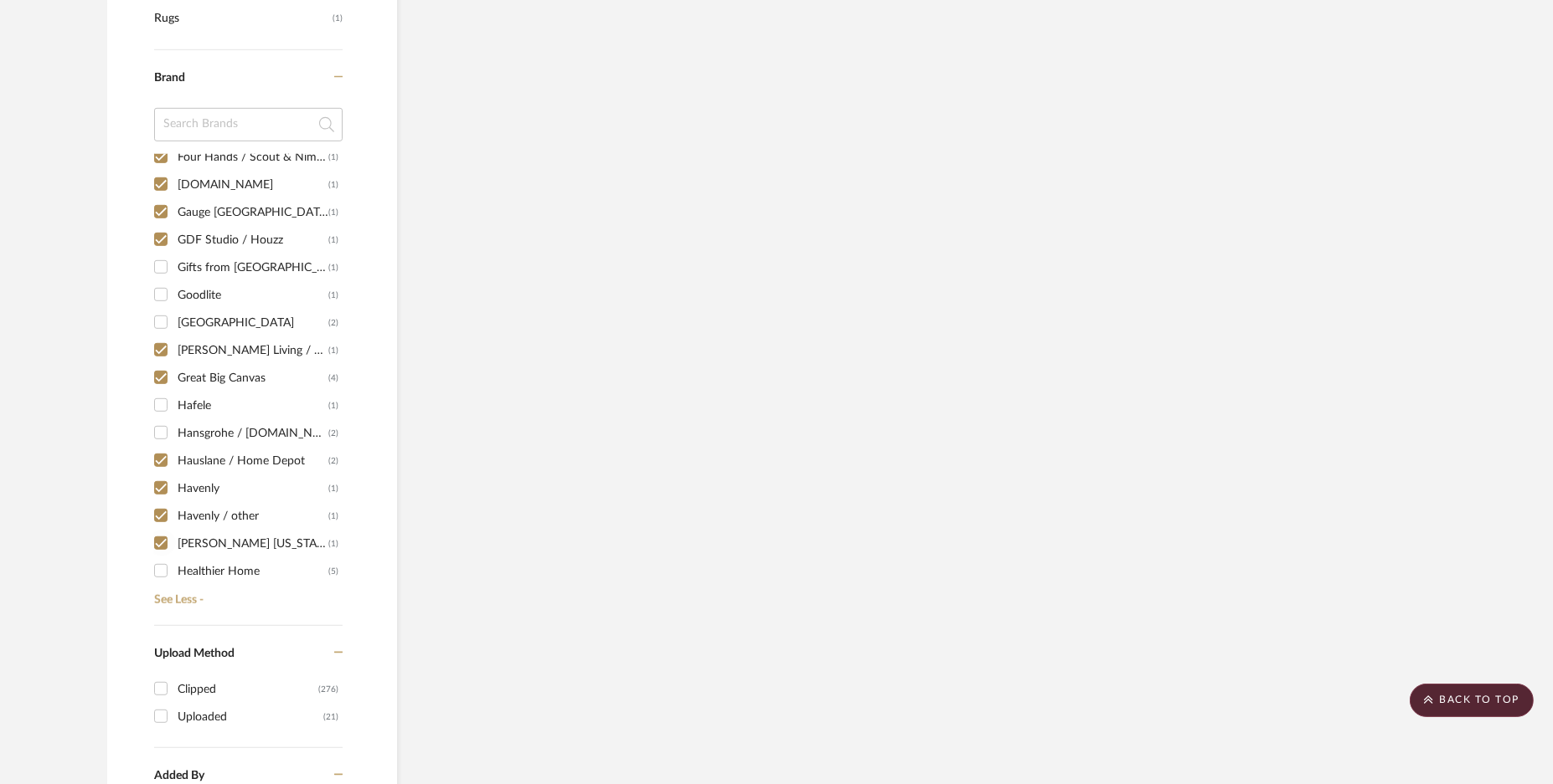
click at [167, 558] on input "Healthier Home (5)" at bounding box center [160, 571] width 27 height 27
checkbox input "true"
click at [160, 422] on input "Hansgrohe / [DOMAIN_NAME] (2)" at bounding box center [160, 432] width 27 height 27
checkbox input "true"
click at [161, 395] on input "Hafele (1)" at bounding box center [160, 405] width 27 height 27
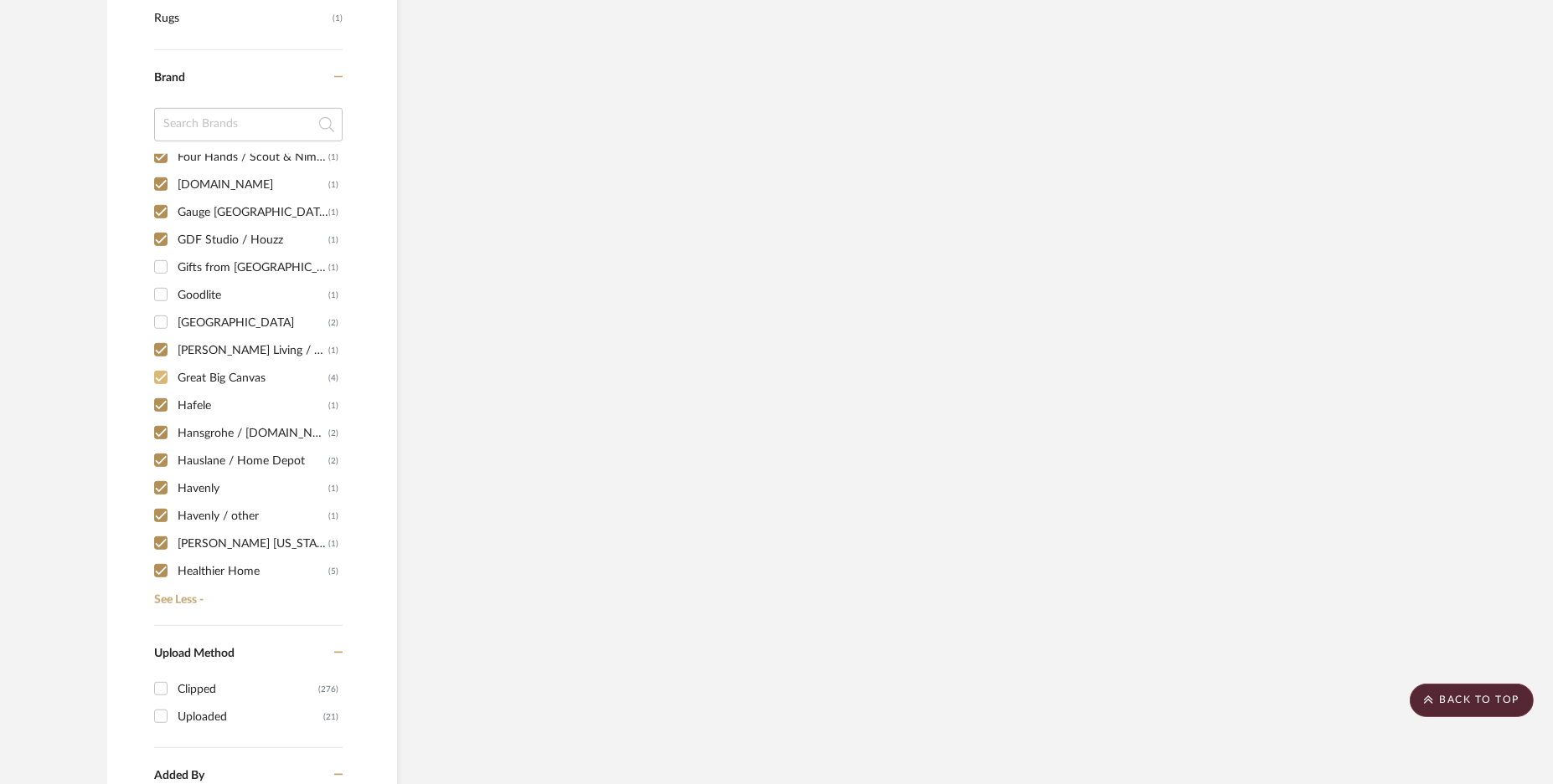
checkbox input "true"
click at [158, 299] on div "1249 (1) 1st Stop Bedrooms (1) A Colorful Farmhouse (1) [PERSON_NAME] (1) Acous…" at bounding box center [248, 375] width 188 height 443
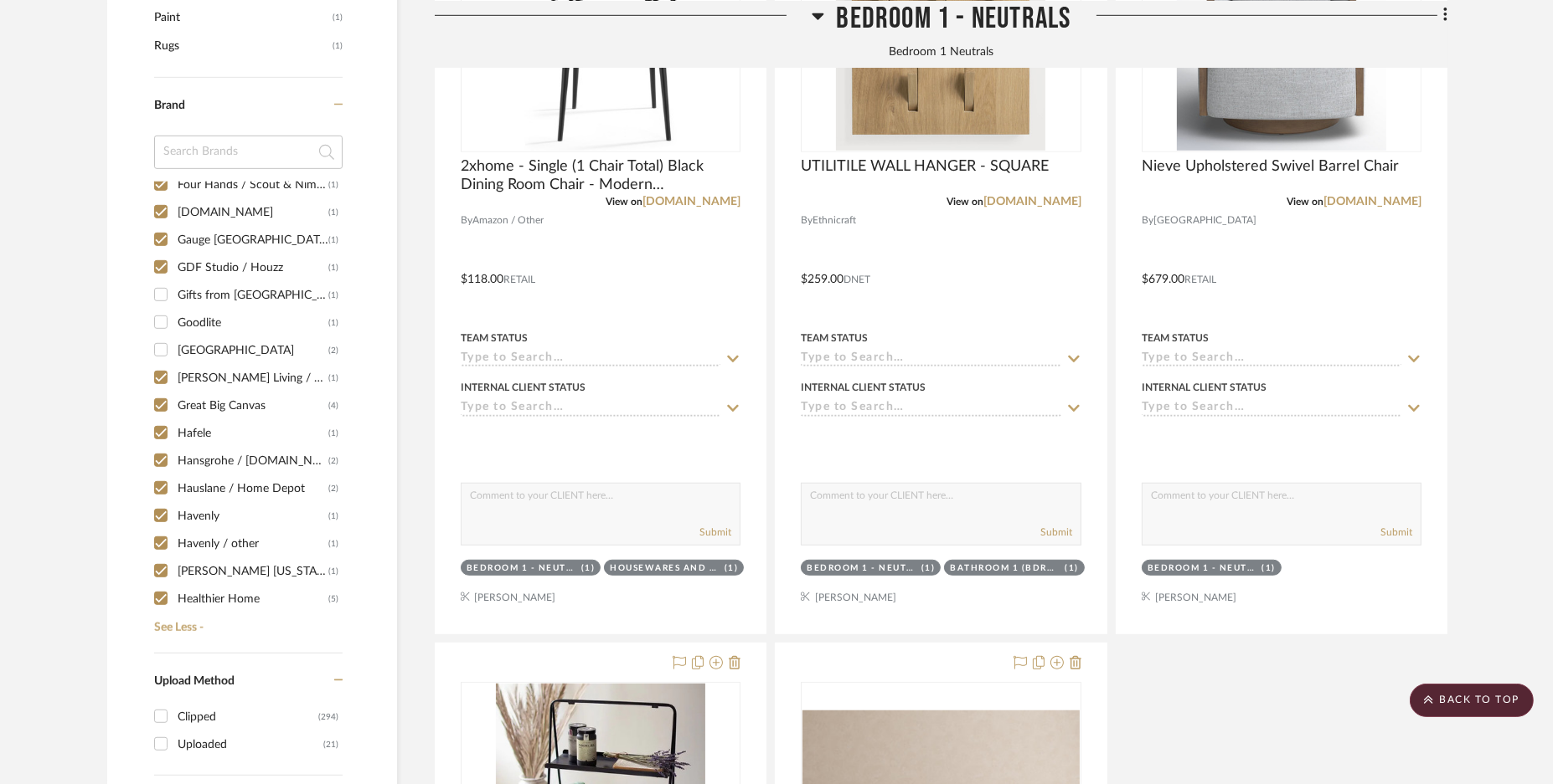
click at [166, 278] on div "1249 (1) 1st Stop Bedrooms (1) A Colorful Farmhouse (1) [PERSON_NAME] (1) Acous…" at bounding box center [248, 403] width 188 height 443
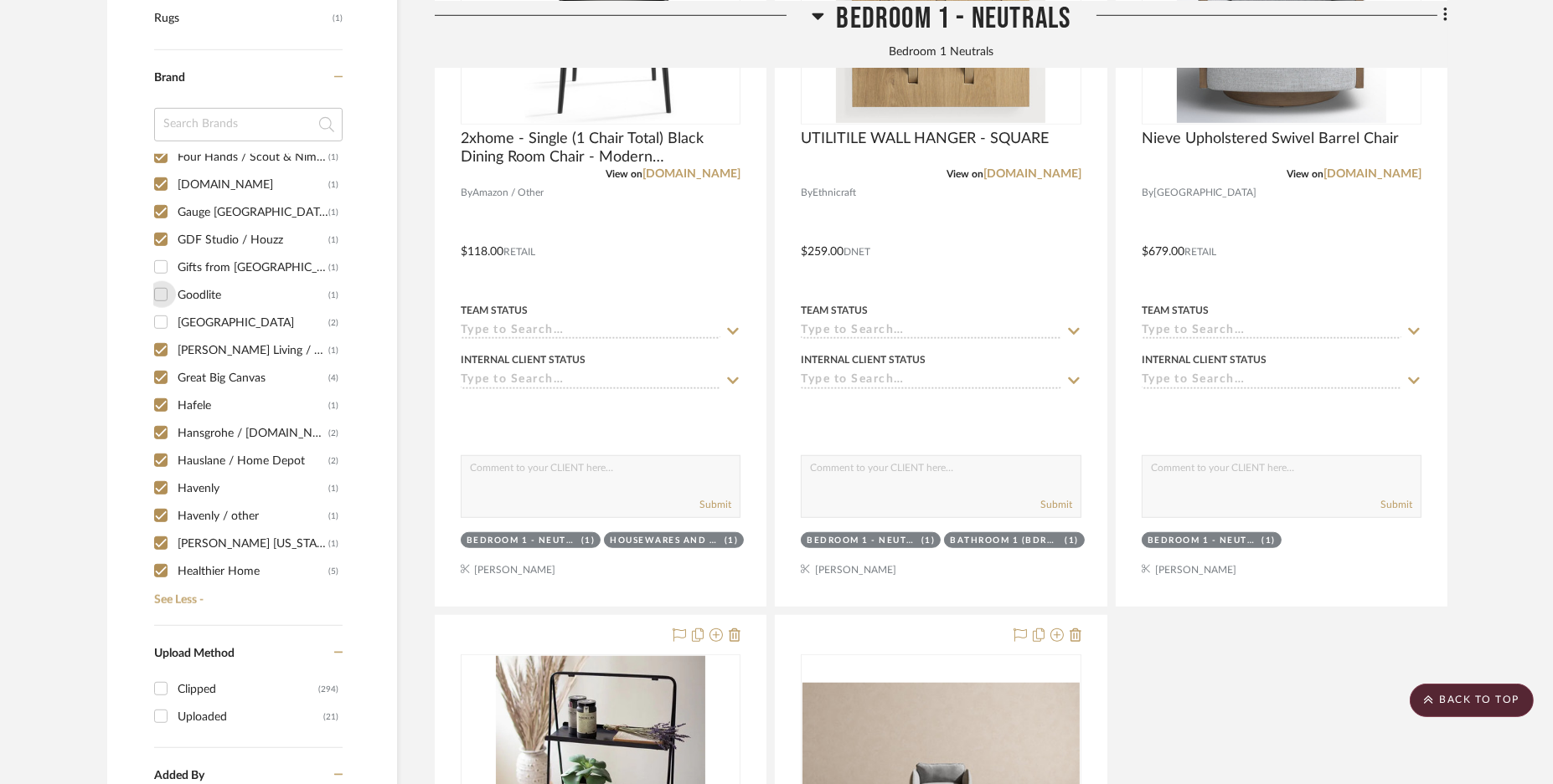
click at [163, 290] on input "Goodlite (1)" at bounding box center [160, 294] width 27 height 27
checkbox input "true"
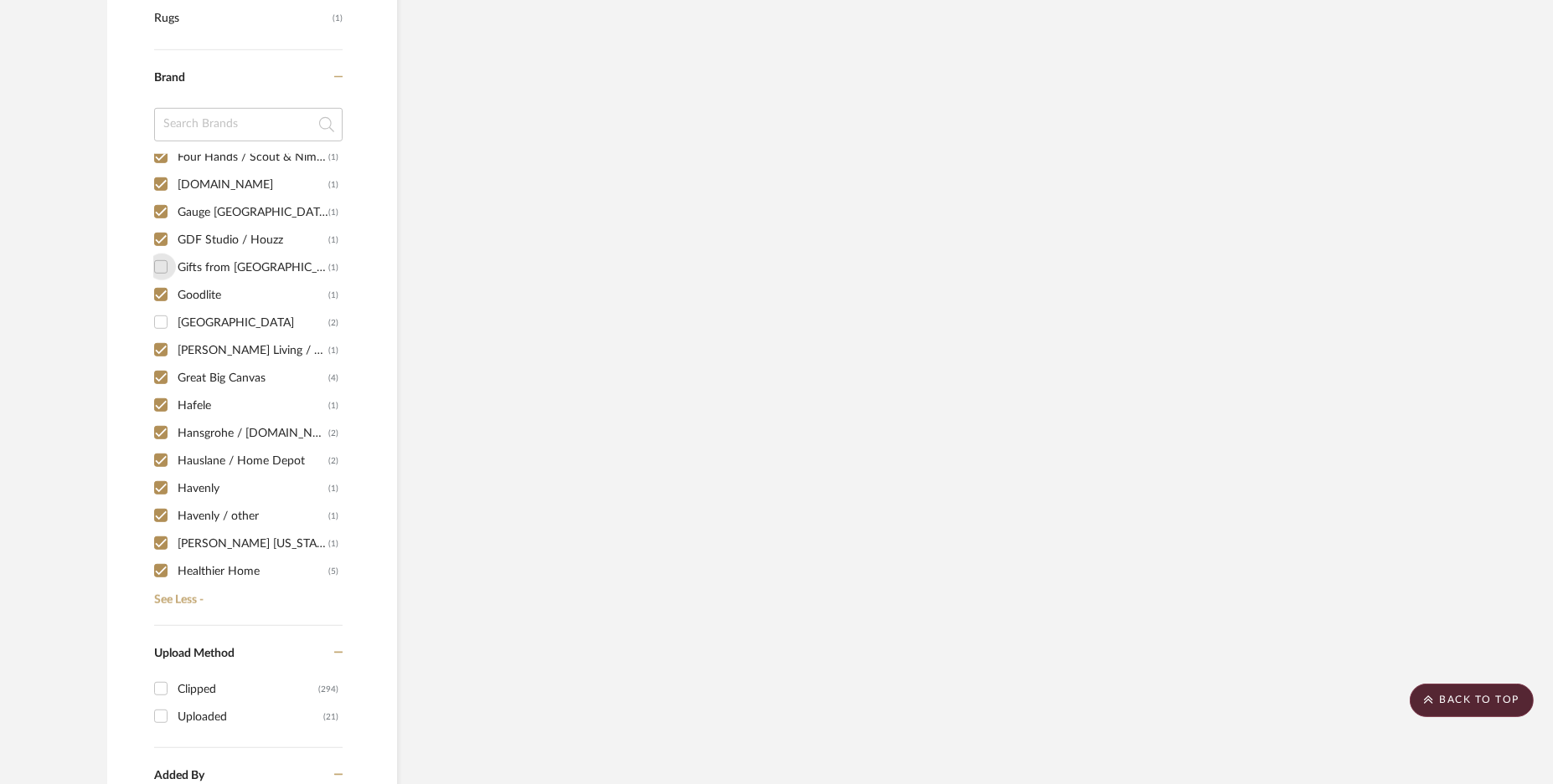
click at [165, 261] on input "Gifts from [GEOGRAPHIC_DATA] (1)" at bounding box center [160, 267] width 27 height 27
checkbox input "true"
click at [159, 321] on input "[GEOGRAPHIC_DATA] (2)" at bounding box center [160, 322] width 27 height 27
checkbox input "true"
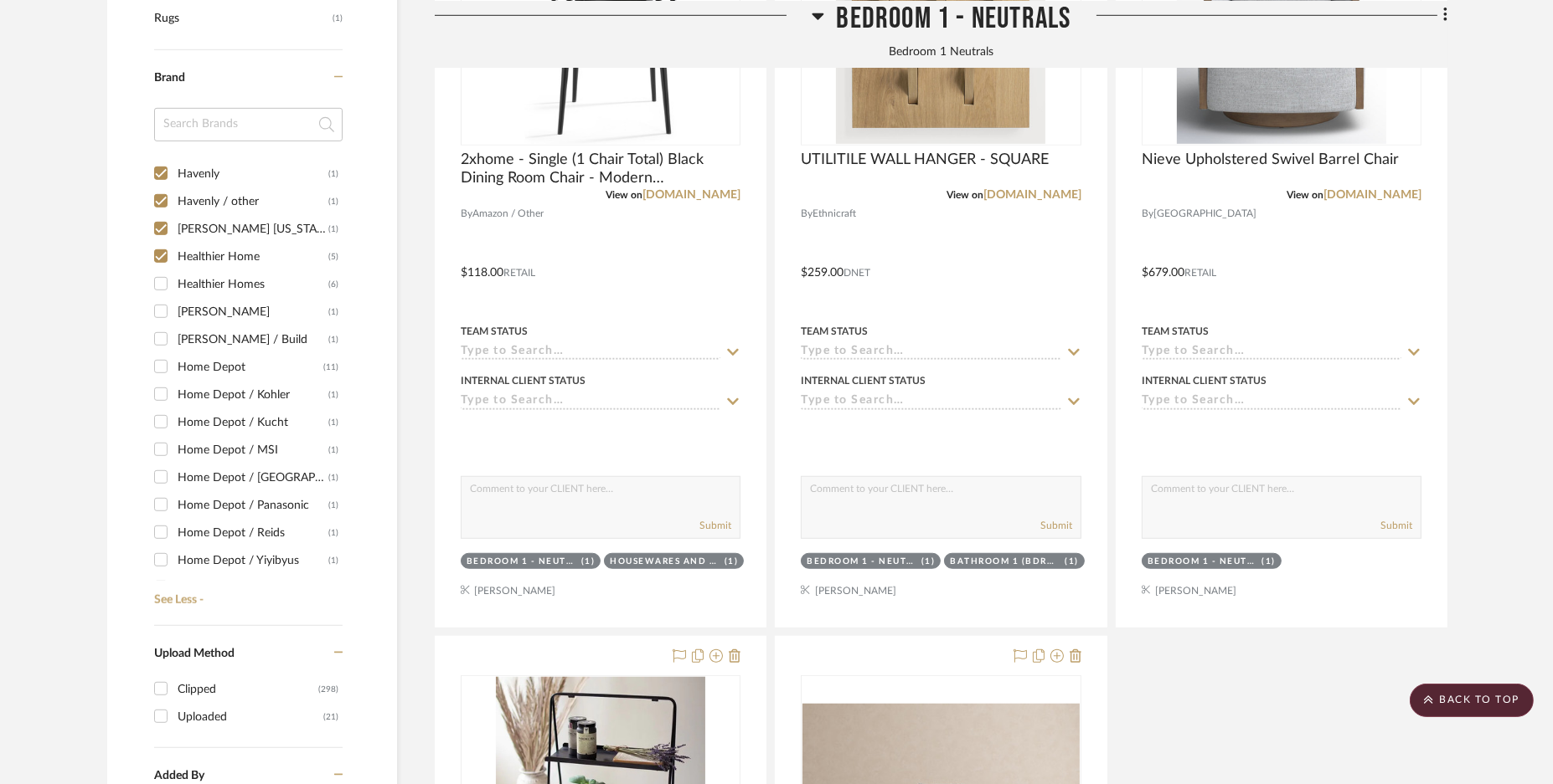
click at [159, 286] on input "Healthier Homes (6)" at bounding box center [160, 283] width 27 height 27
checkbox input "true"
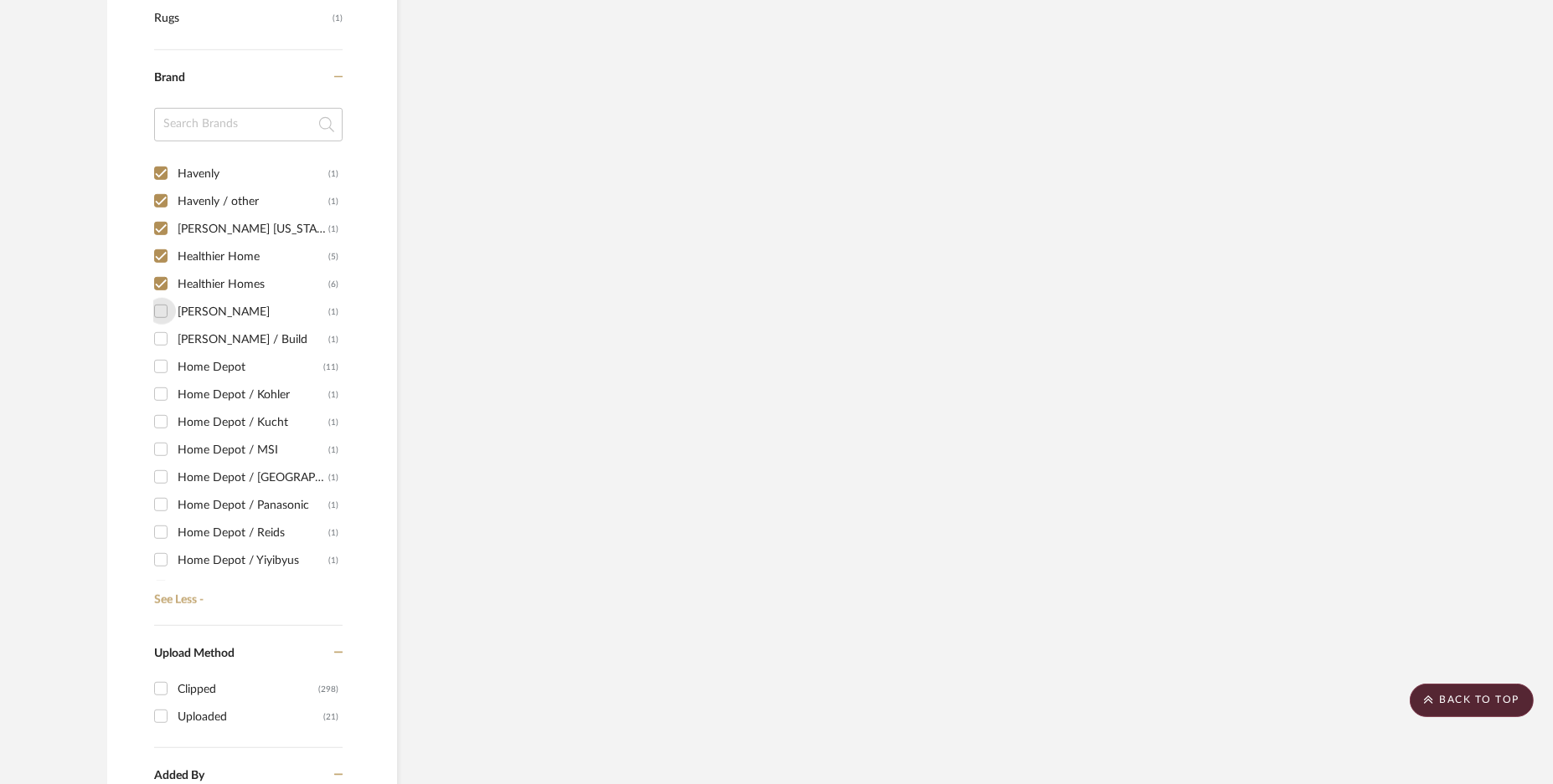
click at [161, 319] on input "[PERSON_NAME] (1)" at bounding box center [160, 311] width 27 height 27
checkbox input "true"
click at [163, 347] on input "[PERSON_NAME] / Build (1)" at bounding box center [160, 339] width 27 height 27
checkbox input "true"
click at [166, 362] on input "Home Depot (11)" at bounding box center [160, 367] width 27 height 27
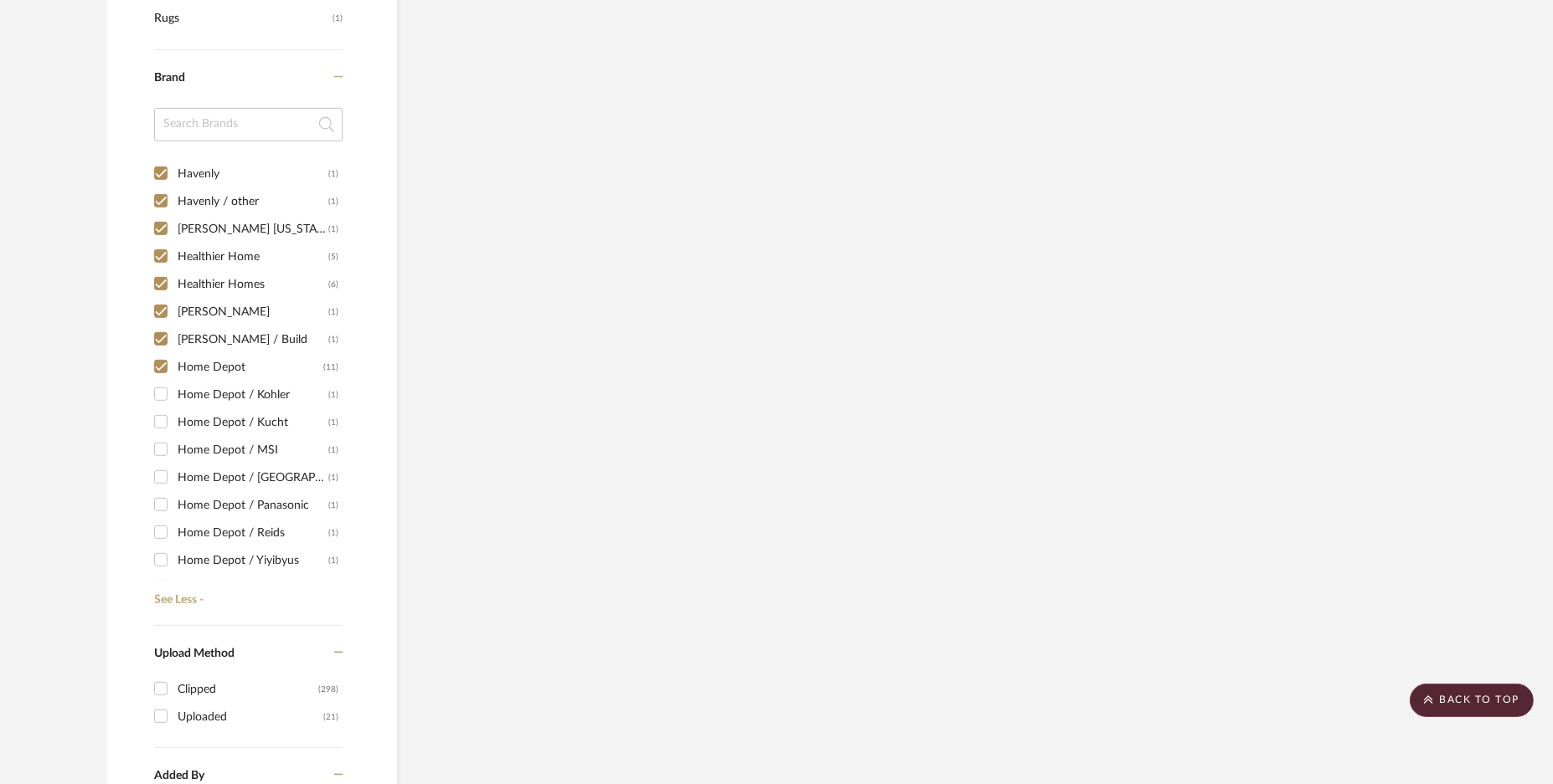
checkbox input "true"
click at [168, 399] on input "Home Depot / Kohler (1)" at bounding box center [160, 394] width 27 height 27
checkbox input "true"
click at [167, 405] on div "1249 (1) 1st Stop Bedrooms (1) A Colorful Farmhouse (1) [PERSON_NAME] (1) Acous…" at bounding box center [248, 375] width 188 height 443
click at [163, 422] on input "Home Depot / Kucht (1)" at bounding box center [160, 422] width 27 height 27
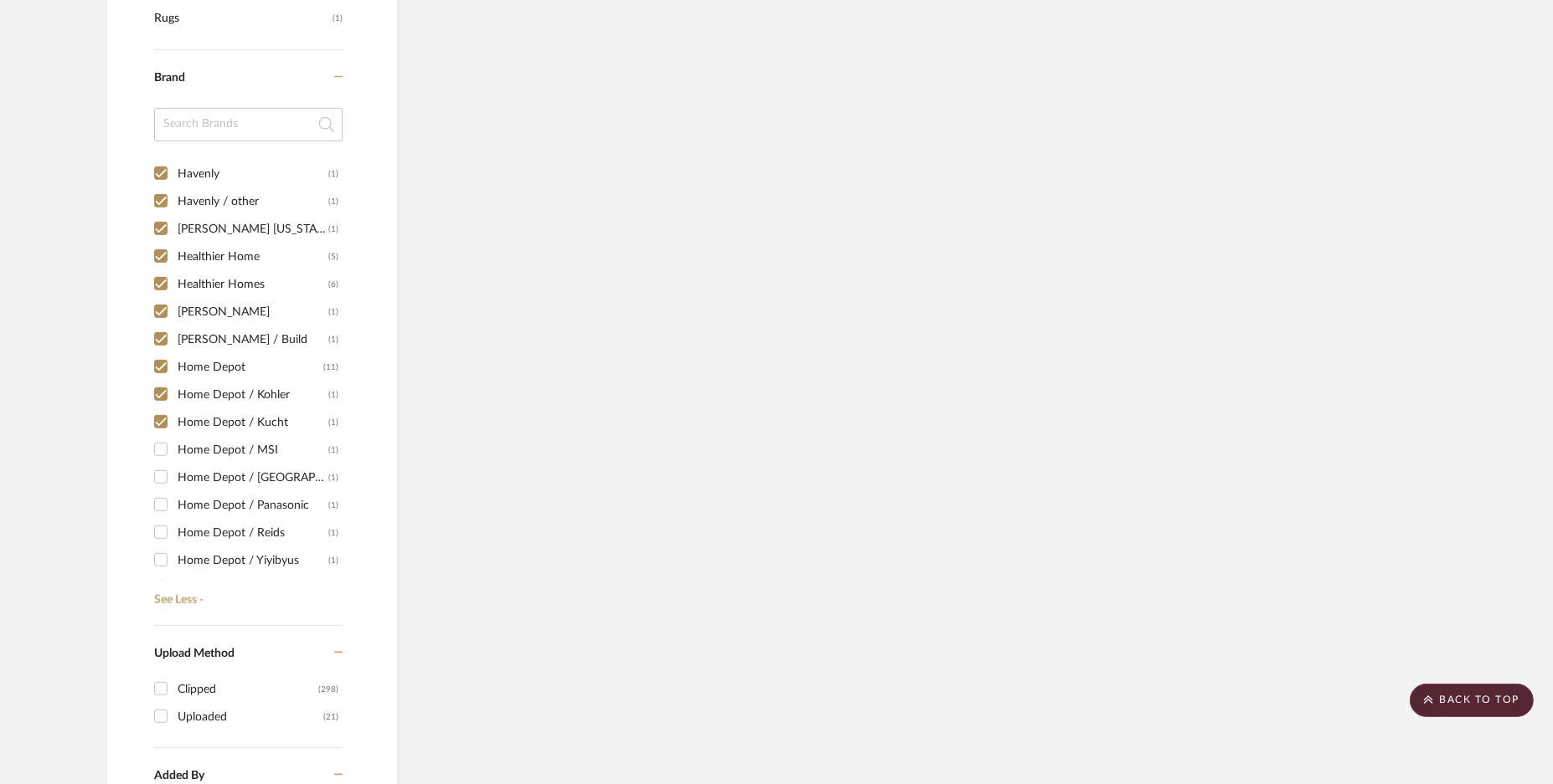
checkbox input "true"
click at [163, 436] on input "Home Depot / MSI (1)" at bounding box center [160, 449] width 27 height 27
click at [167, 456] on input "Home Depot / MSI (1)" at bounding box center [160, 449] width 27 height 27
checkbox input "false"
click at [167, 465] on input "Home Depot / [GEOGRAPHIC_DATA] (1)" at bounding box center [160, 476] width 27 height 27
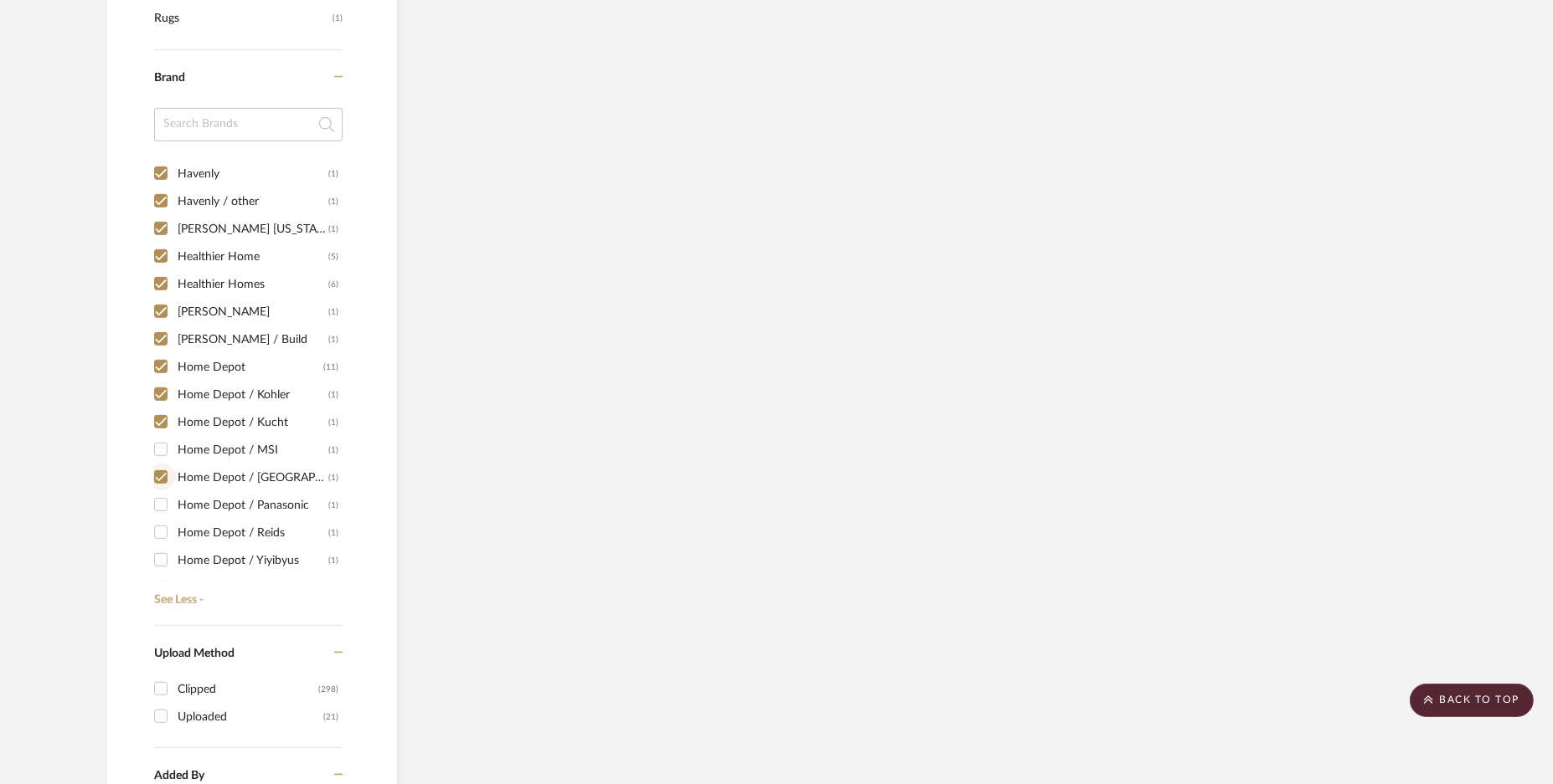
click at [167, 483] on input "Home Depot / [GEOGRAPHIC_DATA] (1)" at bounding box center [160, 476] width 27 height 27
click at [167, 486] on input "Home Depot / [GEOGRAPHIC_DATA] (1)" at bounding box center [160, 476] width 27 height 27
checkbox input "true"
click at [167, 500] on input "Home Depot / Panasonic (1)" at bounding box center [160, 504] width 27 height 27
click at [167, 504] on input "Home Depot / Panasonic (1)" at bounding box center [160, 504] width 27 height 27
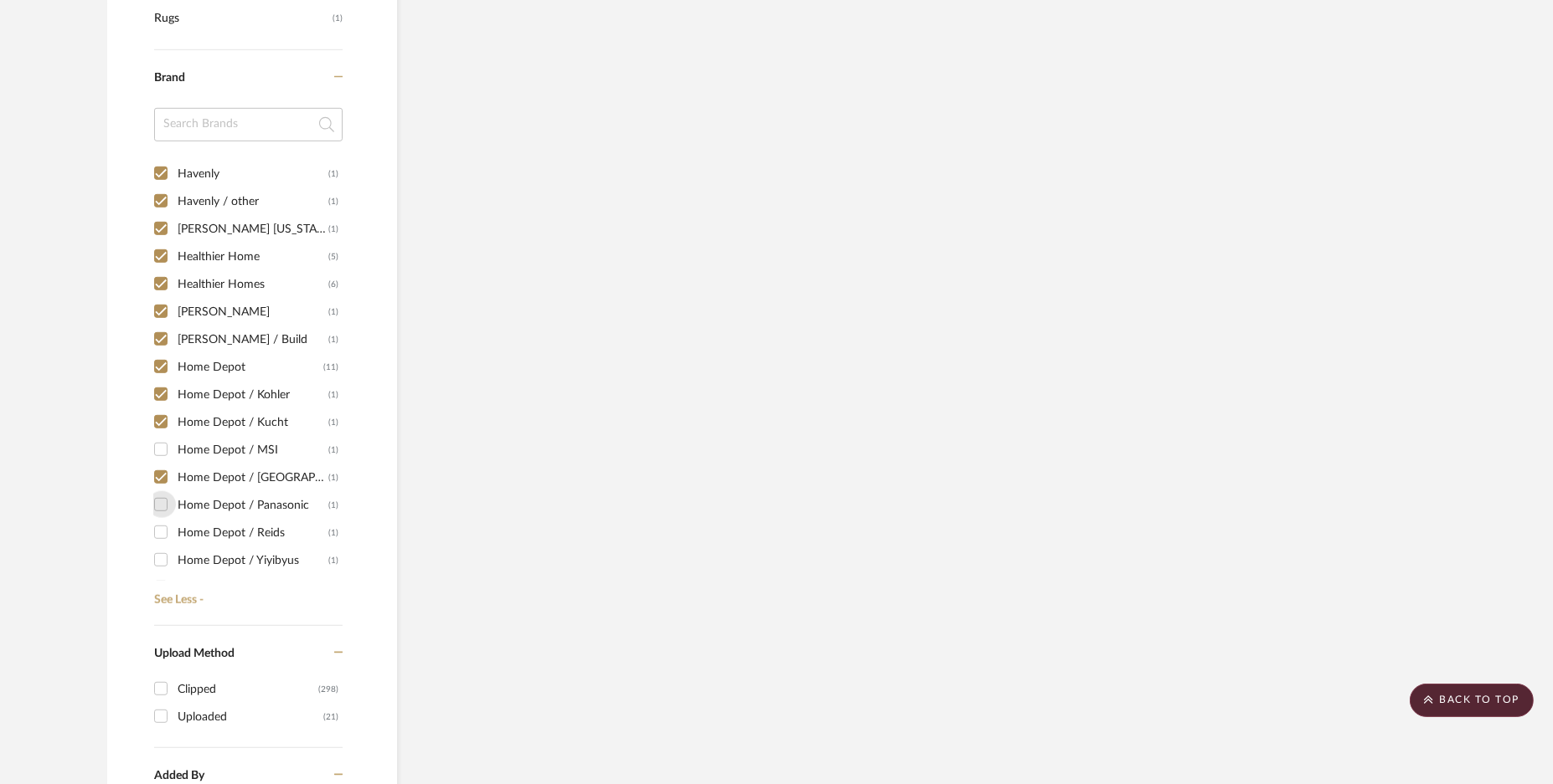
checkbox input "false"
click at [169, 523] on input "Home Depot / Reids (1)" at bounding box center [160, 532] width 27 height 27
checkbox input "true"
click at [161, 447] on input "Home Depot / MSI (1)" at bounding box center [160, 449] width 27 height 27
checkbox input "true"
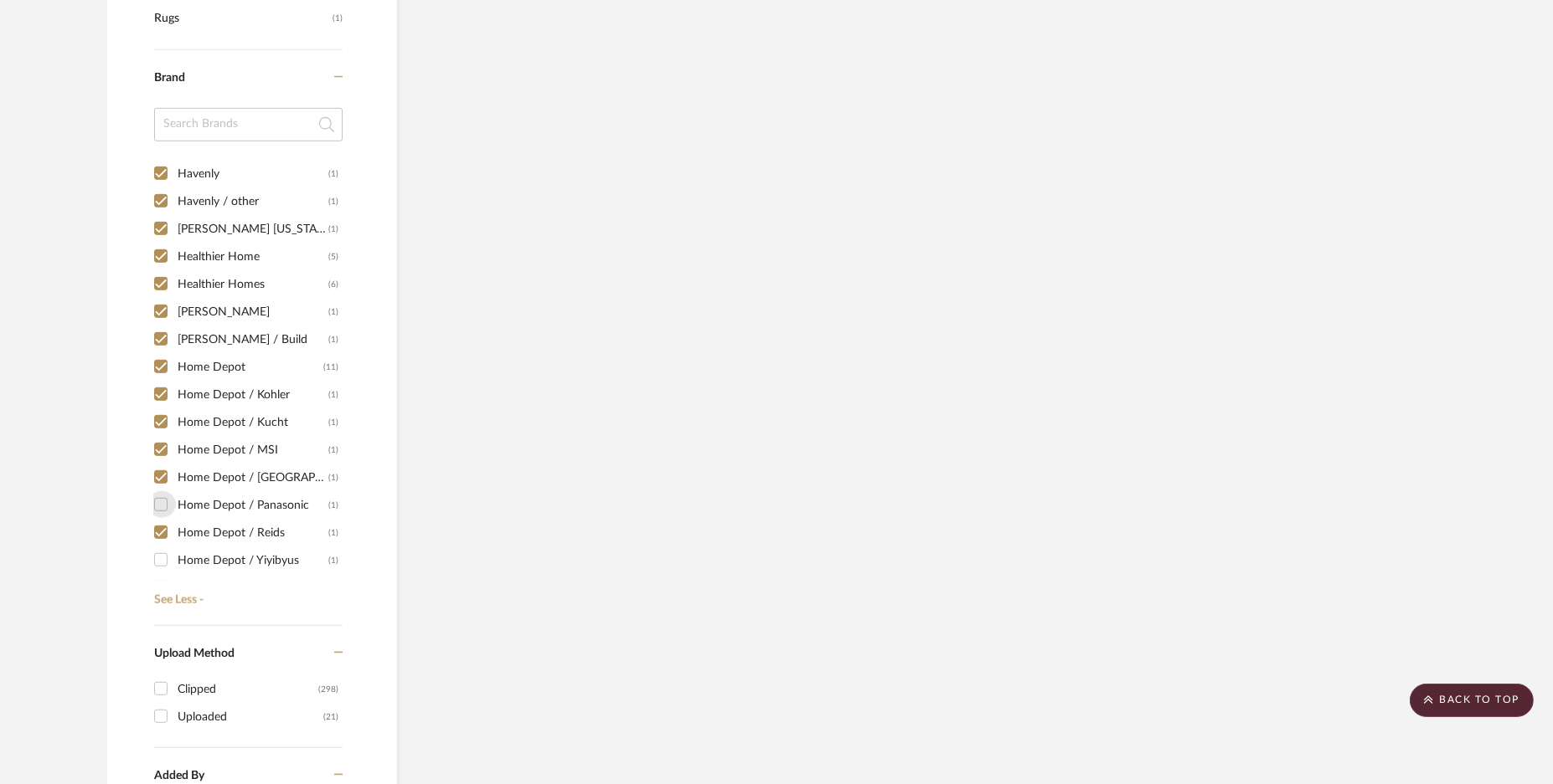
click at [161, 506] on input "Home Depot / Panasonic (1)" at bounding box center [160, 504] width 27 height 27
checkbox input "true"
click at [161, 560] on input "Home Depot / Yiyibyus (1)" at bounding box center [160, 560] width 27 height 27
checkbox input "true"
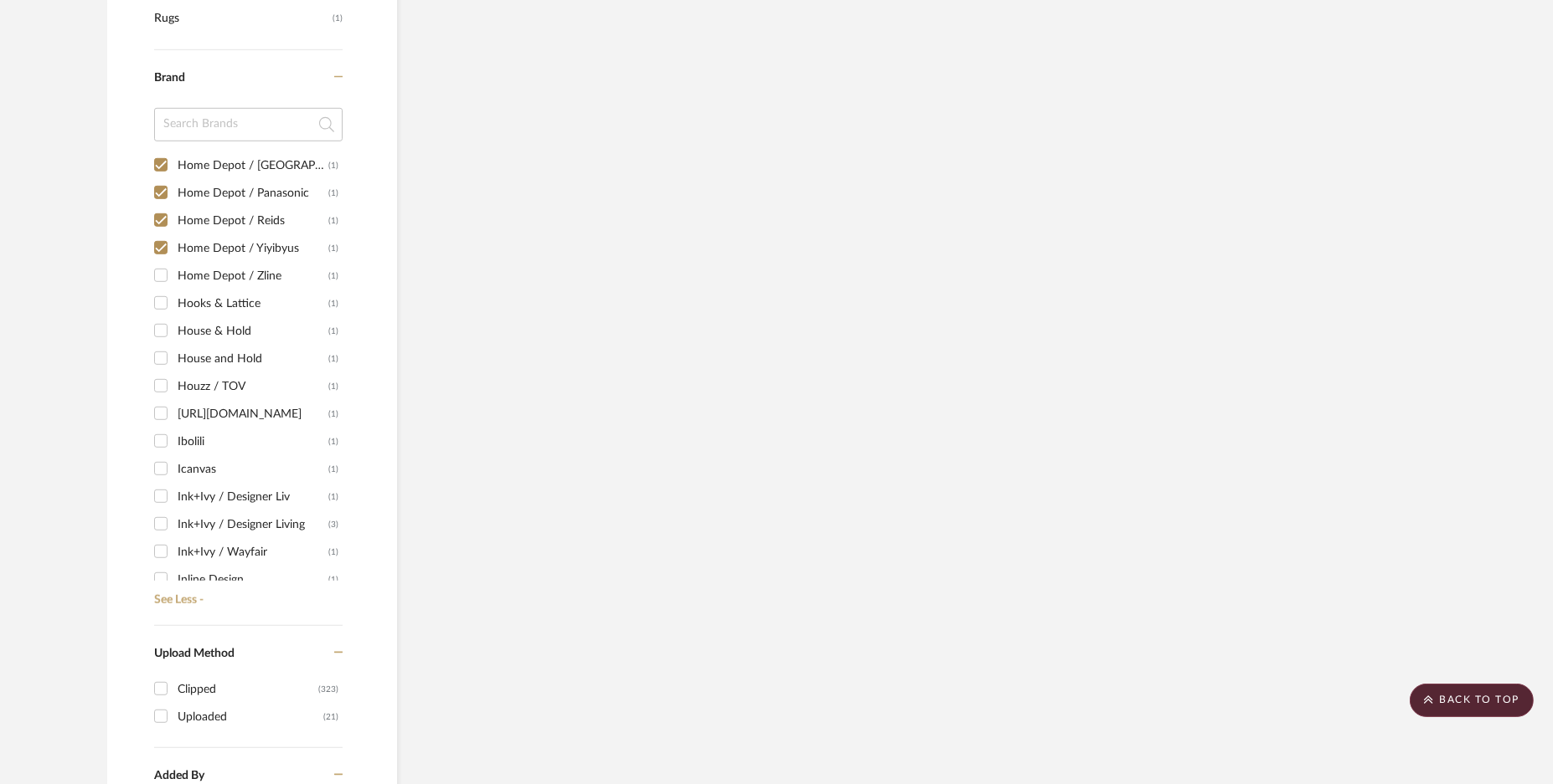
scroll to position [3872, 0]
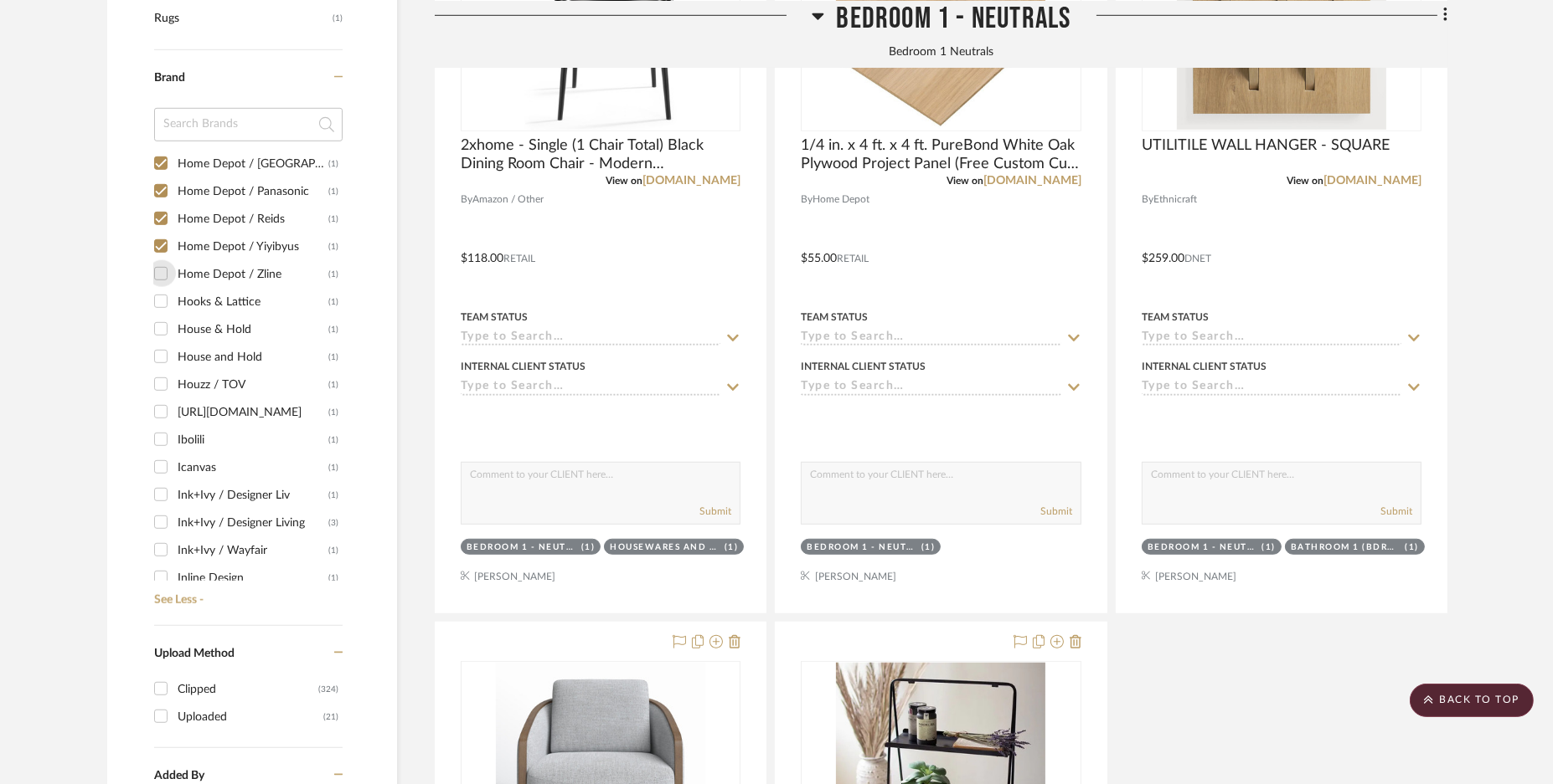
click at [159, 271] on input "Home Depot / Zline (1)" at bounding box center [160, 274] width 27 height 27
checkbox input "true"
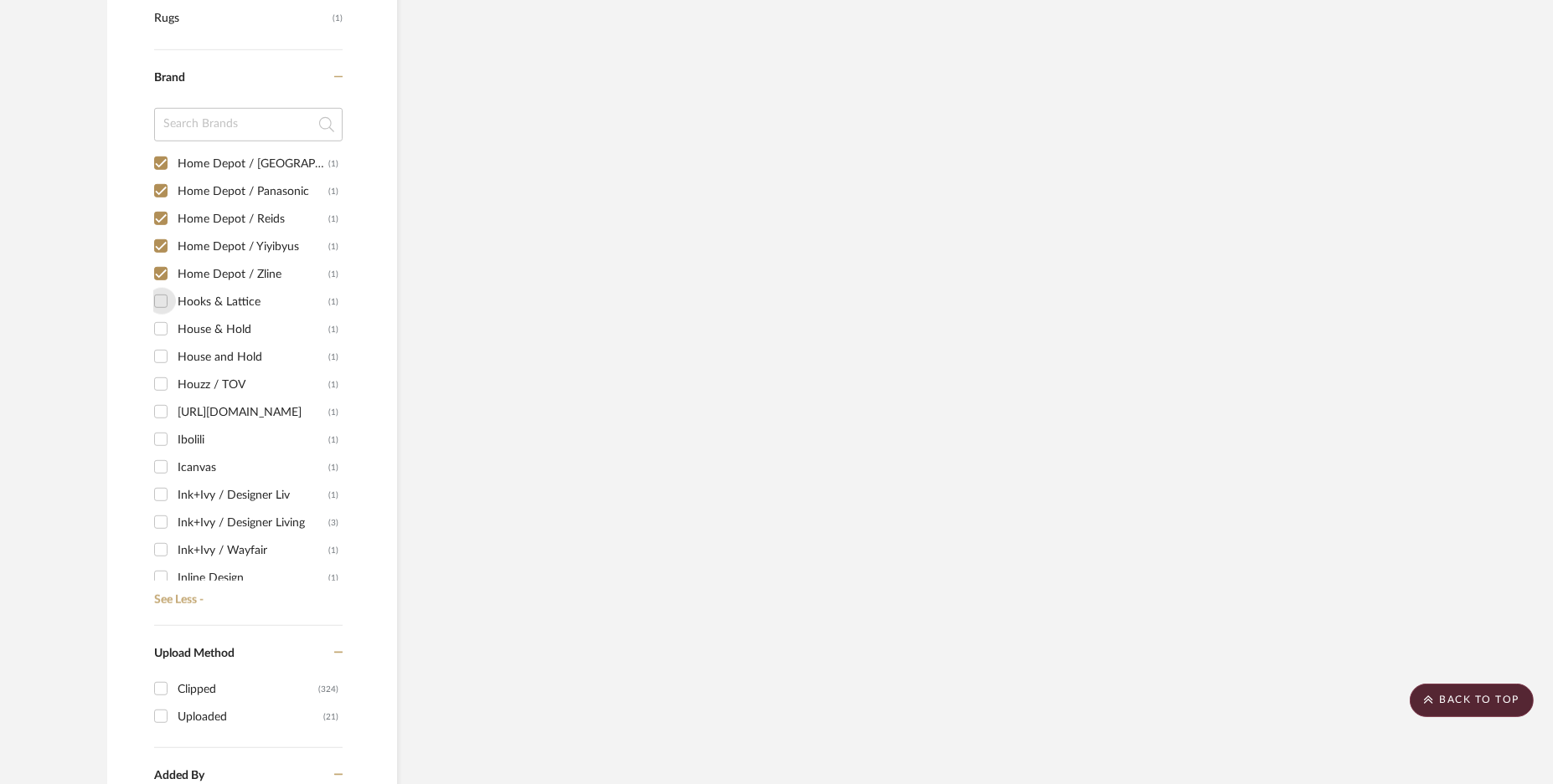
click at [159, 299] on input "Hooks & Lattice (1)" at bounding box center [160, 301] width 27 height 27
checkbox input "true"
click at [159, 328] on input "House & Hold (1)" at bounding box center [160, 328] width 27 height 27
checkbox input "true"
click at [166, 355] on input "House and Hold (1)" at bounding box center [160, 356] width 27 height 27
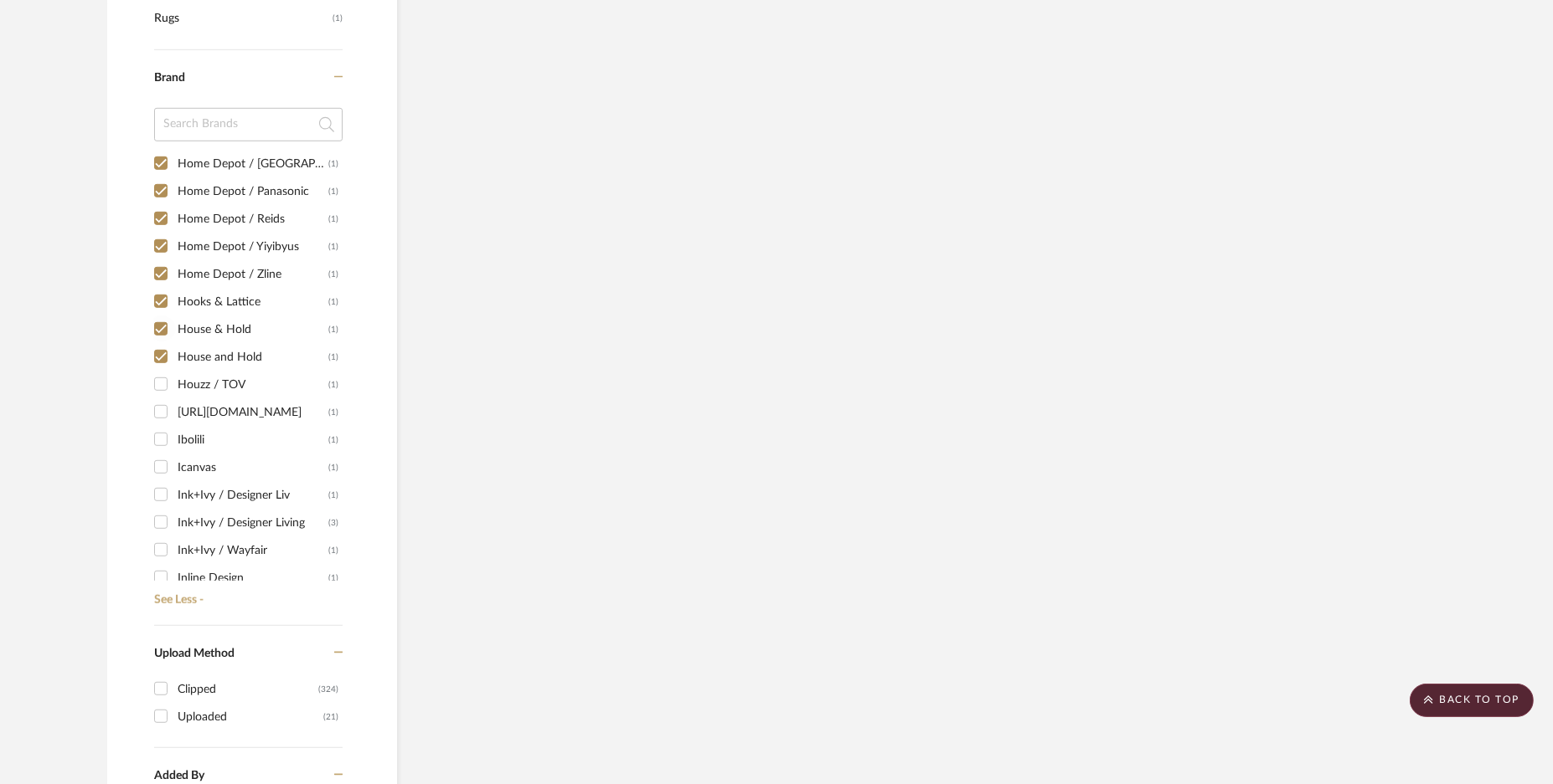
checkbox input "true"
click at [166, 374] on div "1249 (1) 1st Stop Bedrooms (1) A Colorful Farmhouse (1) [PERSON_NAME] (1) Acous…" at bounding box center [248, 375] width 188 height 443
click at [163, 393] on input "Houzz / TOV (1)" at bounding box center [160, 384] width 27 height 27
checkbox input "true"
click at [166, 424] on div "1249 (1) 1st Stop Bedrooms (1) A Colorful Farmhouse (1) [PERSON_NAME] (1) Acous…" at bounding box center [248, 375] width 188 height 443
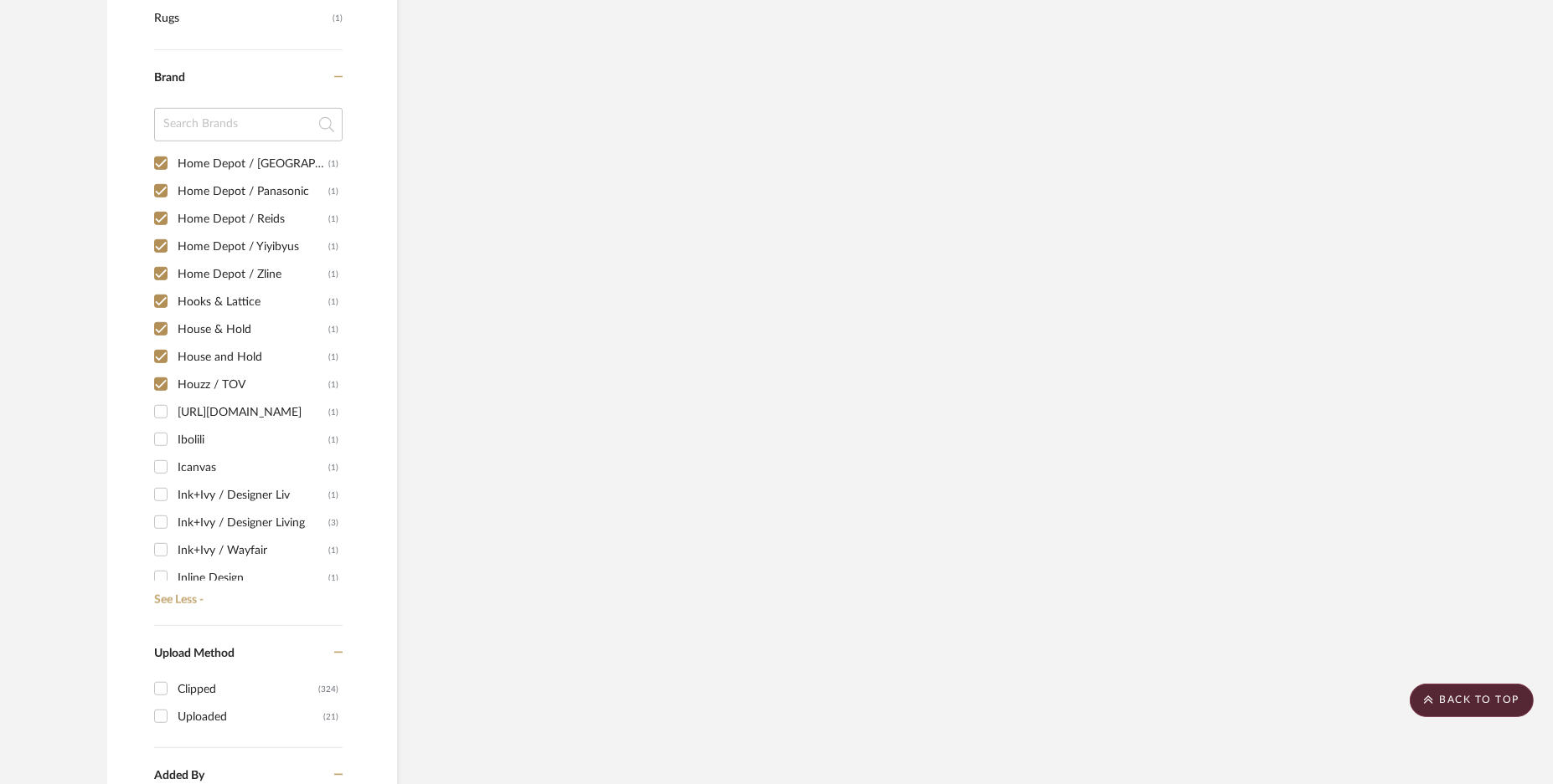
click at [160, 415] on input "[URL][DOMAIN_NAME] (1)" at bounding box center [160, 411] width 27 height 27
checkbox input "true"
click at [156, 430] on input "Ibolili (1)" at bounding box center [160, 439] width 27 height 27
checkbox input "true"
click at [163, 464] on input "Icanvas (1)" at bounding box center [160, 467] width 27 height 27
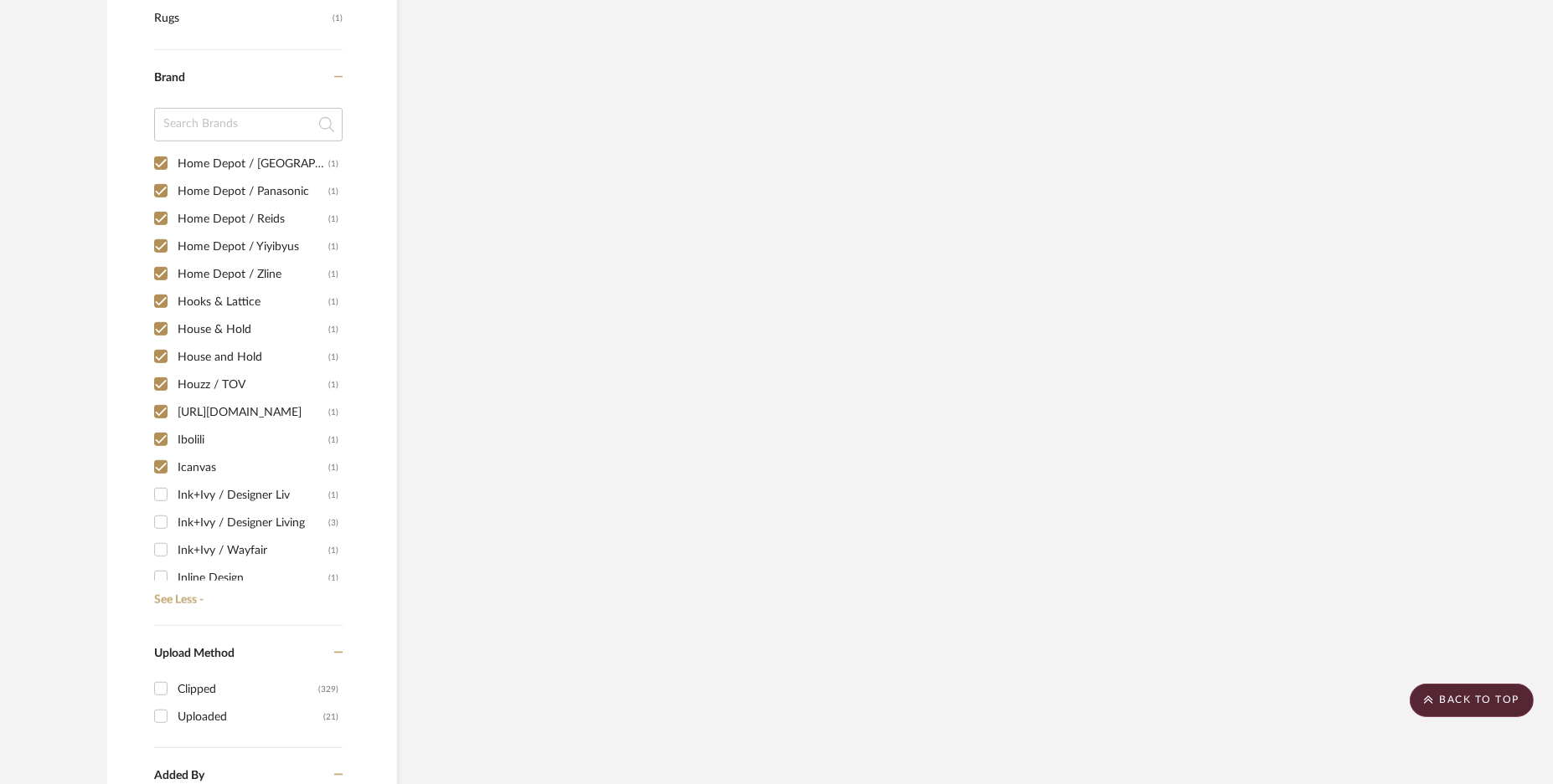
checkbox input "true"
click at [161, 498] on input "Ink+Ivy / Designer Liv (1)" at bounding box center [160, 495] width 27 height 27
checkbox input "true"
click at [163, 512] on input "Ink+Ivy / Designer Living (3)" at bounding box center [160, 522] width 27 height 27
checkbox input "true"
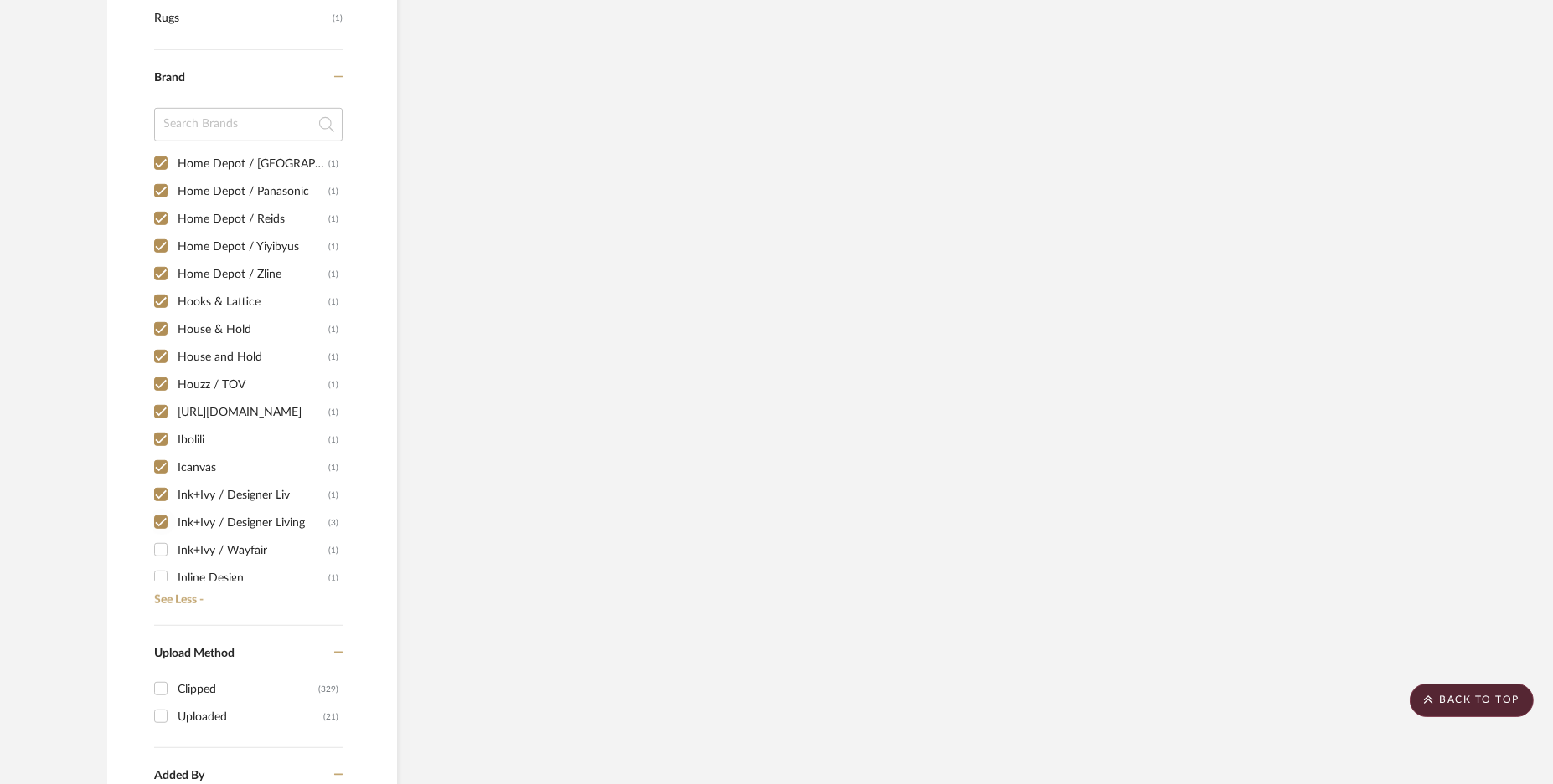
click at [163, 537] on input "Ink+Ivy / Wayfair (1)" at bounding box center [160, 550] width 27 height 27
click at [163, 558] on input "Ink+Ivy / Wayfair (1)" at bounding box center [160, 550] width 27 height 27
checkbox input "false"
click at [161, 573] on input "Inline Design (1)" at bounding box center [160, 578] width 27 height 27
checkbox input "true"
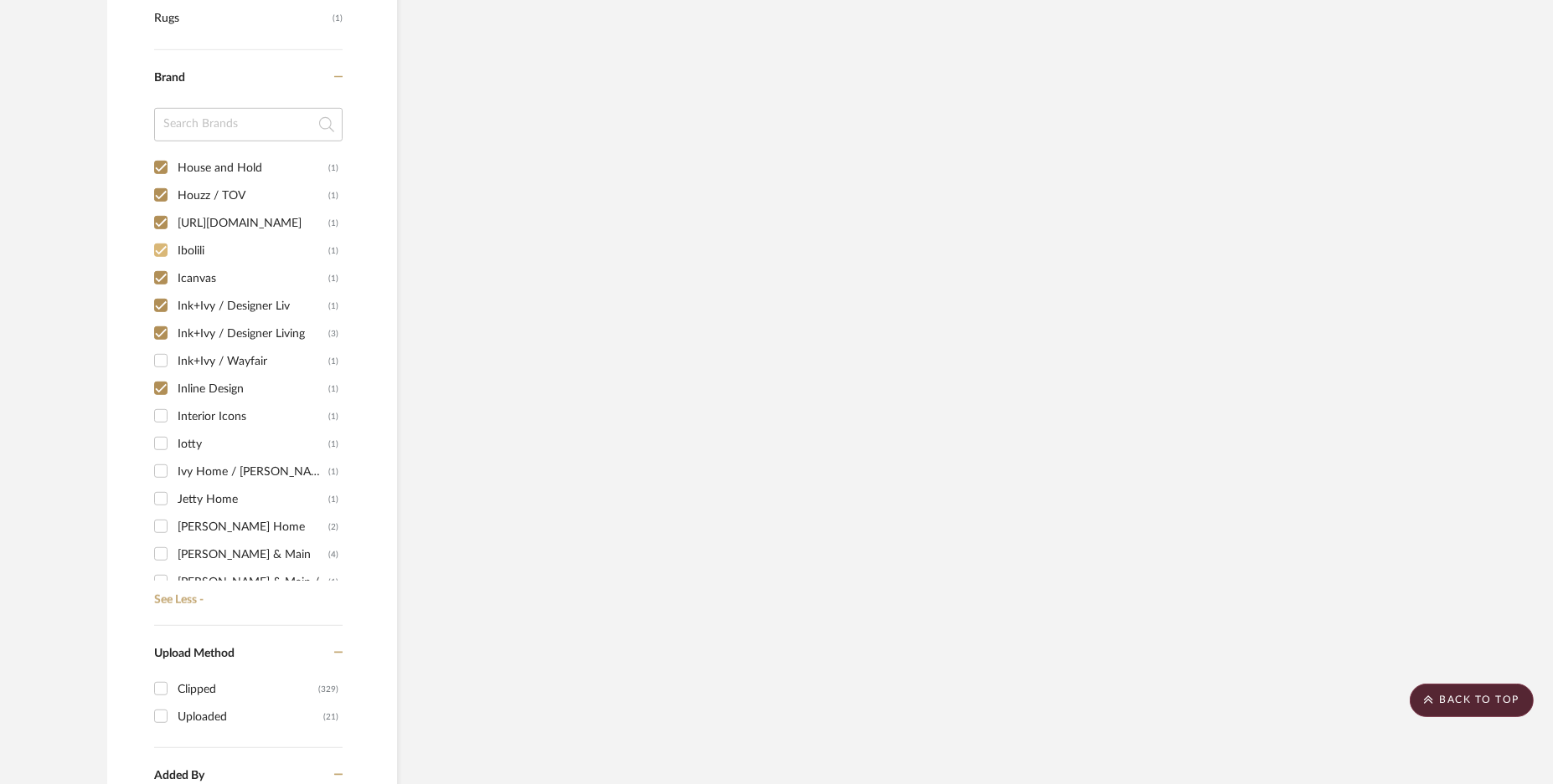
scroll to position [4081, 0]
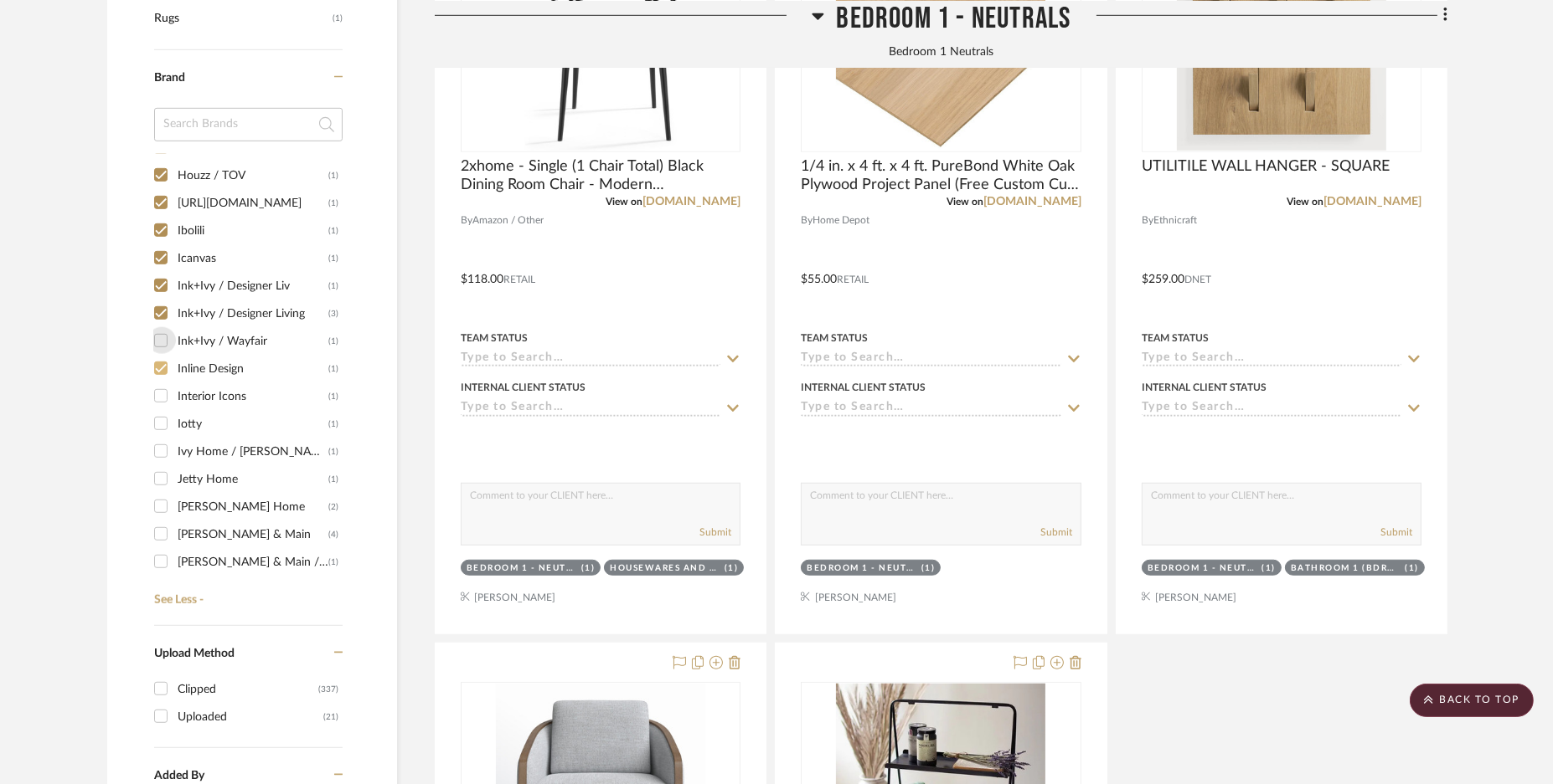
click at [159, 338] on input "Ink+Ivy / Wayfair (1)" at bounding box center [160, 341] width 27 height 27
checkbox input "true"
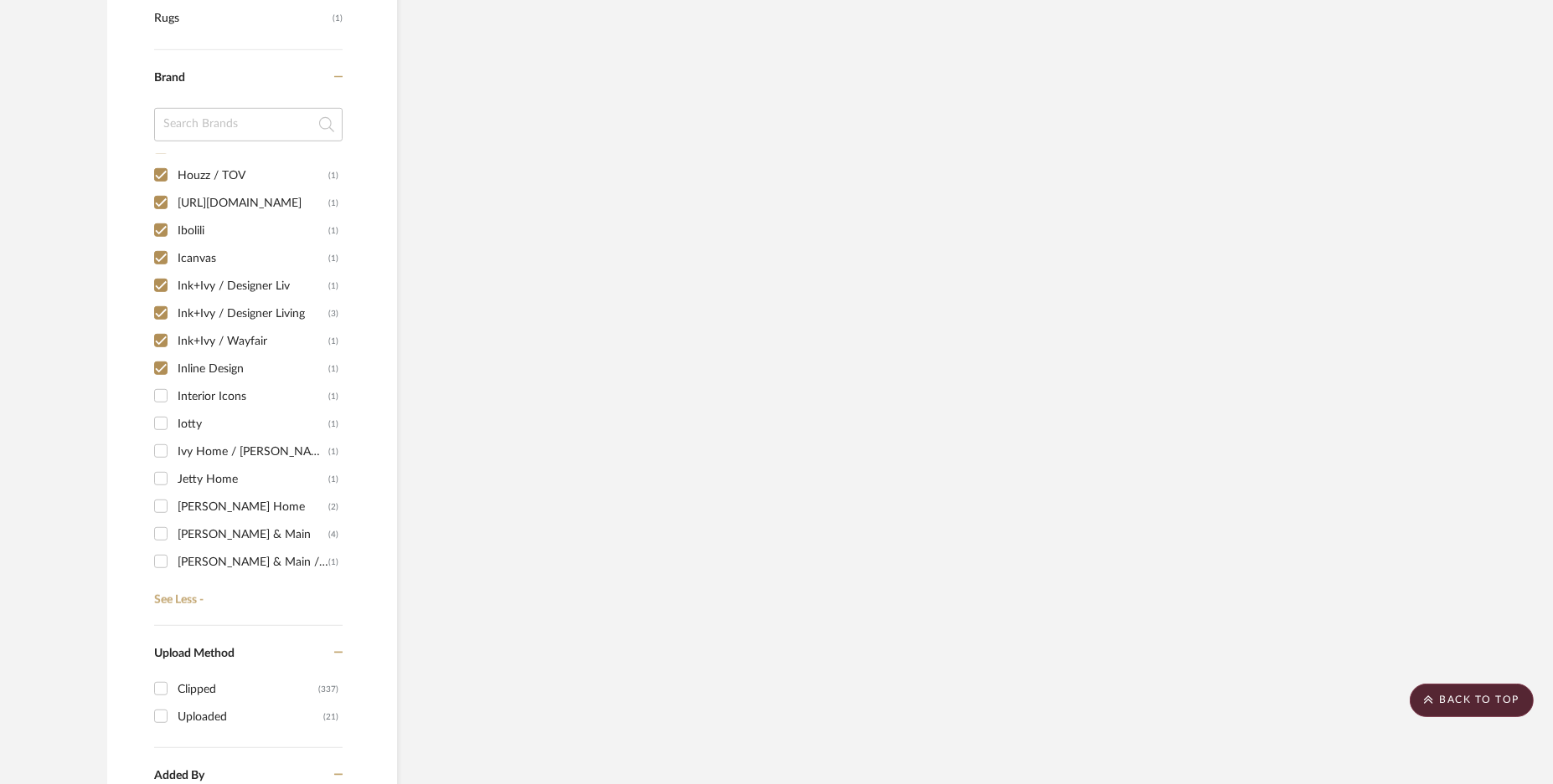
click at [159, 387] on input "Interior Icons (1)" at bounding box center [160, 395] width 27 height 27
checkbox input "true"
click at [159, 420] on input "Iotty (1)" at bounding box center [160, 423] width 27 height 27
click at [159, 432] on input "Iotty (1)" at bounding box center [160, 423] width 27 height 27
checkbox input "false"
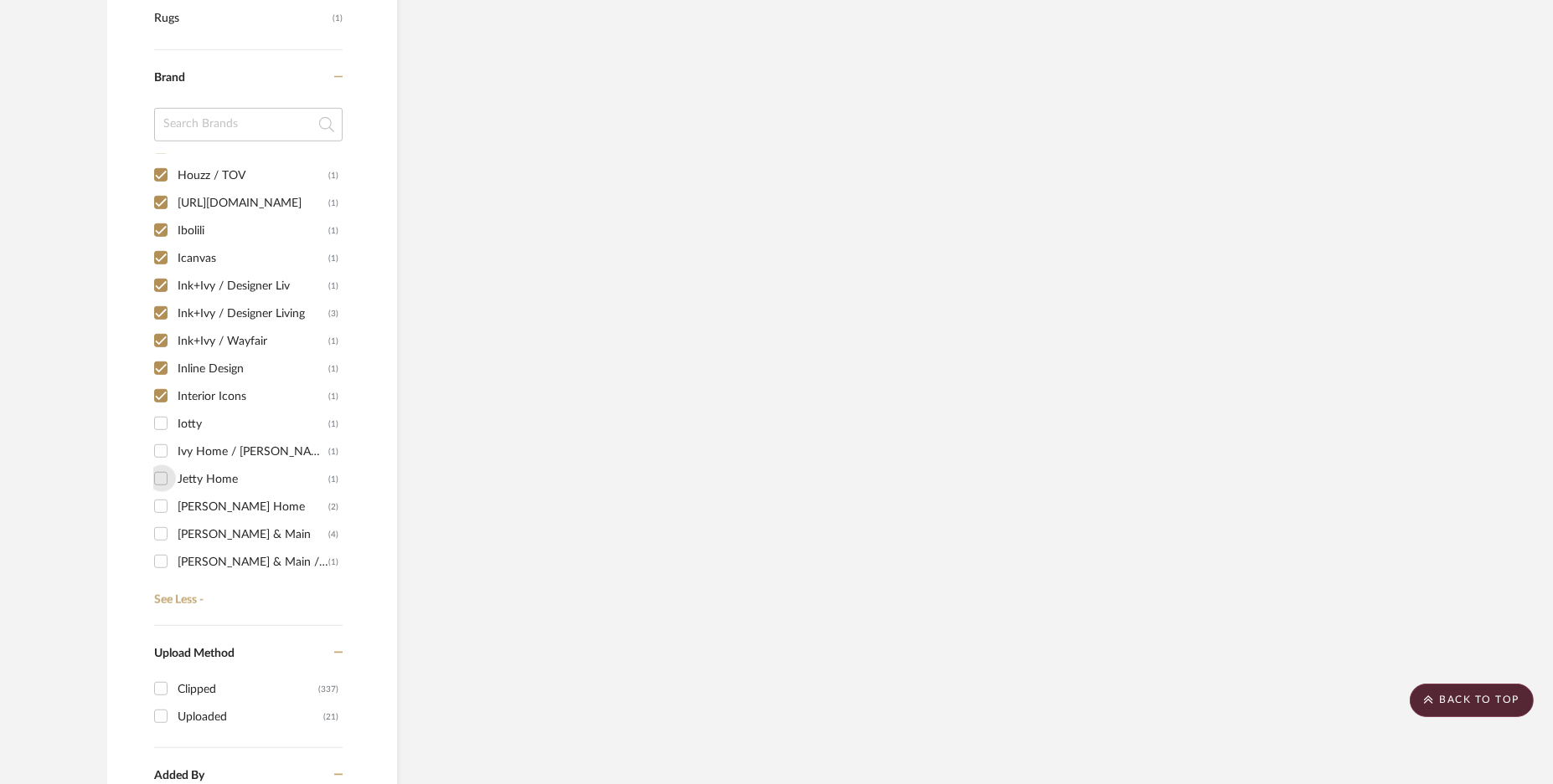
click at [159, 470] on input "Jetty Home (1)" at bounding box center [160, 478] width 27 height 27
checkbox input "true"
click at [161, 489] on div "1249 (1) 1st Stop Bedrooms (1) A Colorful Farmhouse (1) [PERSON_NAME] (1) Acous…" at bounding box center [248, 375] width 188 height 443
click at [168, 509] on input "[PERSON_NAME] Home (2)" at bounding box center [160, 506] width 27 height 27
checkbox input "true"
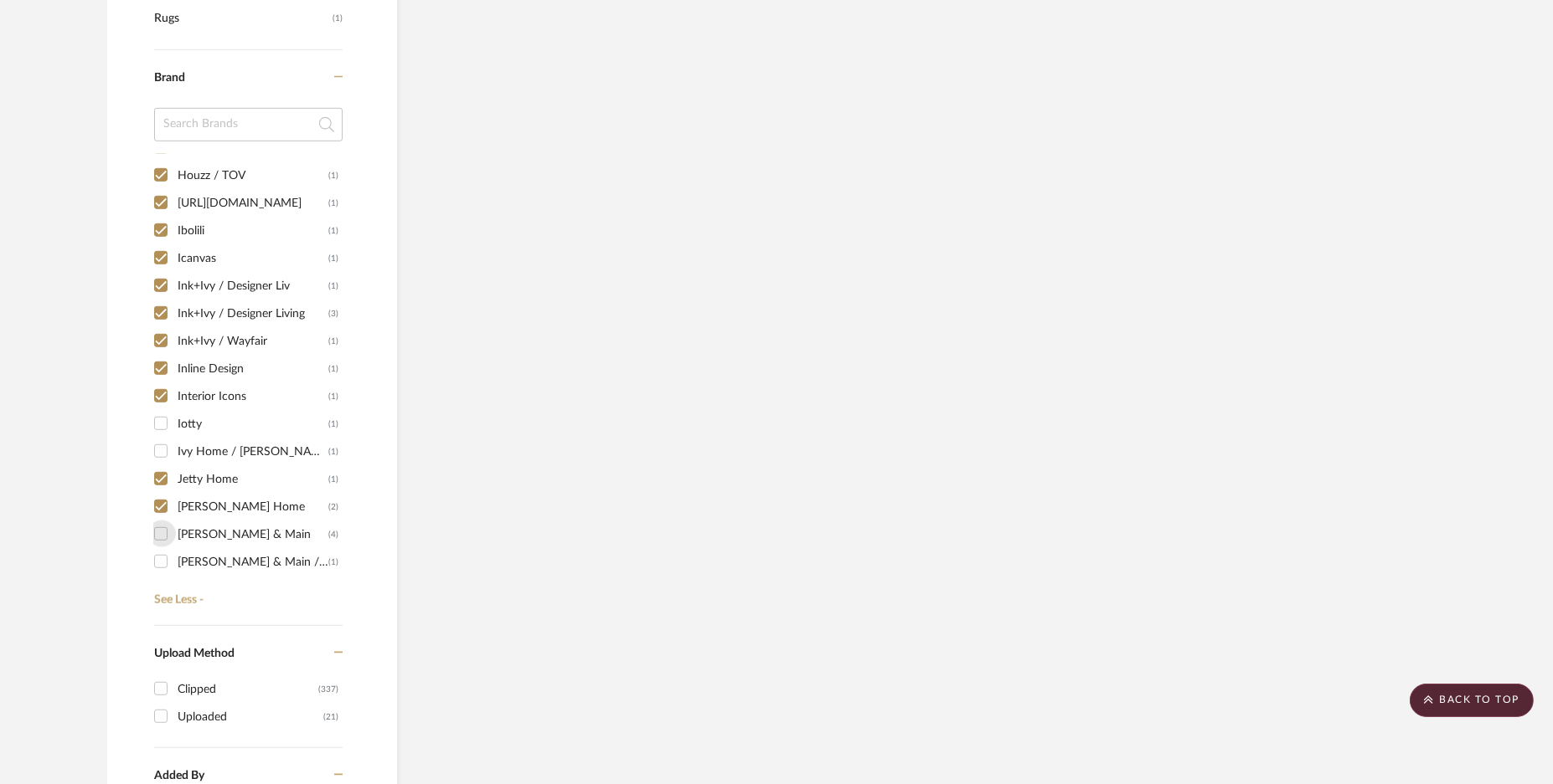
click at [161, 545] on div "1249 (1) 1st Stop Bedrooms (1) A Colorful Farmhouse (1) [PERSON_NAME] (1) Acous…" at bounding box center [248, 375] width 188 height 443
click at [159, 551] on input "[PERSON_NAME] & Main / Other (1)" at bounding box center [160, 561] width 27 height 27
checkbox input "true"
click at [167, 447] on input "Ivy Home / [PERSON_NAME] & Company (1)" at bounding box center [160, 451] width 27 height 27
checkbox input "true"
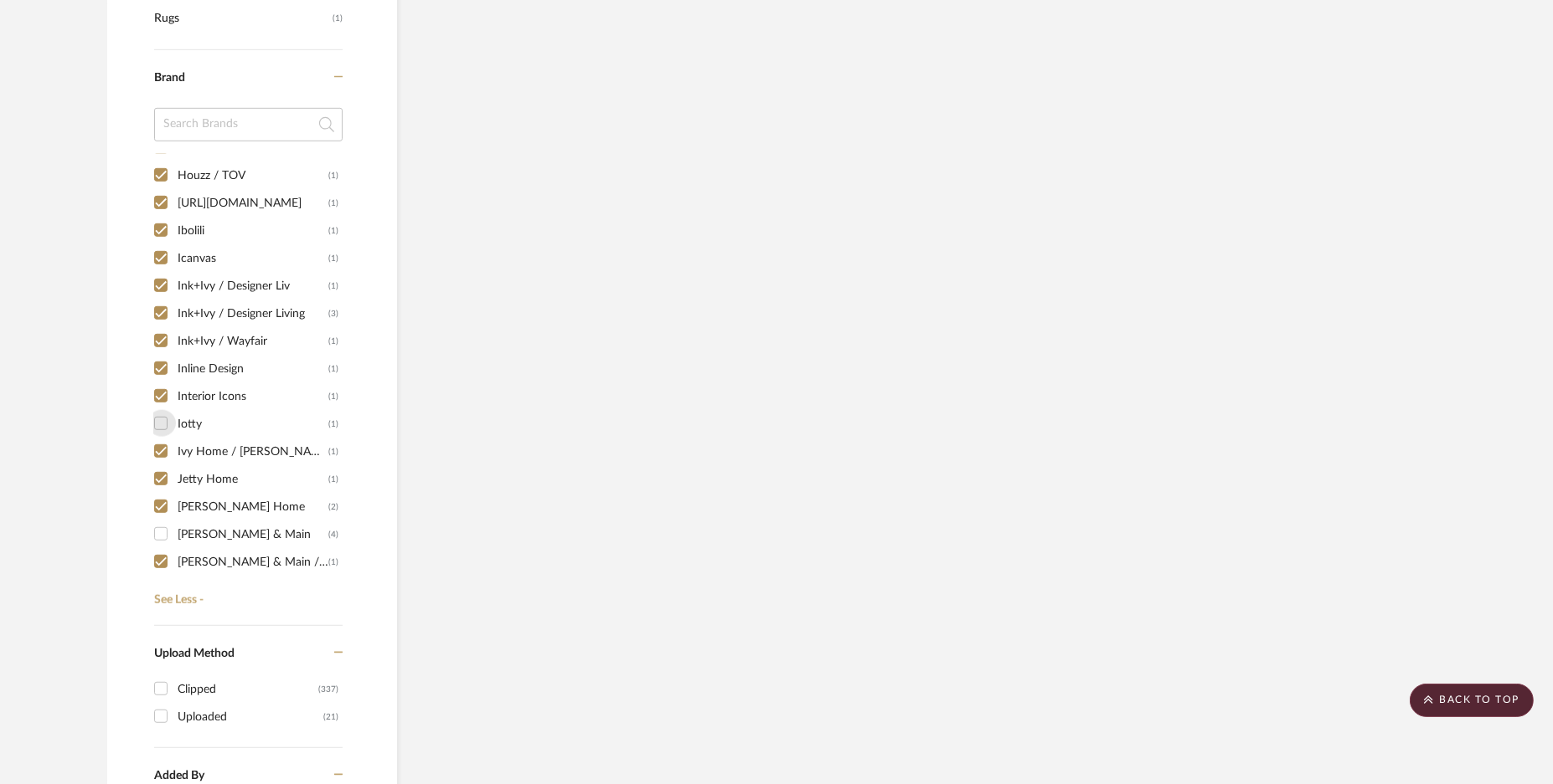
click at [156, 422] on input "Iotty (1)" at bounding box center [160, 423] width 27 height 27
checkbox input "true"
click at [159, 524] on input "[PERSON_NAME] & Main (4)" at bounding box center [160, 534] width 27 height 27
checkbox input "true"
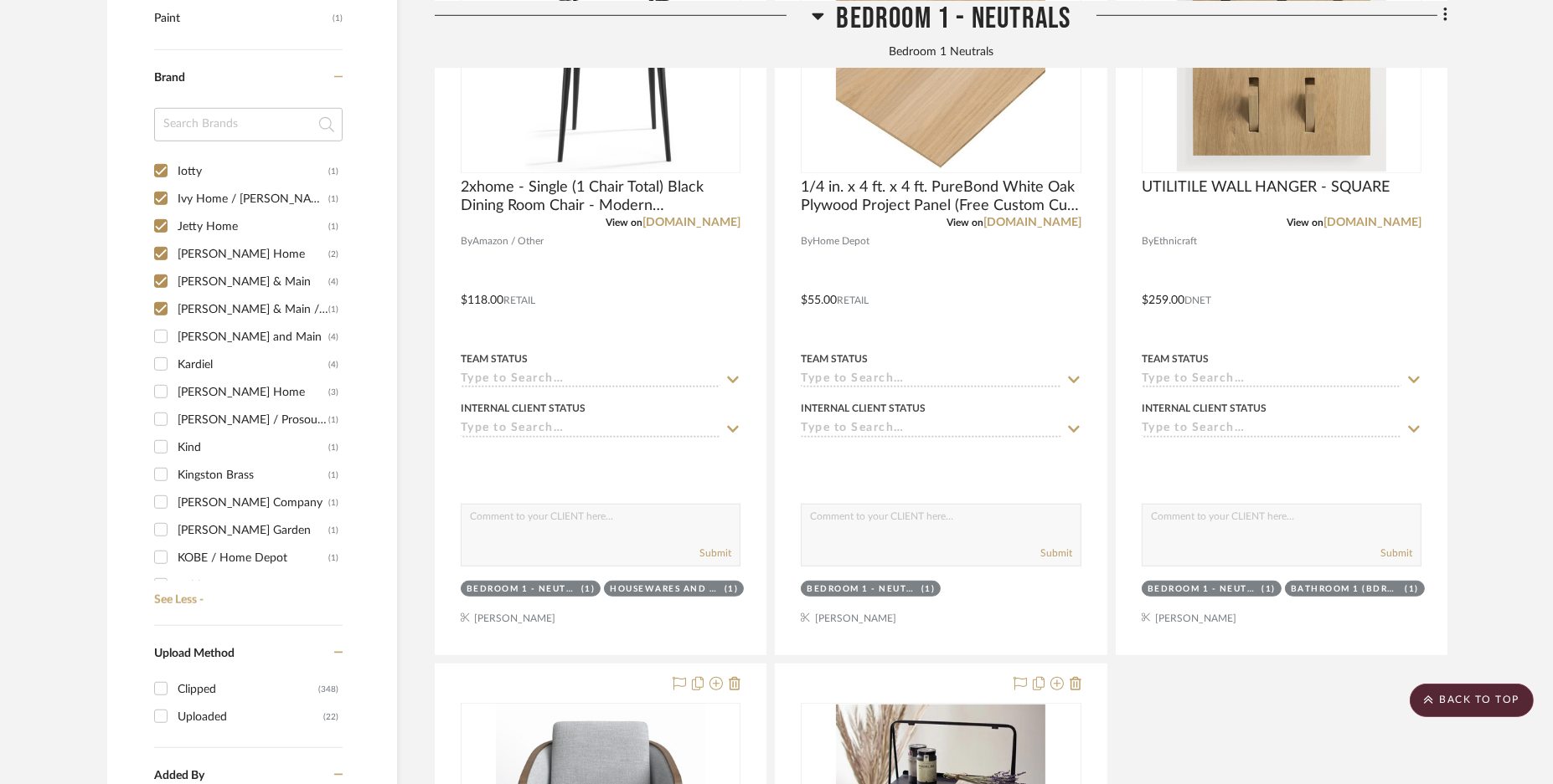
scroll to position [1848, 0]
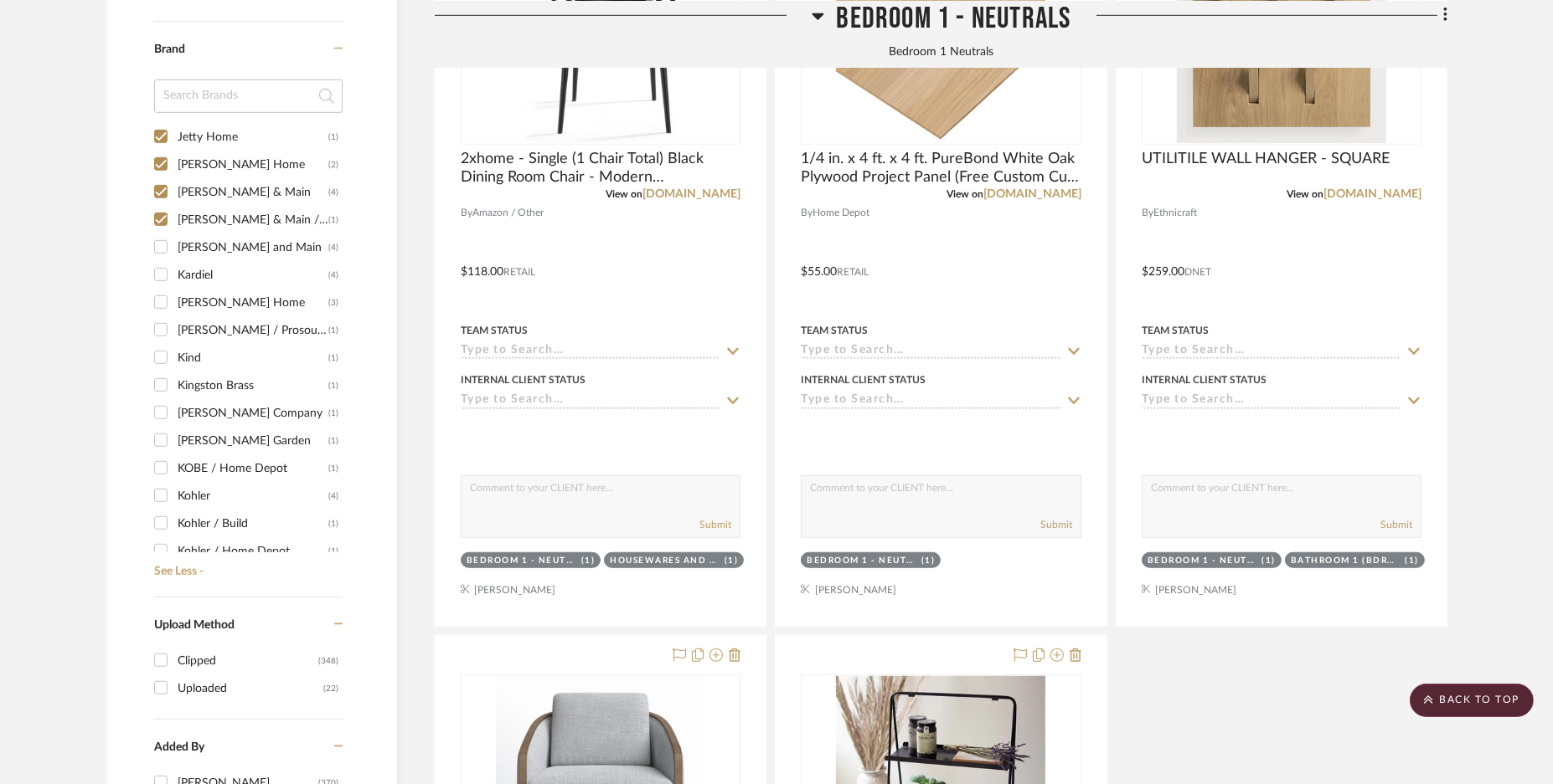
click at [157, 241] on input "[PERSON_NAME] and Main (4)" at bounding box center [160, 247] width 27 height 27
checkbox input "true"
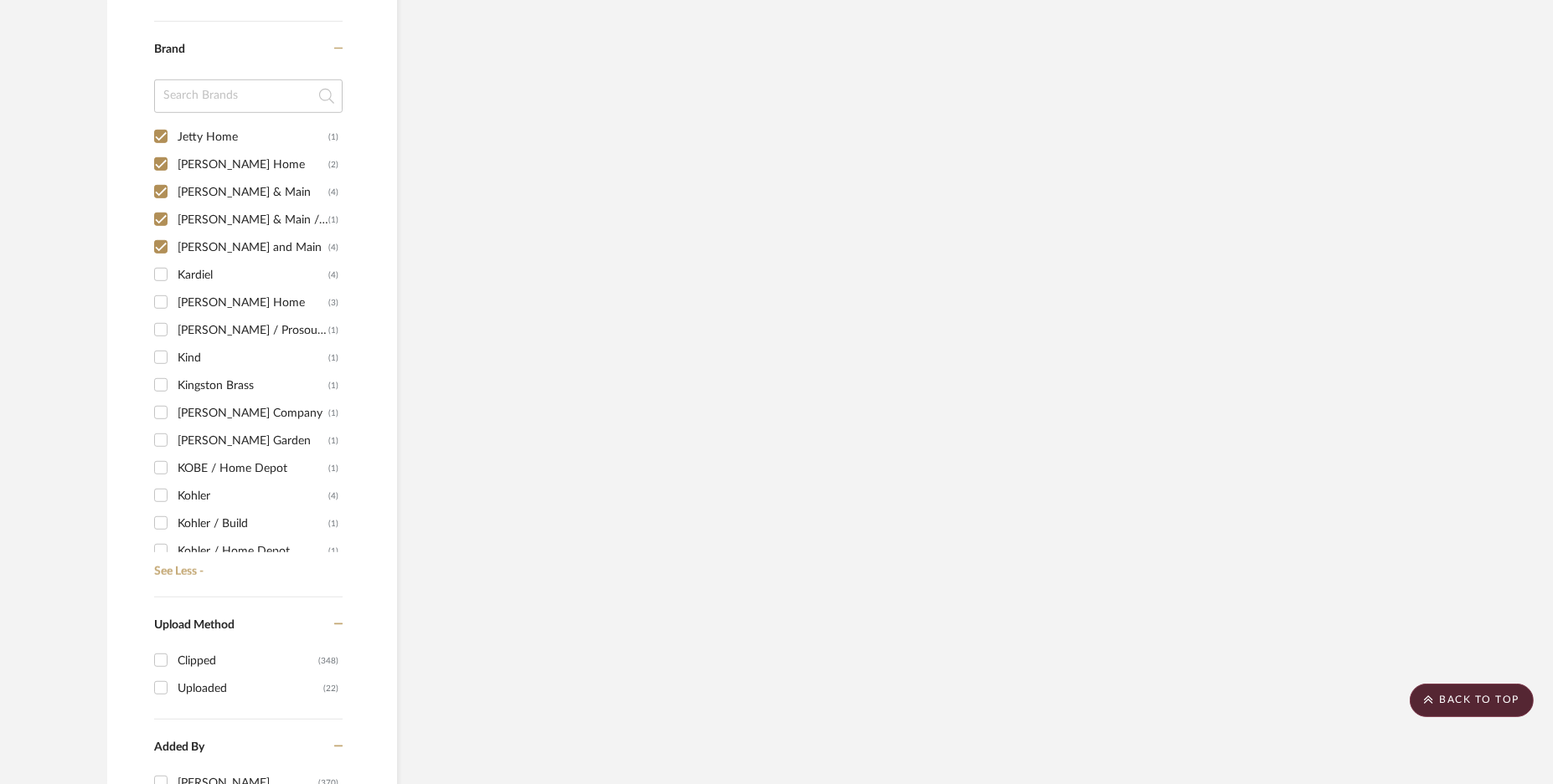
click at [159, 269] on input "Kardiel (4)" at bounding box center [160, 274] width 27 height 27
checkbox input "true"
click at [161, 312] on input "[PERSON_NAME] Home (3)" at bounding box center [160, 302] width 27 height 27
checkbox input "true"
click at [160, 334] on input "[PERSON_NAME] / Prosource (1)" at bounding box center [160, 329] width 27 height 27
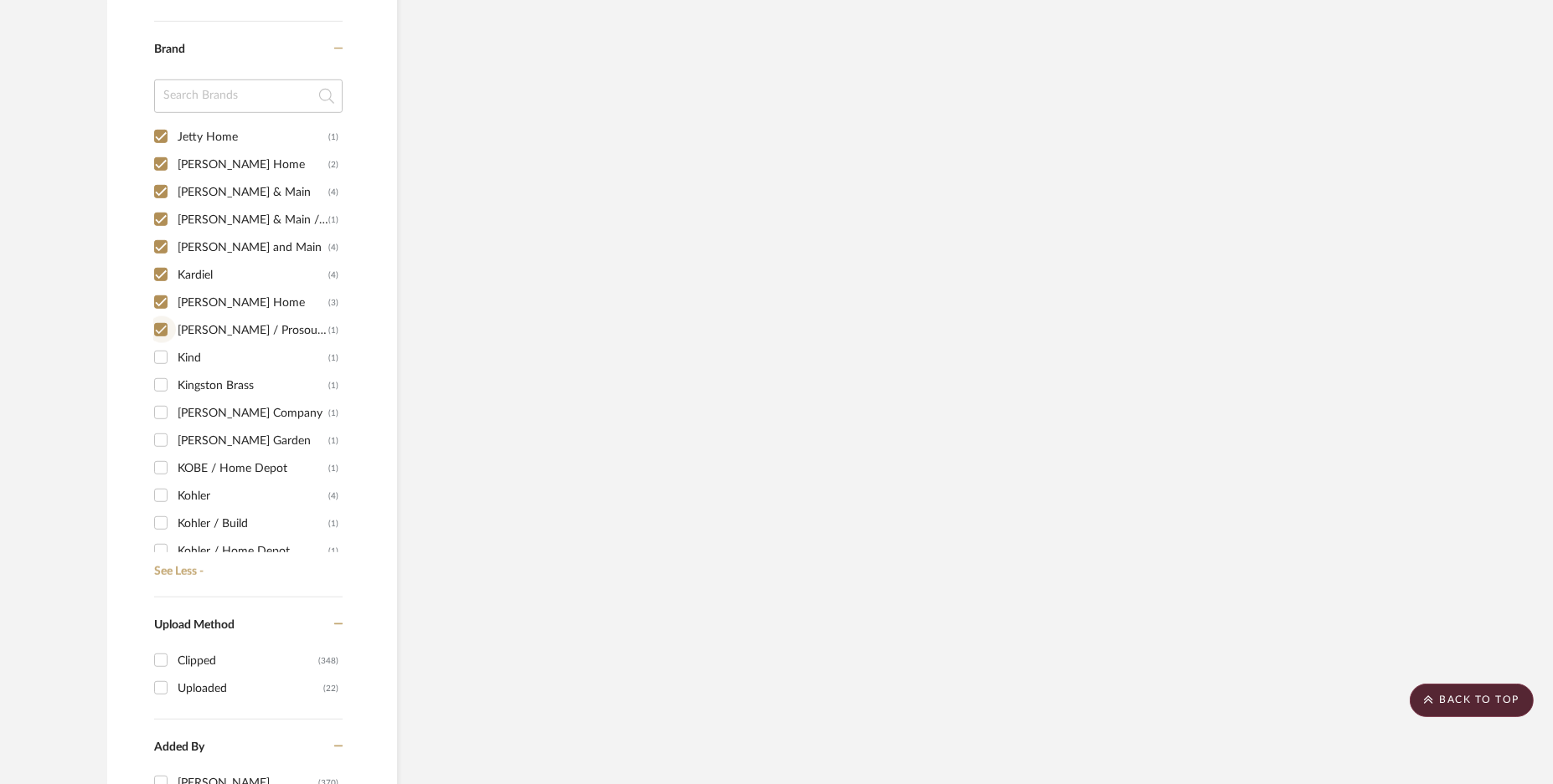
checkbox input "true"
click at [159, 356] on input "Kind (1)" at bounding box center [160, 357] width 27 height 27
checkbox input "true"
click at [160, 379] on input "Kingston Brass (1)" at bounding box center [160, 385] width 27 height 27
checkbox input "true"
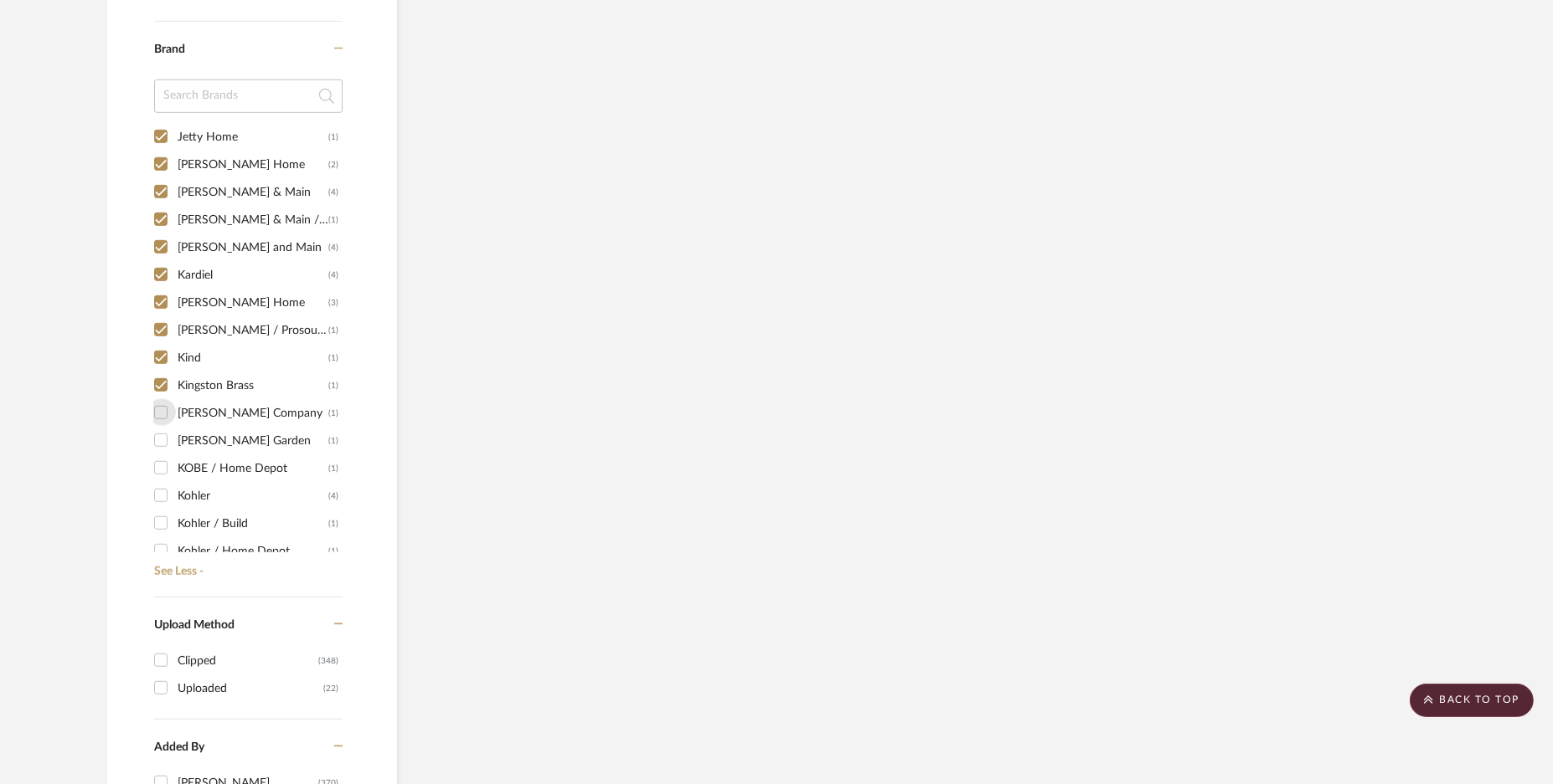
click at [165, 409] on input "[PERSON_NAME] Company (1)" at bounding box center [160, 412] width 27 height 27
checkbox input "true"
click at [168, 434] on input "[PERSON_NAME] Garden (1)" at bounding box center [160, 440] width 27 height 27
checkbox input "true"
click at [169, 453] on div "1249 (1) 1st Stop Bedrooms (1) A Colorful Farmhouse (1) [PERSON_NAME] (1) Acous…" at bounding box center [248, 347] width 188 height 443
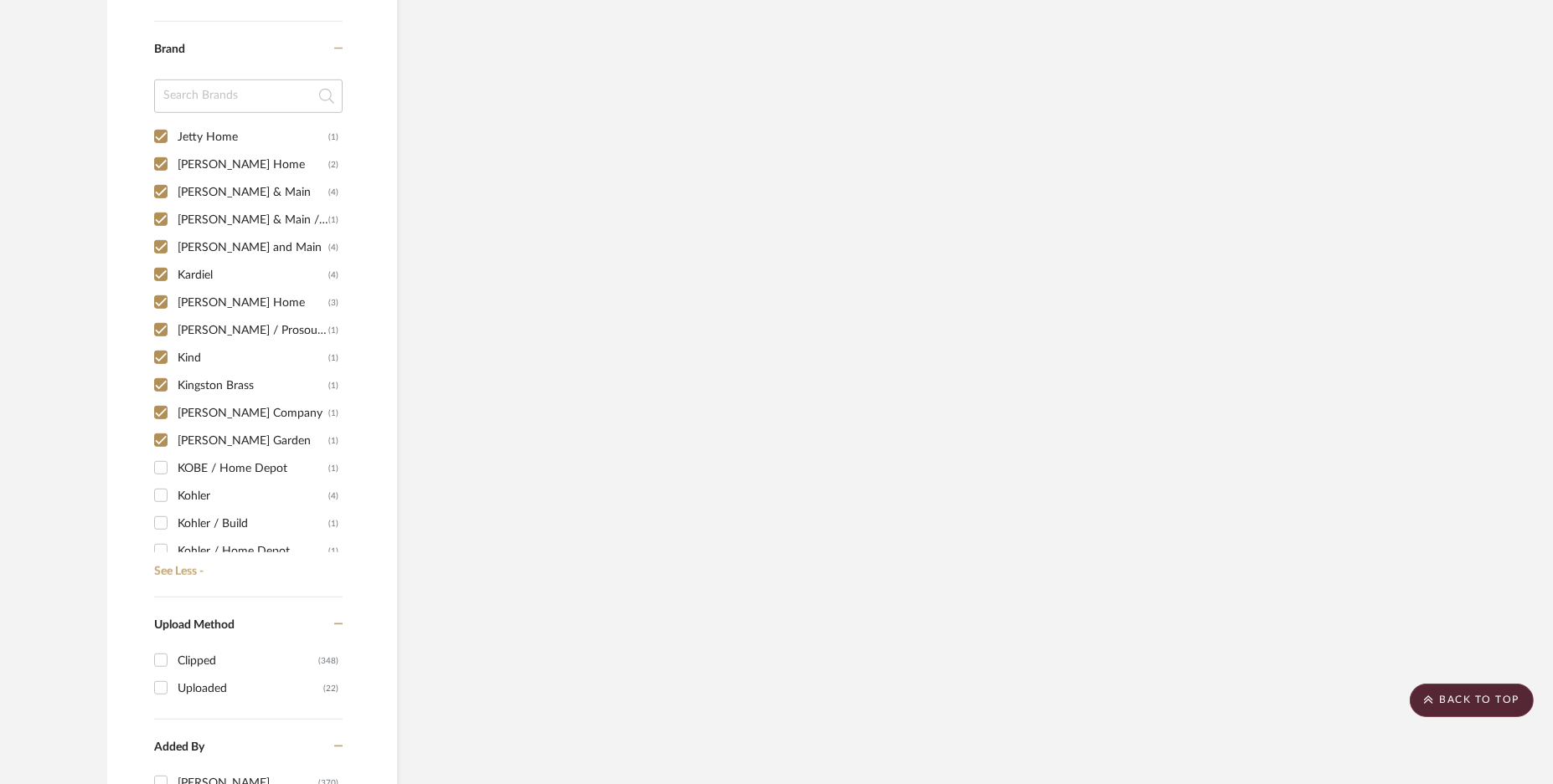
click at [176, 493] on div "Kohler (4)" at bounding box center [246, 497] width 184 height 28
click at [159, 464] on input "KOBE / Home Depot (1)" at bounding box center [160, 468] width 27 height 27
checkbox input "true"
click at [164, 520] on input "Kohler / Build (1)" at bounding box center [160, 523] width 27 height 27
checkbox input "true"
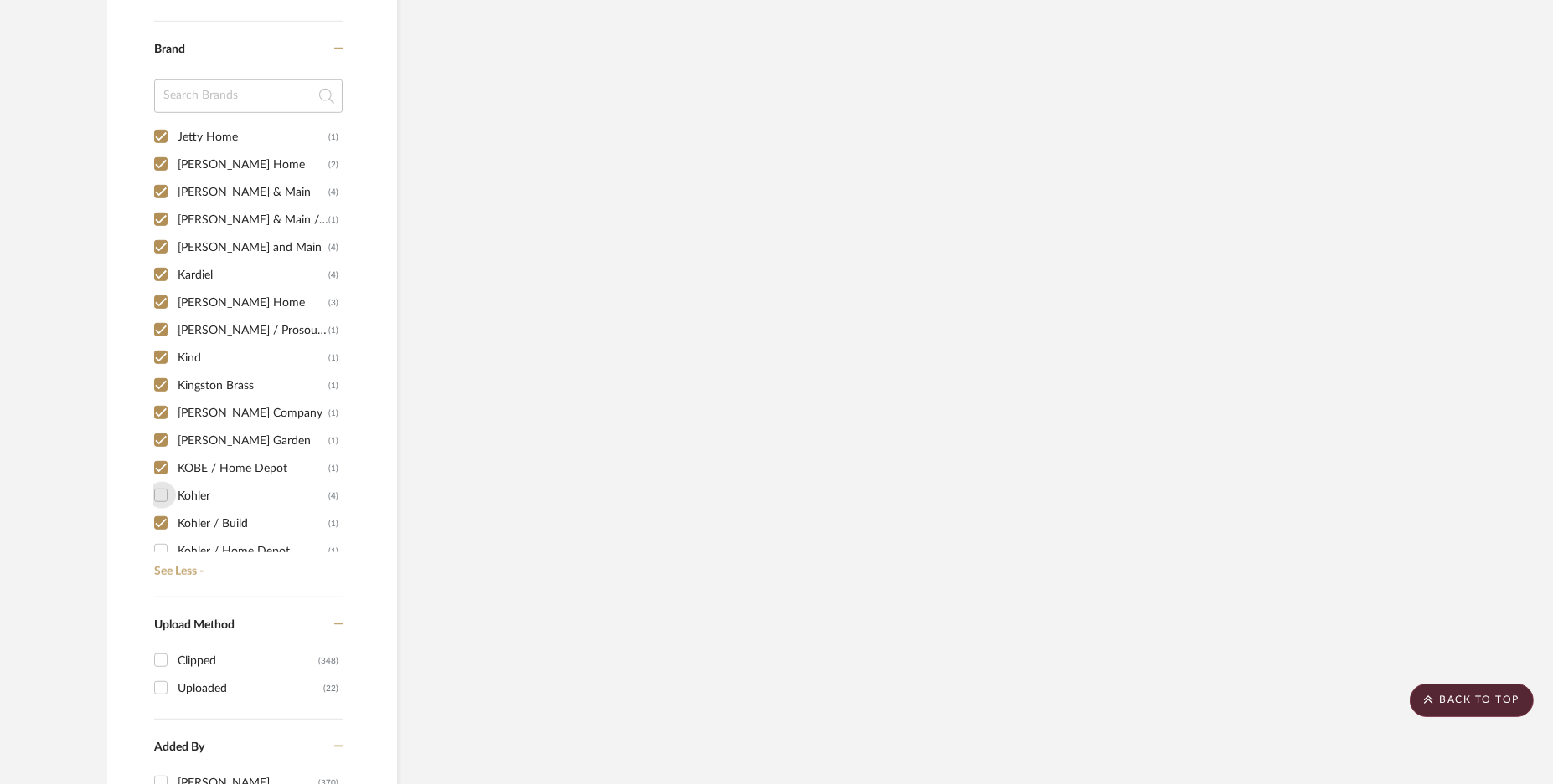
click at [168, 491] on input "Kohler (4)" at bounding box center [160, 496] width 27 height 27
checkbox input "true"
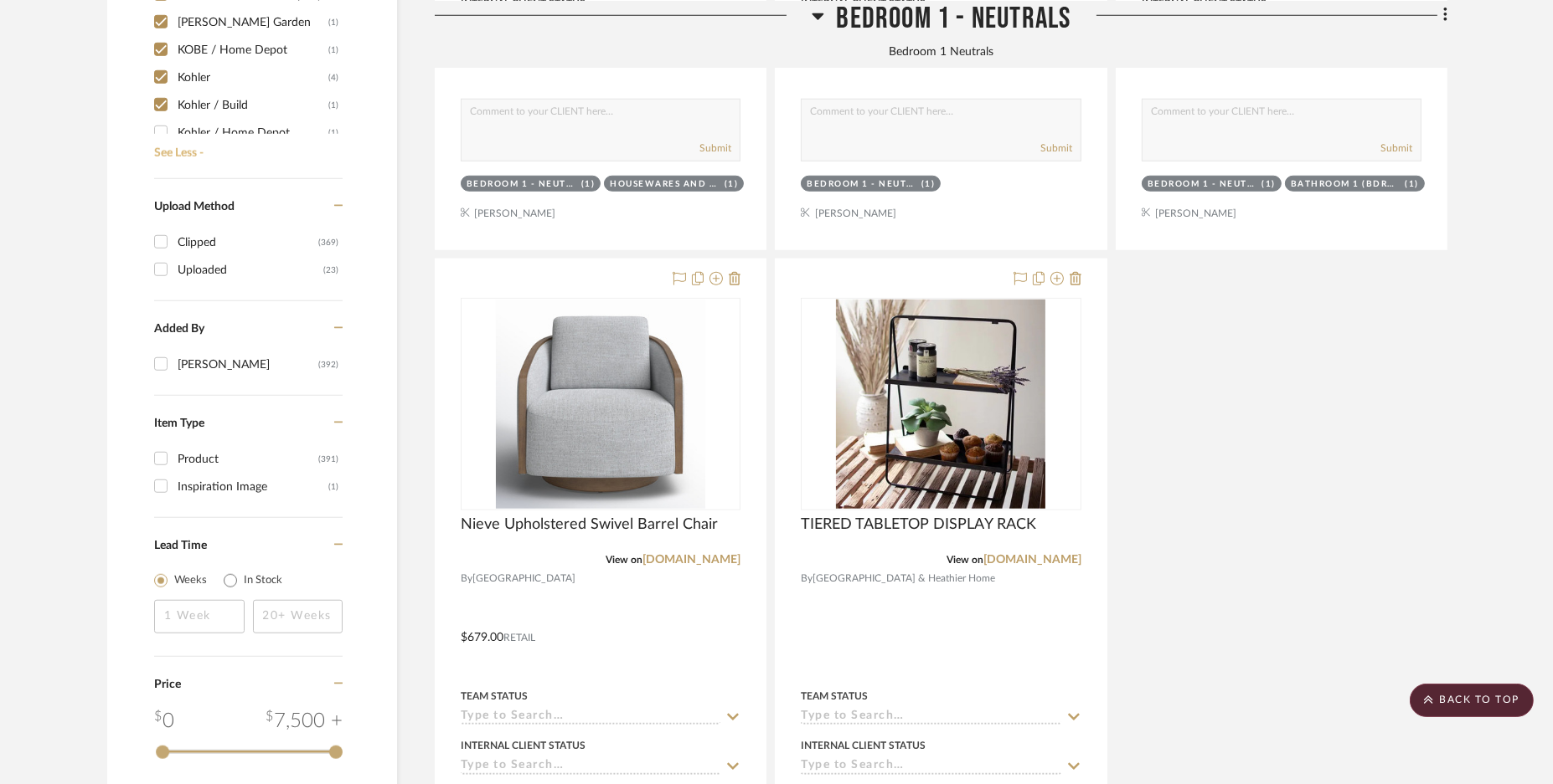
click at [159, 134] on link "See Less -" at bounding box center [246, 147] width 193 height 27
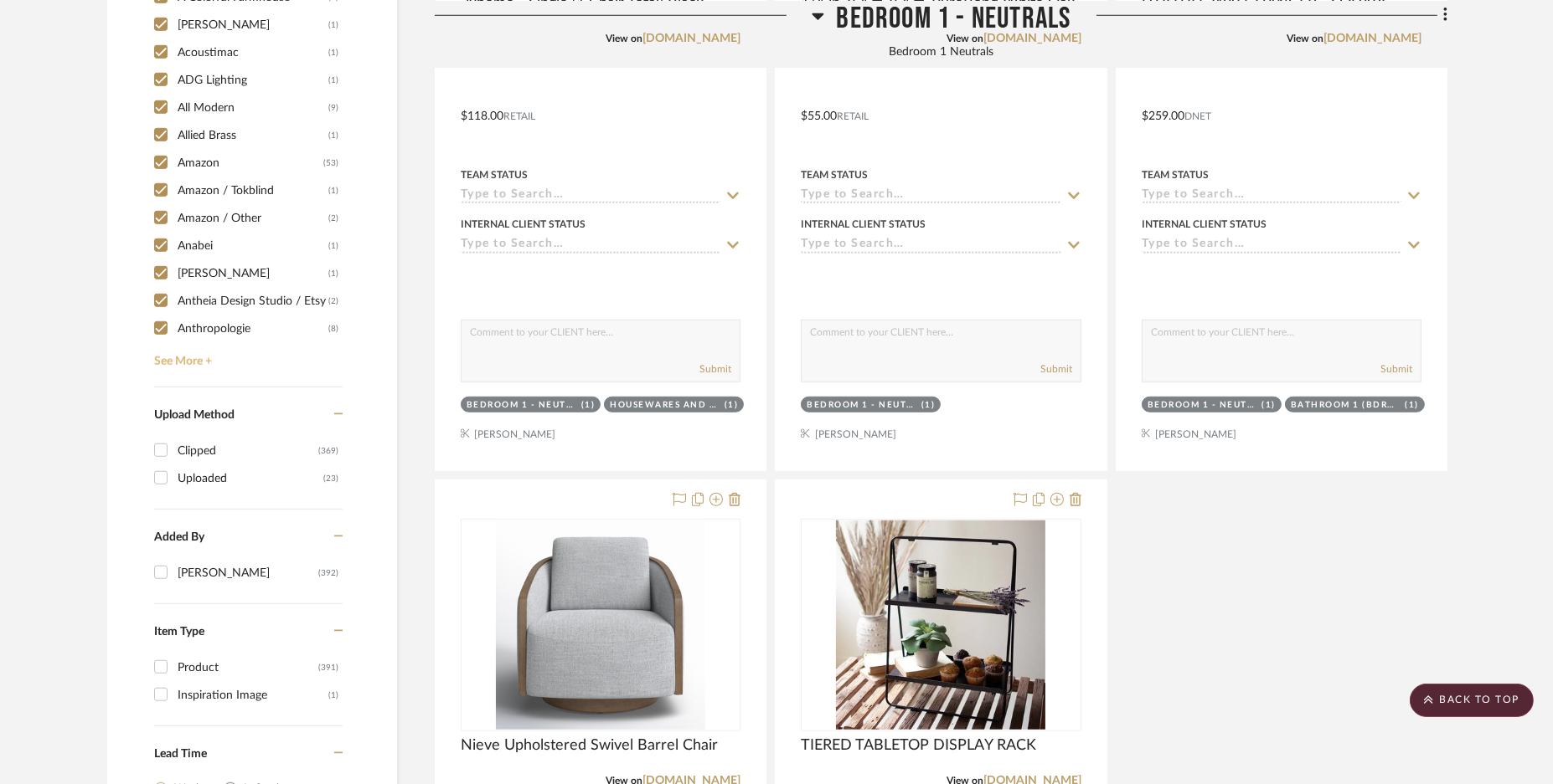
scroll to position [2044, 0]
click at [181, 355] on link "See More +" at bounding box center [246, 356] width 193 height 27
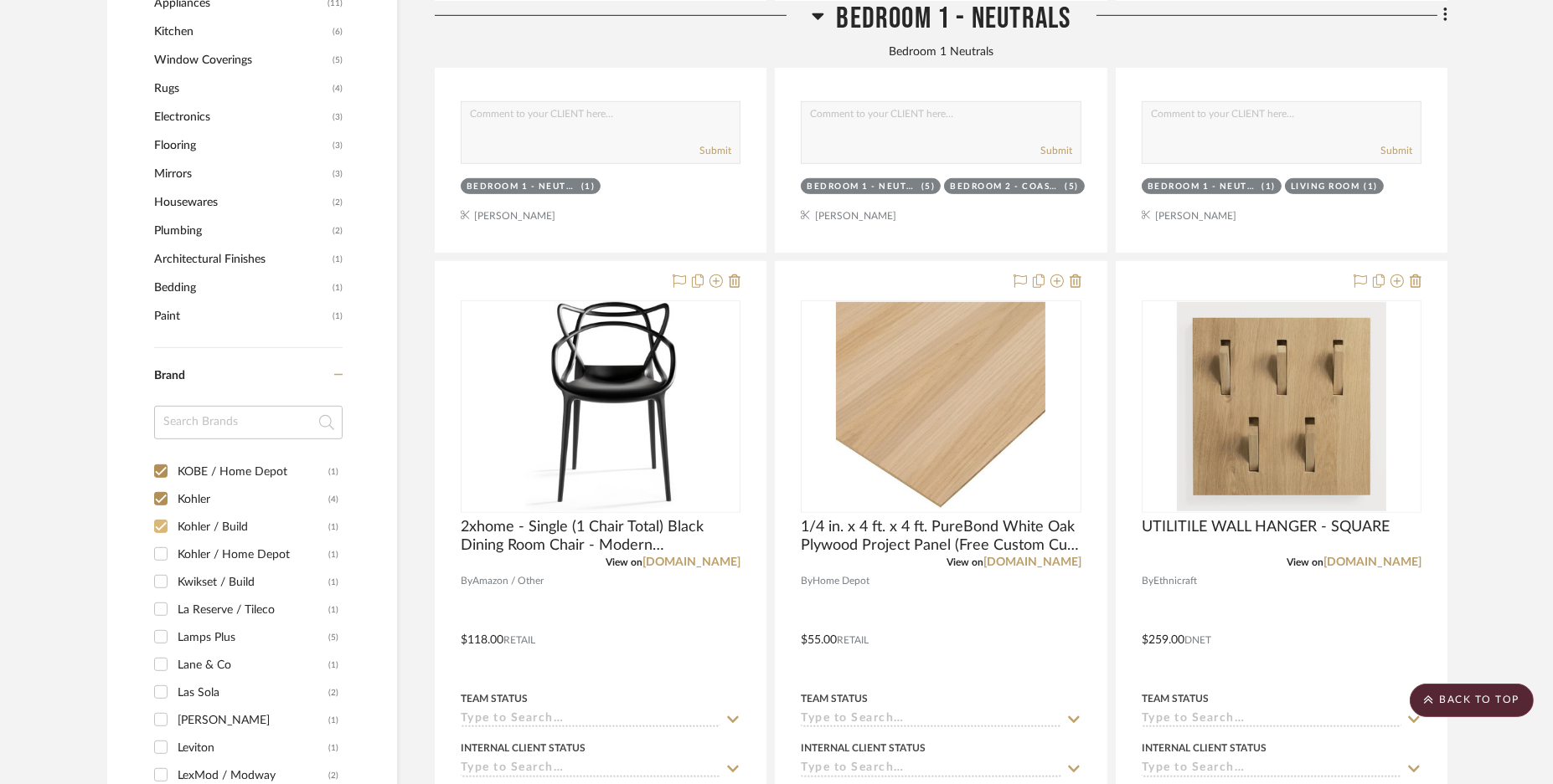
scroll to position [4709, 0]
click at [160, 567] on input "Kohler / Home Depot (1)" at bounding box center [160, 563] width 27 height 27
checkbox input "true"
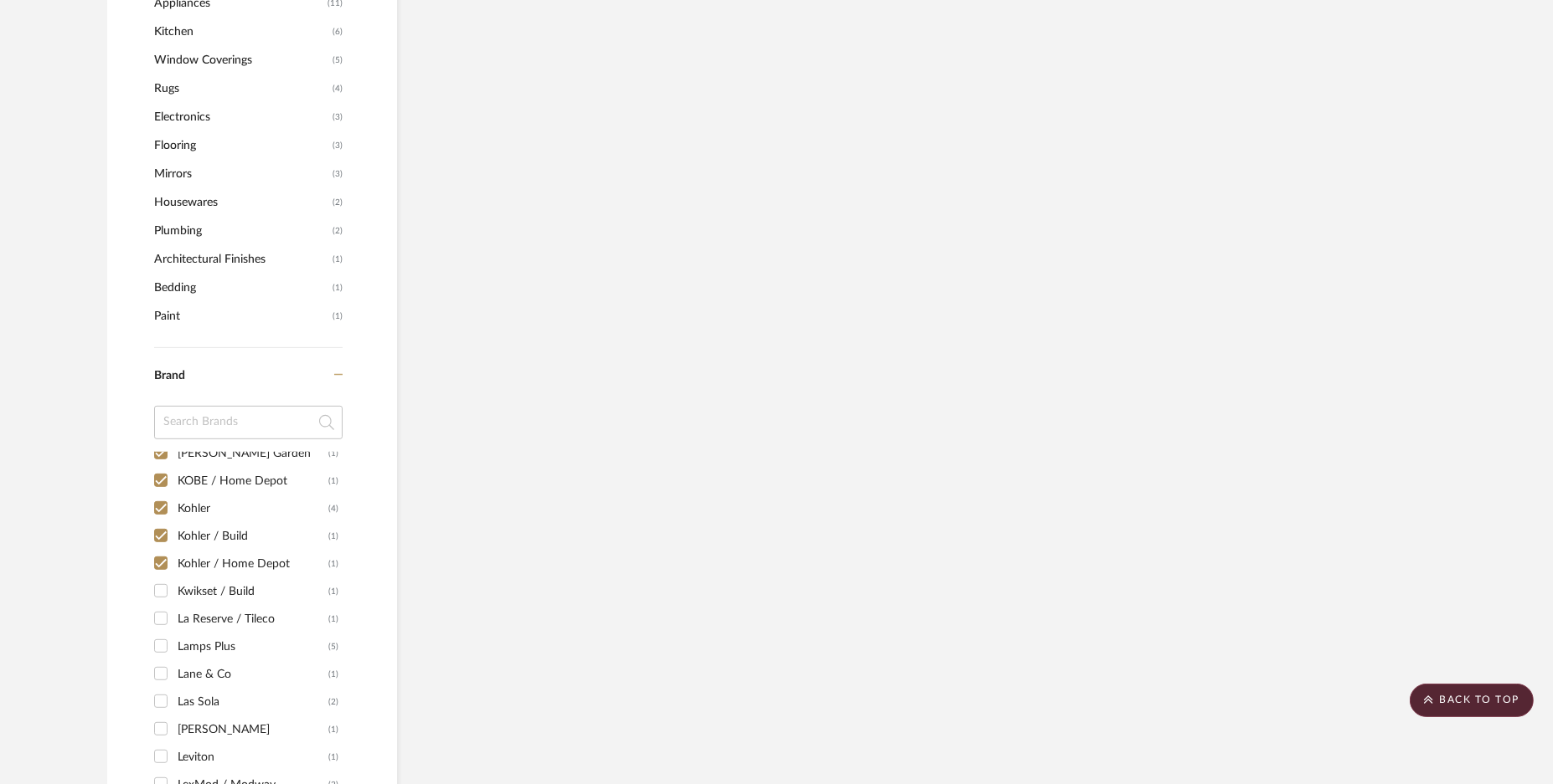
click at [161, 596] on input "Kwikset / Build (1)" at bounding box center [160, 591] width 27 height 27
checkbox input "true"
click at [162, 625] on input "La Reserve / Tileco (1)" at bounding box center [160, 618] width 27 height 27
checkbox input "true"
click at [161, 638] on input "Lamps Plus (5)" at bounding box center [160, 646] width 27 height 27
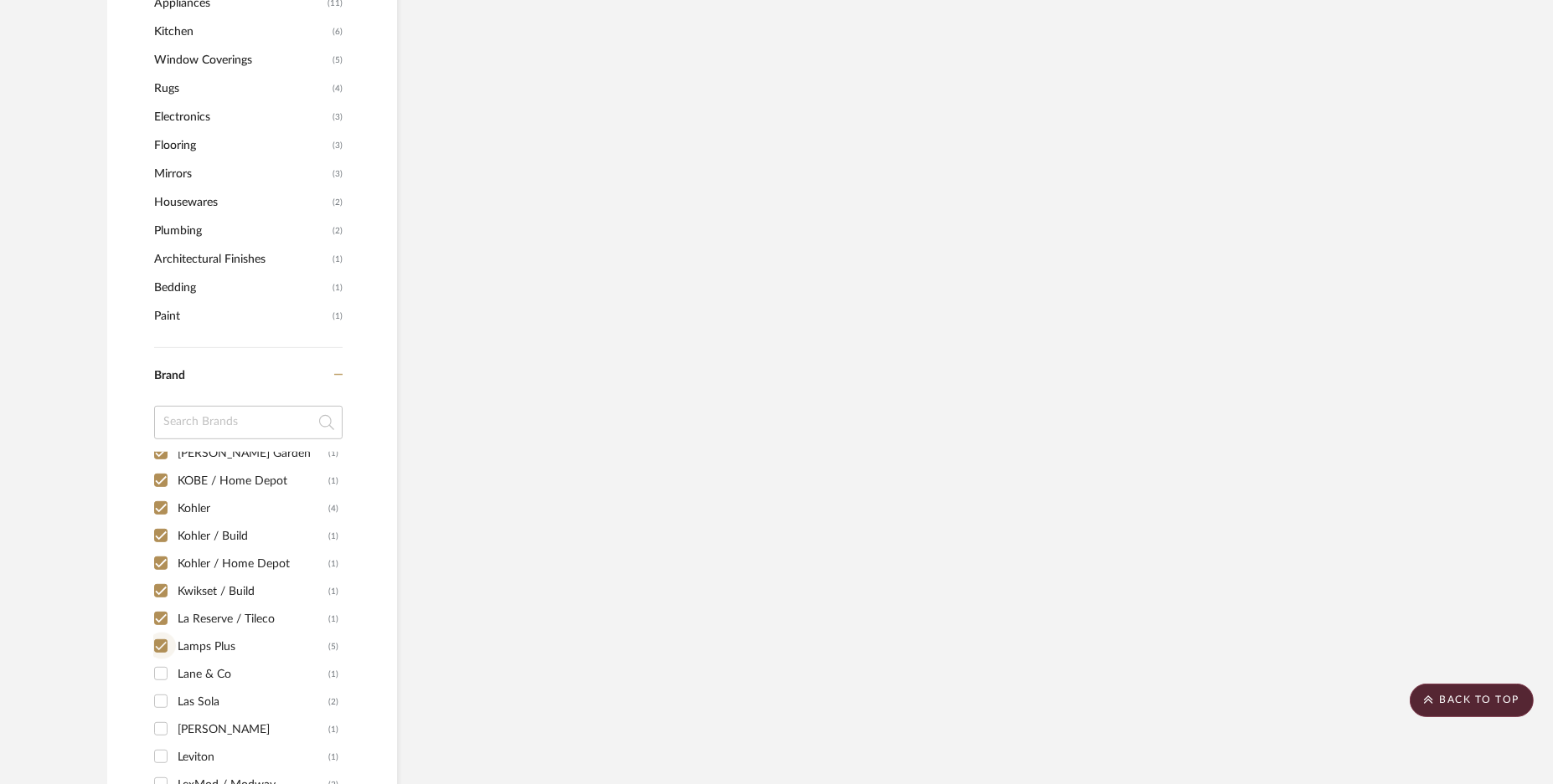
checkbox input "true"
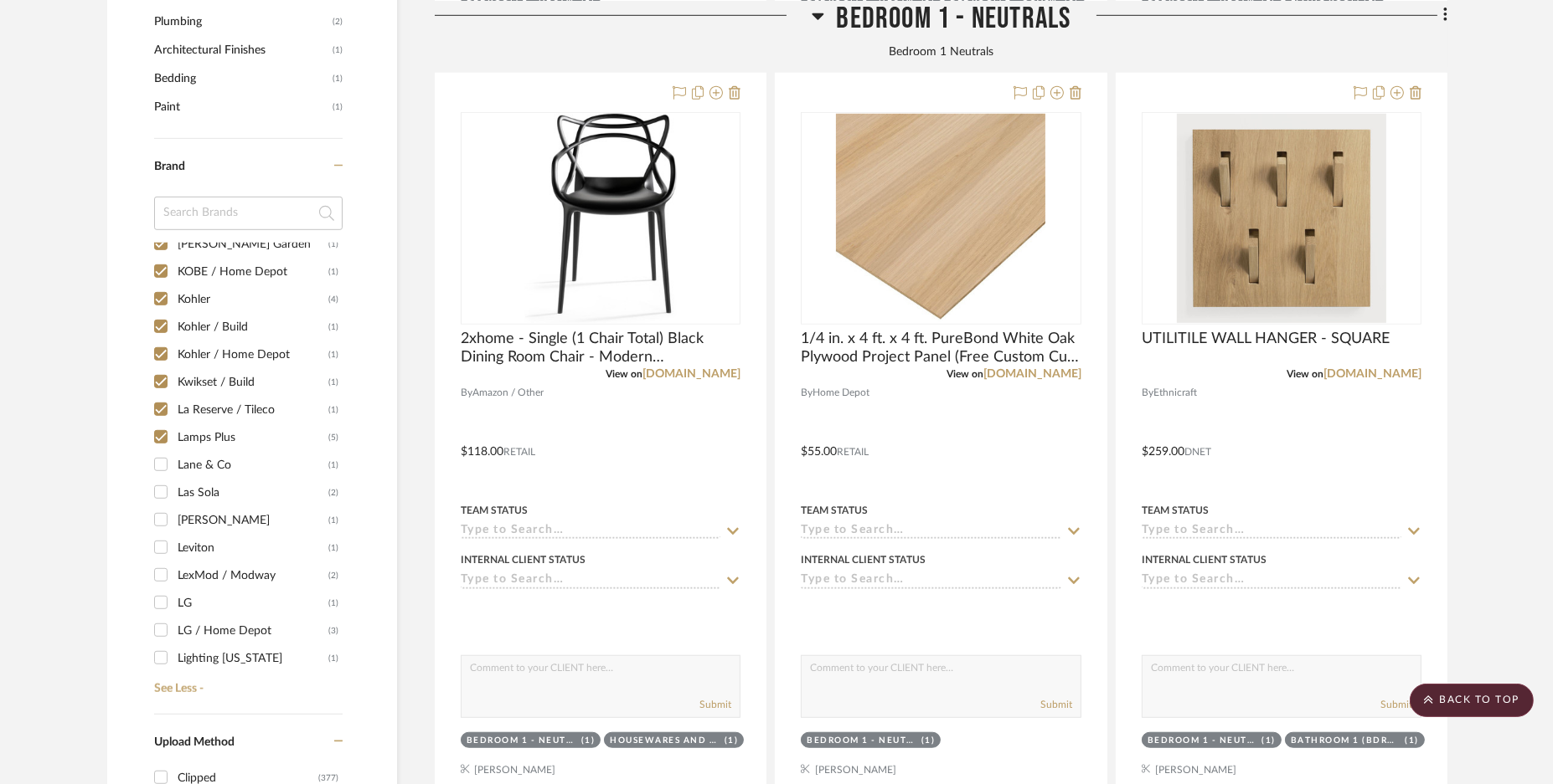
click at [159, 471] on input "Lane & Co (1)" at bounding box center [160, 464] width 27 height 27
checkbox input "true"
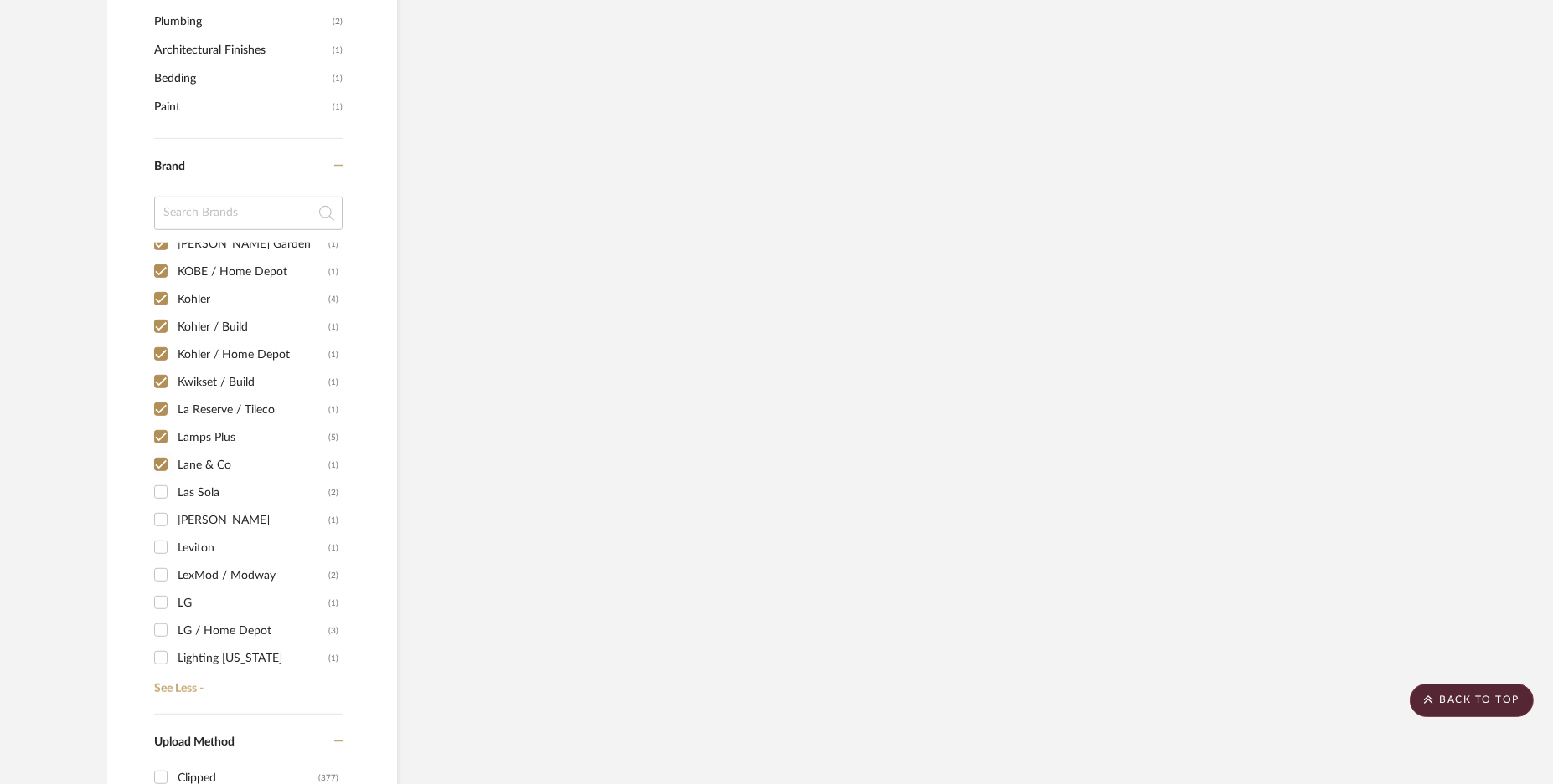
click at [159, 493] on input "Las Sola (2)" at bounding box center [160, 492] width 27 height 27
checkbox input "true"
click at [157, 518] on input "[PERSON_NAME] (1)" at bounding box center [160, 519] width 27 height 27
checkbox input "true"
click at [159, 546] on input "Leviton (1)" at bounding box center [160, 547] width 27 height 27
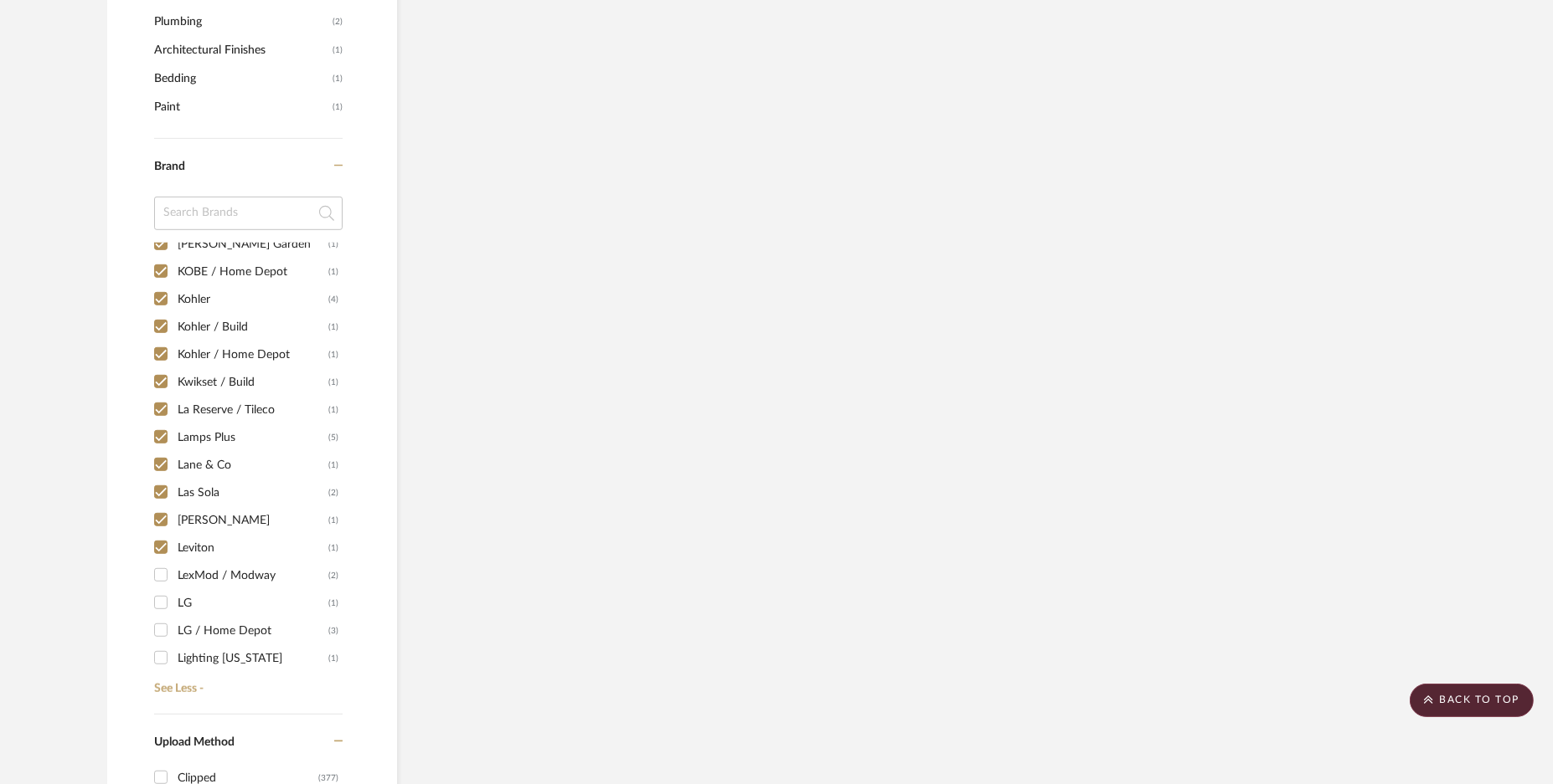
checkbox input "true"
click at [163, 583] on input "LexMod / Modway (2)" at bounding box center [160, 575] width 27 height 27
checkbox input "true"
click at [163, 603] on input "LG (1)" at bounding box center [160, 603] width 27 height 27
checkbox input "true"
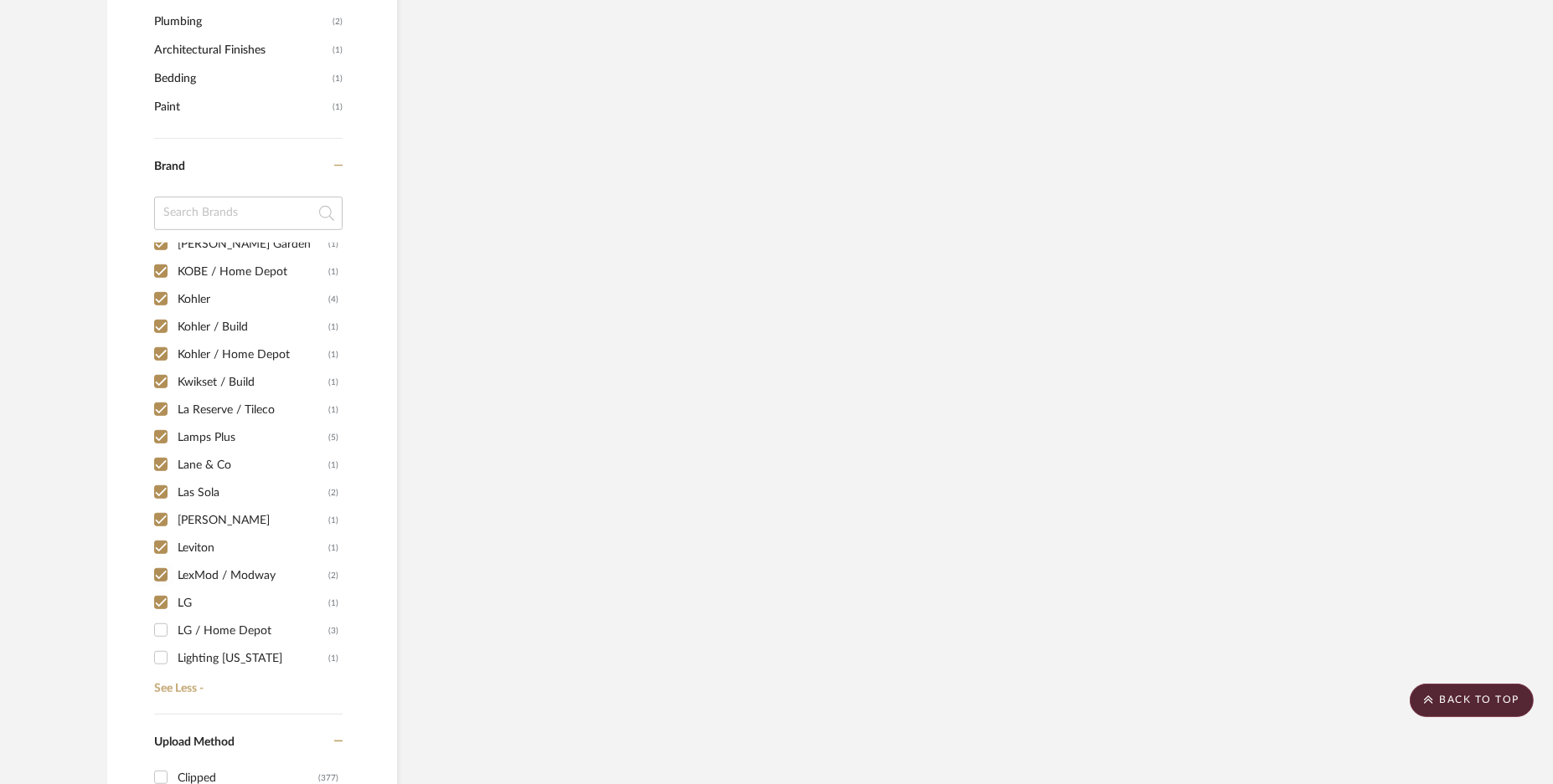
click at [163, 628] on div "1249 (1) 1st Stop Bedrooms (1) A Colorful Farmhouse (1) [PERSON_NAME] (1) Acous…" at bounding box center [248, 464] width 188 height 443
click at [162, 639] on input "LG / Home Depot (3)" at bounding box center [160, 630] width 27 height 27
checkbox input "true"
click at [165, 654] on input "Lighting [US_STATE] (1)" at bounding box center [160, 658] width 27 height 27
checkbox input "true"
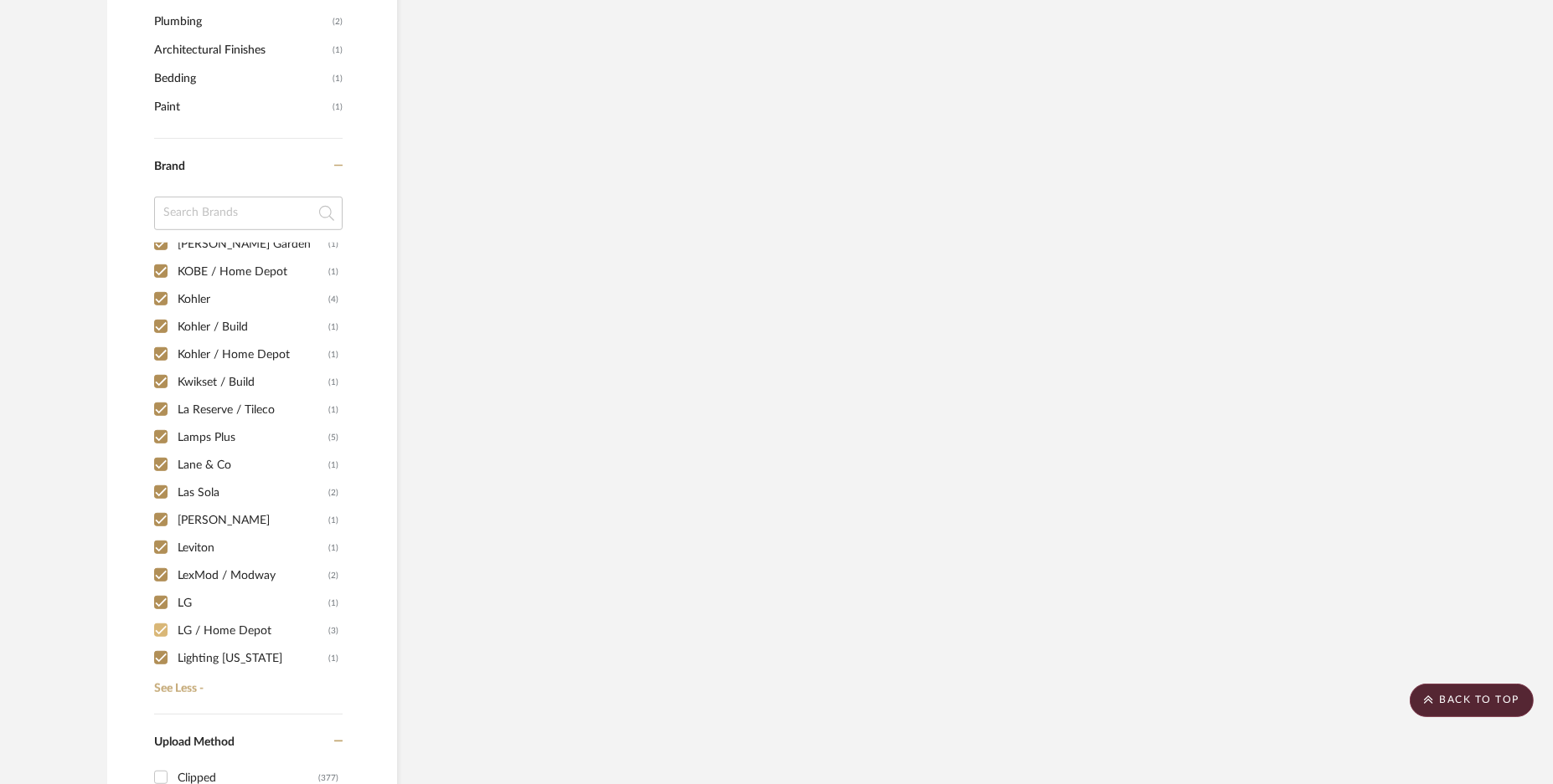
scroll to position [4814, 0]
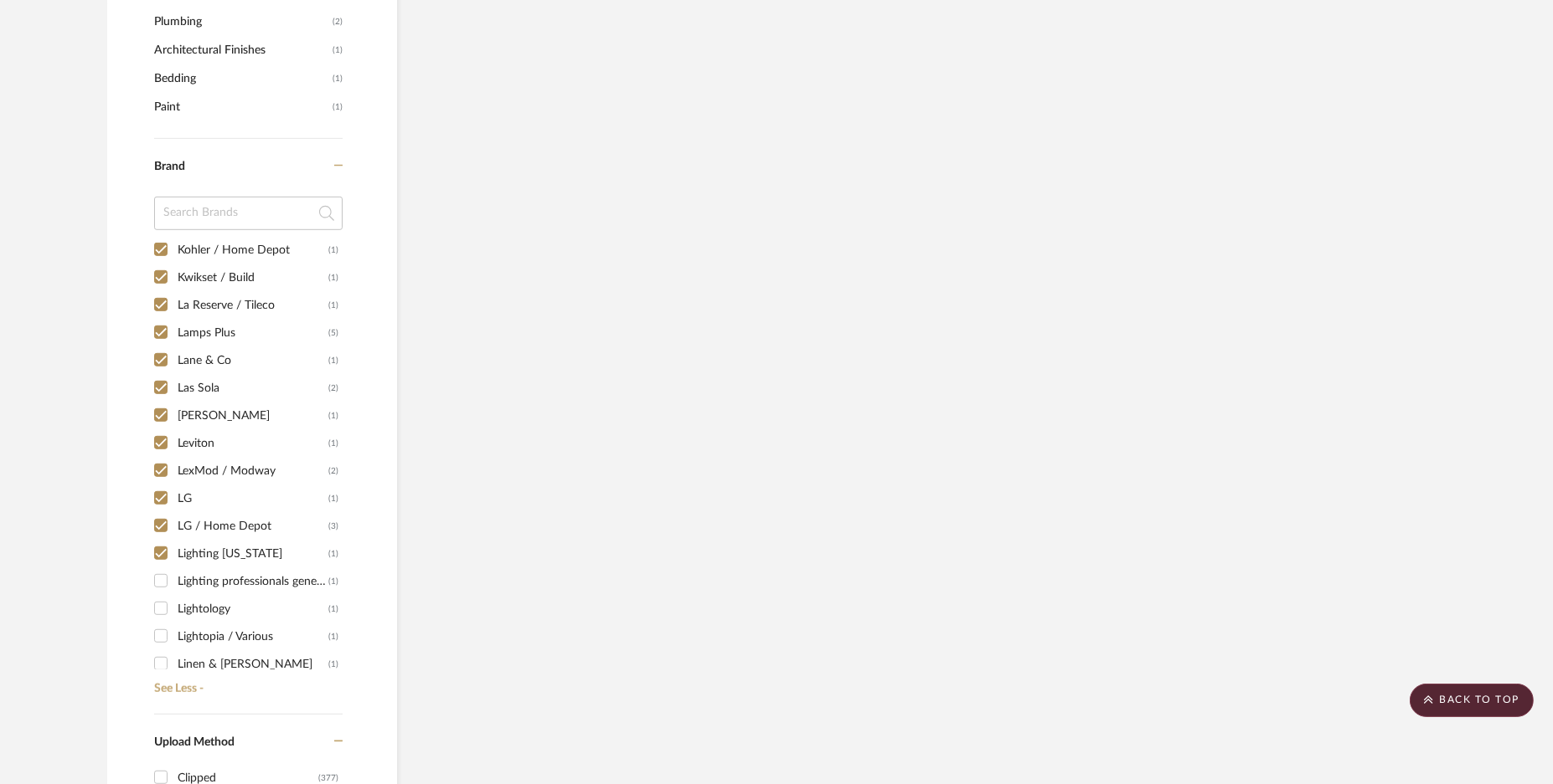
click at [162, 577] on input "Lighting professionals generally agree that outdoor wall sconces should usually…" at bounding box center [160, 581] width 27 height 27
checkbox input "true"
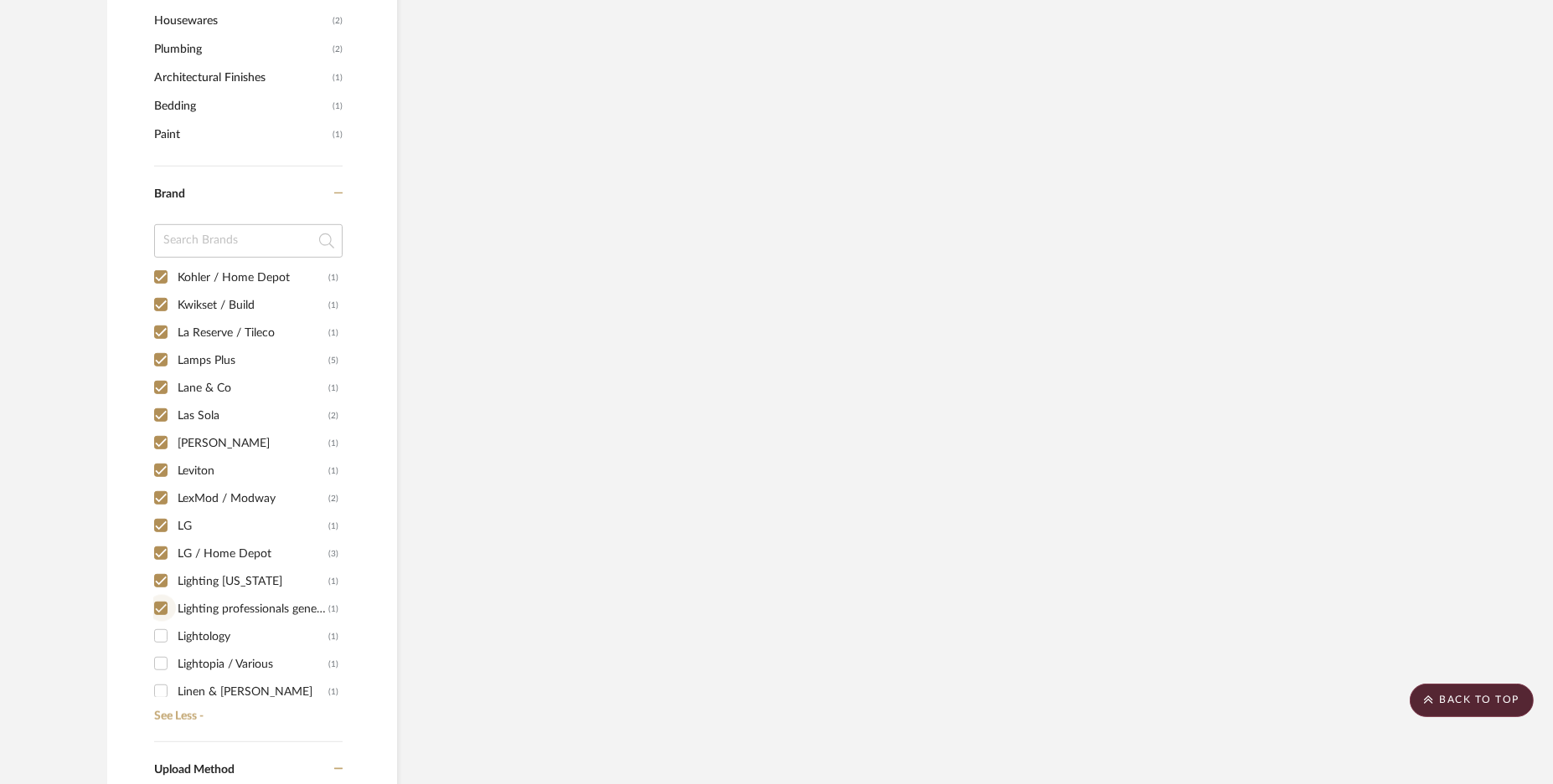
scroll to position [1758, 0]
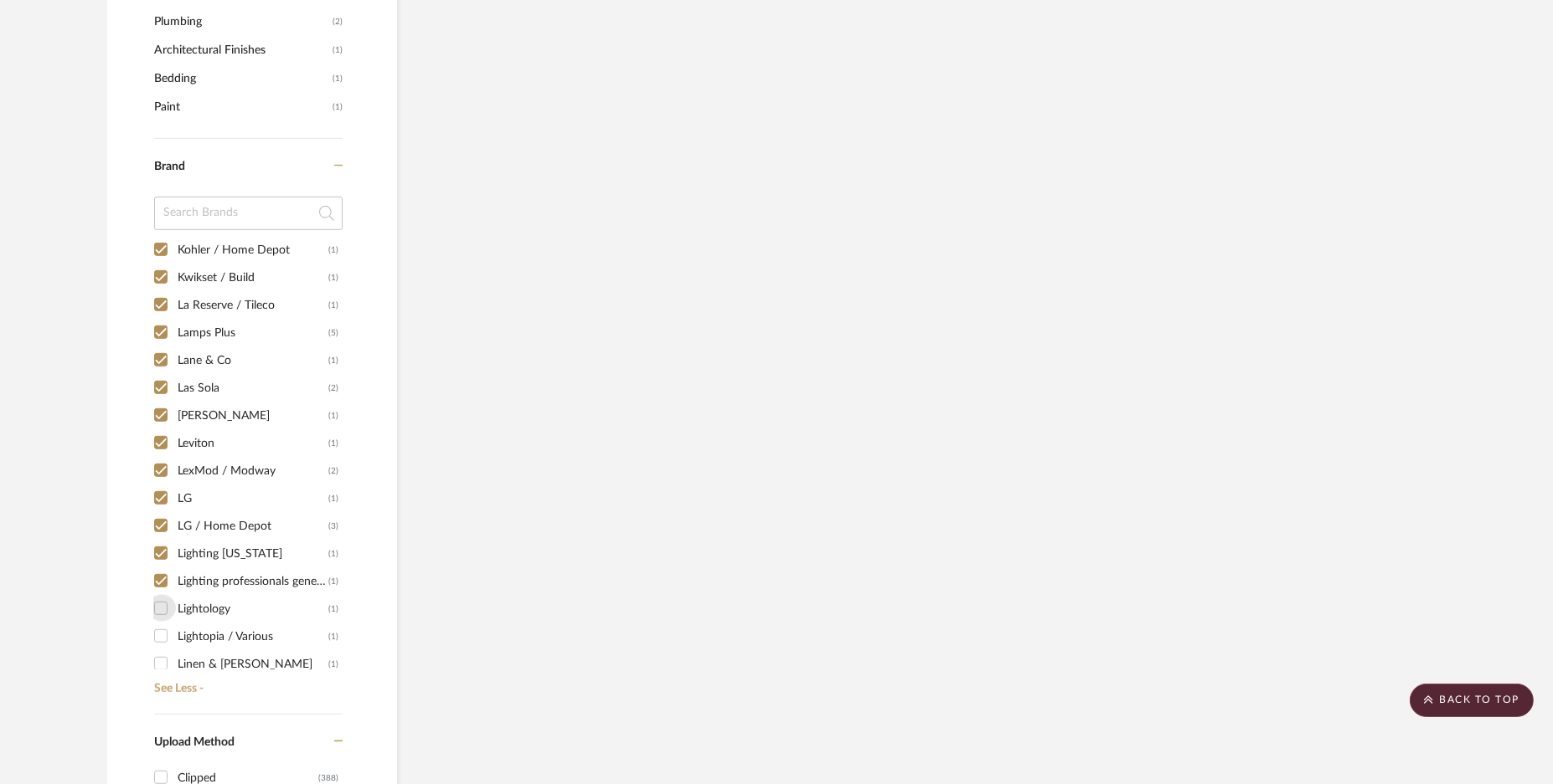
click at [159, 609] on input "Lightology (1)" at bounding box center [160, 608] width 27 height 27
checkbox input "true"
click at [160, 643] on input "Lightopia / Various (1)" at bounding box center [160, 636] width 27 height 27
checkbox input "true"
click at [161, 659] on input "Linen & [PERSON_NAME] (1)" at bounding box center [160, 664] width 27 height 27
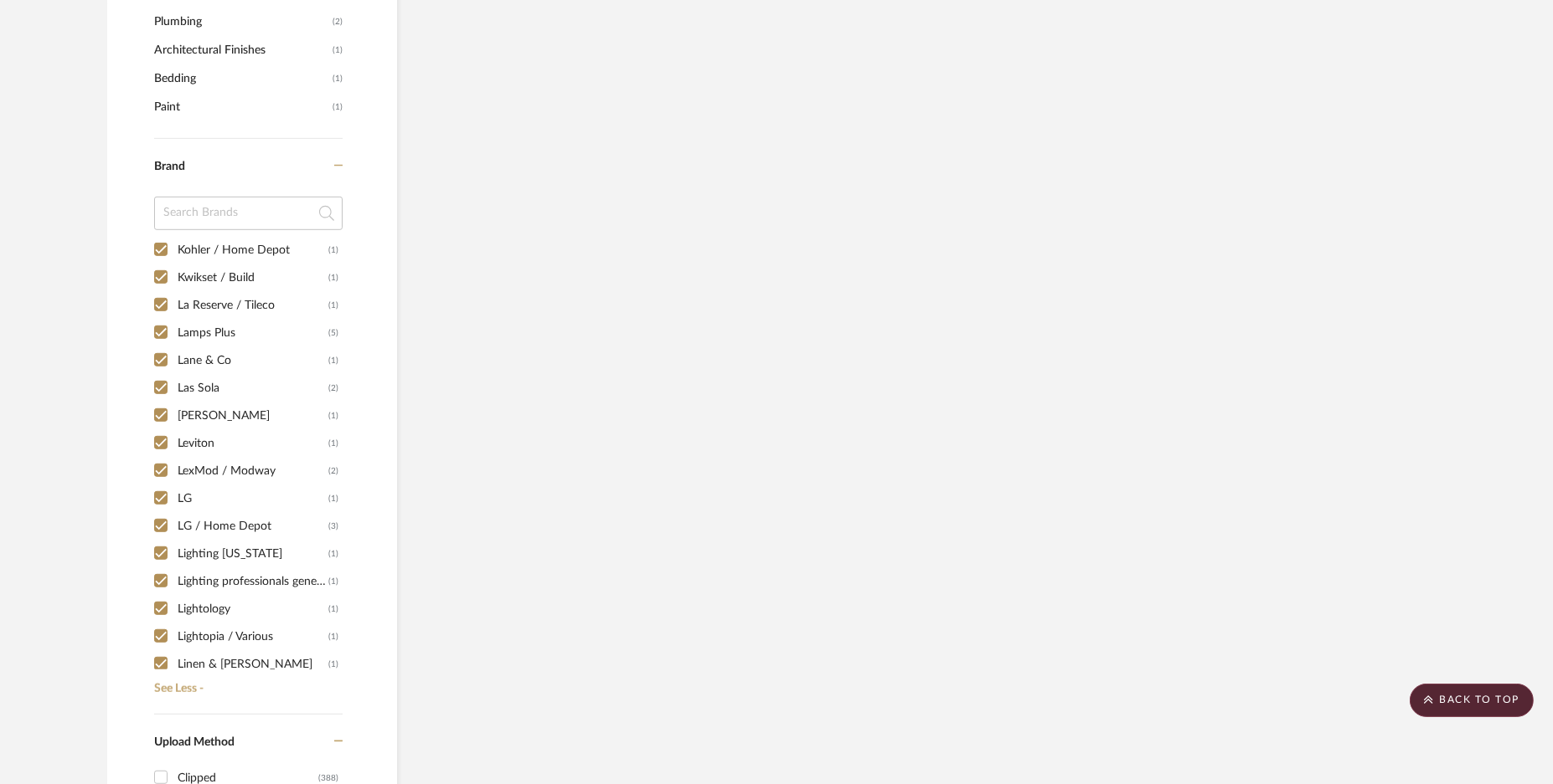
checkbox input "true"
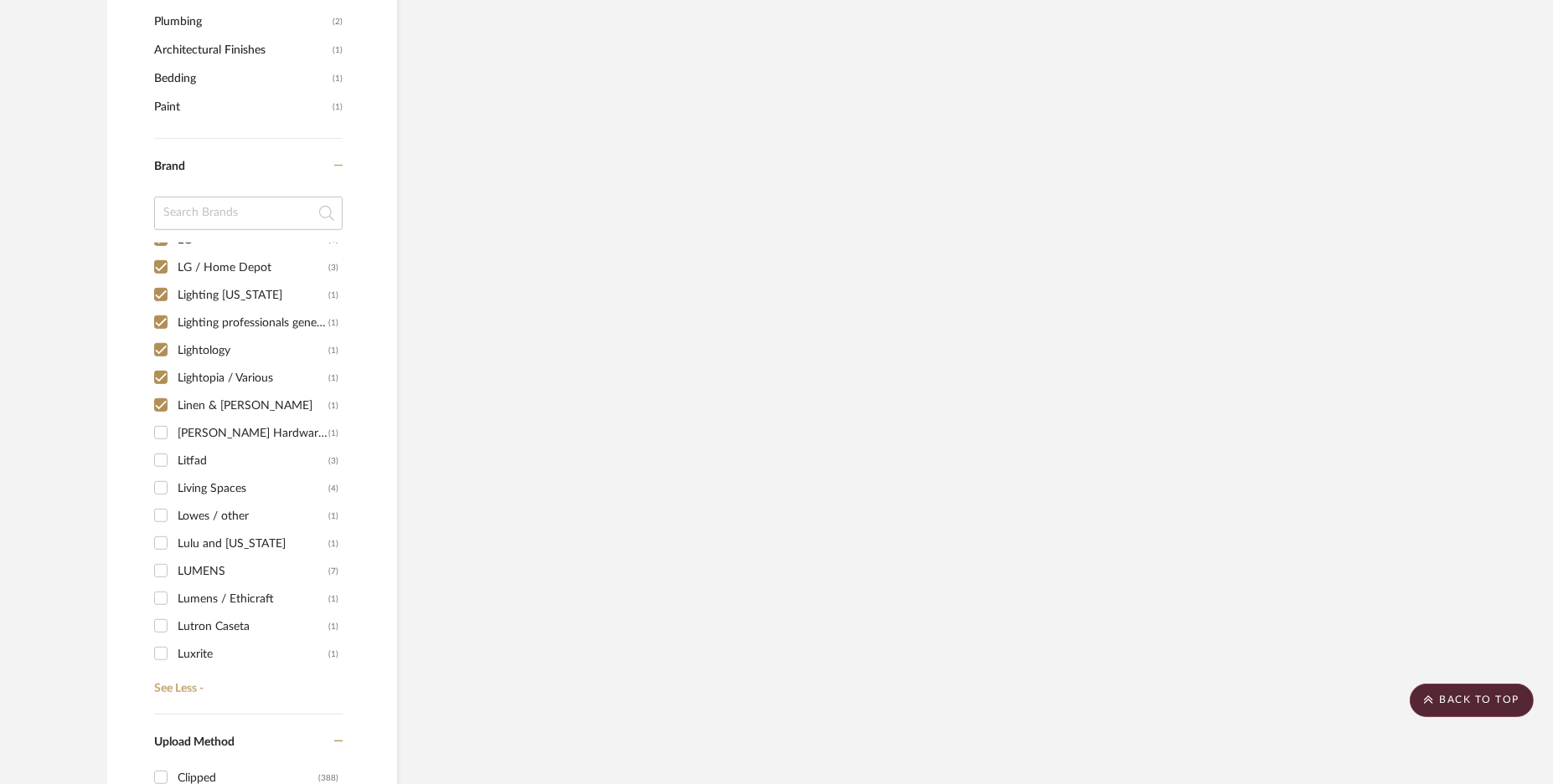
scroll to position [5231, 0]
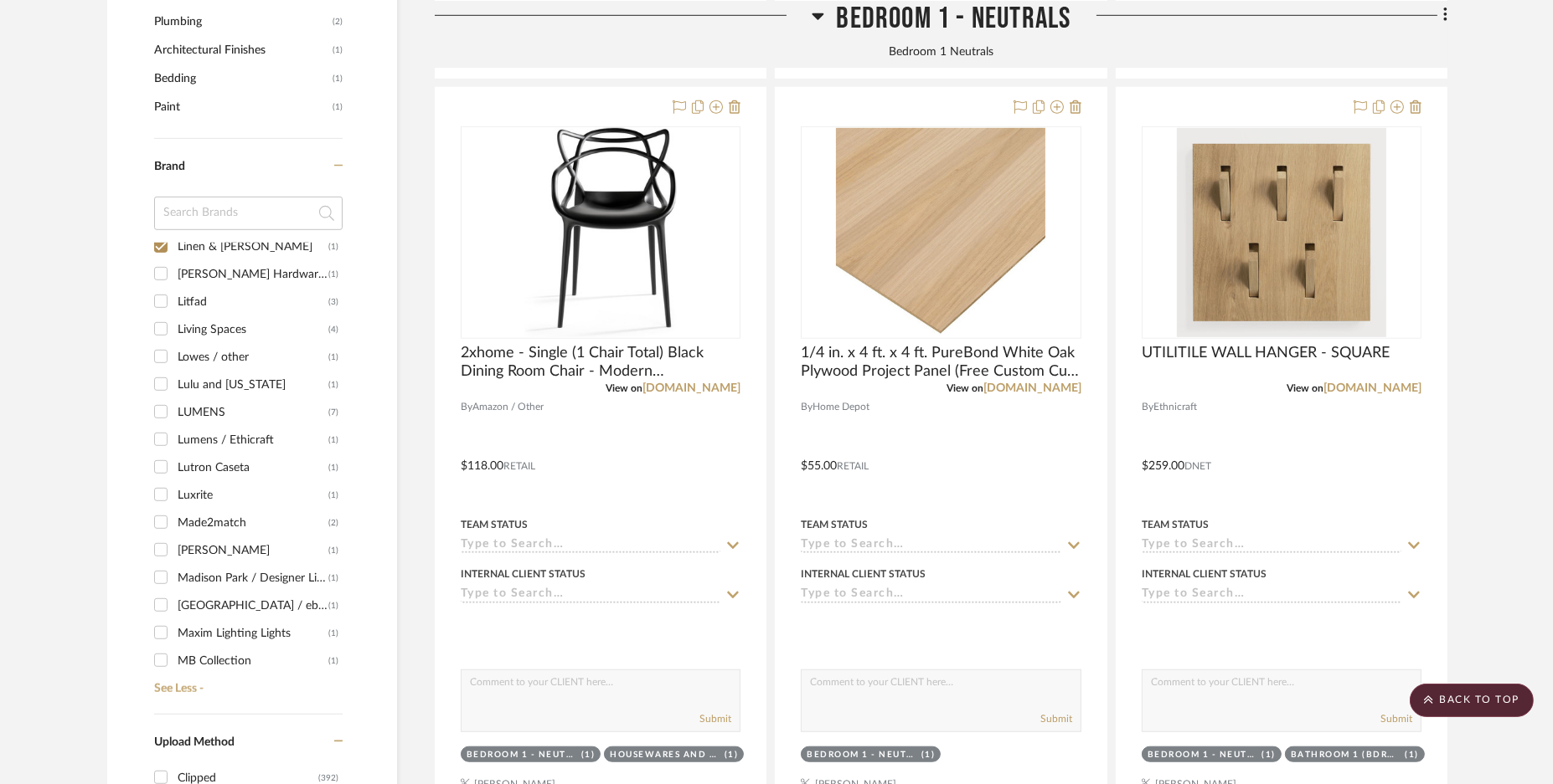
click at [157, 268] on input "[PERSON_NAME] Hardware Pocket sets (1)" at bounding box center [160, 274] width 27 height 27
checkbox input "true"
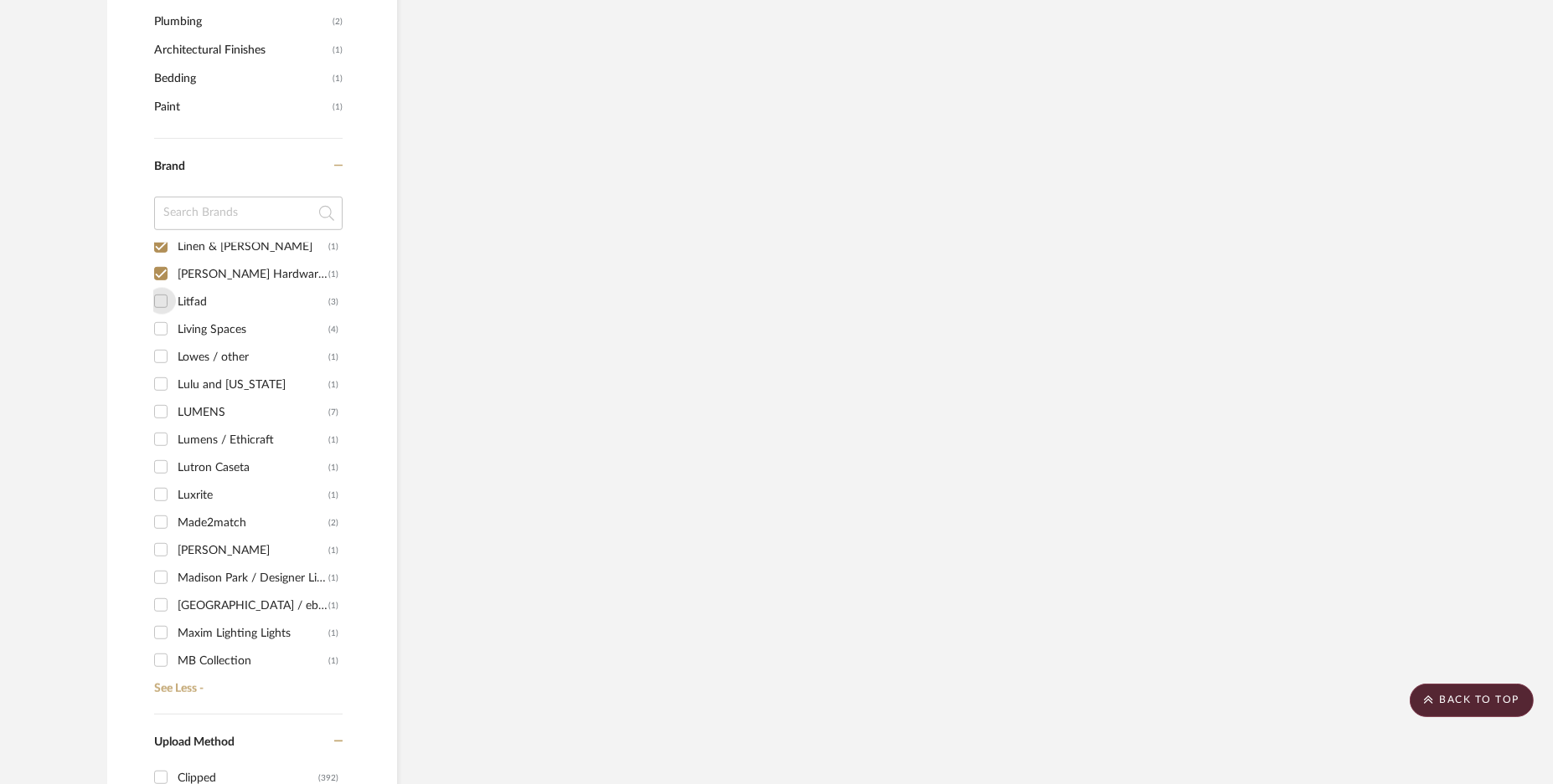
click at [159, 295] on input "Litfad (3)" at bounding box center [160, 301] width 27 height 27
click at [159, 322] on input "Living Spaces (4)" at bounding box center [160, 328] width 27 height 27
click at [161, 354] on input "Lowes / other (1)" at bounding box center [160, 356] width 27 height 27
click at [164, 377] on input "Lulu and [US_STATE] (1)" at bounding box center [160, 384] width 27 height 27
click at [162, 416] on input "LUMENS (7)" at bounding box center [160, 411] width 27 height 27
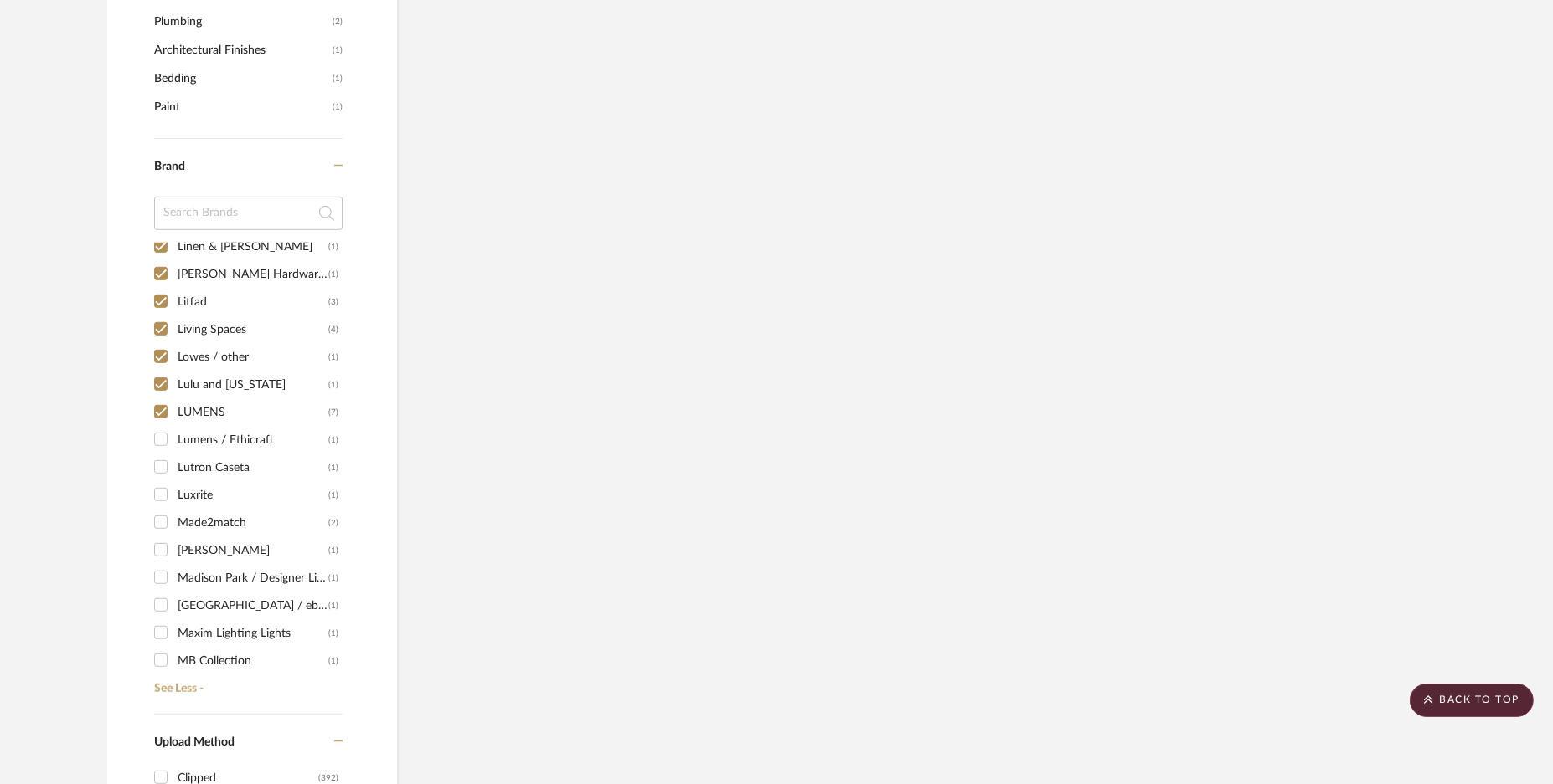
click at [161, 437] on input "Lumens / Ethicraft (1)" at bounding box center [160, 439] width 27 height 27
click at [159, 468] on input "Lutron Caseta (1)" at bounding box center [160, 467] width 27 height 27
click at [159, 487] on input "Luxrite (1)" at bounding box center [160, 495] width 27 height 27
click at [161, 509] on input "Made2match (2)" at bounding box center [160, 522] width 27 height 27
click at [166, 555] on input "[PERSON_NAME] (1)" at bounding box center [160, 550] width 27 height 27
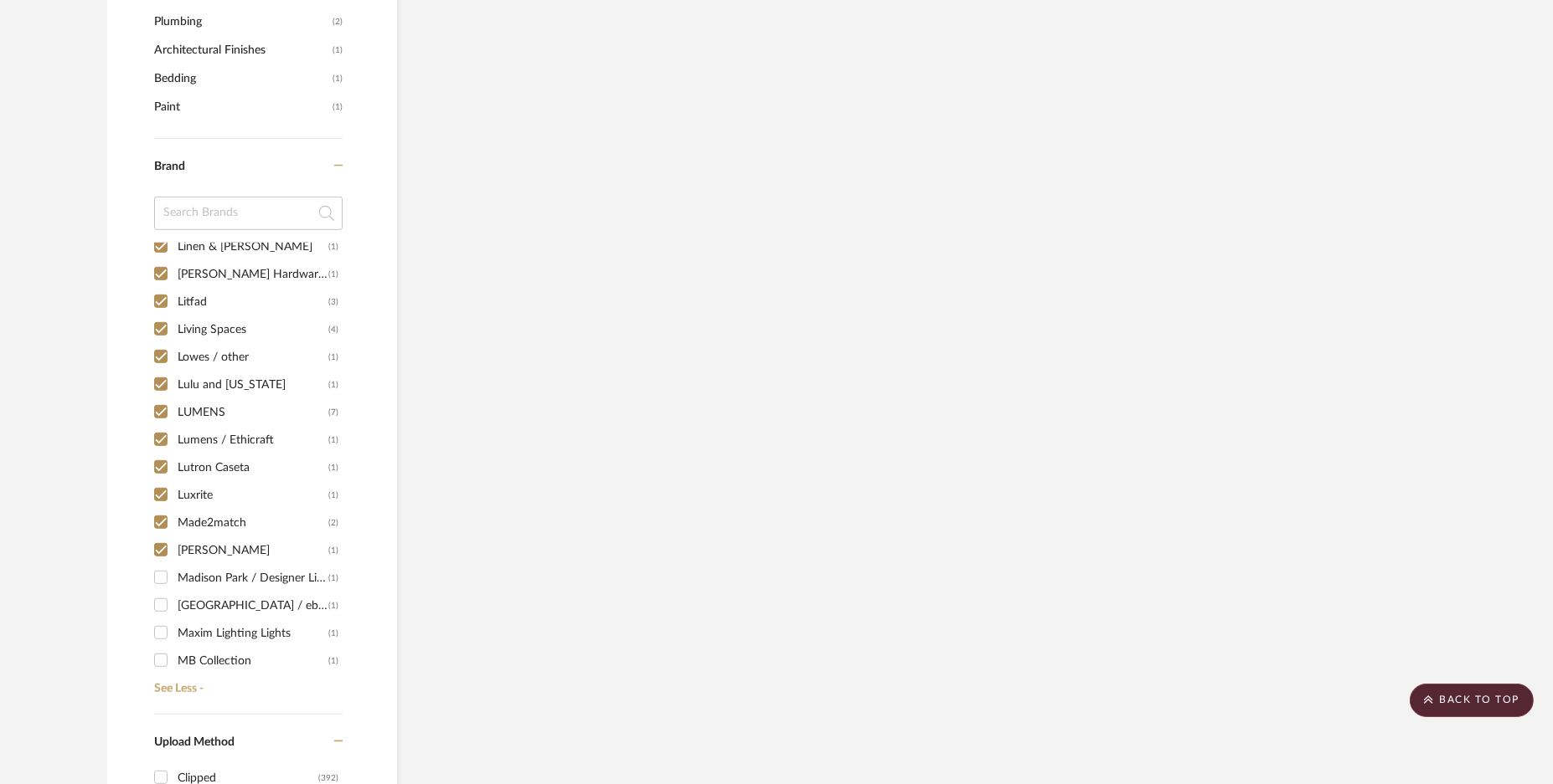
click at [164, 578] on input "Madison Park / Designer Living (1)" at bounding box center [160, 578] width 27 height 27
click at [163, 600] on input "[GEOGRAPHIC_DATA] / ebedding4you (1)" at bounding box center [160, 605] width 27 height 27
click at [159, 642] on div "1249 (1) 1st Stop Bedrooms (1) A Colorful Farmhouse (1) [PERSON_NAME] (1) Acous…" at bounding box center [248, 464] width 188 height 443
click at [159, 663] on input "MB Collection (1)" at bounding box center [160, 660] width 27 height 27
click at [160, 633] on input "Maxim Lighting Lights (1)" at bounding box center [160, 632] width 27 height 27
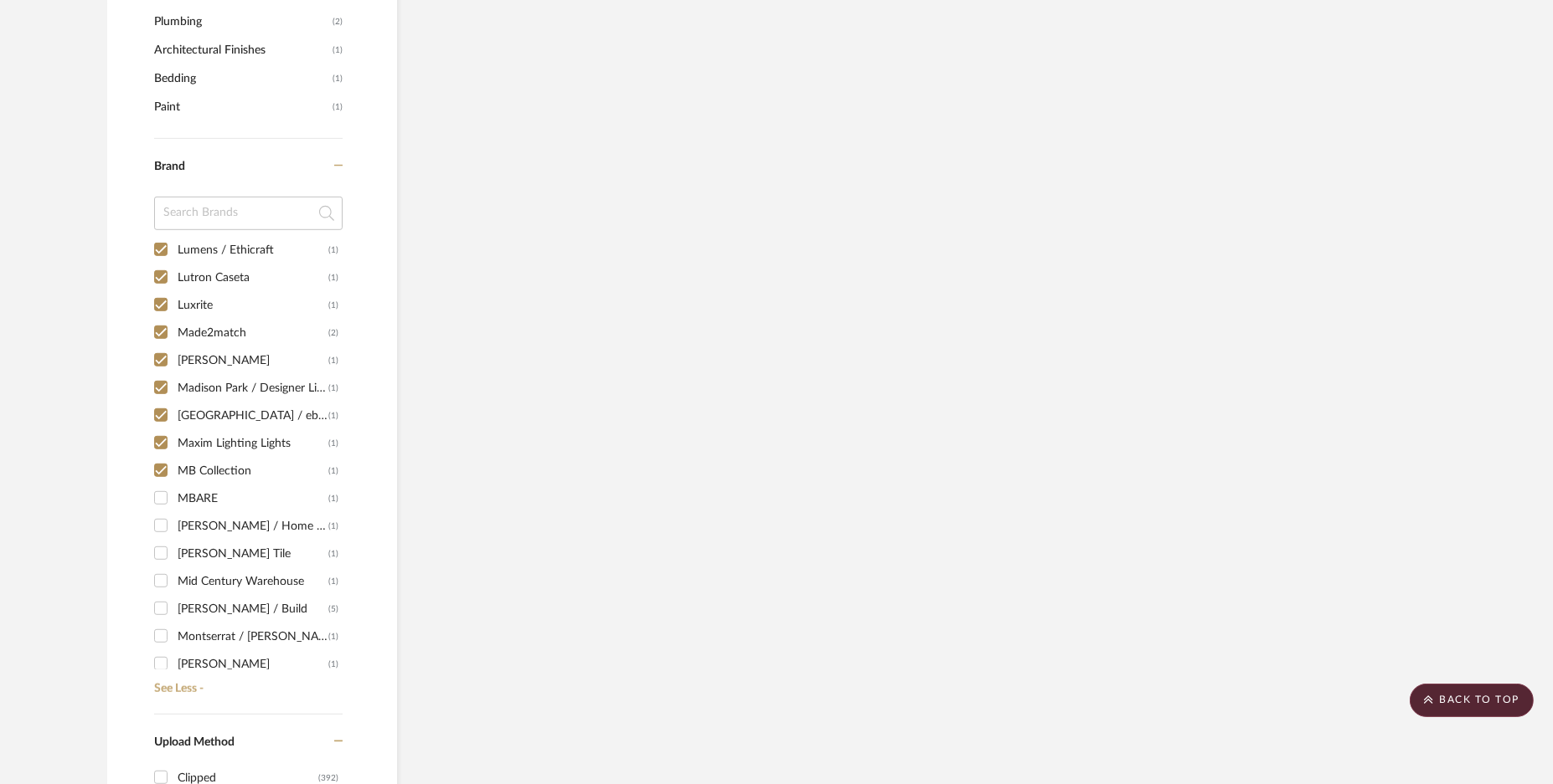
scroll to position [5441, 0]
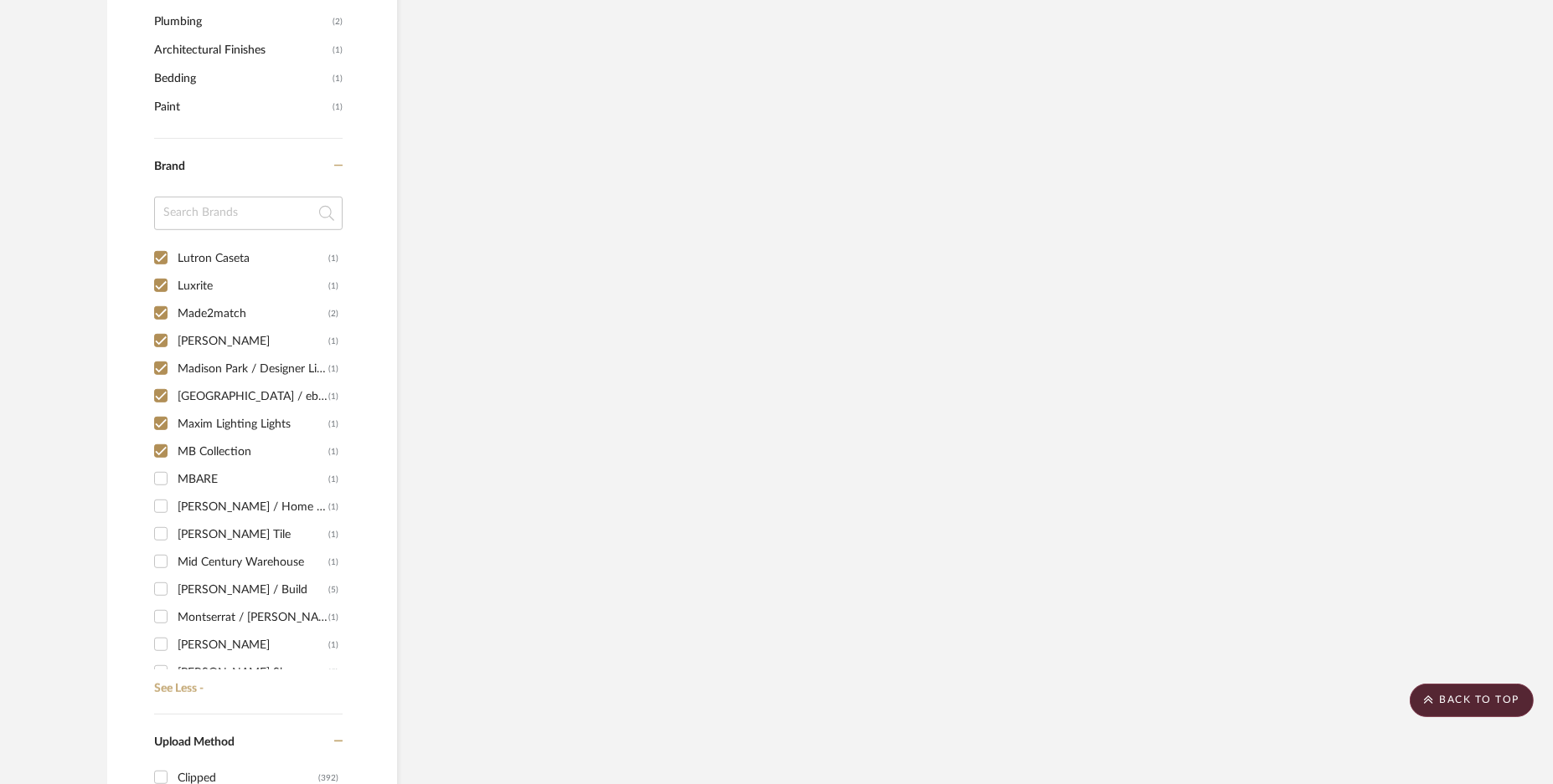
click at [159, 475] on input "MBARE (1)" at bounding box center [160, 478] width 27 height 27
click at [159, 504] on input "[PERSON_NAME] / Home Depot (1)" at bounding box center [160, 506] width 27 height 27
click at [160, 535] on input "[PERSON_NAME] Tile (1)" at bounding box center [160, 534] width 27 height 27
click at [161, 560] on input "Mid Century Warehouse (1)" at bounding box center [160, 561] width 27 height 27
click at [160, 589] on input "[PERSON_NAME] / Build (5)" at bounding box center [160, 589] width 27 height 27
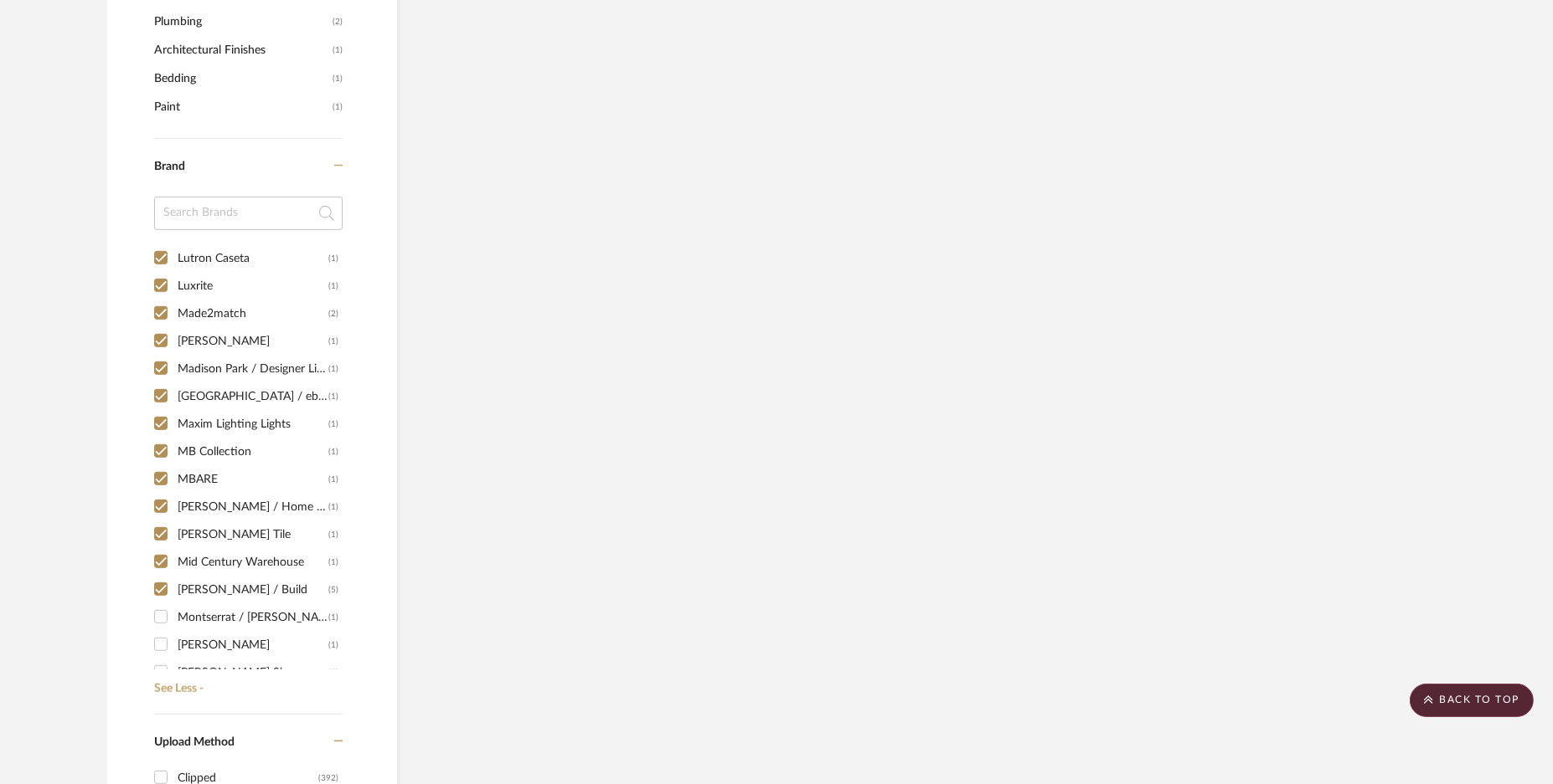
click at [159, 614] on input "Montserrat / [PERSON_NAME] Flooring (1)" at bounding box center [160, 617] width 27 height 27
click at [159, 638] on input "[PERSON_NAME] (1)" at bounding box center [160, 645] width 27 height 27
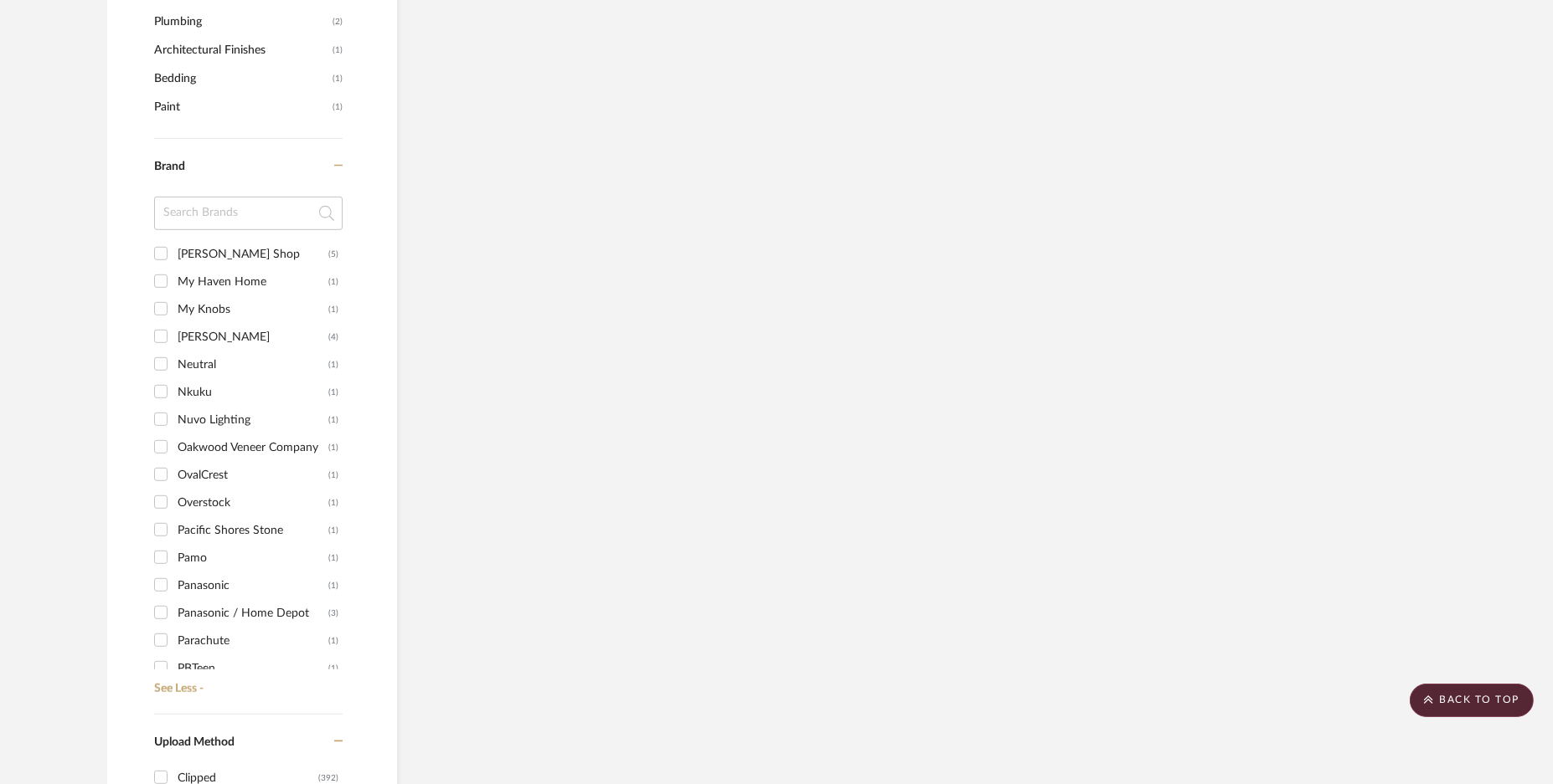
scroll to position [5755, 0]
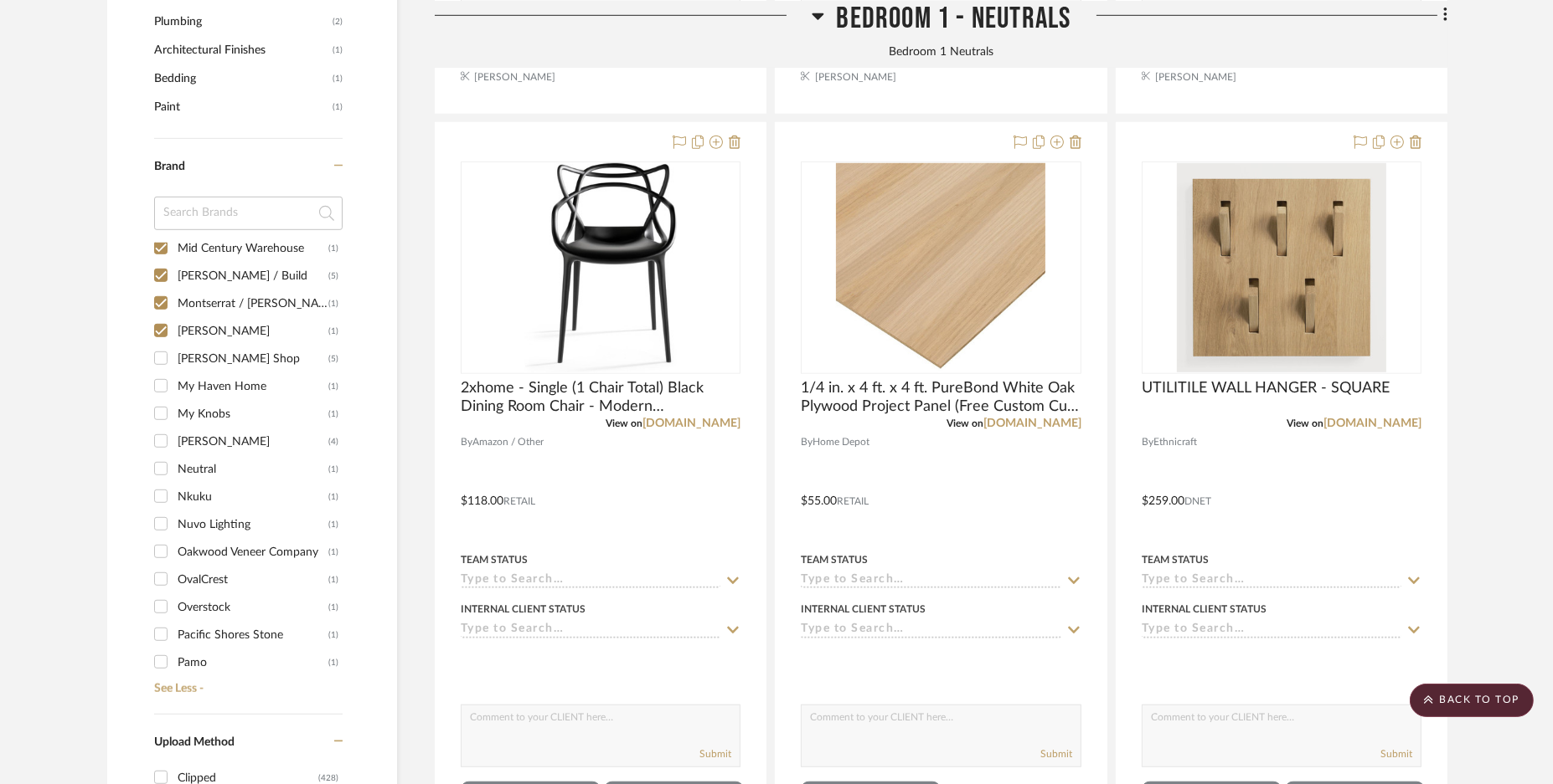
click at [159, 356] on input "[PERSON_NAME] Shop (5)" at bounding box center [160, 358] width 27 height 27
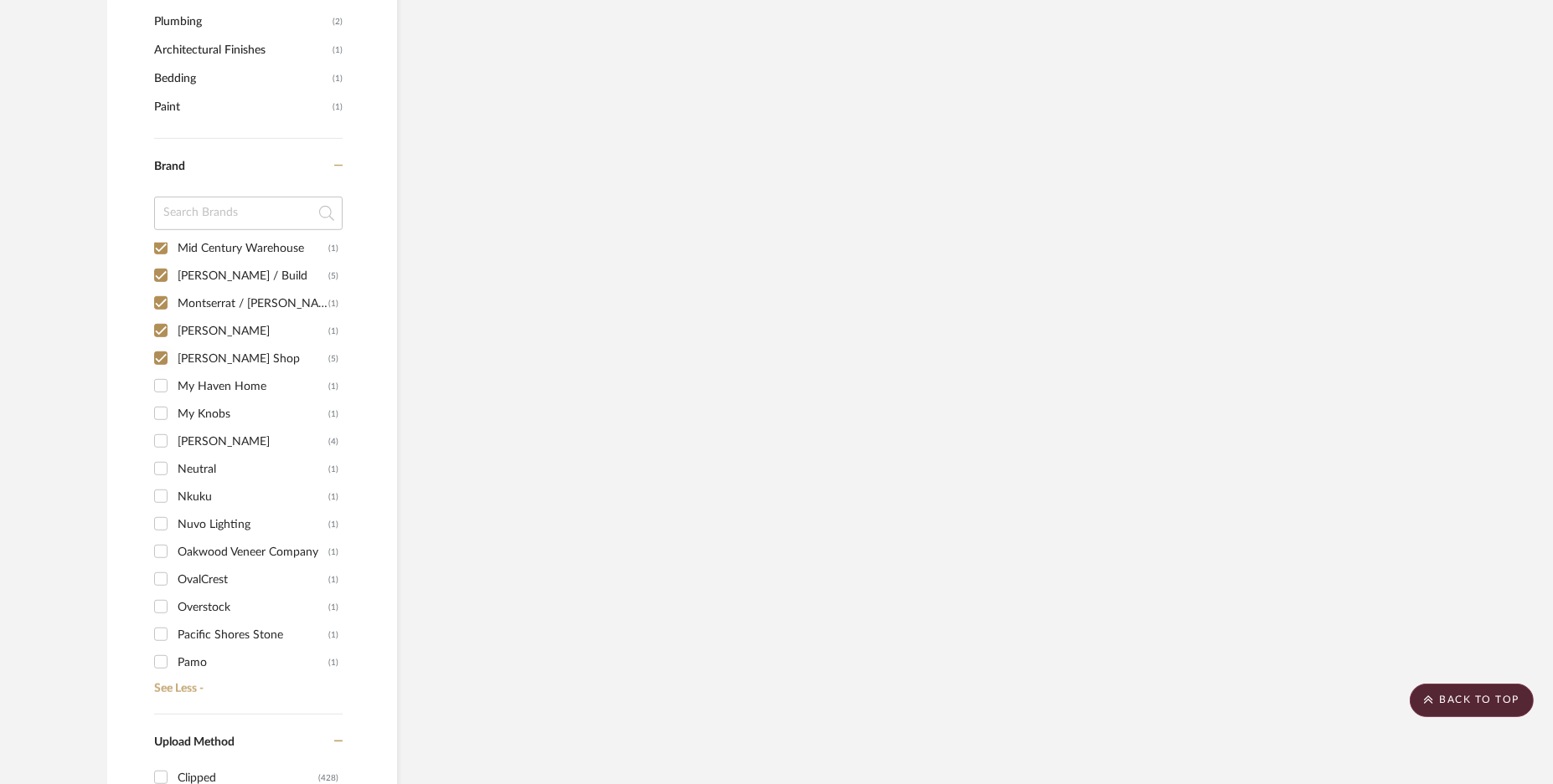
click at [158, 382] on input "My Haven Home (1)" at bounding box center [160, 386] width 27 height 27
click at [163, 416] on input "My Knobs (1)" at bounding box center [160, 413] width 27 height 27
click at [160, 444] on input "[PERSON_NAME] (4)" at bounding box center [160, 441] width 27 height 27
click at [160, 473] on input "Neutral (1)" at bounding box center [160, 469] width 27 height 27
click at [160, 500] on input "Nkuku (1)" at bounding box center [160, 497] width 27 height 27
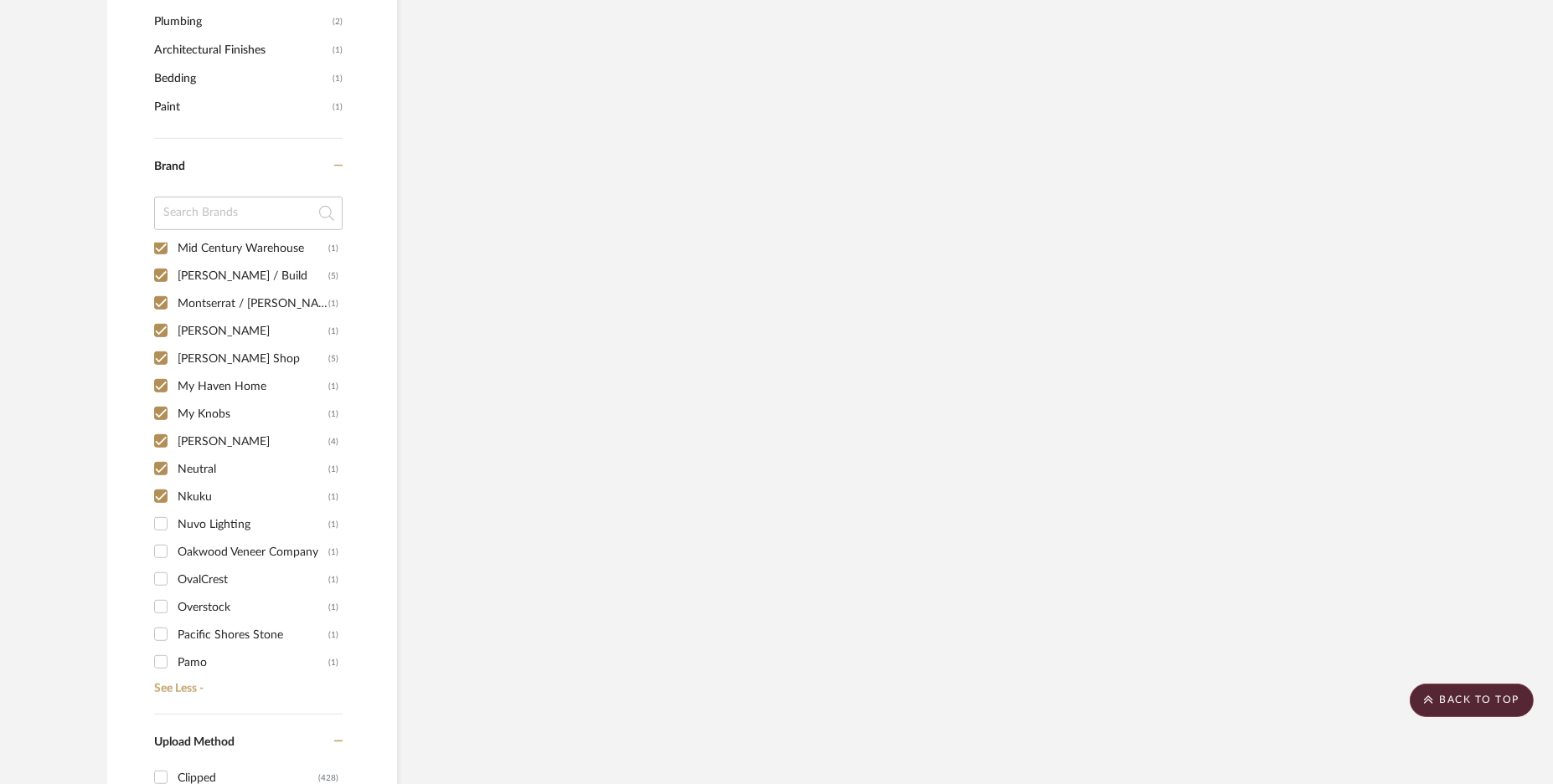
click at [160, 519] on input "Nuvo Lighting (1)" at bounding box center [160, 524] width 27 height 27
click at [161, 554] on input "Oakwood Veneer Company (1)" at bounding box center [160, 551] width 27 height 27
click at [158, 579] on input "OvalCrest (1)" at bounding box center [160, 579] width 27 height 27
click at [158, 605] on input "Overstock (1)" at bounding box center [160, 606] width 27 height 27
click at [158, 642] on input "Pacific Shores Stone (1)" at bounding box center [160, 634] width 27 height 27
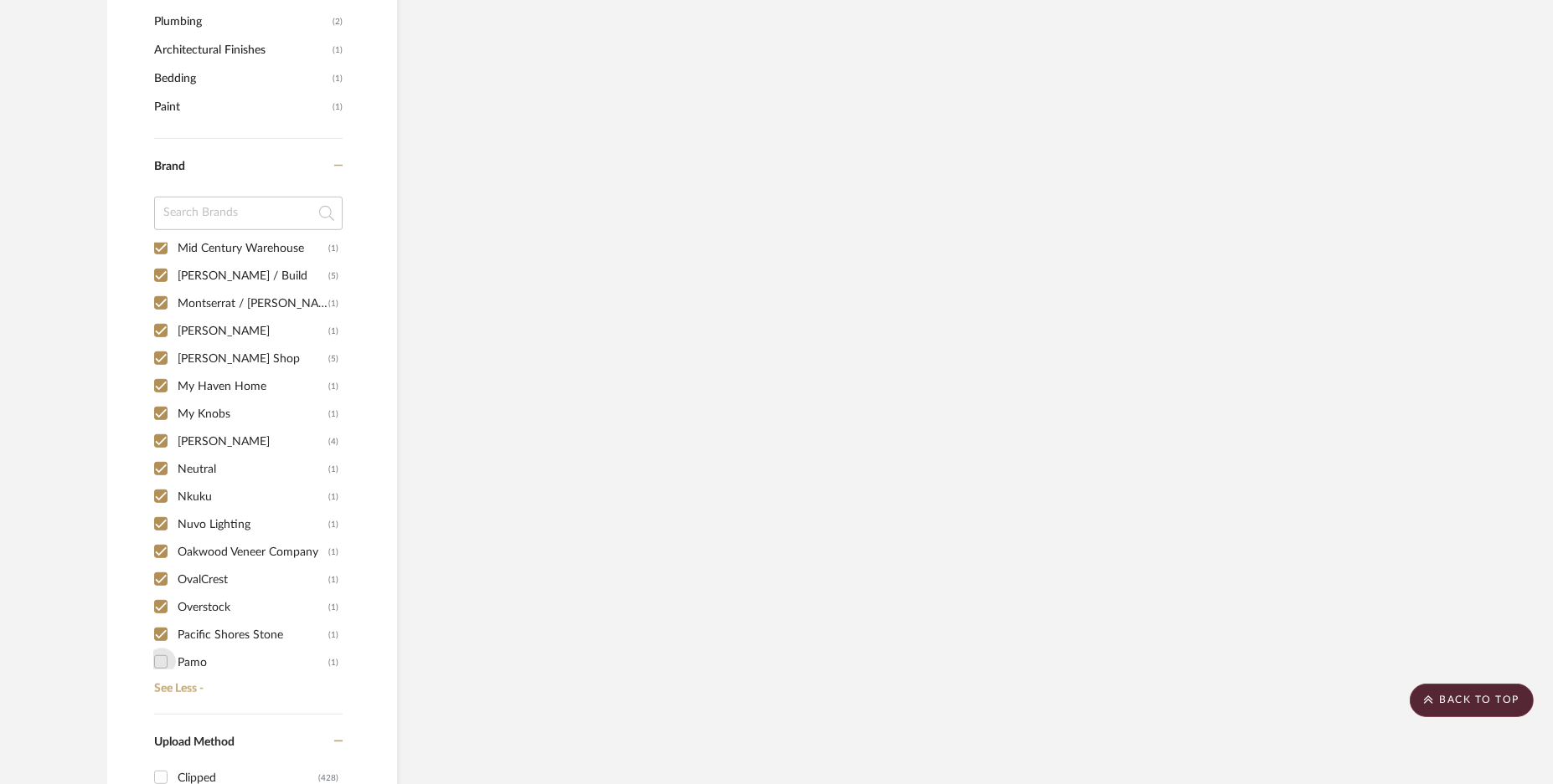
click at [159, 663] on input "Pamo (1)" at bounding box center [160, 662] width 27 height 27
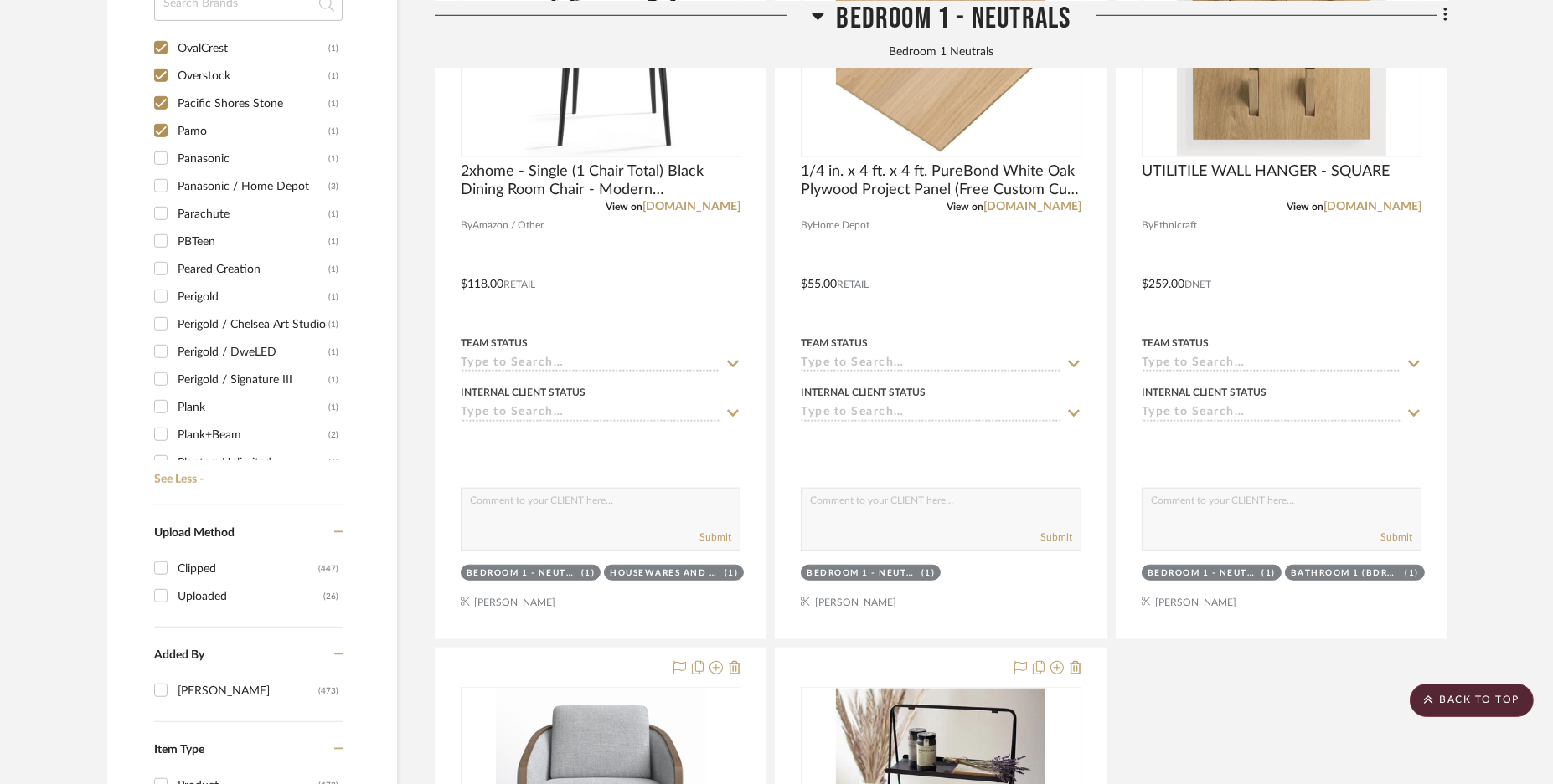
scroll to position [6174, 0]
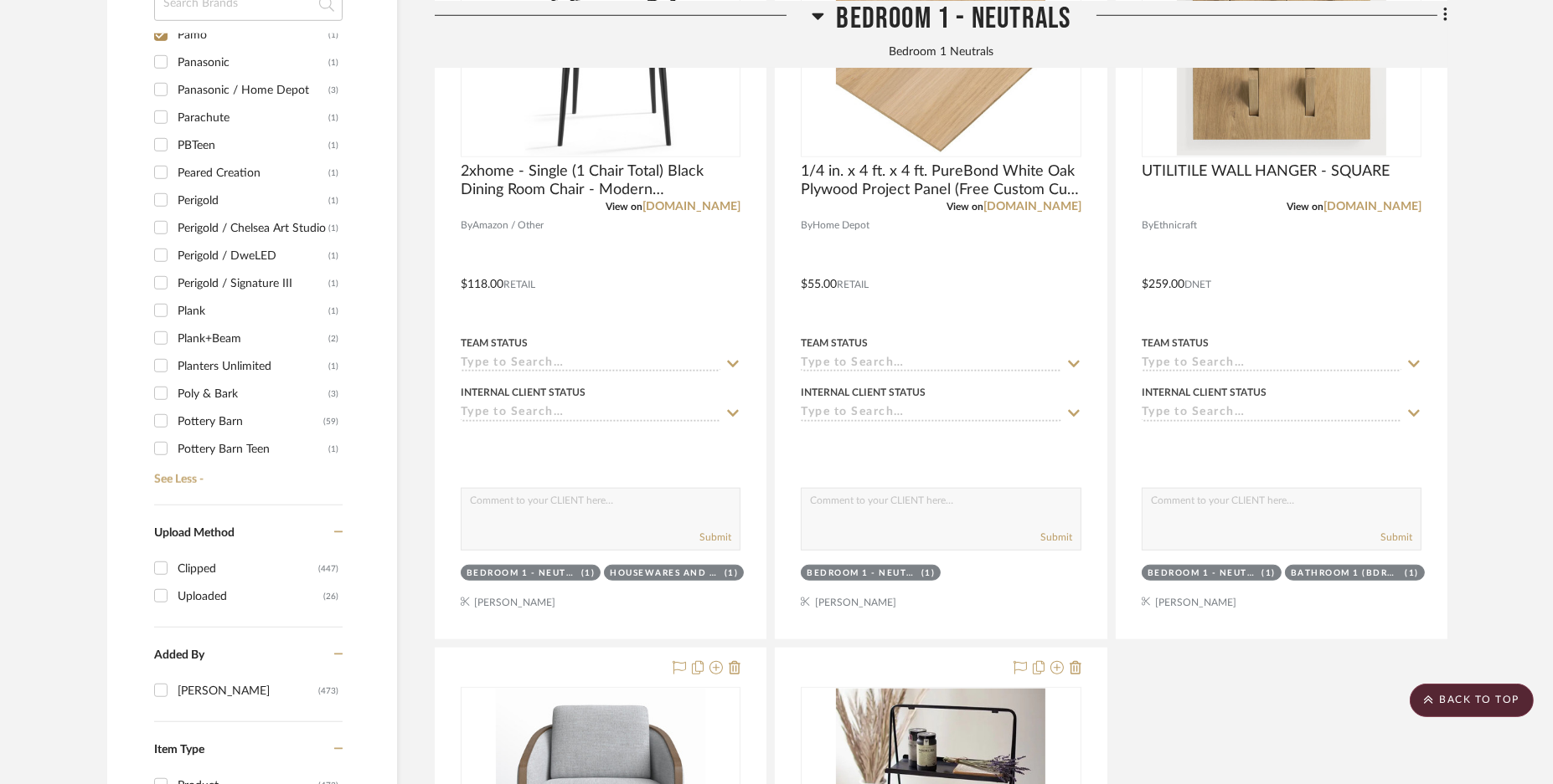
click at [160, 55] on input "Panasonic (1)" at bounding box center [160, 62] width 27 height 27
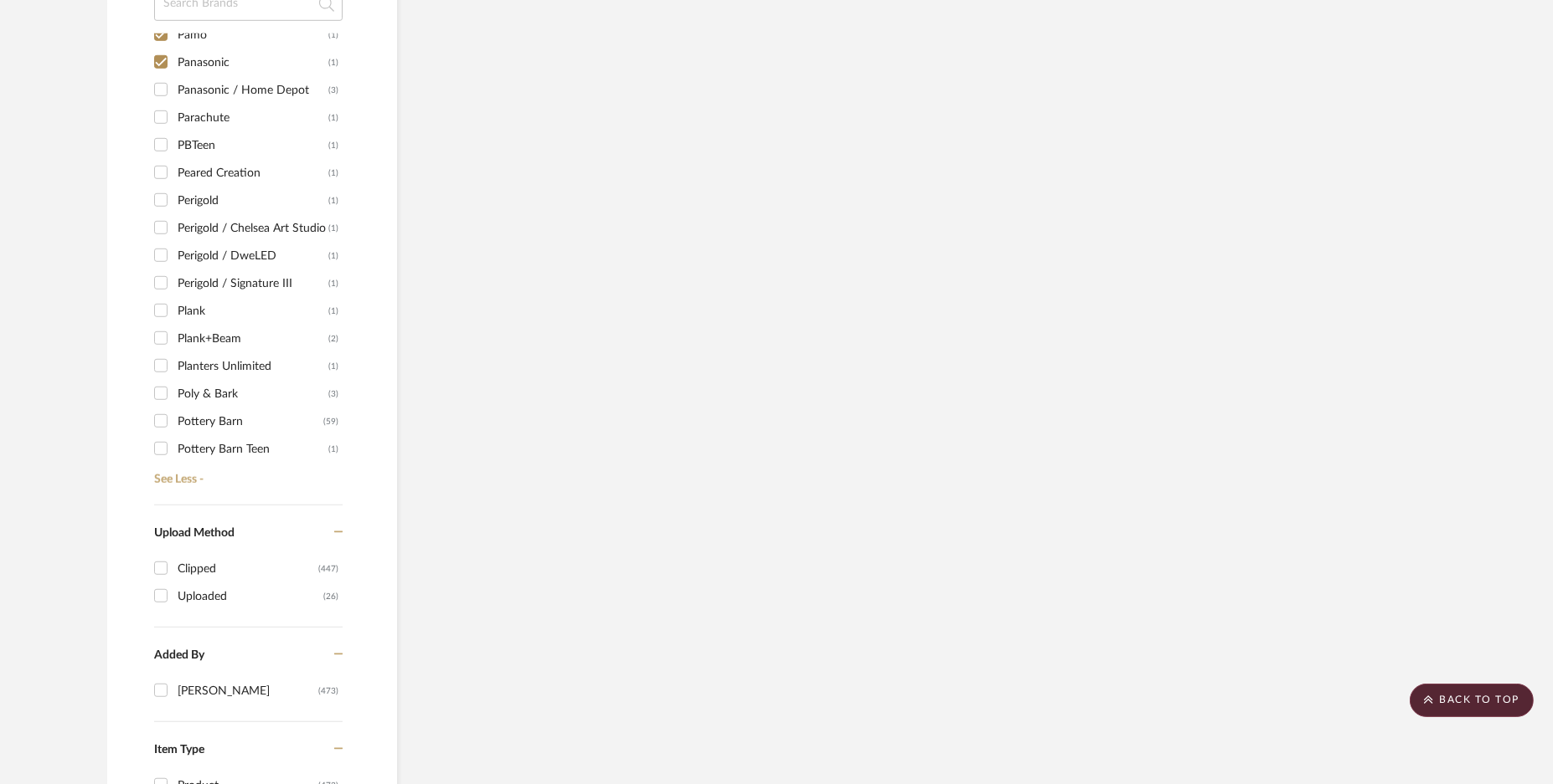
click at [153, 86] on input "Panasonic / Home Depot (3)" at bounding box center [160, 89] width 27 height 27
click at [159, 111] on input "Parachute (1)" at bounding box center [160, 117] width 27 height 27
click at [159, 140] on input "PBTeen (1)" at bounding box center [160, 145] width 27 height 27
click at [159, 171] on input "Peared Creation (1)" at bounding box center [160, 172] width 27 height 27
click at [159, 202] on input "Perigold (1)" at bounding box center [160, 199] width 27 height 27
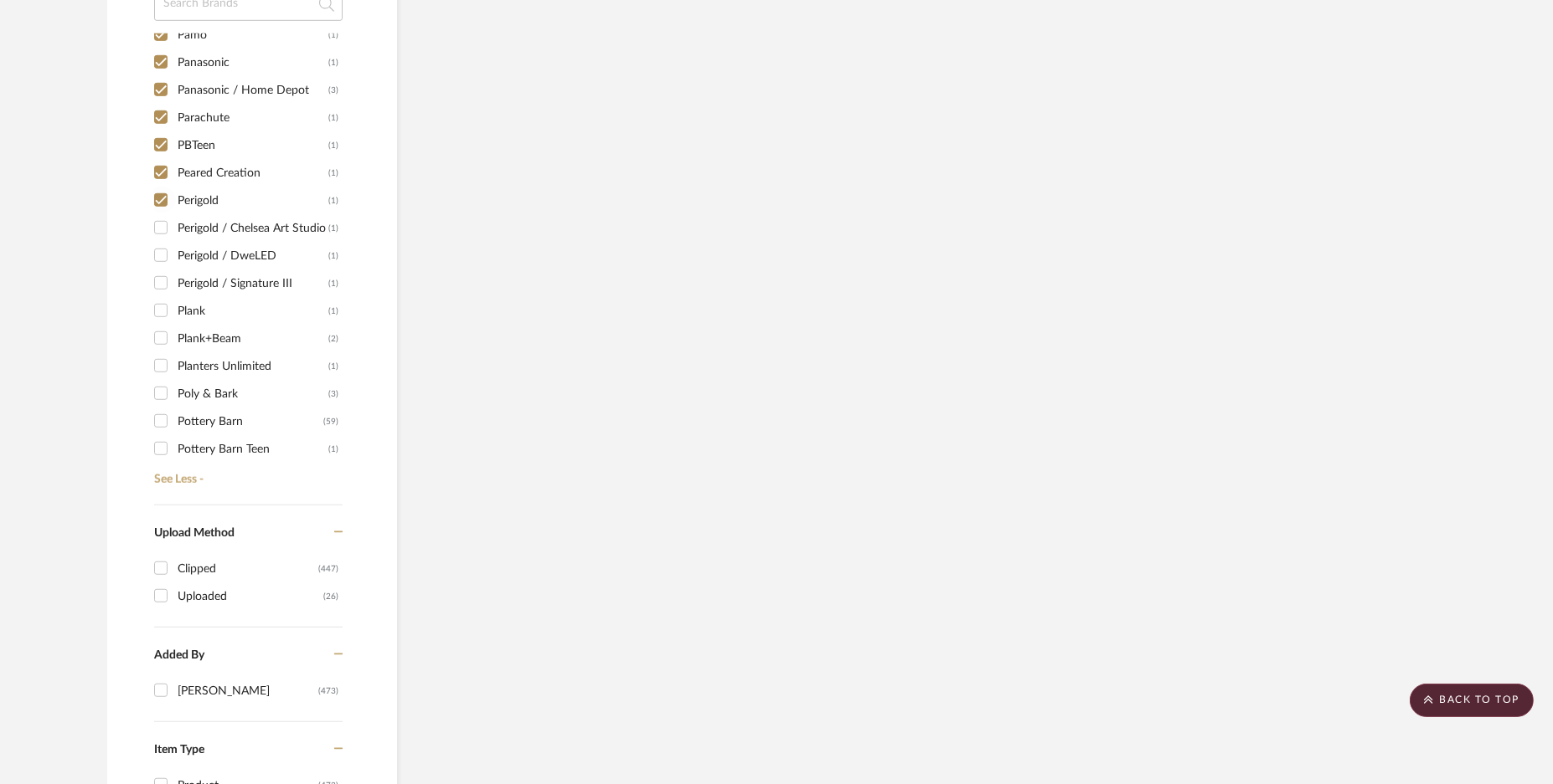
click at [162, 228] on input "Perigold / Chelsea Art Studio (1)" at bounding box center [160, 227] width 27 height 27
click at [165, 257] on input "Perigold / DweLED (1)" at bounding box center [160, 255] width 27 height 27
click at [159, 287] on input "Perigold / Signature III (1)" at bounding box center [160, 282] width 27 height 27
click at [159, 316] on input "Plank (1)" at bounding box center [160, 310] width 27 height 27
click at [159, 338] on input "Plank+Beam (2)" at bounding box center [160, 338] width 27 height 27
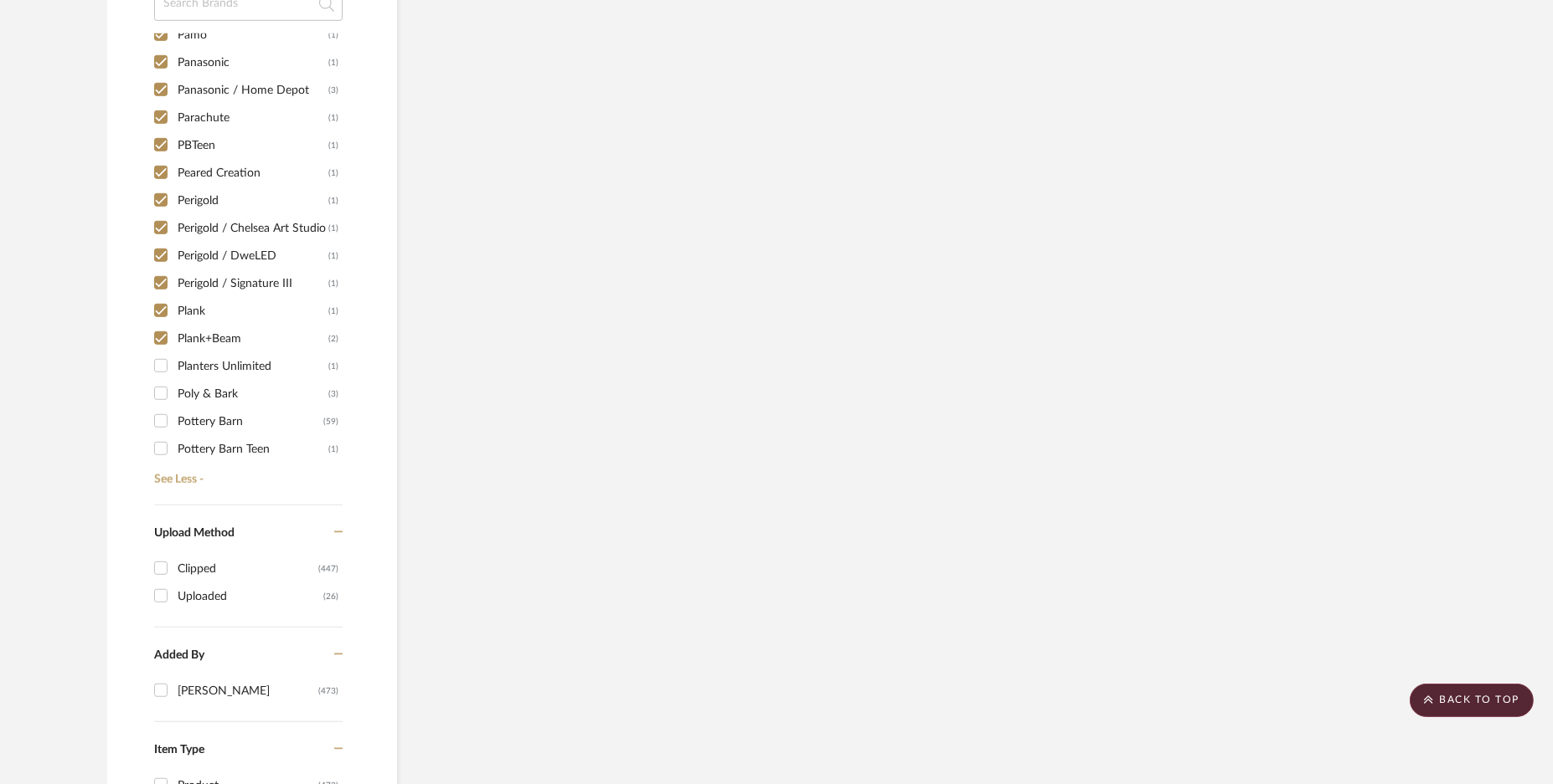
click at [161, 355] on input "Planters Unlimited (1)" at bounding box center [160, 366] width 27 height 27
click at [161, 387] on input "Poly & Bark (3)" at bounding box center [160, 393] width 27 height 27
click at [162, 412] on input "Pottery Barn (59)" at bounding box center [160, 421] width 27 height 27
click at [163, 436] on div "Pottery Barn Teen (1)" at bounding box center [246, 449] width 184 height 28
click at [159, 445] on input "Pottery Barn Teen (1)" at bounding box center [160, 449] width 27 height 27
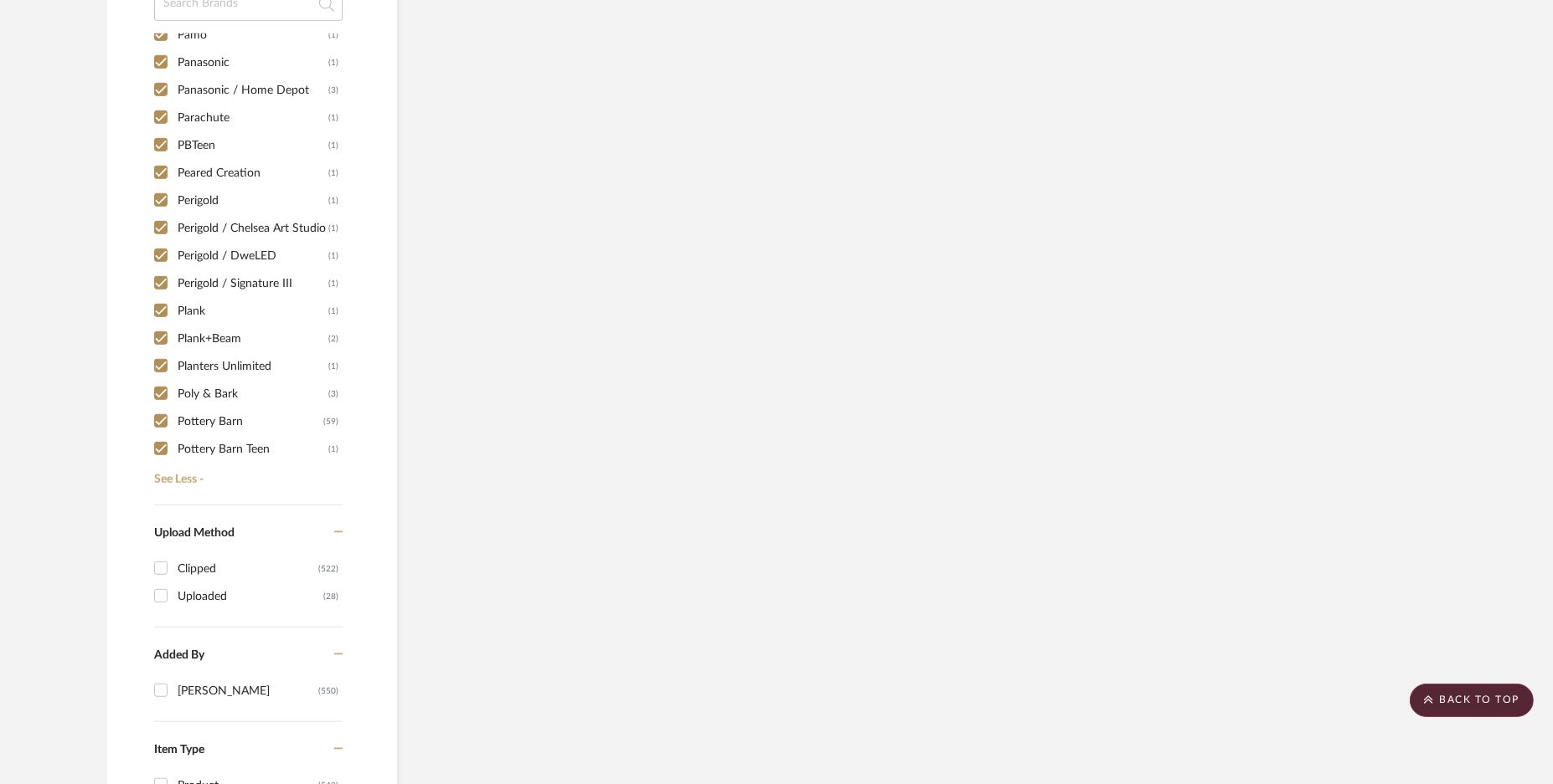
scroll to position [6592, 0]
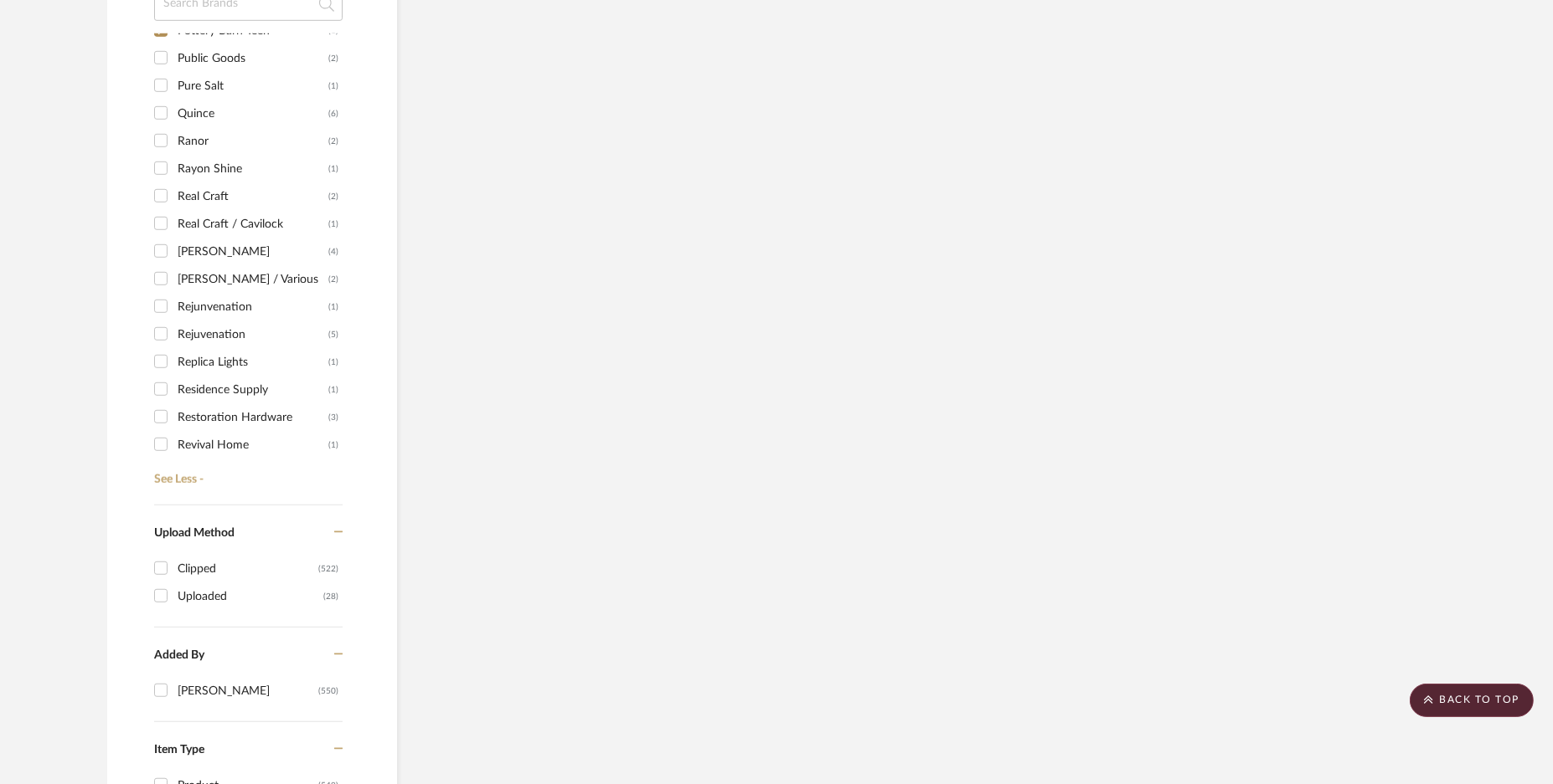
click at [158, 54] on input "Public Goods (2)" at bounding box center [160, 57] width 27 height 27
click at [155, 81] on input "Pure Salt (1)" at bounding box center [160, 85] width 27 height 27
click at [163, 107] on input "Quince (6)" at bounding box center [160, 112] width 27 height 27
click at [163, 139] on input "Ranor (2)" at bounding box center [160, 140] width 27 height 27
click at [155, 173] on input "Rayon Shine (1)" at bounding box center [160, 168] width 27 height 27
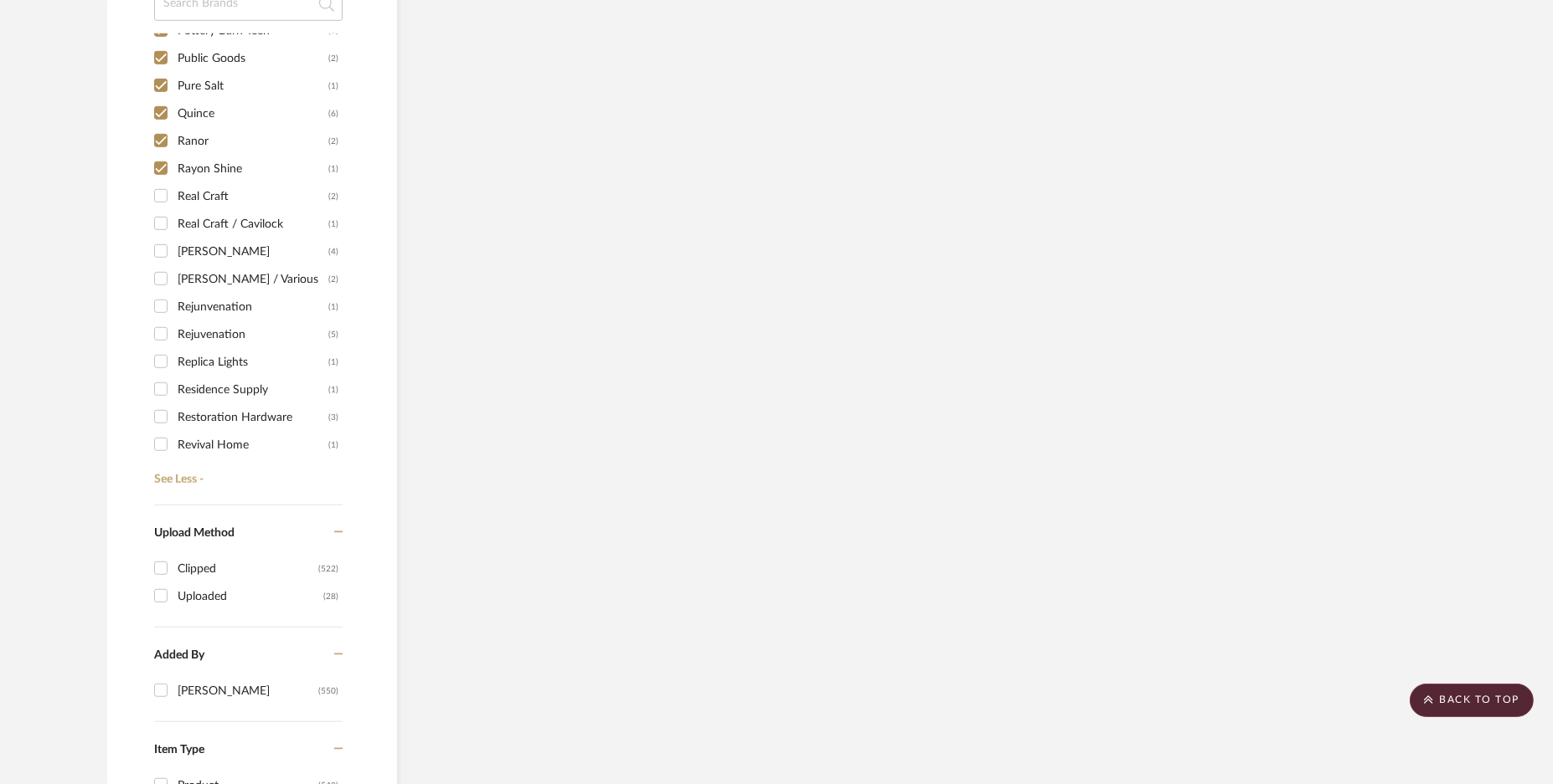
click at [155, 204] on div "1249 (1) 1st Stop Bedrooms (1) A Colorful Farmhouse (1) [PERSON_NAME] (1) Acous…" at bounding box center [248, 254] width 188 height 443
click at [162, 245] on input "[PERSON_NAME] (4)" at bounding box center [160, 251] width 27 height 27
click at [166, 216] on input "Real Craft / Cavilock (1)" at bounding box center [160, 223] width 27 height 27
click at [159, 192] on input "Real Craft (2)" at bounding box center [160, 196] width 27 height 27
click at [160, 274] on input "[PERSON_NAME] / Various (2)" at bounding box center [160, 279] width 27 height 27
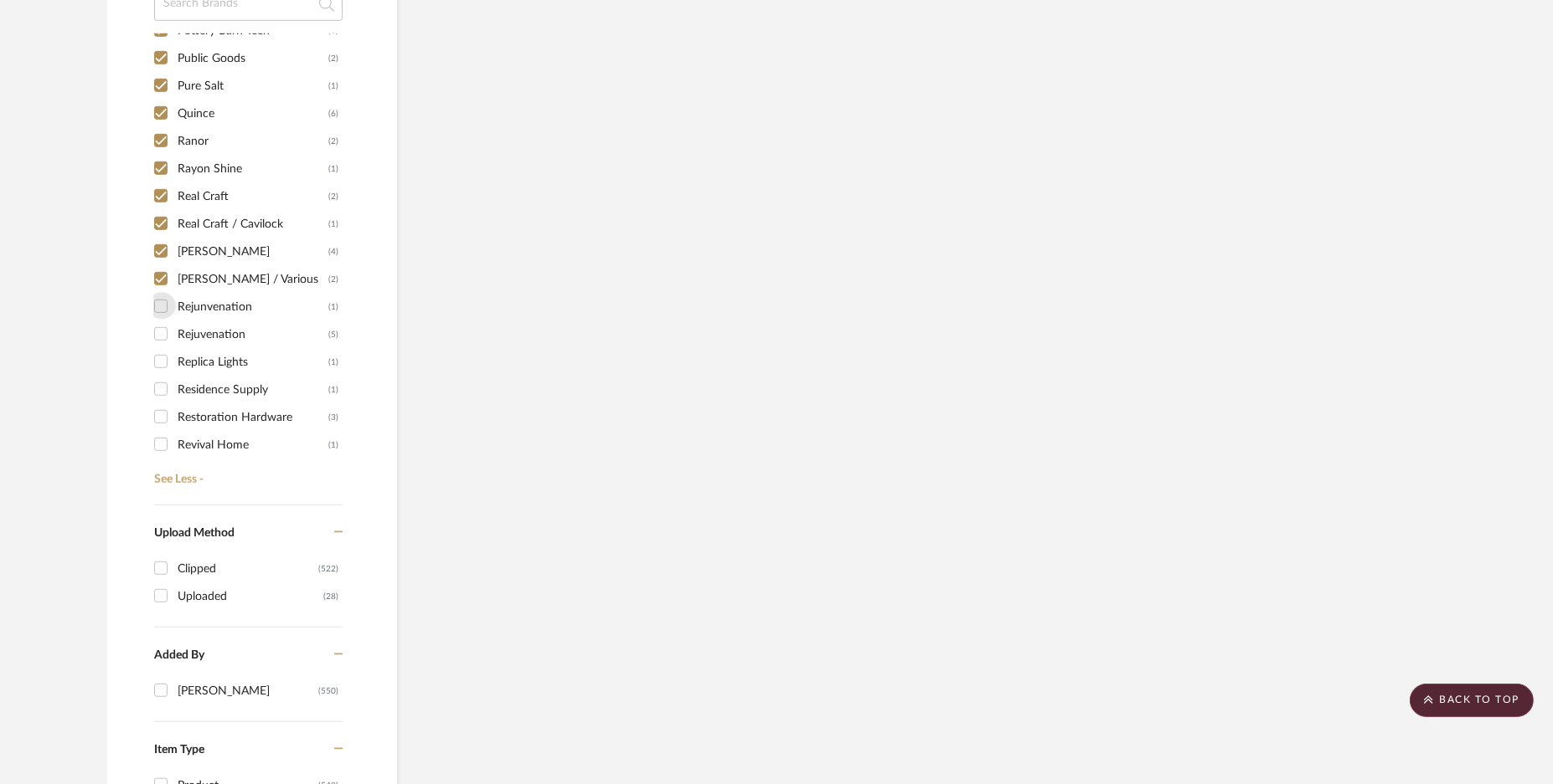
click at [160, 328] on div "1249 (1) 1st Stop Bedrooms (1) A Colorful Farmhouse (1) [PERSON_NAME] (1) Acous…" at bounding box center [248, 254] width 188 height 443
click at [162, 354] on input "Replica Lights (1)" at bounding box center [160, 362] width 27 height 27
click at [163, 322] on input "Rejuvenation (5)" at bounding box center [160, 334] width 27 height 27
click at [162, 299] on input "Rejunvenation (1)" at bounding box center [160, 306] width 27 height 27
click at [166, 395] on input "Residence Supply (1)" at bounding box center [160, 389] width 27 height 27
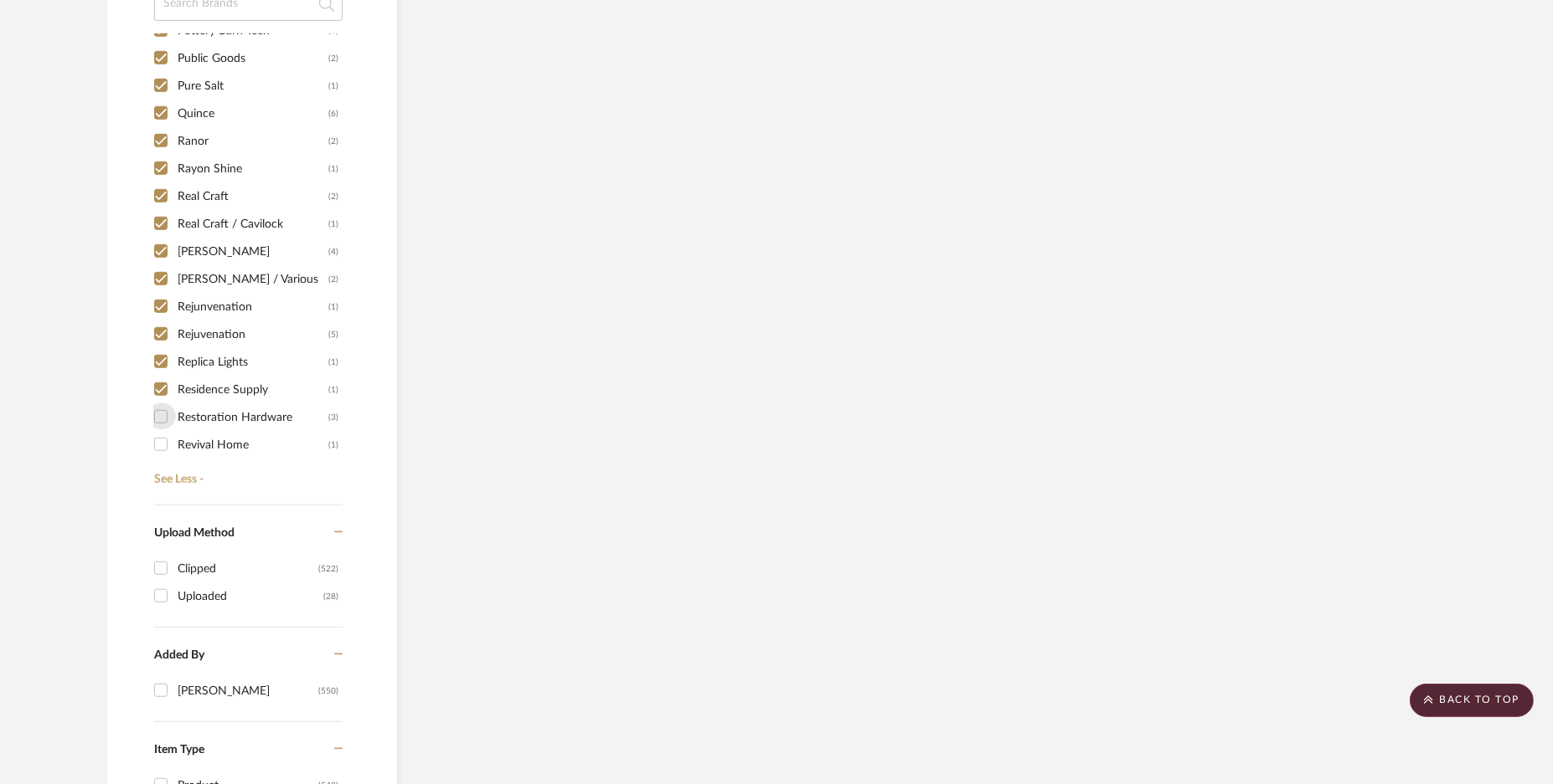
click at [165, 420] on input "Restoration Hardware (3)" at bounding box center [160, 416] width 27 height 27
click at [163, 433] on input "Revival Home (1)" at bounding box center [160, 444] width 27 height 27
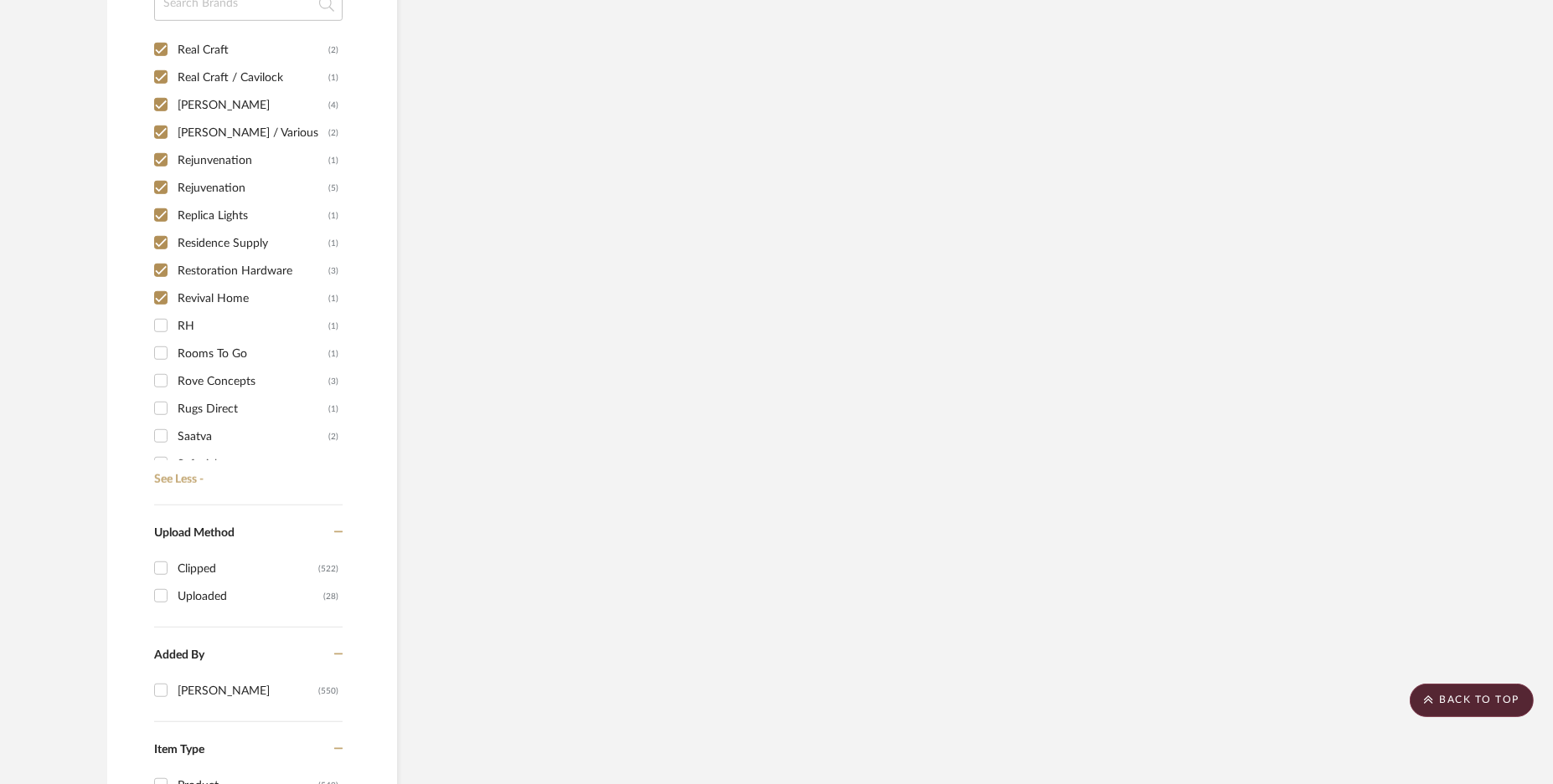
scroll to position [6906, 0]
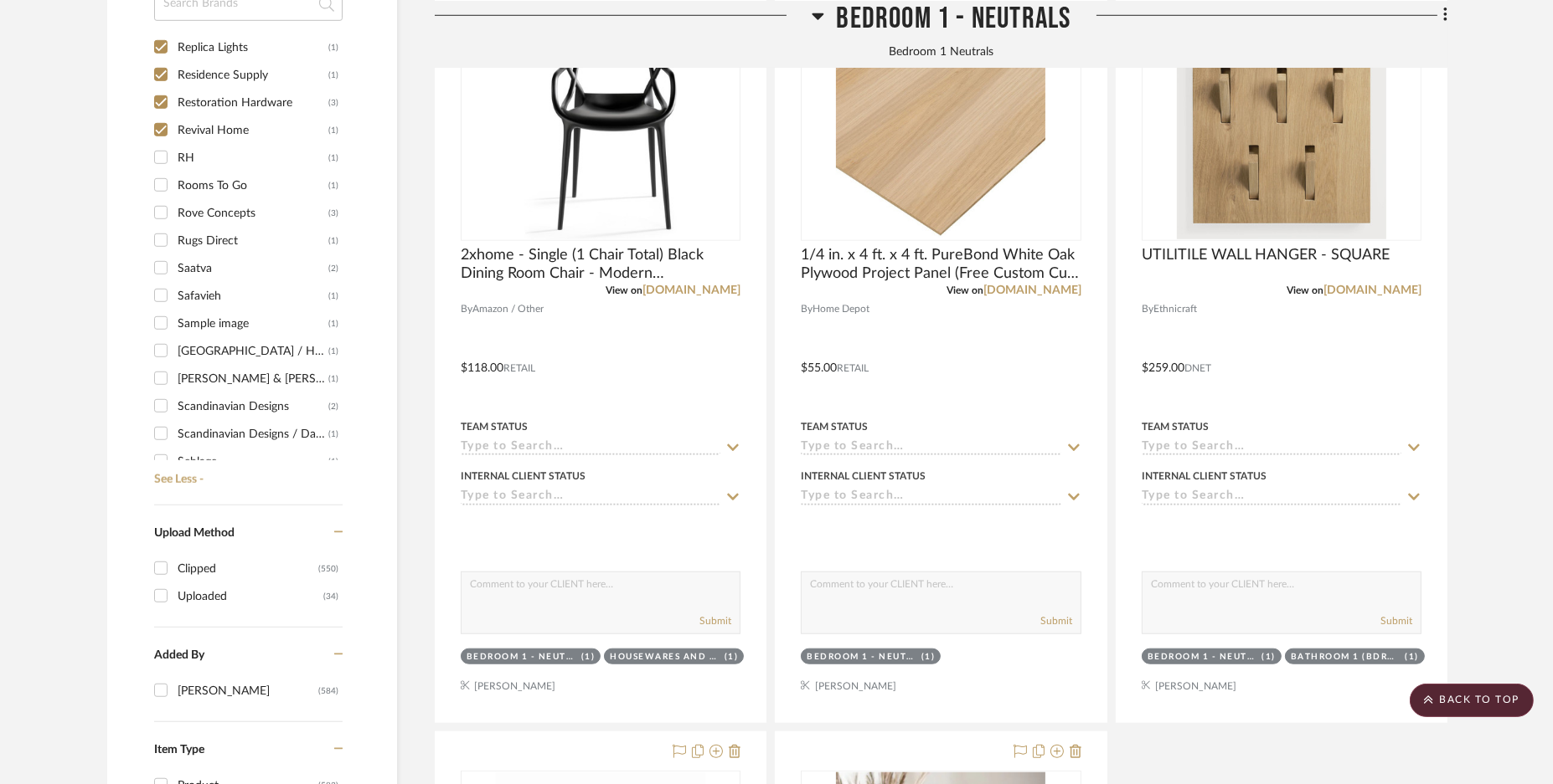
click at [155, 157] on input "RH (1)" at bounding box center [160, 157] width 27 height 27
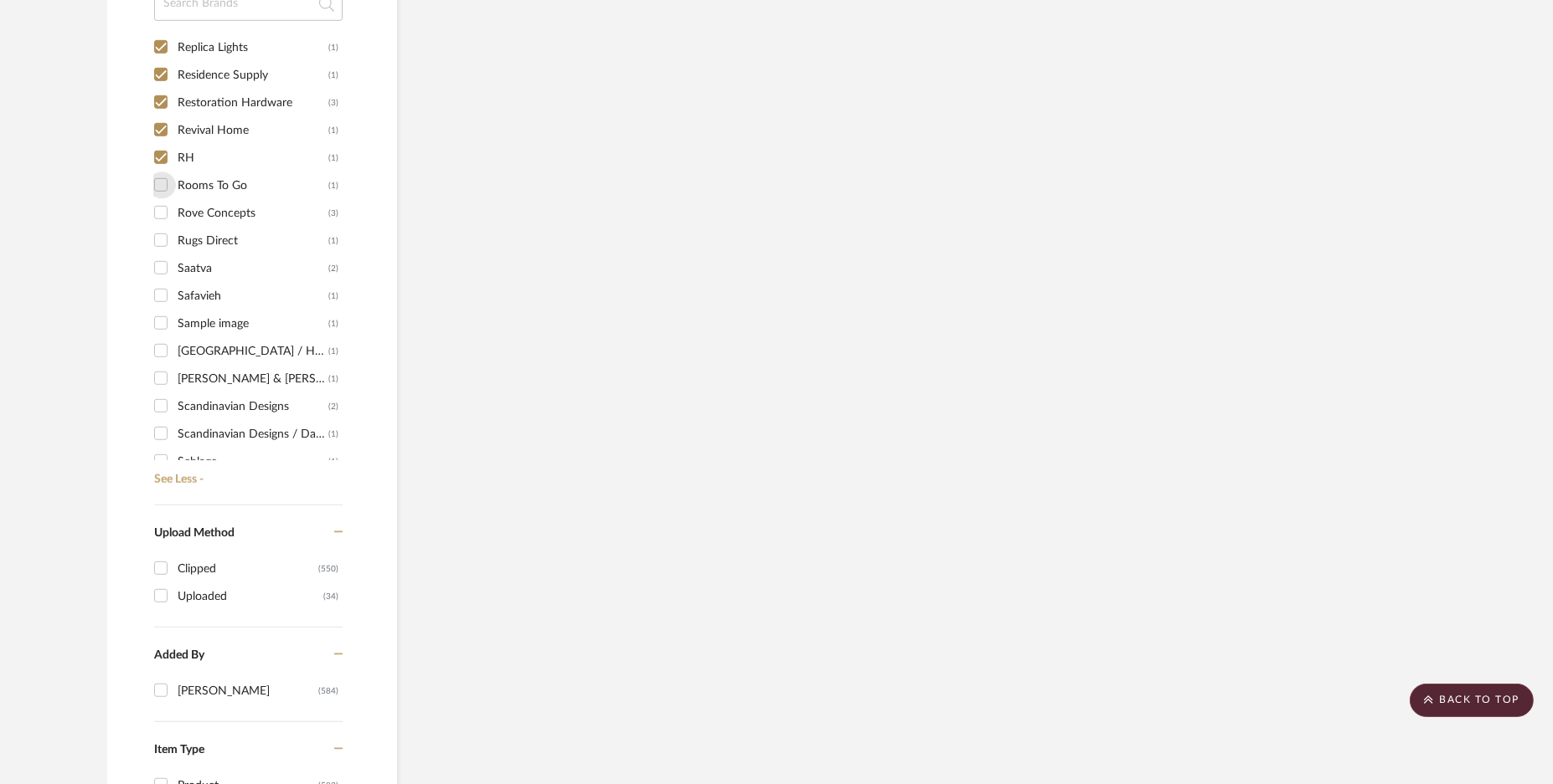
click at [157, 183] on input "Rooms To Go (1)" at bounding box center [160, 185] width 27 height 27
click at [158, 215] on input "Rove Concepts (3)" at bounding box center [160, 213] width 27 height 27
click at [159, 245] on input "Rugs Direct (1)" at bounding box center [160, 240] width 27 height 27
click at [159, 274] on input "Saatva (2)" at bounding box center [160, 267] width 27 height 27
click at [160, 315] on input "Sample image (1)" at bounding box center [160, 323] width 27 height 27
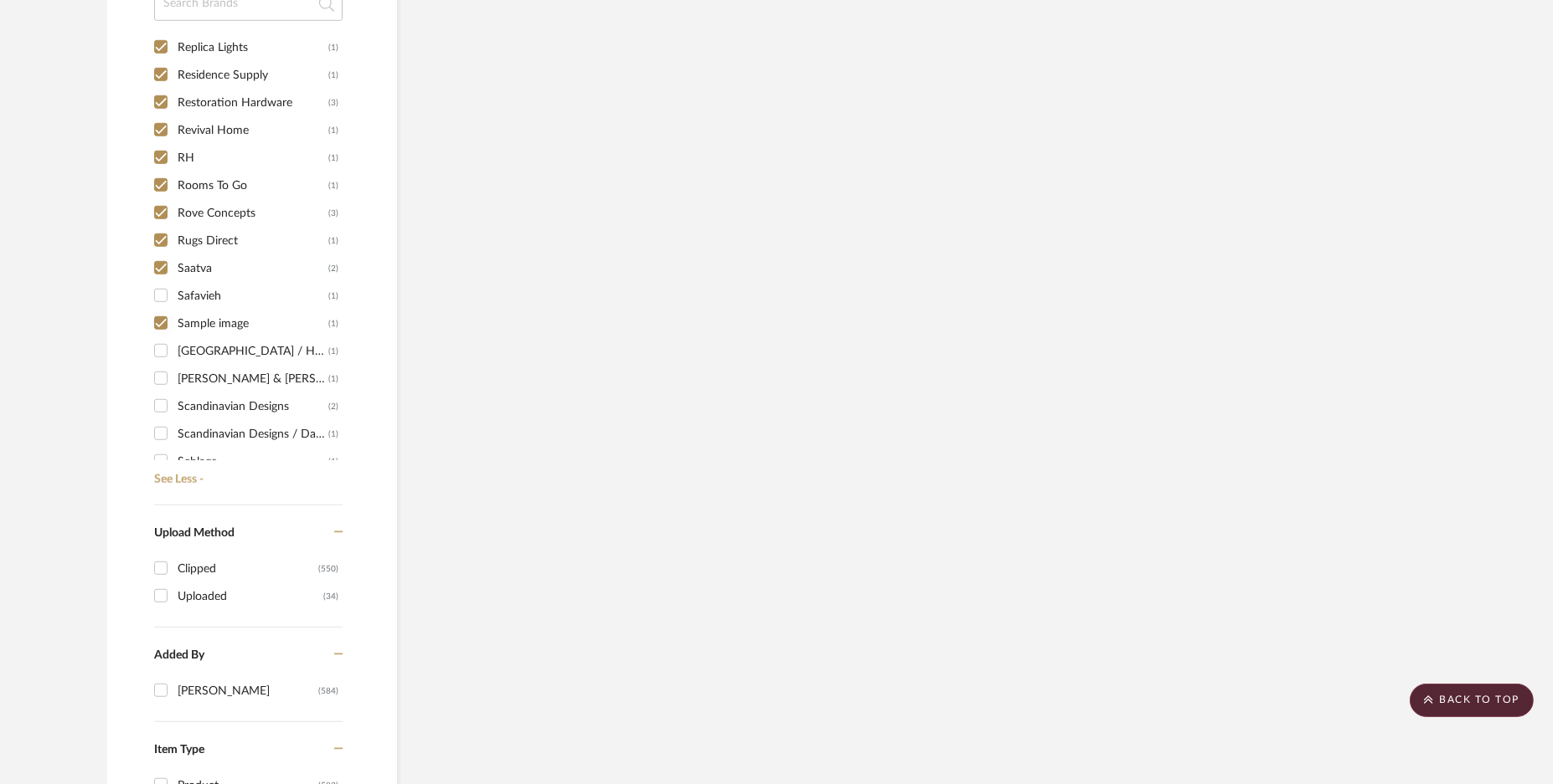
click at [159, 342] on input "[GEOGRAPHIC_DATA] / Home Depot (1)" at bounding box center [160, 350] width 27 height 27
click at [165, 369] on input "[PERSON_NAME] & [PERSON_NAME] (1)" at bounding box center [160, 378] width 27 height 27
click at [167, 385] on input "[PERSON_NAME] & [PERSON_NAME] (1)" at bounding box center [160, 378] width 27 height 27
click at [167, 407] on input "Scandinavian Designs (2)" at bounding box center [160, 406] width 27 height 27
click at [166, 420] on input "Scandinavian Designs / Daniafur (1)" at bounding box center [160, 433] width 27 height 27
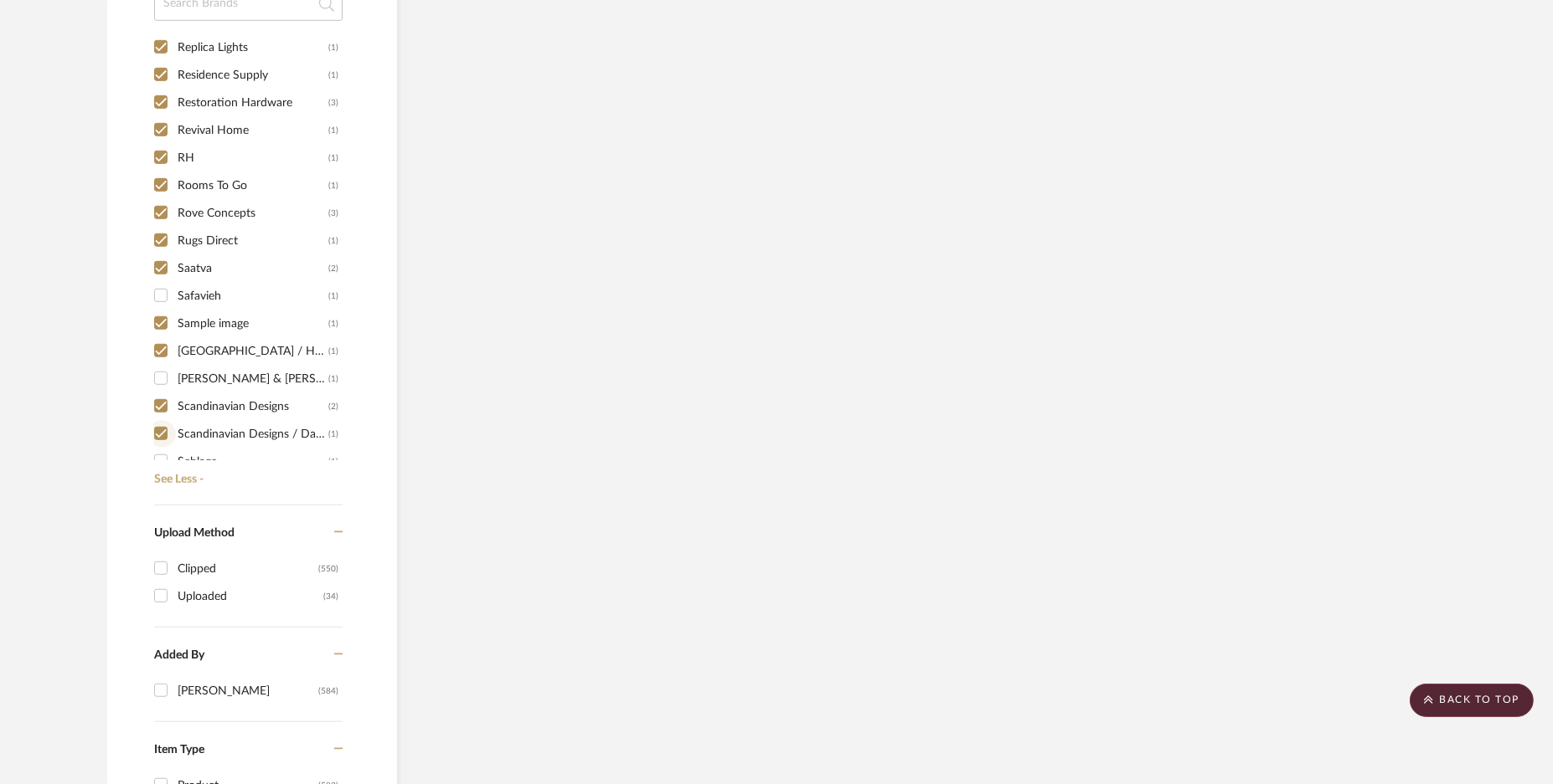
click at [165, 428] on input "Scandinavian Designs / Daniafur (1)" at bounding box center [160, 433] width 27 height 27
click at [161, 448] on input "Schlage (1)" at bounding box center [160, 461] width 27 height 27
click at [160, 420] on input "Scandinavian Designs / Daniafur (1)" at bounding box center [160, 433] width 27 height 27
click at [161, 285] on input "[PERSON_NAME] (1)" at bounding box center [160, 295] width 27 height 27
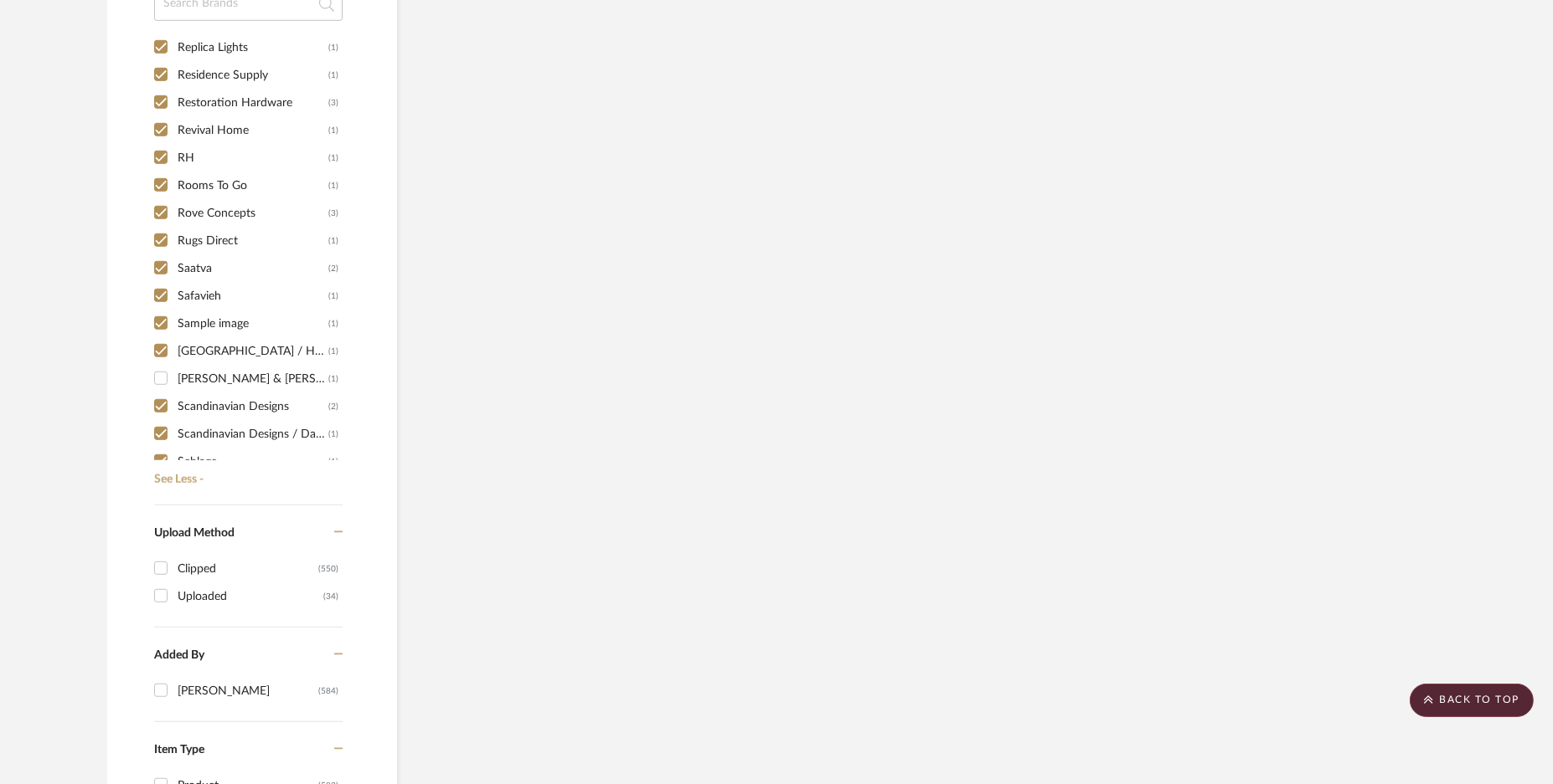
click at [159, 382] on input "[PERSON_NAME] & [PERSON_NAME] (1)" at bounding box center [160, 378] width 27 height 27
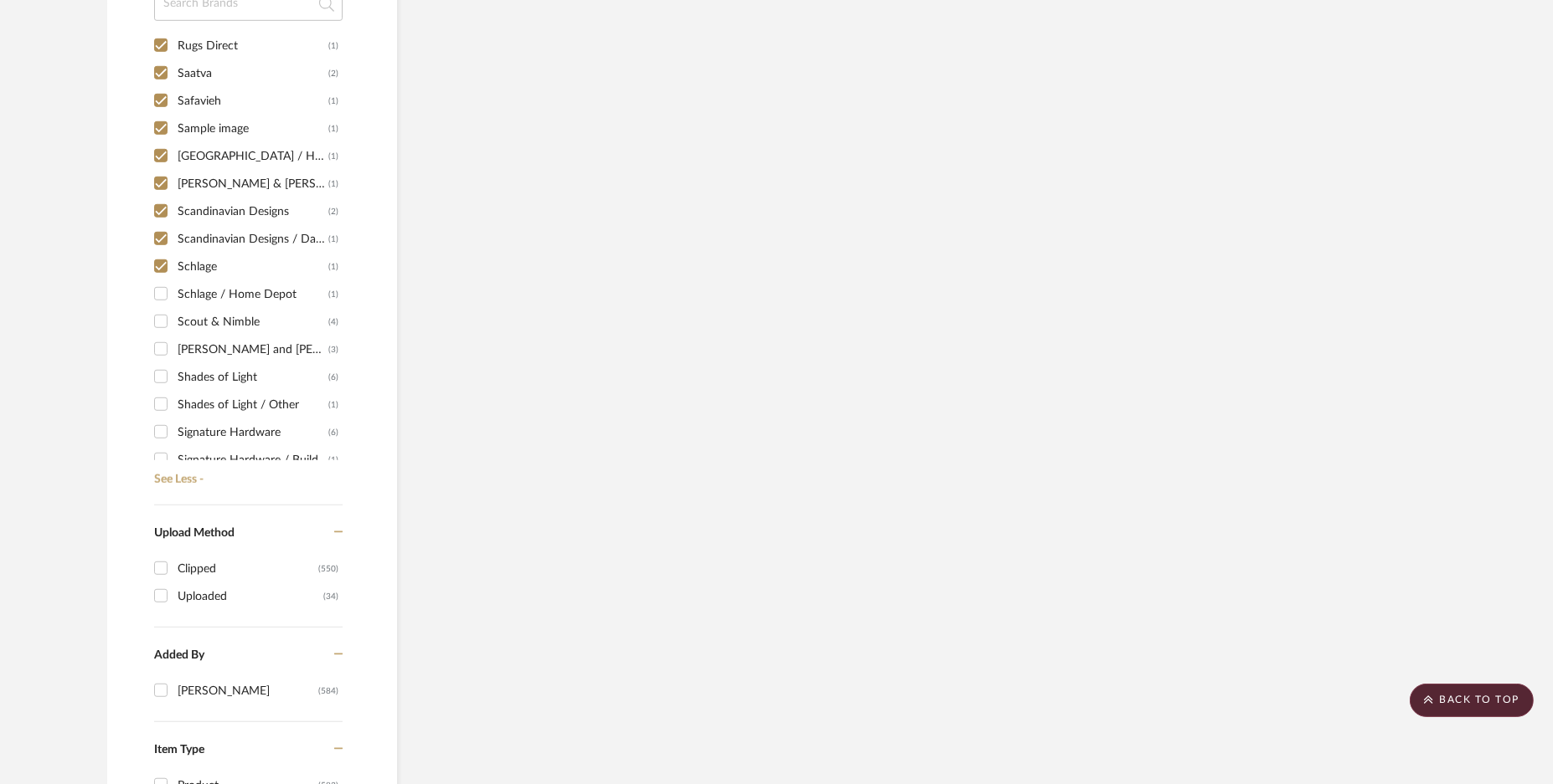
scroll to position [7116, 0]
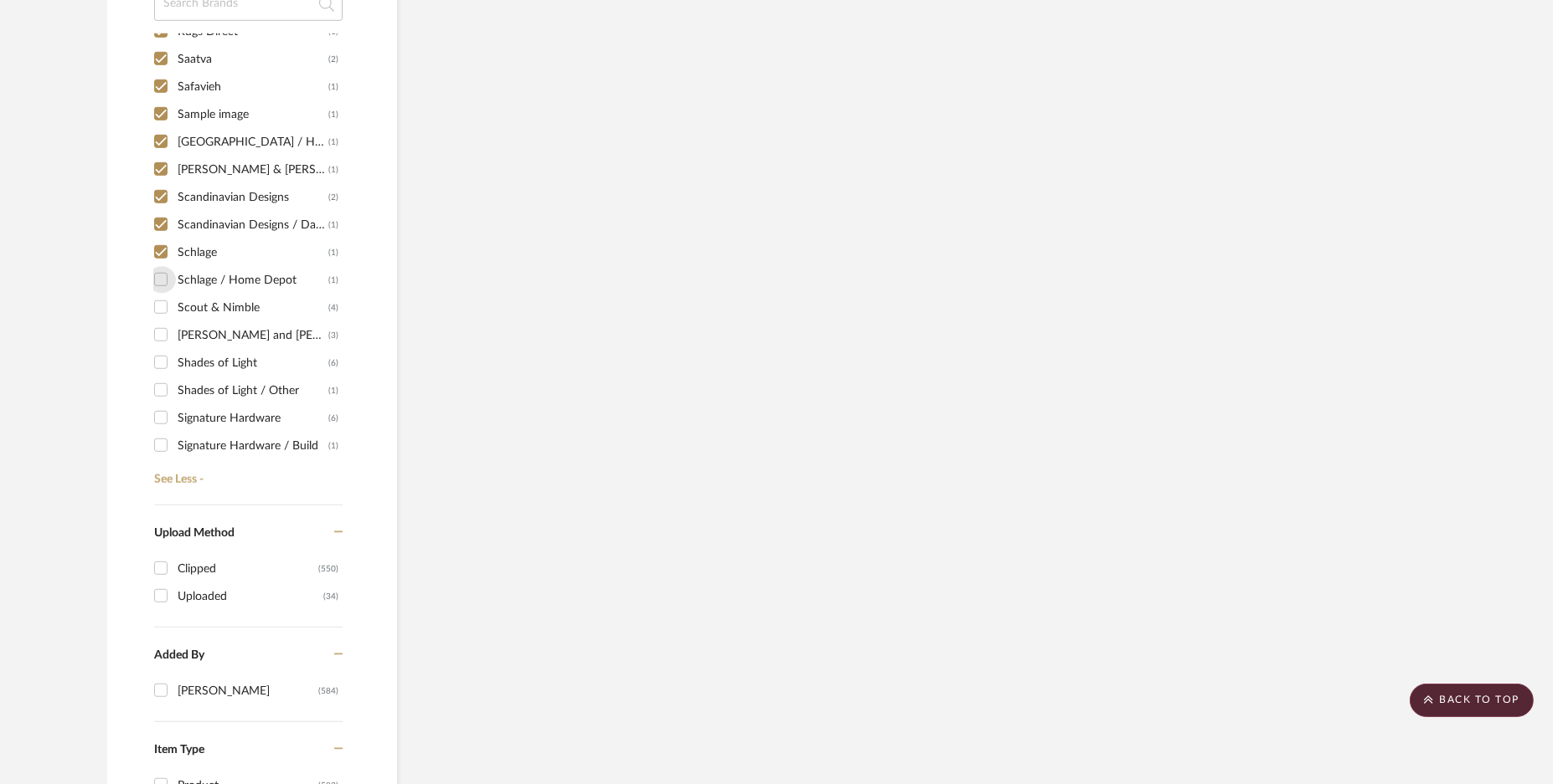
click at [158, 286] on input "Schlage / Home Depot (1)" at bounding box center [160, 280] width 27 height 27
click at [154, 322] on div "1249 (1) 1st Stop Bedrooms (1) A Colorful Farmhouse (1) [PERSON_NAME] (1) Acous…" at bounding box center [248, 254] width 188 height 443
click at [159, 357] on div "1249 (1) 1st Stop Bedrooms (1) A Colorful Farmhouse (1) [PERSON_NAME] (1) Acous…" at bounding box center [248, 254] width 188 height 443
click at [165, 387] on input "Shades of Light / Other (1)" at bounding box center [160, 389] width 27 height 27
click at [165, 409] on input "Signature Hardware (6)" at bounding box center [160, 417] width 27 height 27
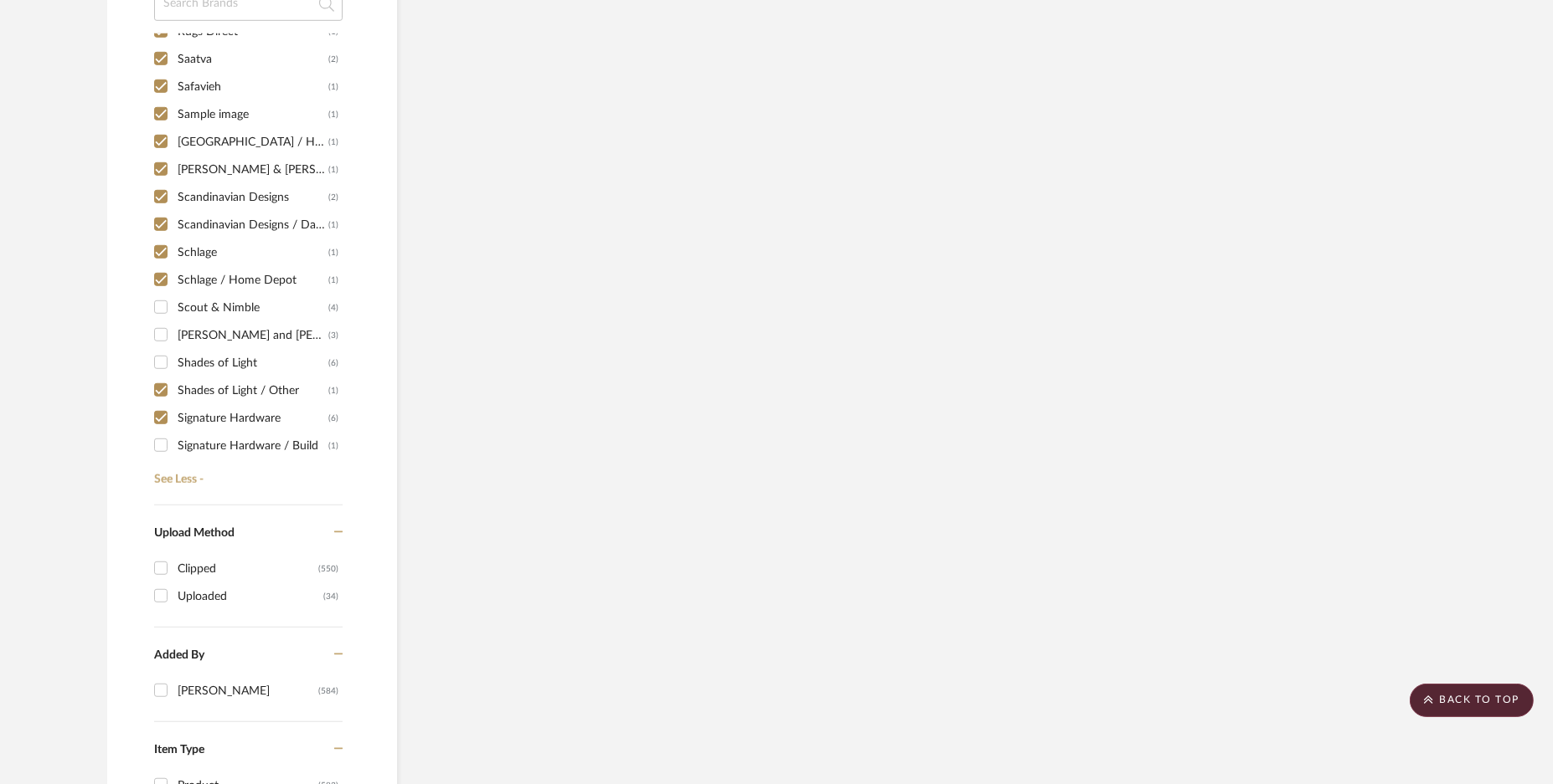
click at [160, 351] on input "Shades of Light (6)" at bounding box center [160, 362] width 27 height 27
click at [160, 325] on input "[PERSON_NAME] and [PERSON_NAME] (3)" at bounding box center [160, 335] width 27 height 27
click at [160, 308] on input "Scout & Nimble (4)" at bounding box center [160, 307] width 27 height 27
click at [159, 441] on input "Signature Hardware / Build (1)" at bounding box center [160, 445] width 27 height 27
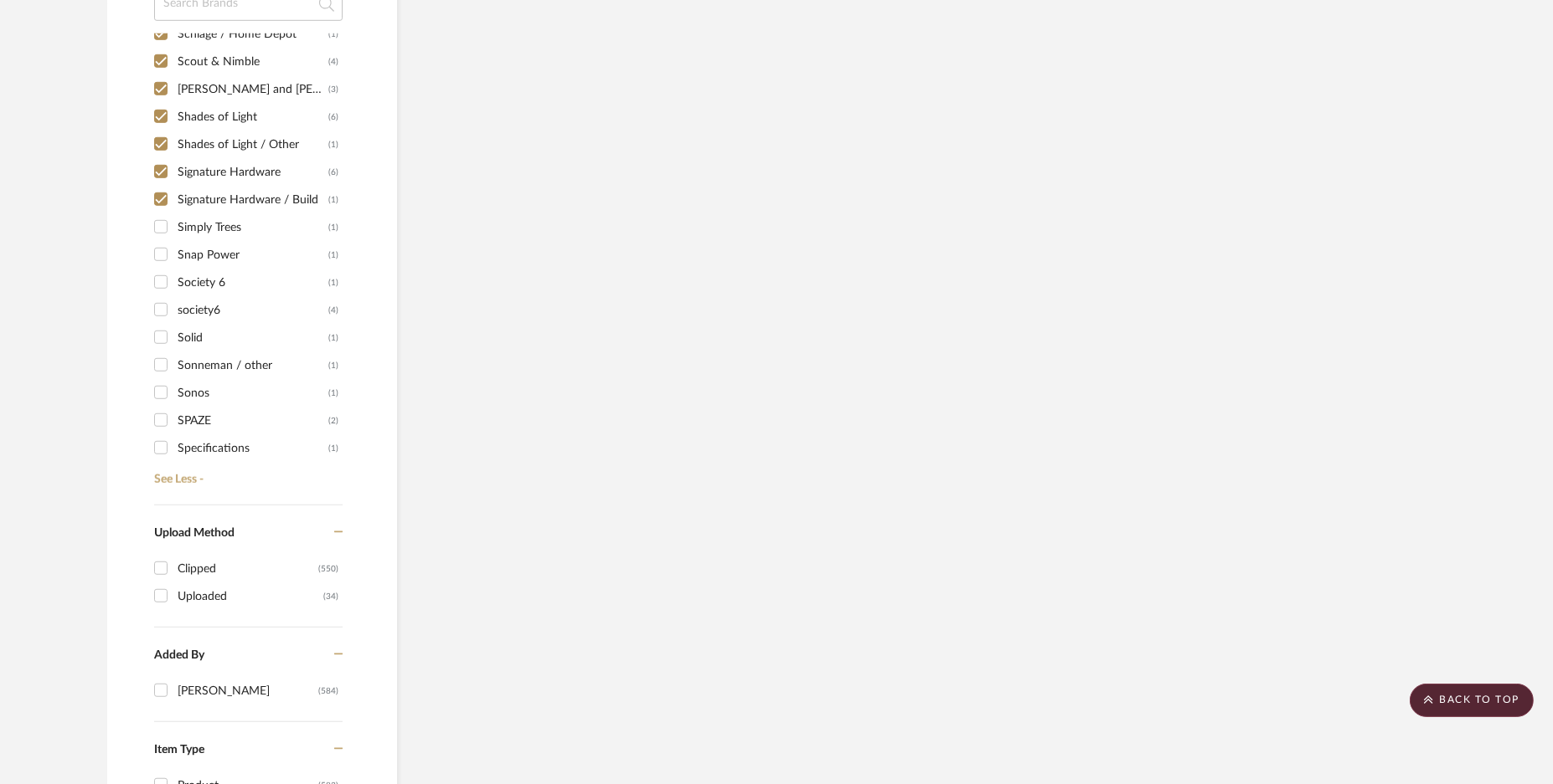
scroll to position [7430, 0]
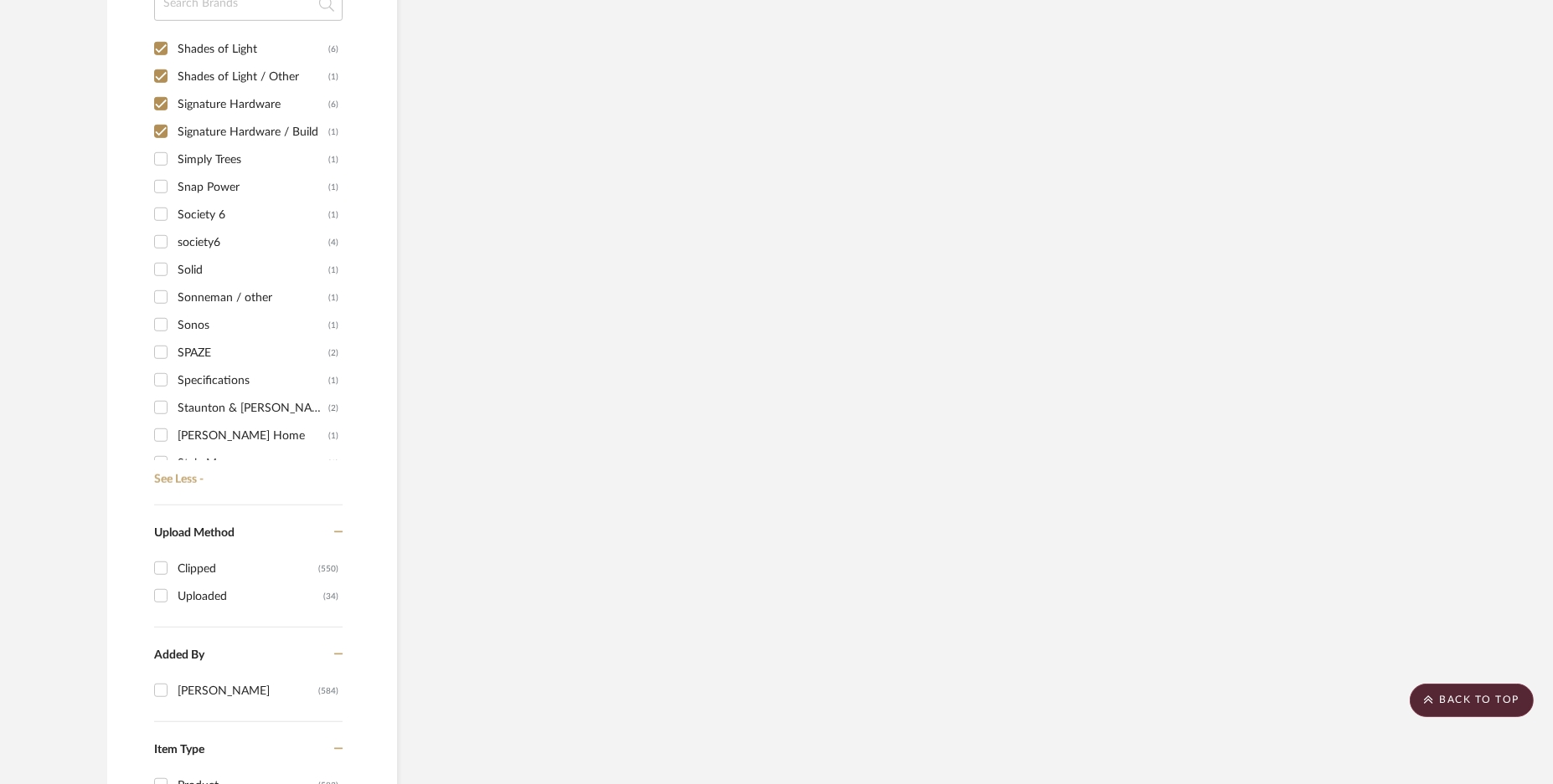
click at [161, 154] on input "Simply Trees (1)" at bounding box center [160, 159] width 27 height 27
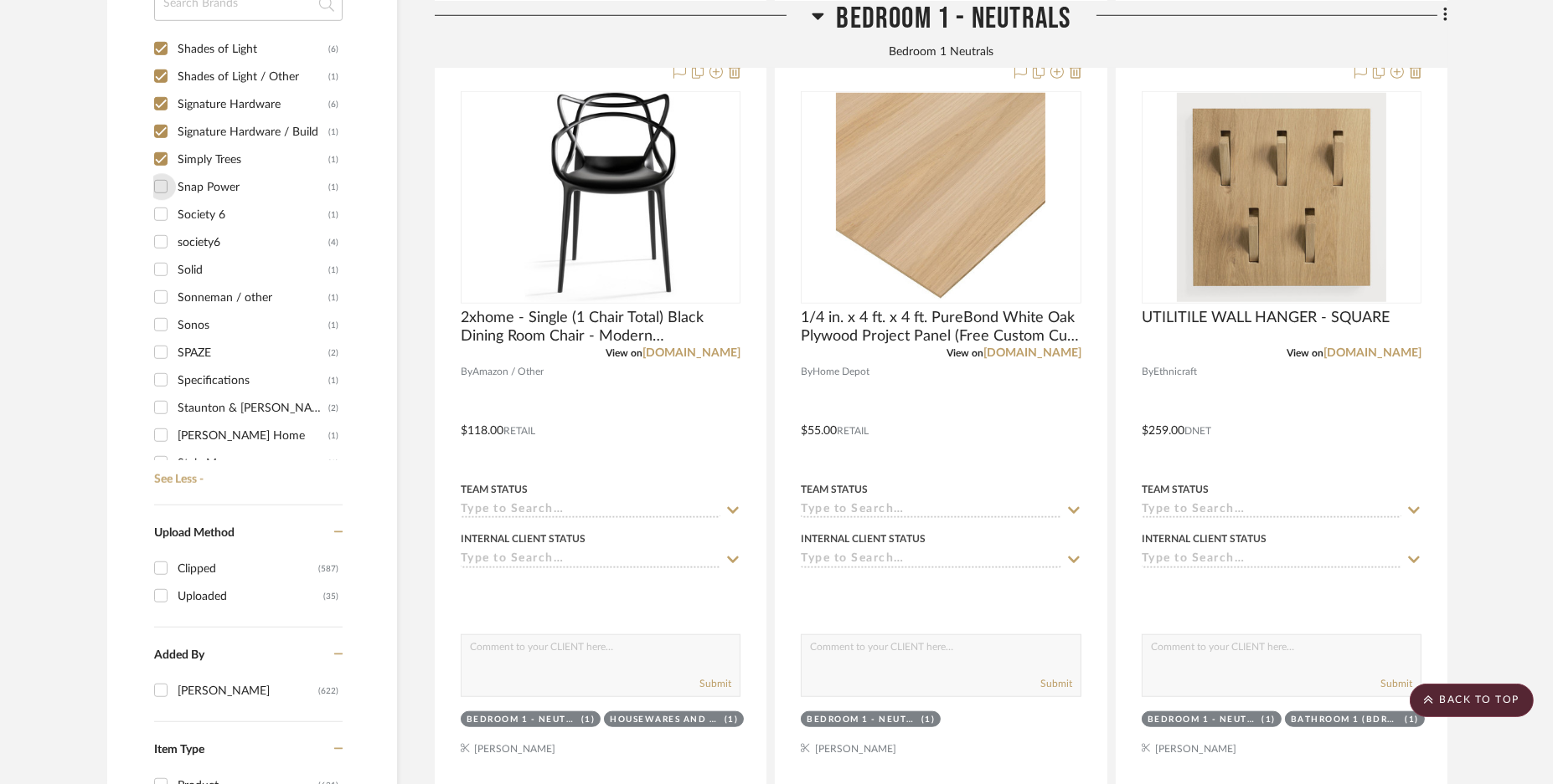
click at [160, 182] on input "Snap Power (1)" at bounding box center [160, 186] width 27 height 27
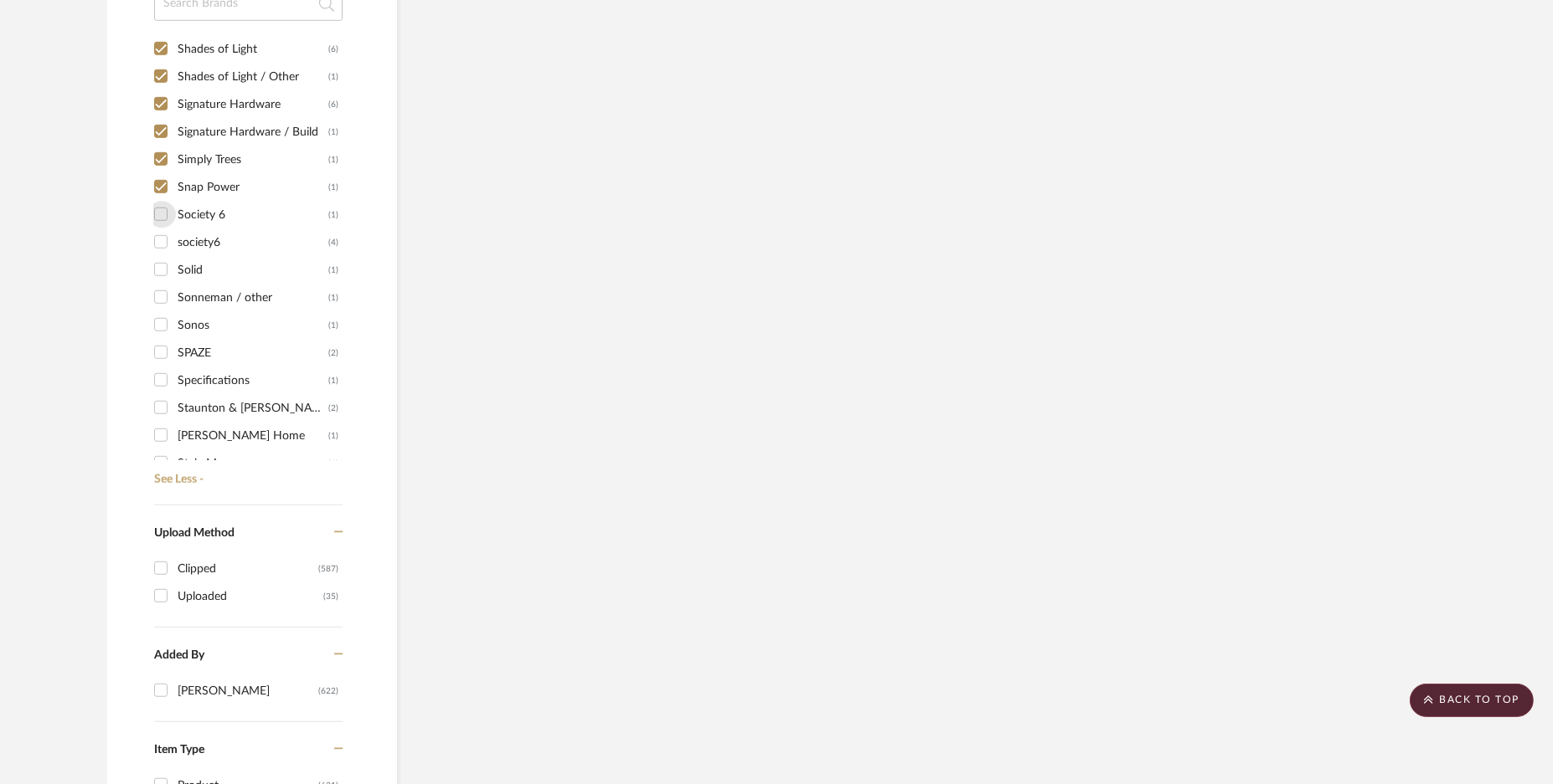
click at [161, 219] on input "Society 6 (1)" at bounding box center [160, 214] width 27 height 27
click at [163, 267] on input "Solid (1)" at bounding box center [160, 269] width 27 height 27
click at [161, 304] on input "Sonneman / other (1)" at bounding box center [160, 297] width 27 height 27
click at [159, 327] on input "Sonos (1)" at bounding box center [160, 325] width 27 height 27
click at [159, 356] on input "SPAZE (2)" at bounding box center [160, 352] width 27 height 27
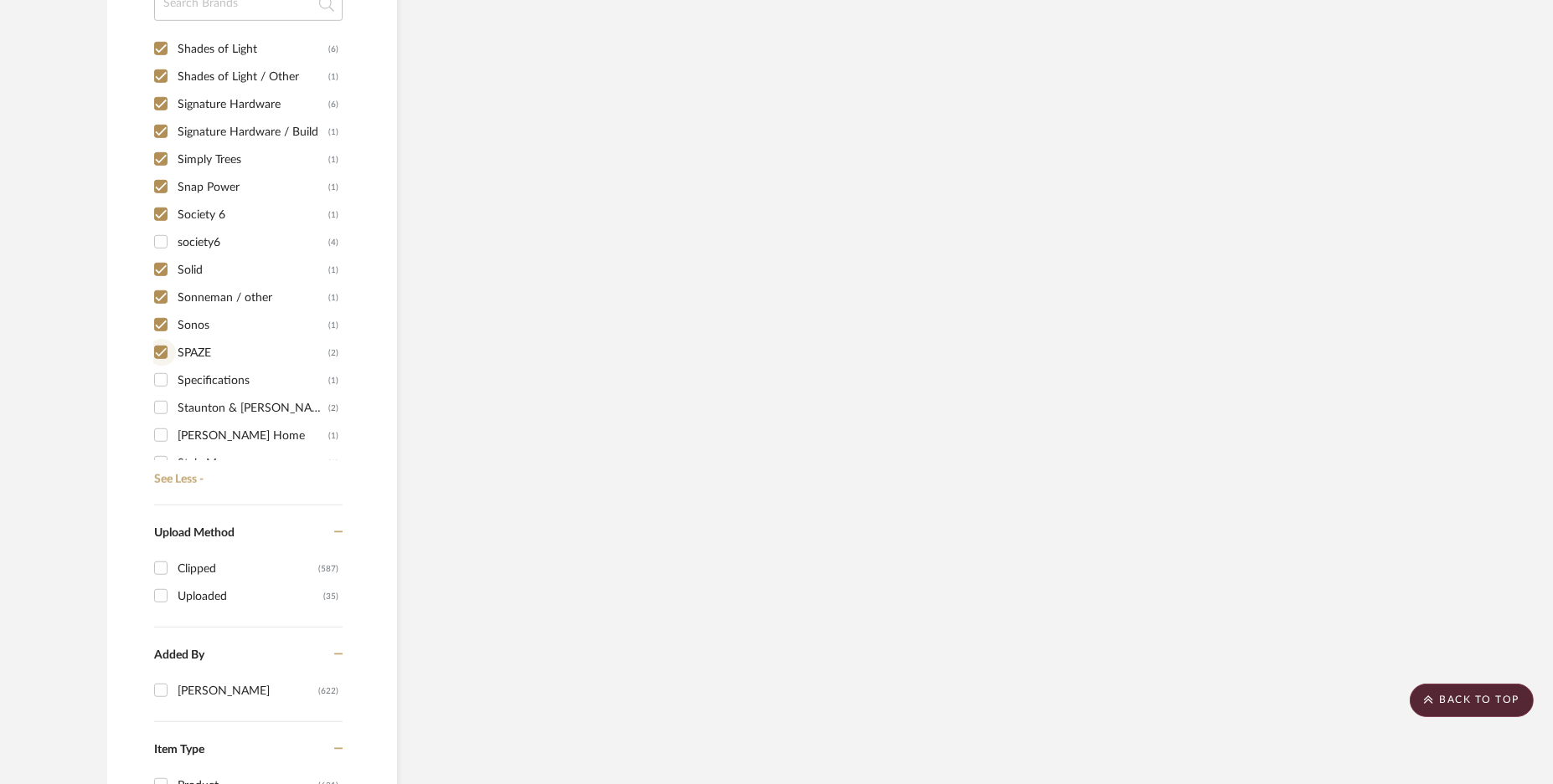
click at [159, 364] on div "1249 (1) 1st Stop Bedrooms (1) A Colorful Farmhouse (1) [PERSON_NAME] (1) Acous…" at bounding box center [248, 254] width 188 height 443
click at [160, 388] on input "Specifications (1)" at bounding box center [160, 380] width 27 height 27
click at [160, 397] on div "1249 (1) 1st Stop Bedrooms (1) A Colorful Farmhouse (1) [PERSON_NAME] (1) Acous…" at bounding box center [248, 254] width 188 height 443
click at [159, 414] on input "Staunton & [PERSON_NAME] (2)" at bounding box center [160, 408] width 27 height 27
click at [160, 445] on div "1249 (1) 1st Stop Bedrooms (1) A Colorful Farmhouse (1) [PERSON_NAME] (1) Acous…" at bounding box center [248, 254] width 188 height 443
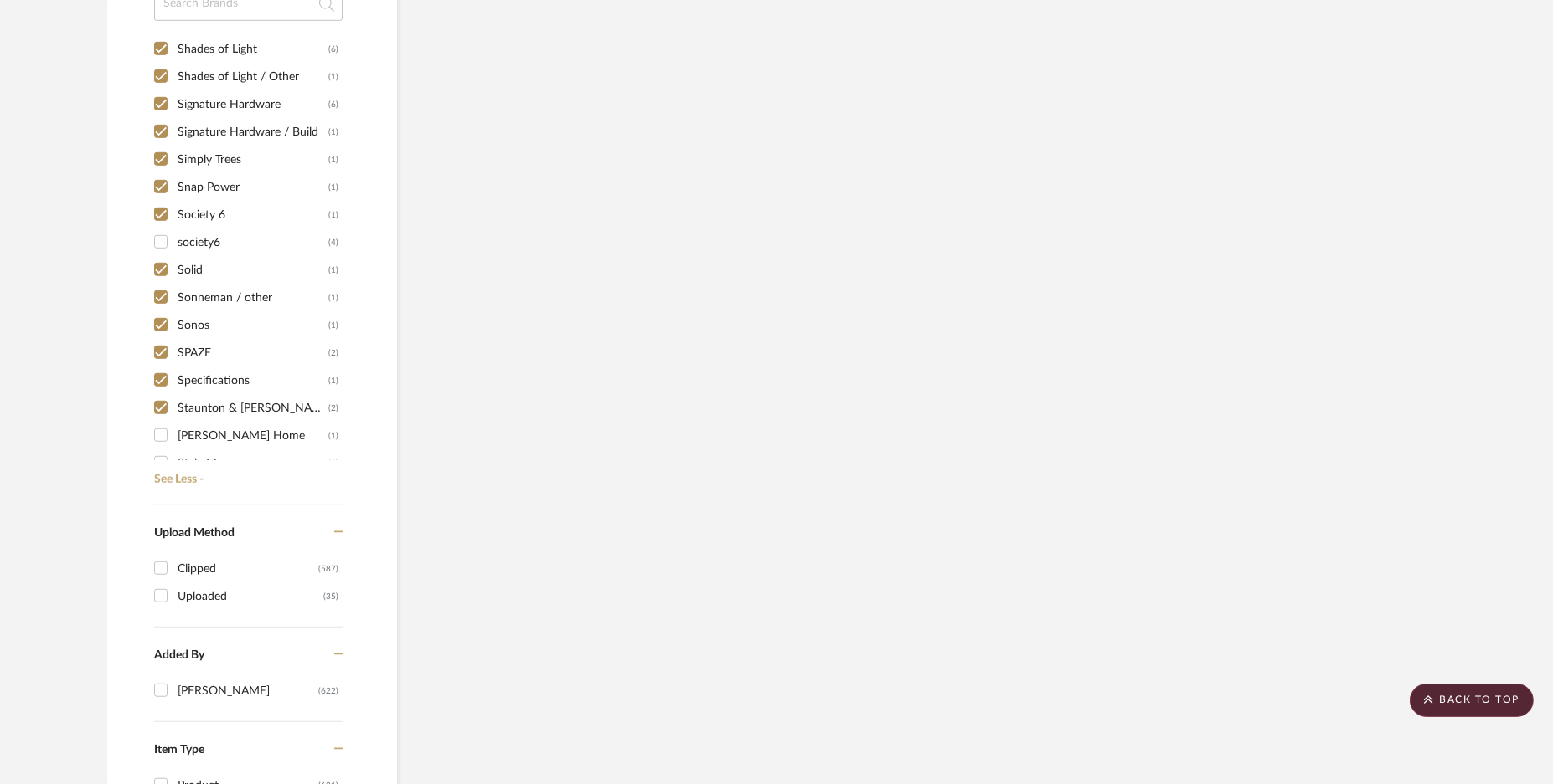
click at [160, 449] on input "Style Me (1)" at bounding box center [160, 463] width 27 height 27
click at [156, 237] on input "society6 (4)" at bounding box center [160, 241] width 27 height 27
click at [164, 427] on input "[PERSON_NAME] Home (1)" at bounding box center [160, 435] width 27 height 27
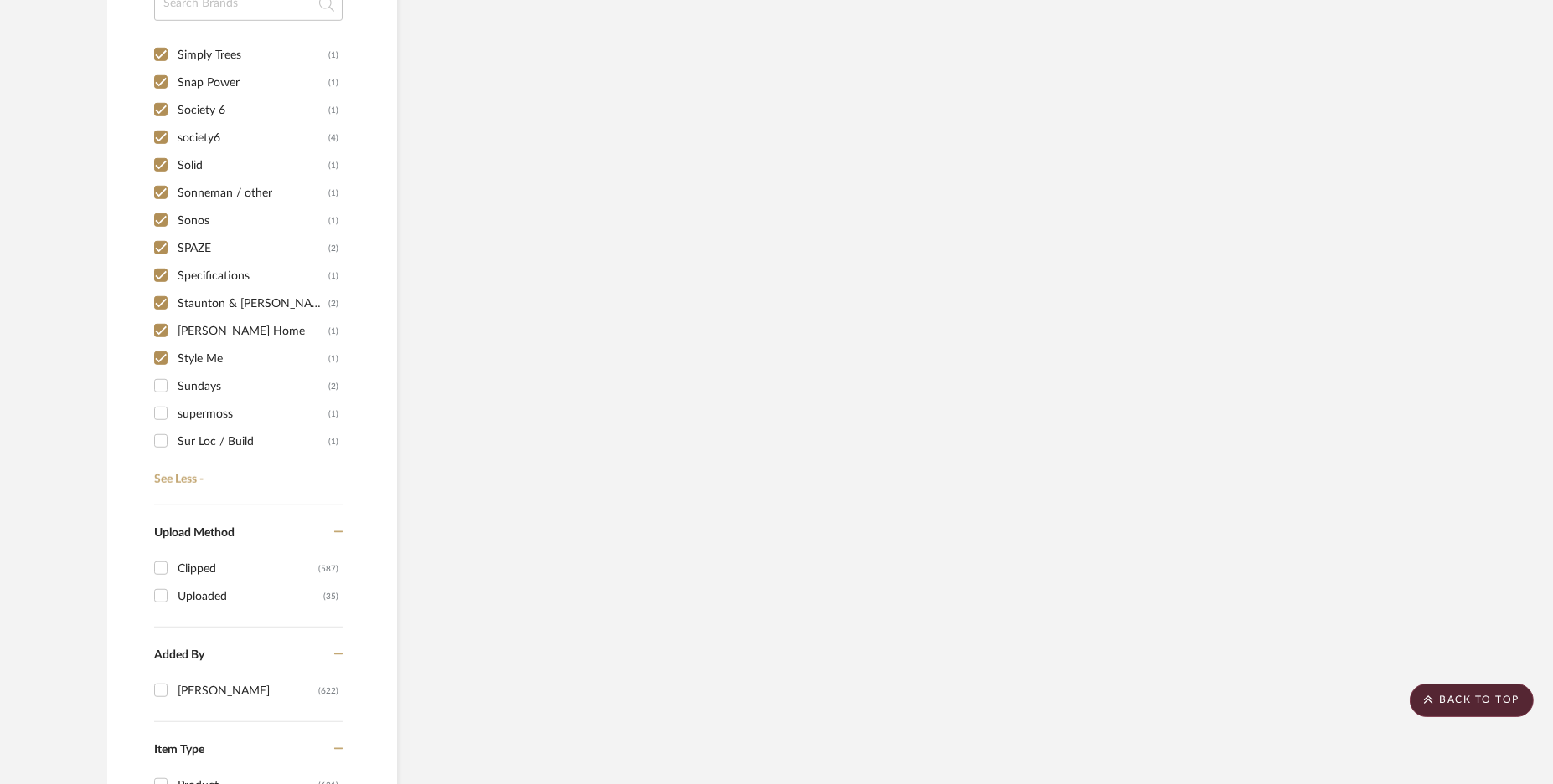
scroll to position [7639, 0]
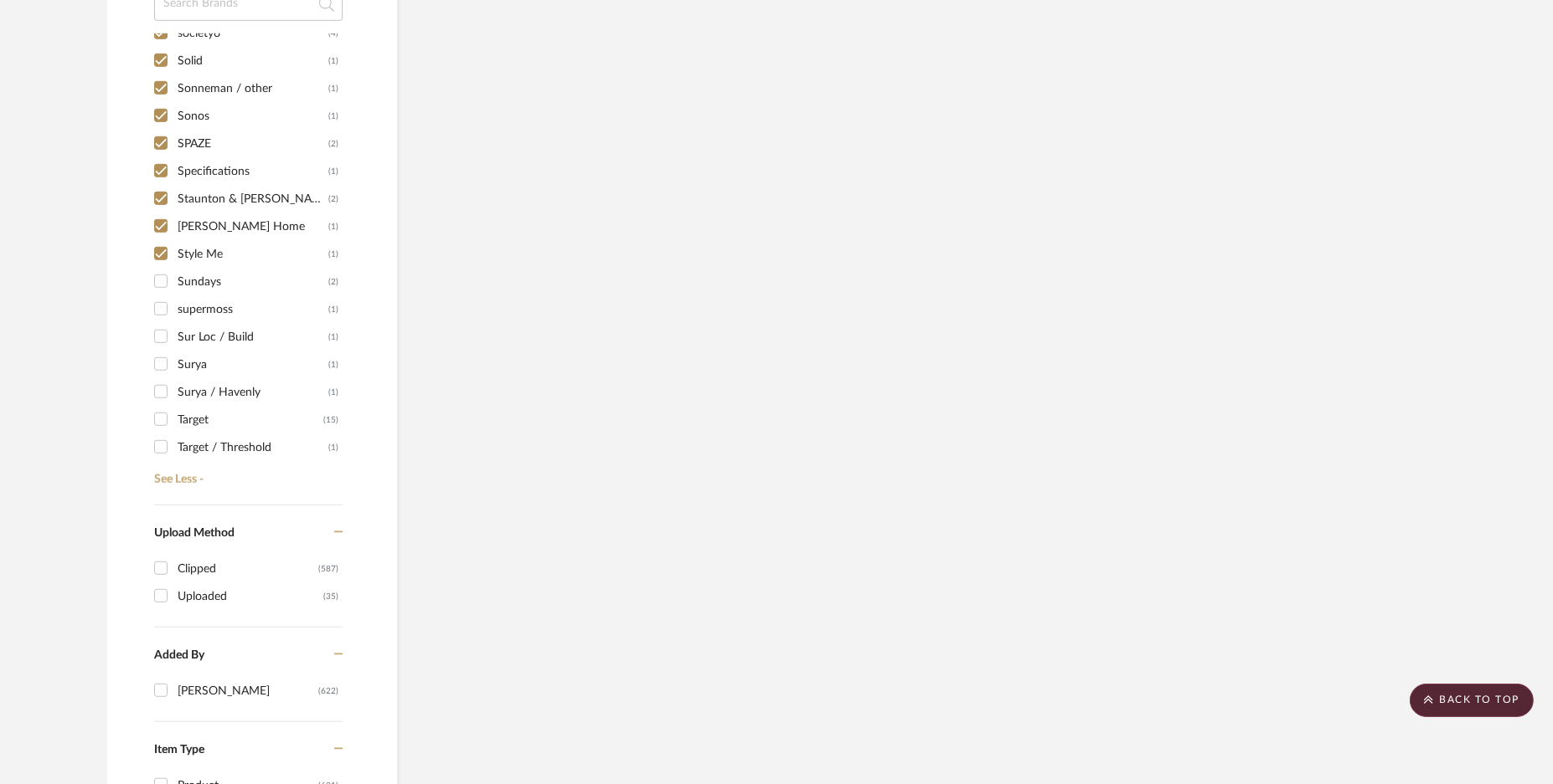
click at [160, 280] on input "Sundays (2)" at bounding box center [160, 281] width 27 height 27
click at [159, 303] on input "supermoss (1)" at bounding box center [160, 308] width 27 height 27
click at [162, 334] on input "Sur Loc / Build (1)" at bounding box center [160, 336] width 27 height 27
click at [164, 362] on input "Surya (1)" at bounding box center [160, 364] width 27 height 27
click at [161, 392] on input "Surya / Havenly (1)" at bounding box center [160, 391] width 27 height 27
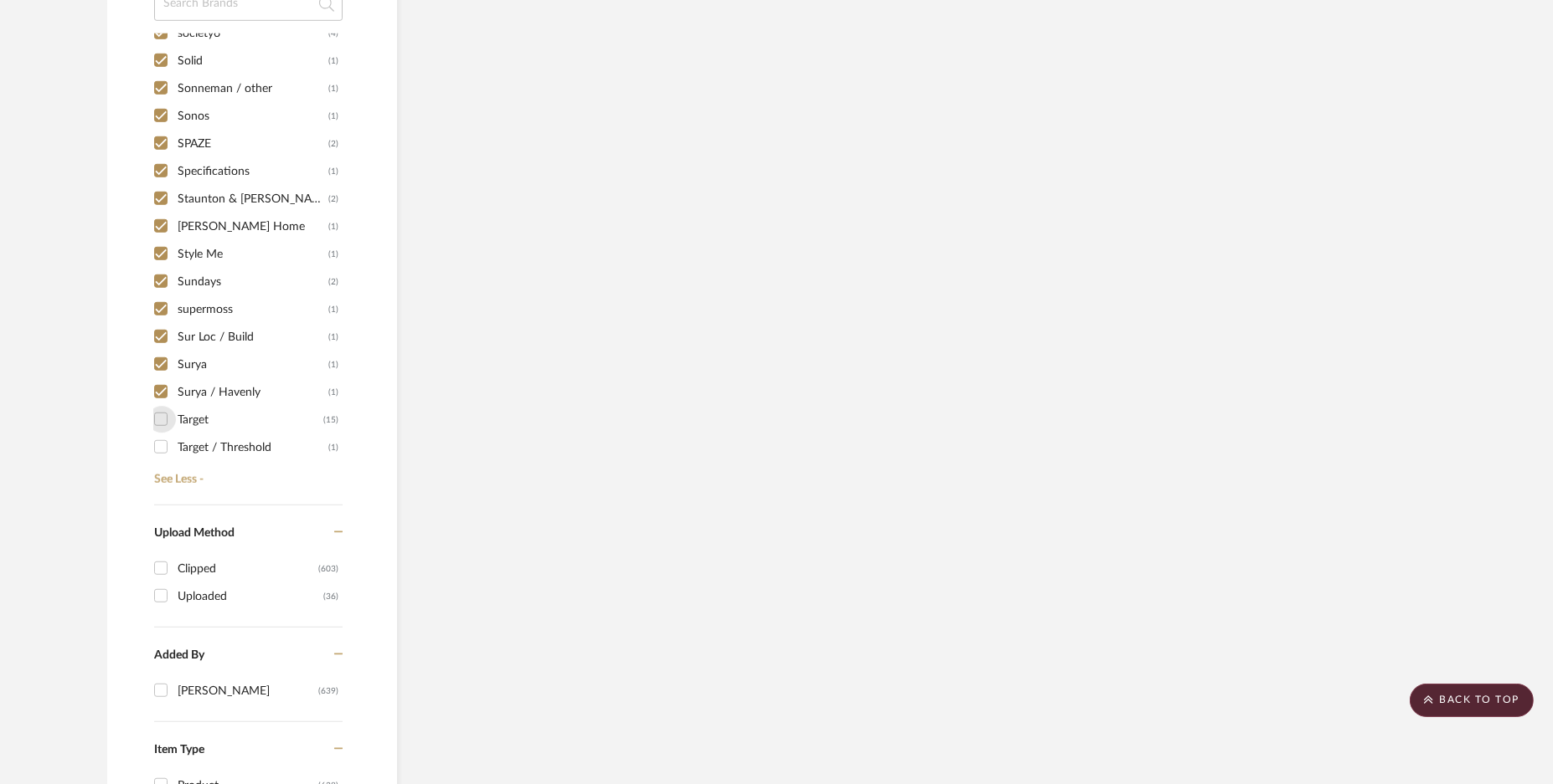
click at [158, 415] on input "Target (15)" at bounding box center [160, 419] width 27 height 27
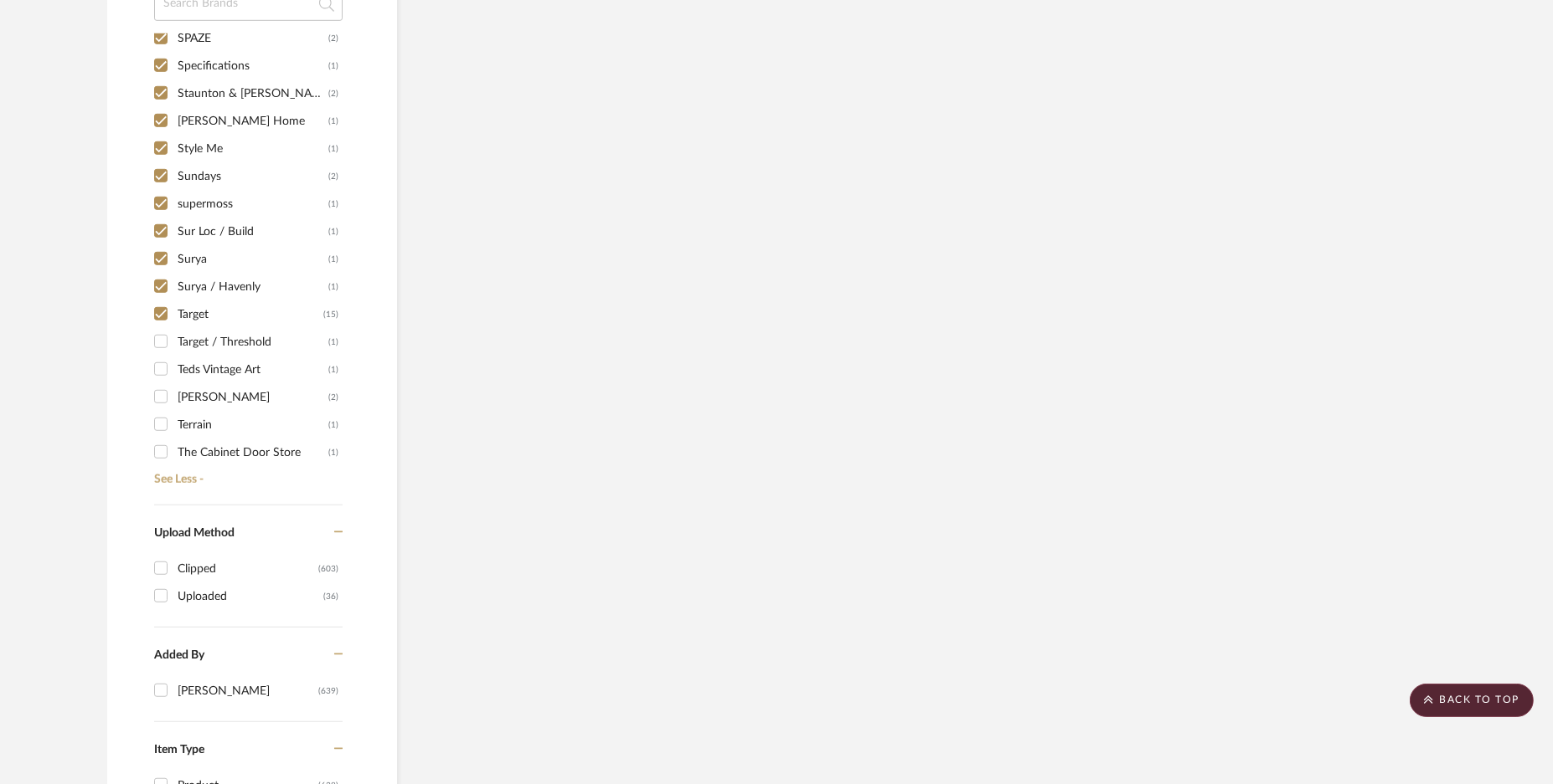
scroll to position [7953, 0]
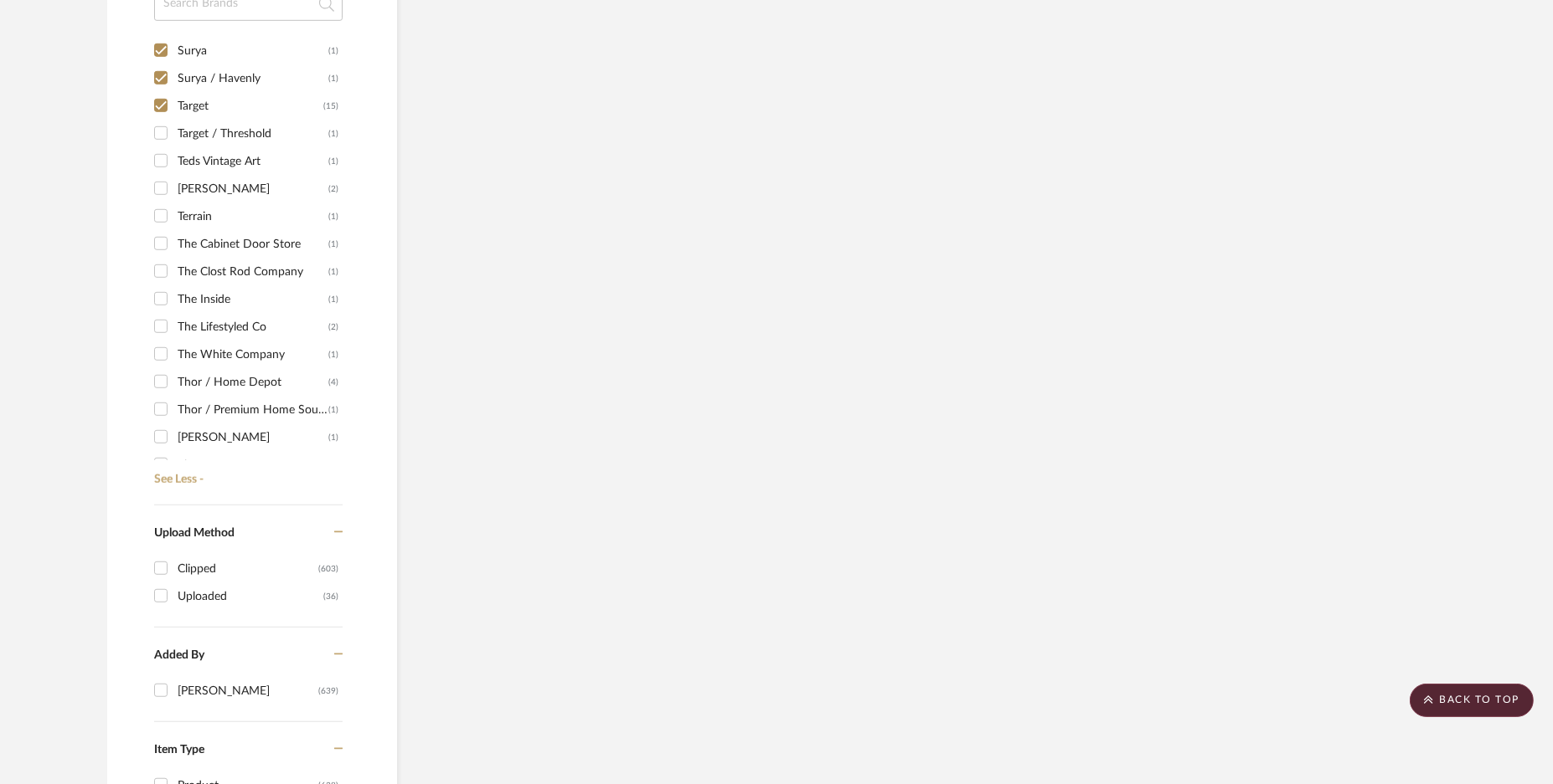
click at [163, 129] on input "Target / Threshold (1)" at bounding box center [160, 132] width 27 height 27
click at [159, 159] on input "Teds Vintage Art (1)" at bounding box center [160, 160] width 27 height 27
click at [163, 194] on input "[PERSON_NAME] (2)" at bounding box center [160, 188] width 27 height 27
click at [163, 222] on input "Terrain (1)" at bounding box center [160, 216] width 27 height 27
click at [165, 241] on input "The Cabinet Door Store (1)" at bounding box center [160, 243] width 27 height 27
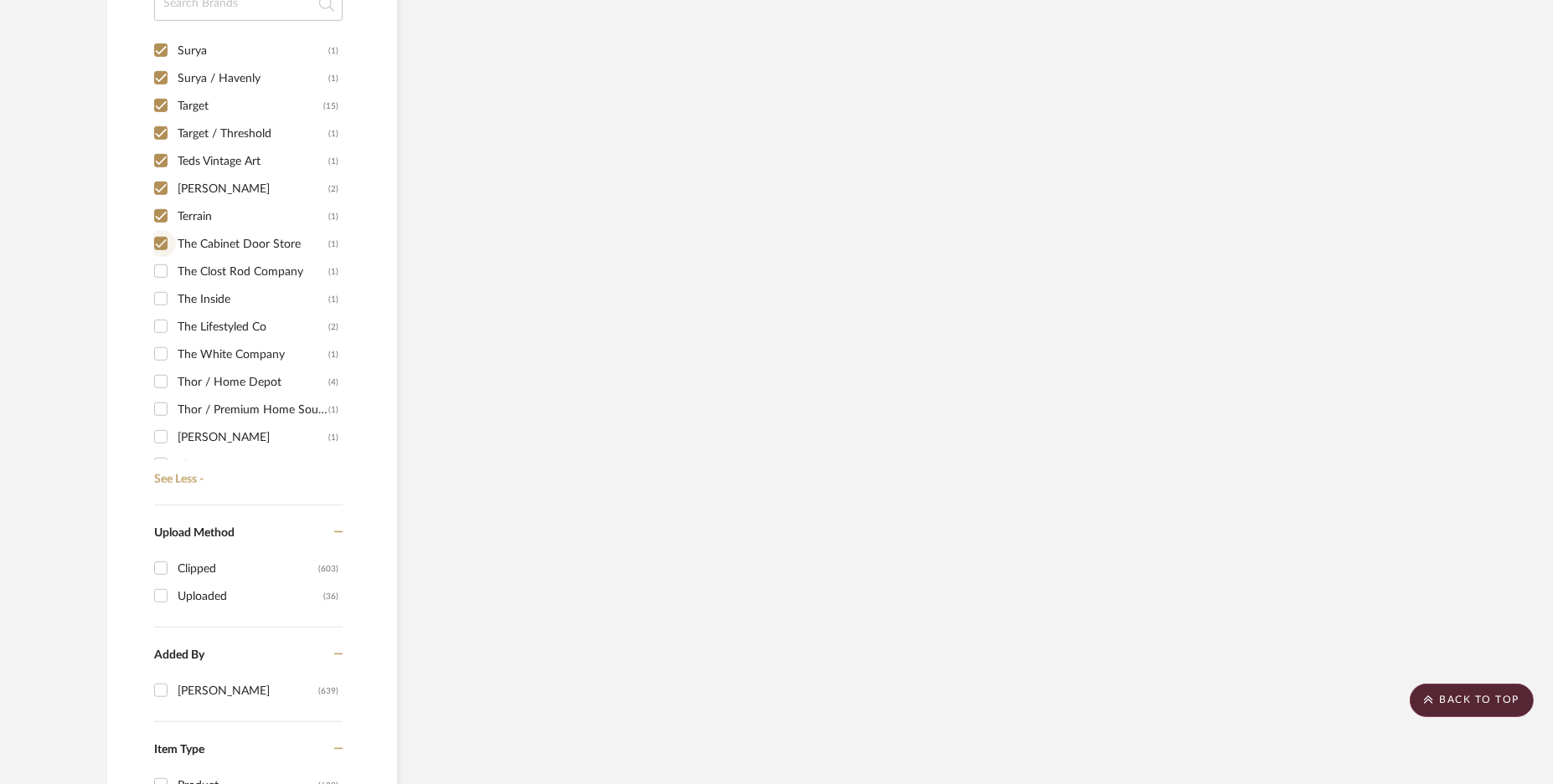
click at [165, 266] on div "1249 (1) 1st Stop Bedrooms (1) A Colorful Farmhouse (1) [PERSON_NAME] (1) Acous…" at bounding box center [248, 254] width 188 height 443
click at [166, 287] on div "1249 (1) 1st Stop Bedrooms (1) A Colorful Farmhouse (1) [PERSON_NAME] (1) Acous…" at bounding box center [248, 254] width 188 height 443
click at [158, 271] on input "The Clost Rod Company (1)" at bounding box center [160, 271] width 27 height 27
click at [160, 303] on input "The Inside (1)" at bounding box center [160, 299] width 27 height 27
click at [160, 319] on input "The Lifestyled Co (2)" at bounding box center [160, 326] width 27 height 27
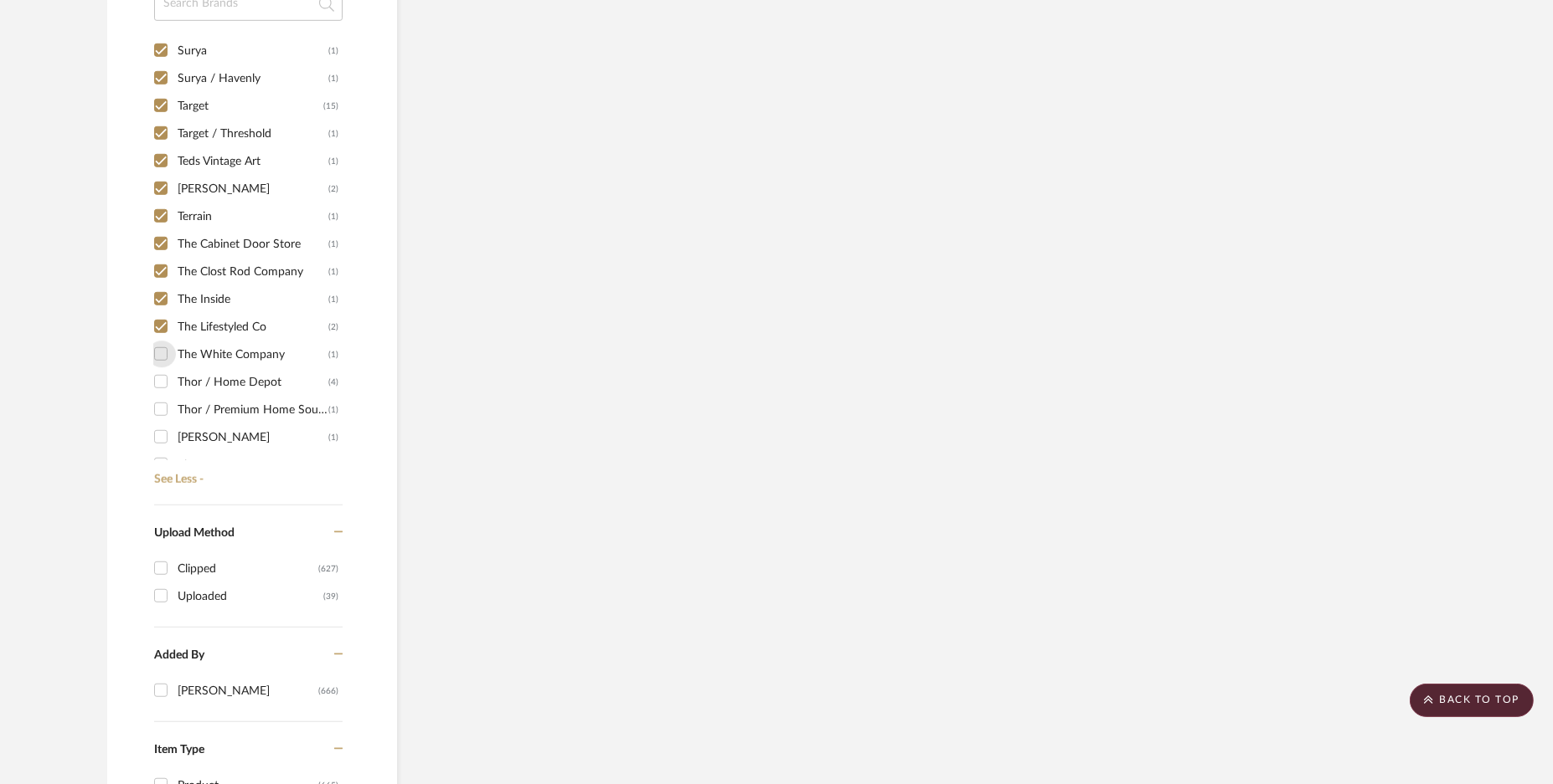
click at [161, 351] on input "The White Company (1)" at bounding box center [160, 354] width 27 height 27
click at [158, 395] on div "1249 (1) 1st Stop Bedrooms (1) A Colorful Farmhouse (1) [PERSON_NAME] (1) Acous…" at bounding box center [248, 254] width 188 height 443
click at [157, 416] on input "Thor / Premium Home Source (1)" at bounding box center [160, 409] width 27 height 27
click at [159, 428] on input "[PERSON_NAME] (1)" at bounding box center [160, 436] width 27 height 27
click at [155, 382] on input "Thor / Home Depot (4)" at bounding box center [160, 382] width 27 height 27
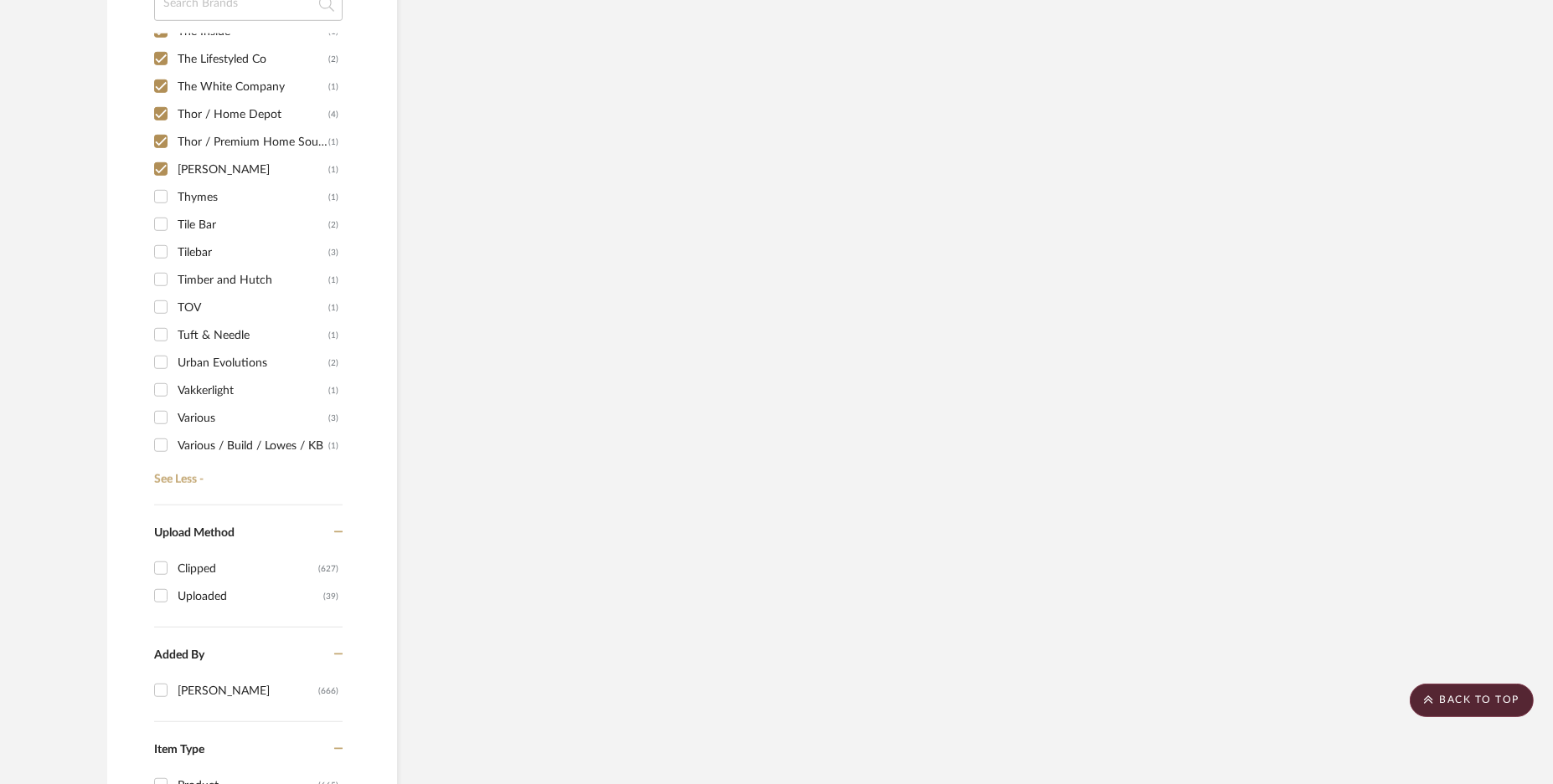
scroll to position [8267, 0]
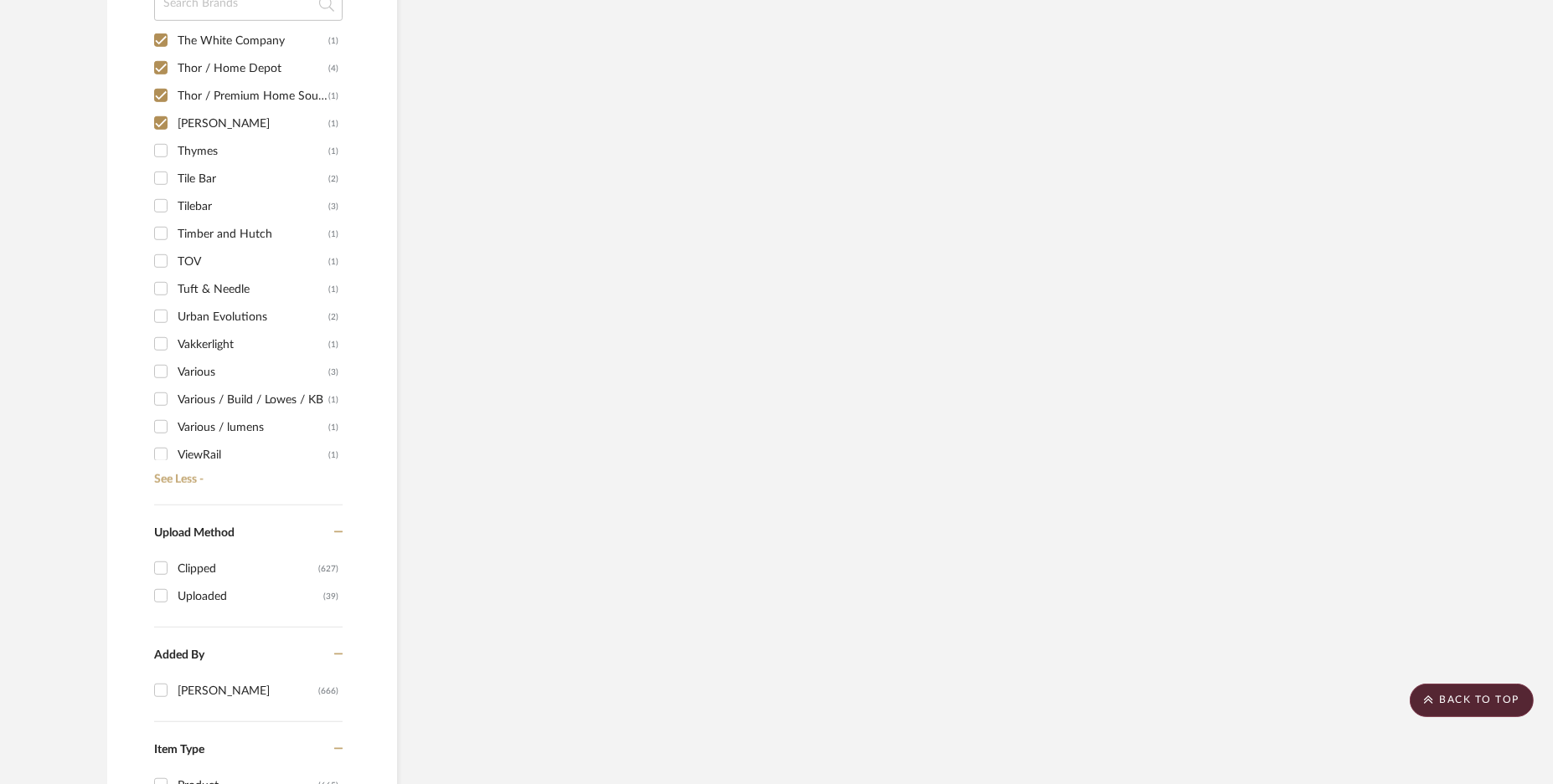
click at [159, 142] on input "Thymes (1)" at bounding box center [160, 151] width 27 height 27
click at [159, 178] on input "Tile Bar (2)" at bounding box center [160, 178] width 27 height 27
click at [162, 220] on div "1249 (1) 1st Stop Bedrooms (1) A Colorful Farmhouse (1) [PERSON_NAME] (1) Acous…" at bounding box center [248, 254] width 188 height 443
click at [167, 259] on input "TOV (1)" at bounding box center [160, 260] width 27 height 27
click at [160, 224] on input "Timber and Hutch (1)" at bounding box center [160, 233] width 27 height 27
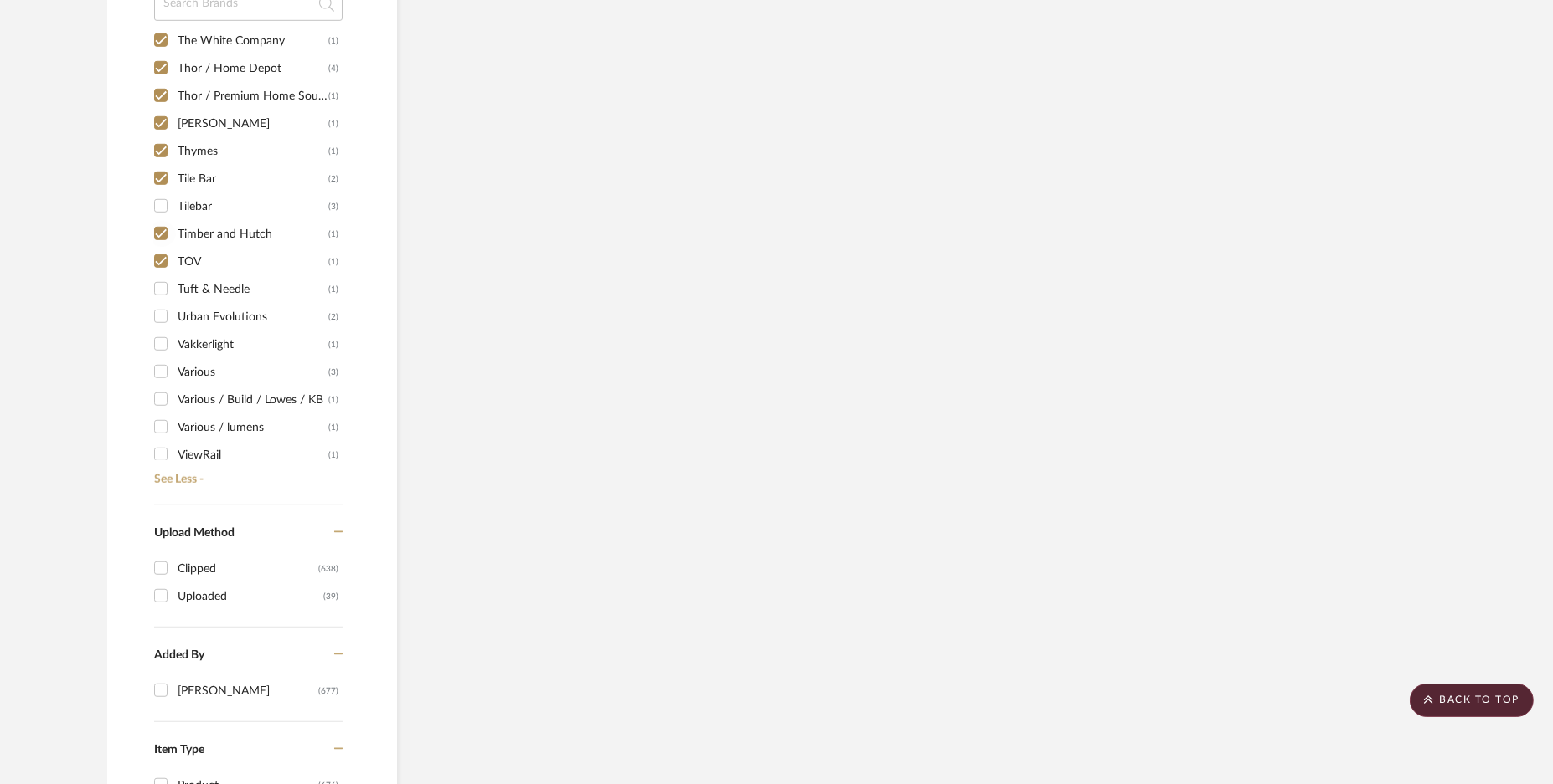
click at [158, 203] on input "Tilebar (3)" at bounding box center [160, 206] width 27 height 27
click at [163, 288] on input "Tuft & Needle (1)" at bounding box center [160, 288] width 27 height 27
click at [161, 324] on input "Urban Evolutions (2)" at bounding box center [160, 316] width 27 height 27
click at [161, 340] on input "Vakkerlight (1)" at bounding box center [160, 344] width 27 height 27
click at [163, 373] on input "Various (3)" at bounding box center [160, 371] width 27 height 27
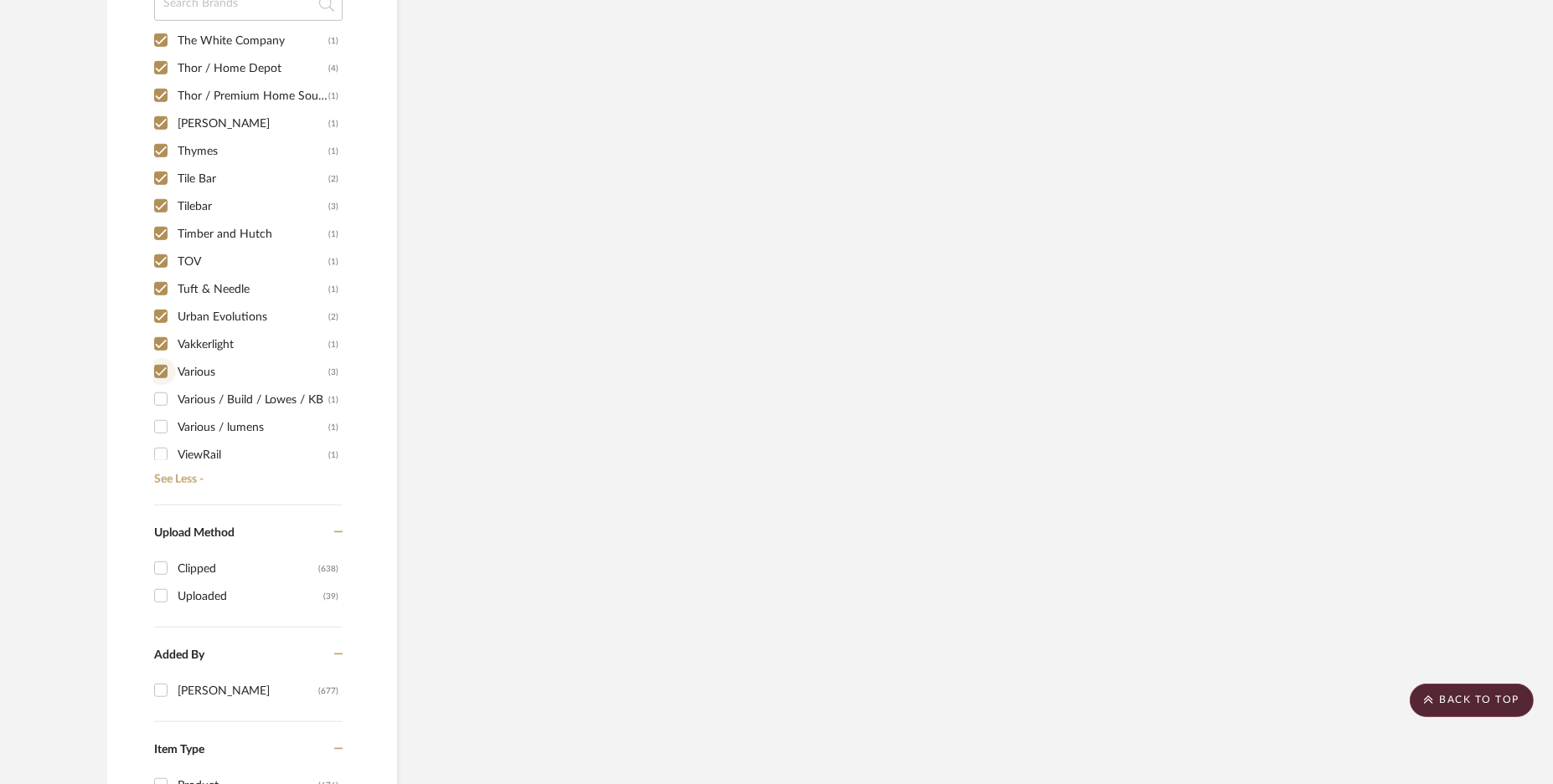
click at [163, 381] on div "1249 (1) 1st Stop Bedrooms (1) A Colorful Farmhouse (1) [PERSON_NAME] (1) Acous…" at bounding box center [248, 254] width 188 height 443
click at [165, 409] on div "1249 (1) 1st Stop Bedrooms (1) A Colorful Farmhouse (1) [PERSON_NAME] (1) Acous…" at bounding box center [248, 254] width 188 height 443
click at [161, 443] on input "ViewRail (1)" at bounding box center [160, 454] width 27 height 27
click at [162, 419] on input "Various / lumens (1)" at bounding box center [160, 427] width 27 height 27
click at [157, 339] on input "Vakkerlight (1)" at bounding box center [160, 344] width 27 height 27
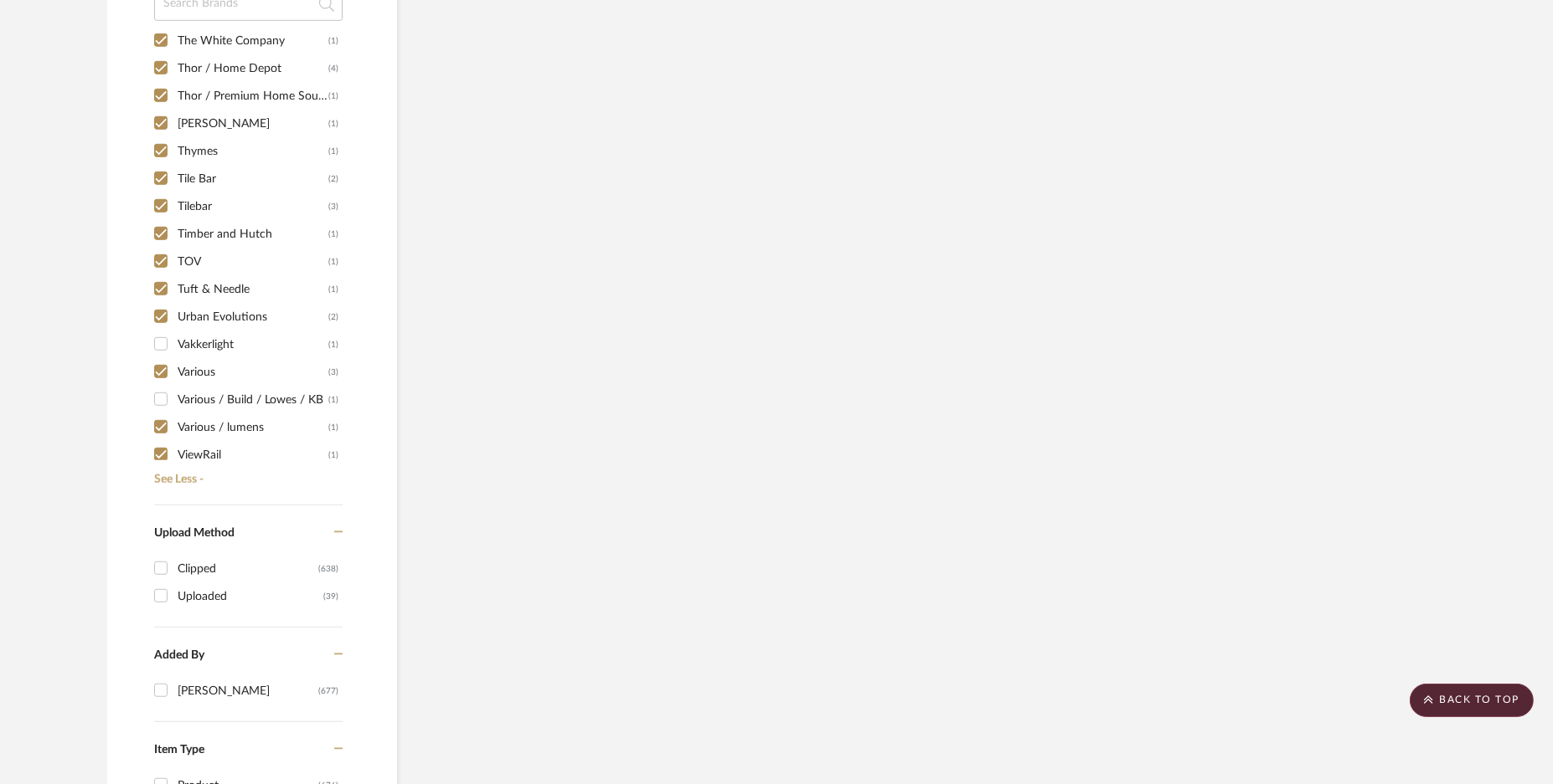
click at [168, 401] on input "Various / Build / Lowes / KB (1)" at bounding box center [160, 399] width 27 height 27
click at [160, 334] on input "Vakkerlight (1)" at bounding box center [160, 344] width 27 height 27
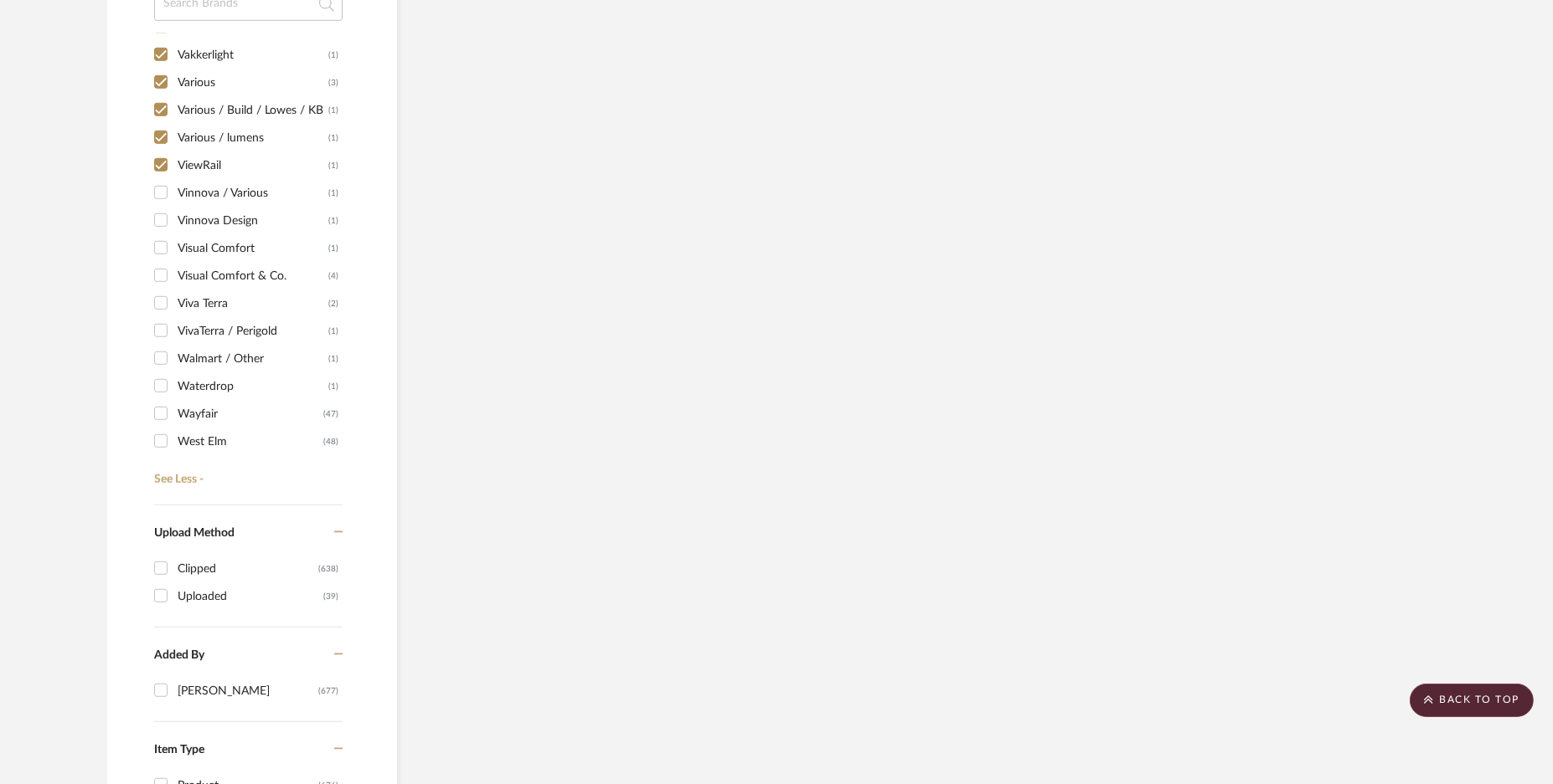
scroll to position [8581, 0]
click at [158, 168] on input "Vinnova / Various (1)" at bounding box center [160, 168] width 27 height 27
click at [158, 186] on input "Vinnova Design (1)" at bounding box center [160, 196] width 27 height 27
click at [159, 216] on input "Visual Comfort (1)" at bounding box center [160, 223] width 27 height 27
click at [163, 248] on input "Visual Comfort & Co. (4)" at bounding box center [160, 251] width 27 height 27
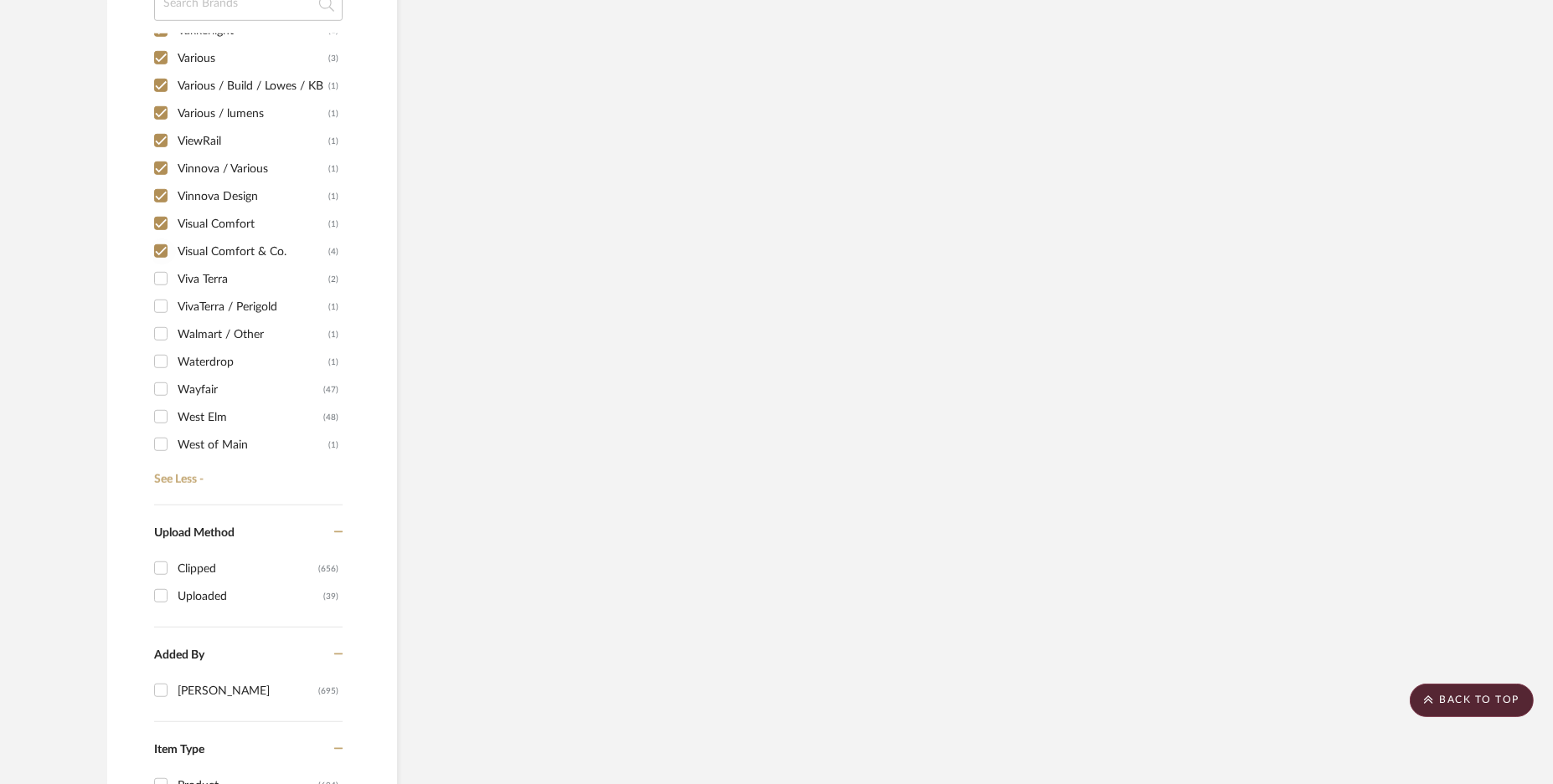
click at [157, 280] on input "Viva Terra (2)" at bounding box center [160, 279] width 27 height 27
click at [161, 337] on input "Walmart / Other (1)" at bounding box center [160, 334] width 27 height 27
click at [158, 301] on input "VivaTerra / Perigold (1)" at bounding box center [160, 306] width 27 height 27
click at [160, 355] on input "Waterdrop (1)" at bounding box center [160, 362] width 27 height 27
click at [161, 409] on input "West Elm (48)" at bounding box center [160, 416] width 27 height 27
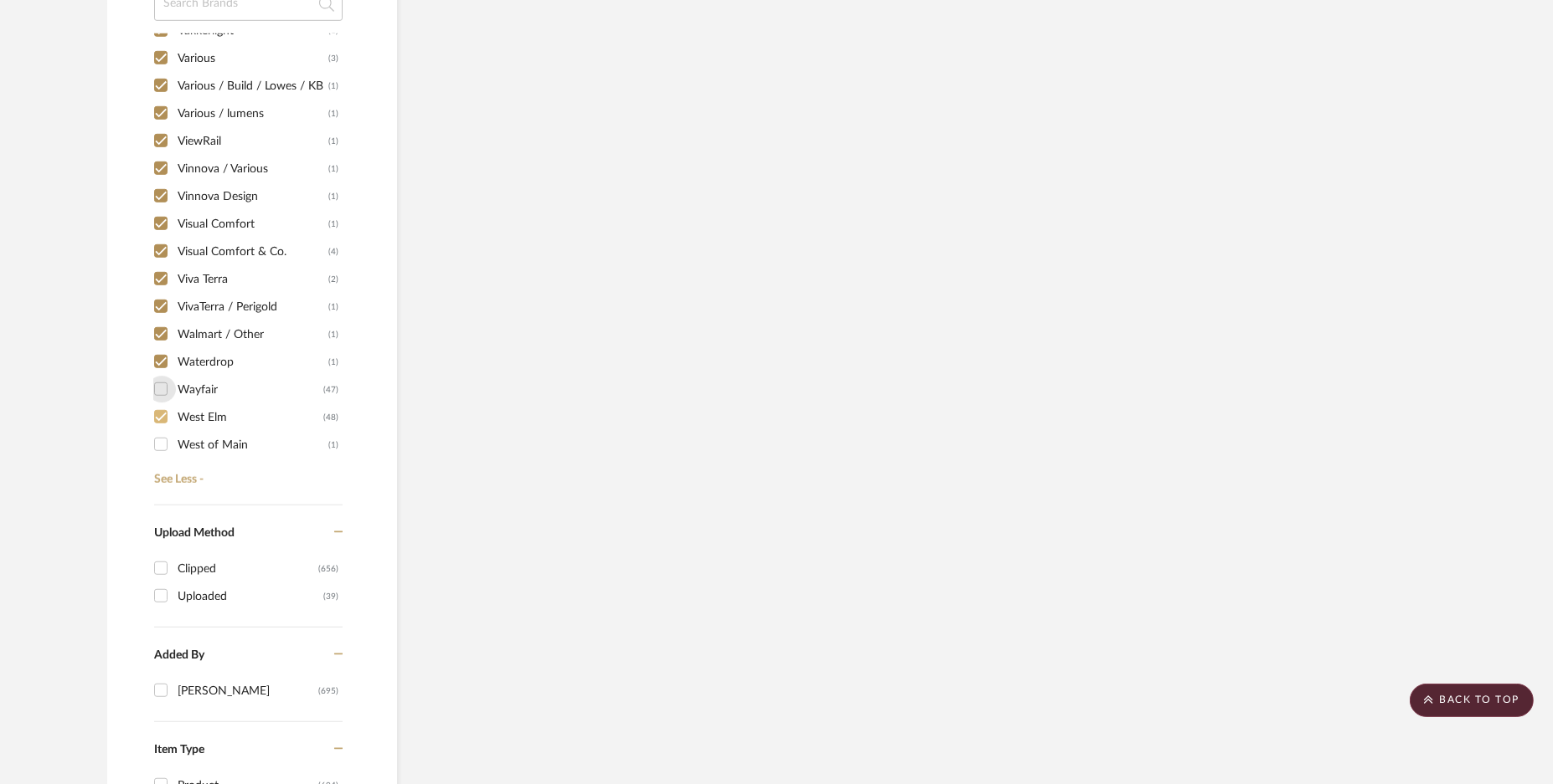
click at [156, 389] on input "Wayfair (47)" at bounding box center [160, 389] width 27 height 27
click at [166, 431] on input "West of Main (1)" at bounding box center [160, 444] width 27 height 27
click at [154, 281] on input "[PERSON_NAME] (1)" at bounding box center [160, 281] width 27 height 27
click at [159, 314] on input "World Market (6)" at bounding box center [160, 309] width 27 height 27
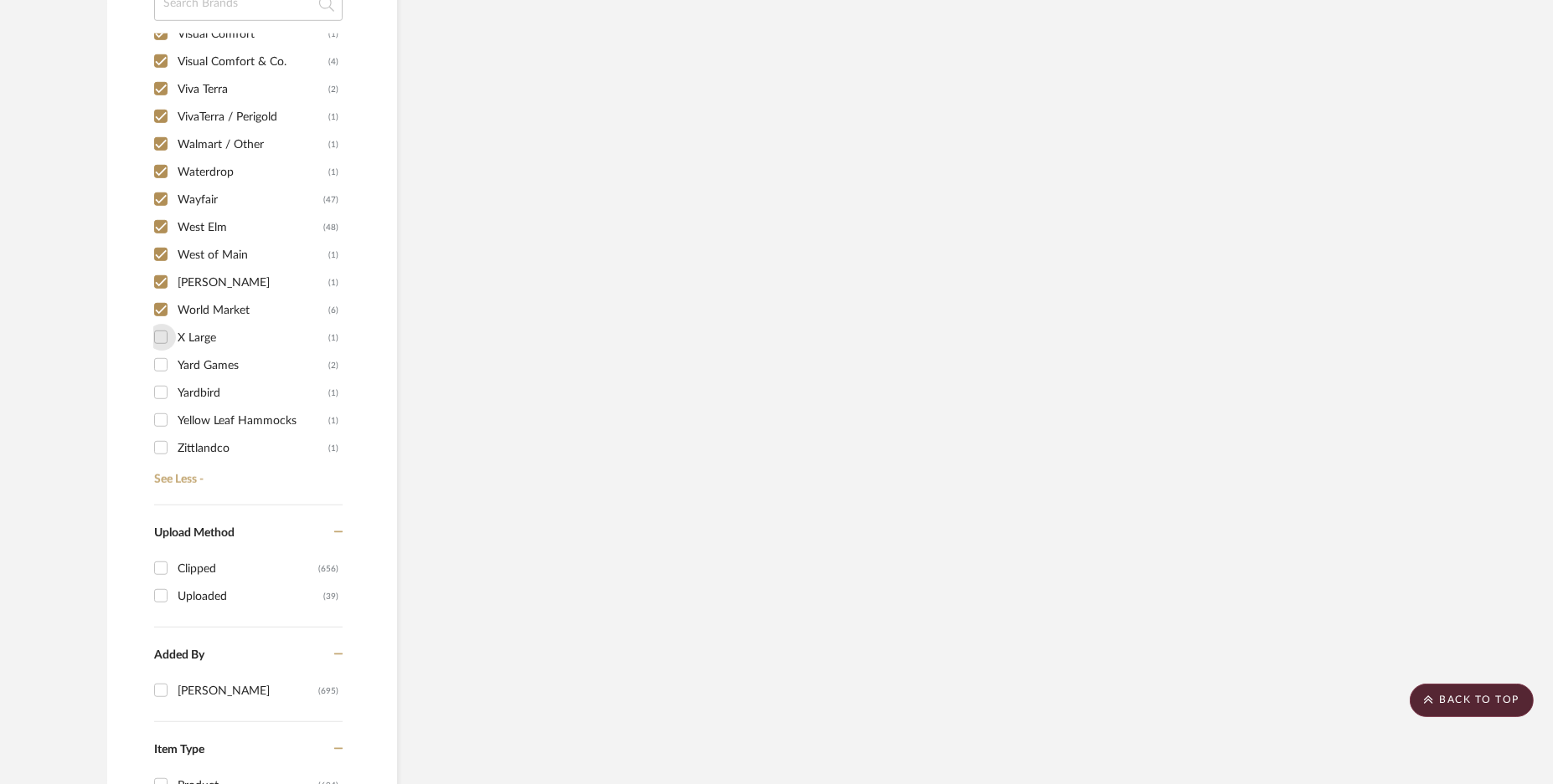
click at [160, 335] on input "X Large (1)" at bounding box center [160, 337] width 27 height 27
click at [159, 366] on input "Yard Games (2)" at bounding box center [160, 365] width 27 height 27
click at [161, 386] on input "Yardbird (1)" at bounding box center [160, 392] width 27 height 27
click at [159, 421] on input "Yellow Leaf Hammocks (1)" at bounding box center [160, 420] width 27 height 27
click at [158, 437] on input "Zittlandco (1)" at bounding box center [160, 448] width 27 height 27
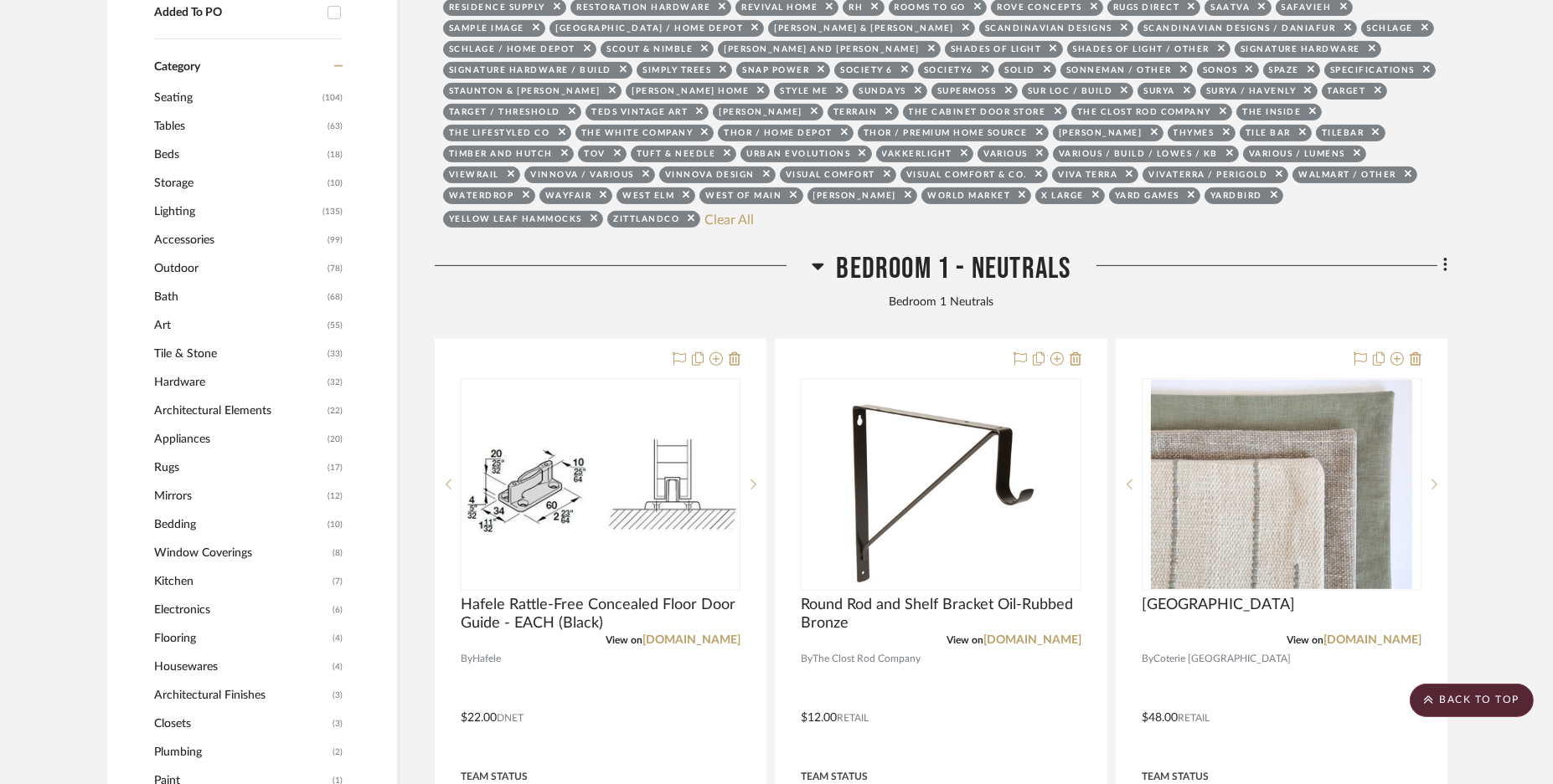
scroll to position [54, 0]
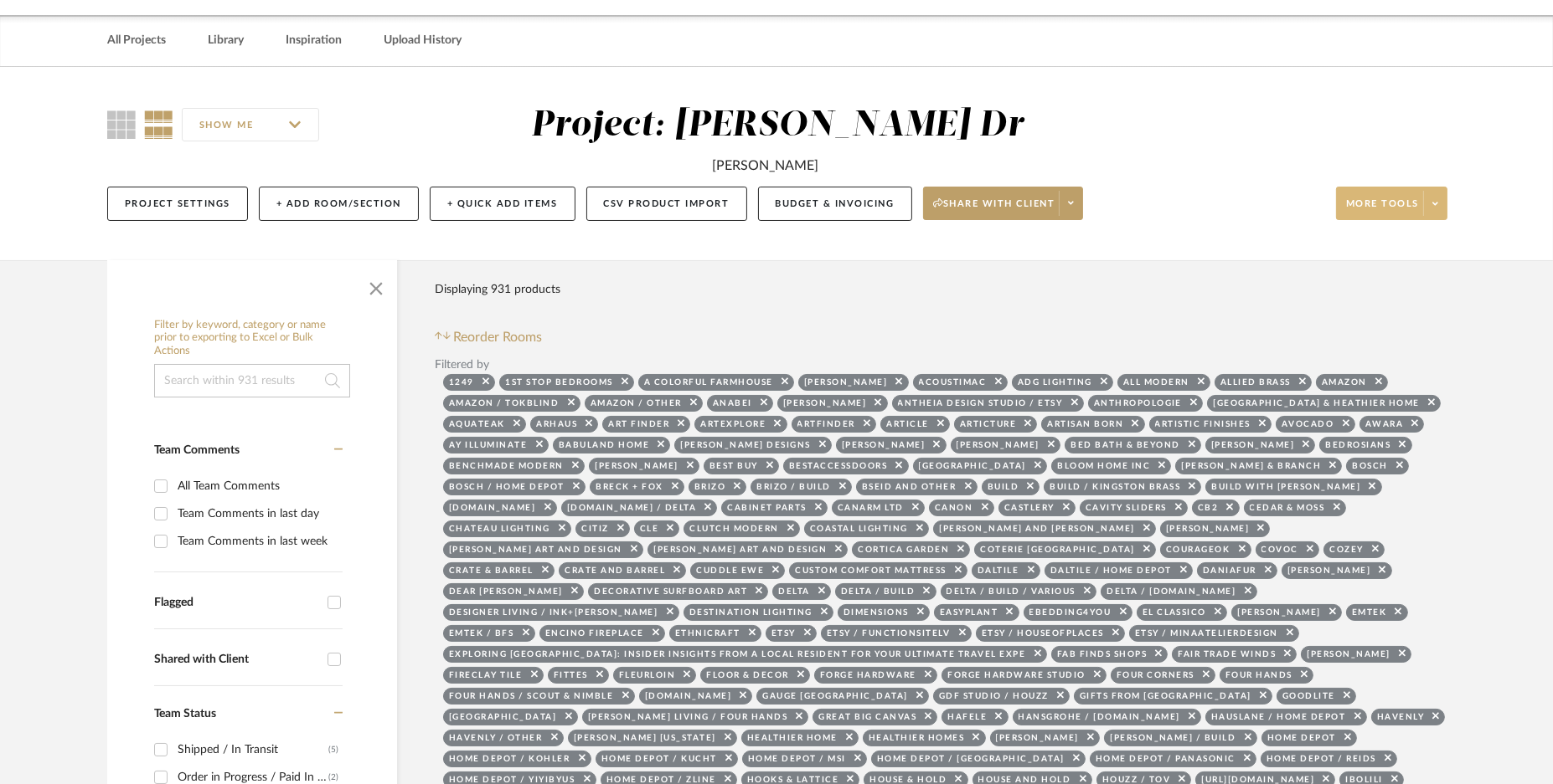
click at [1434, 211] on span at bounding box center [1434, 203] width 24 height 25
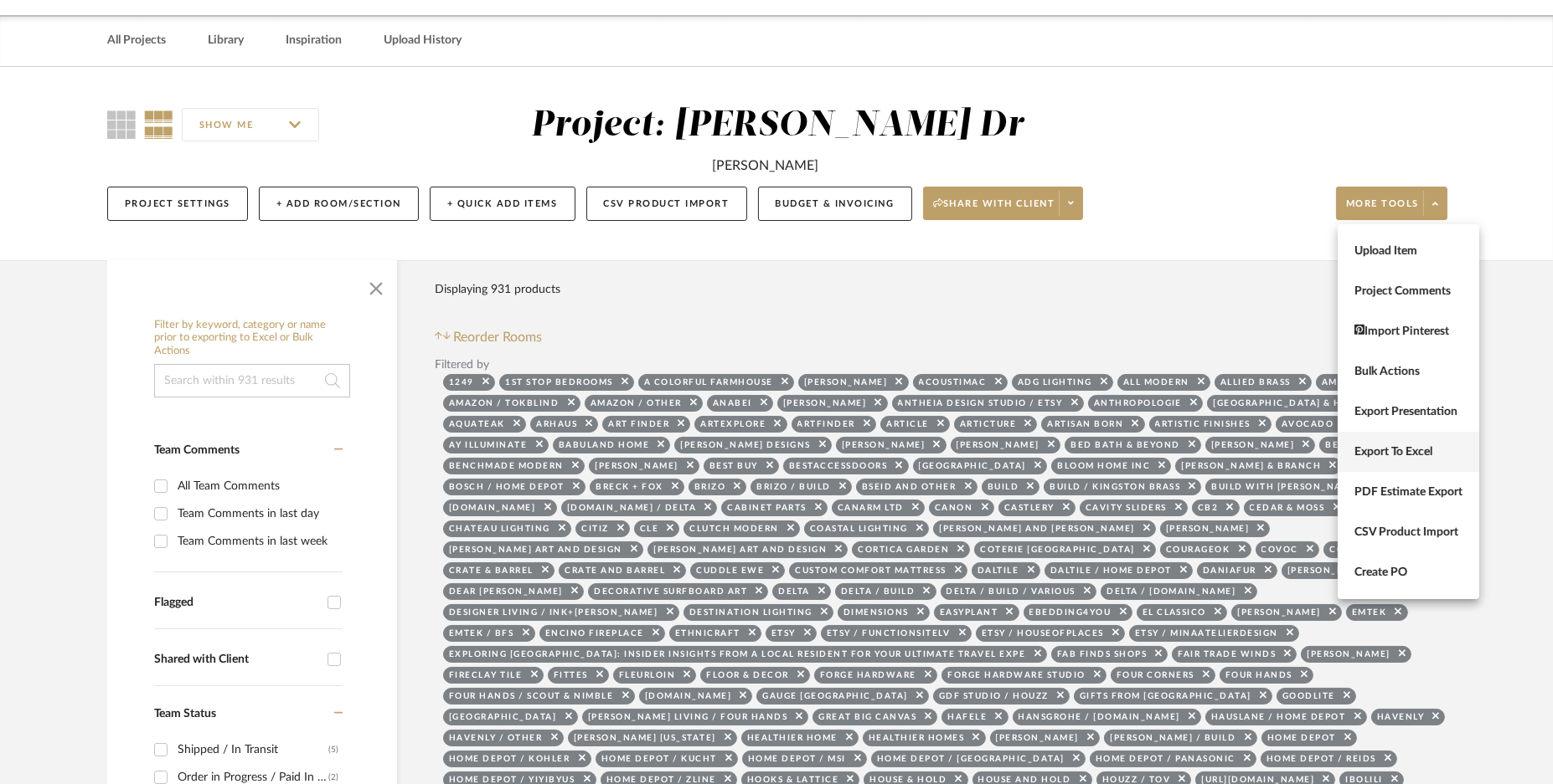
click at [1429, 455] on span "Export To Excel" at bounding box center [1408, 451] width 108 height 14
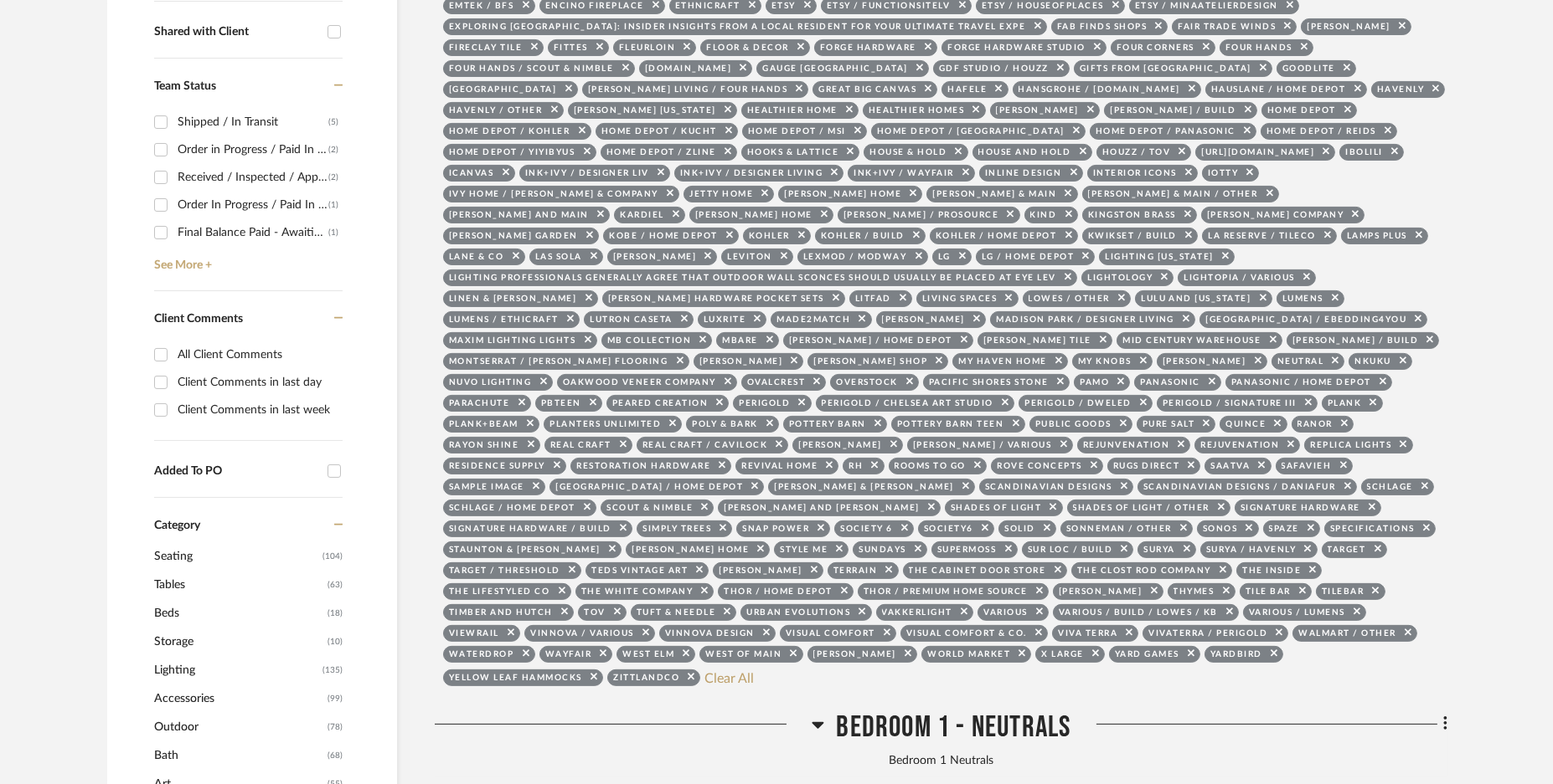
scroll to position [0, 0]
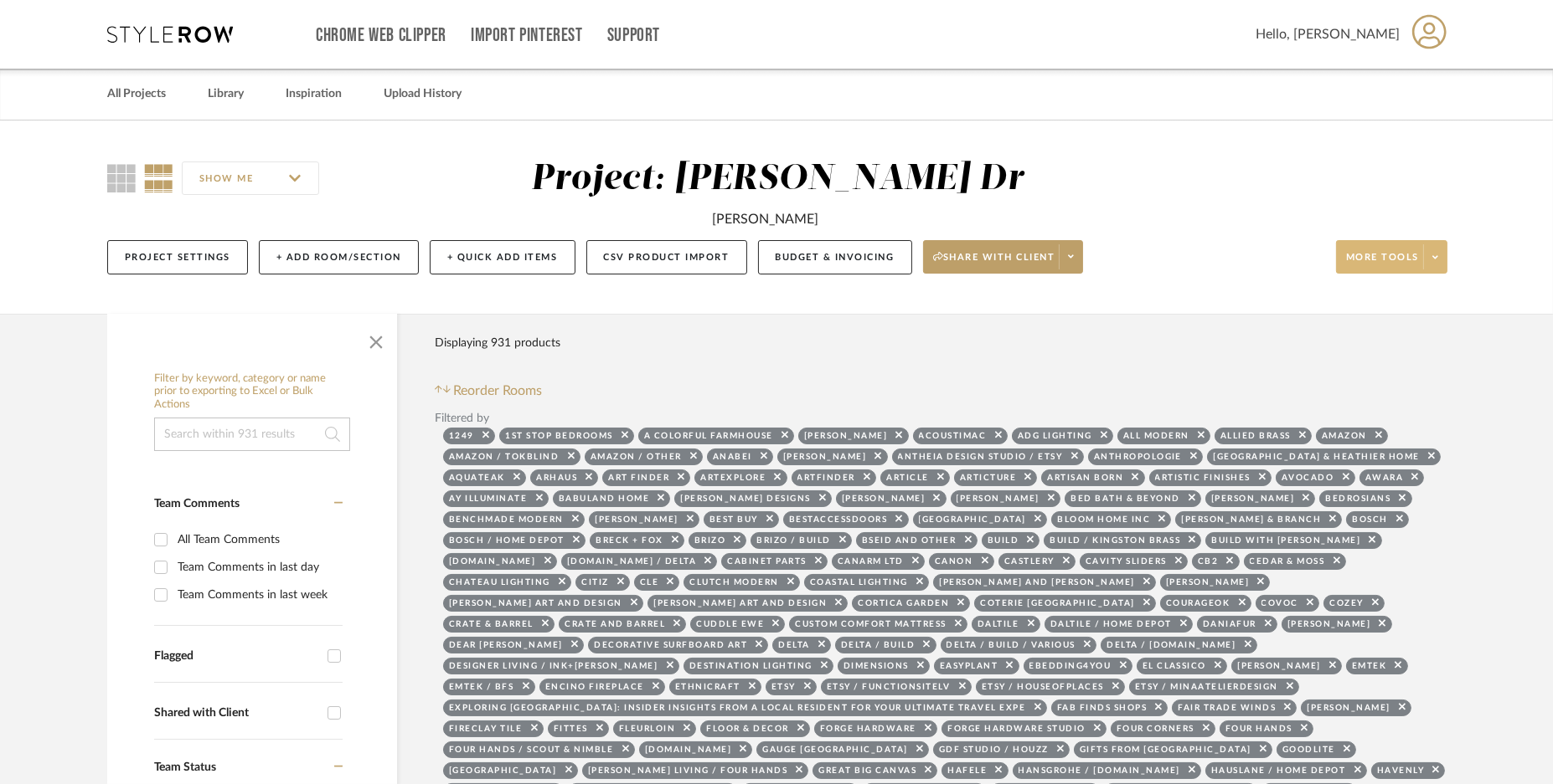
click at [1441, 264] on span at bounding box center [1434, 257] width 24 height 25
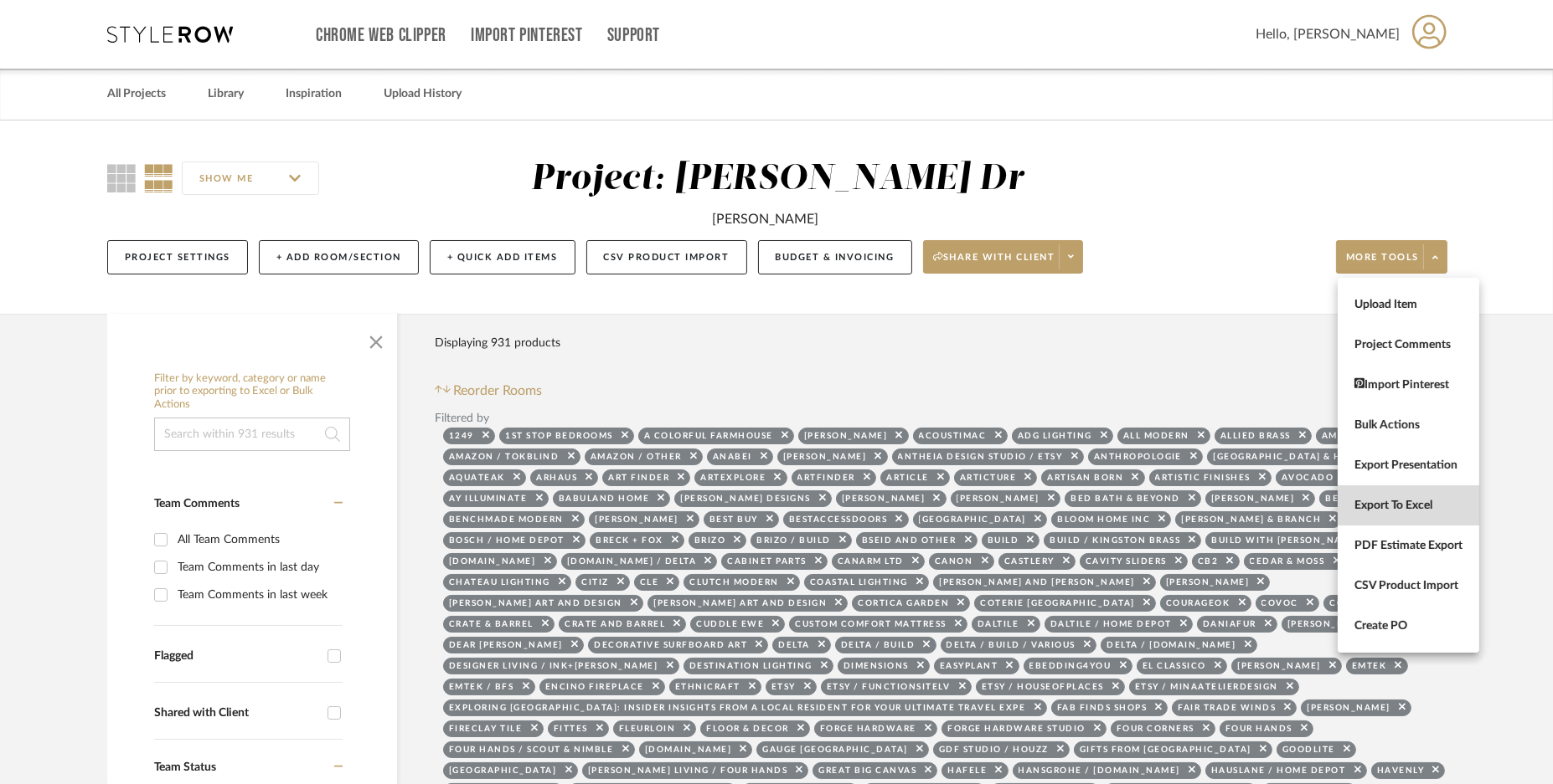
click at [1389, 503] on span "Export To Excel" at bounding box center [1408, 505] width 108 height 14
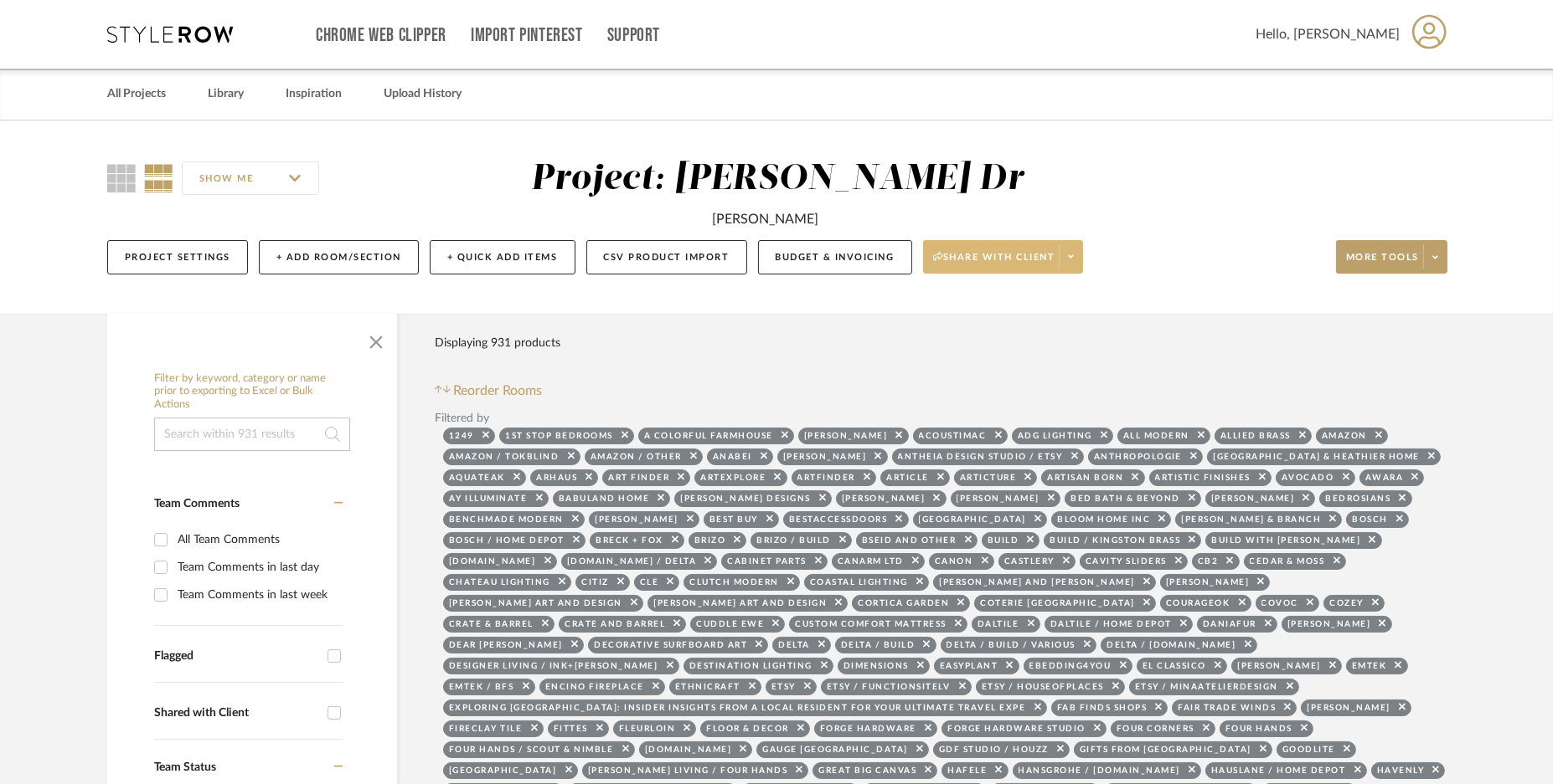
click at [1069, 255] on icon at bounding box center [1070, 257] width 6 height 3
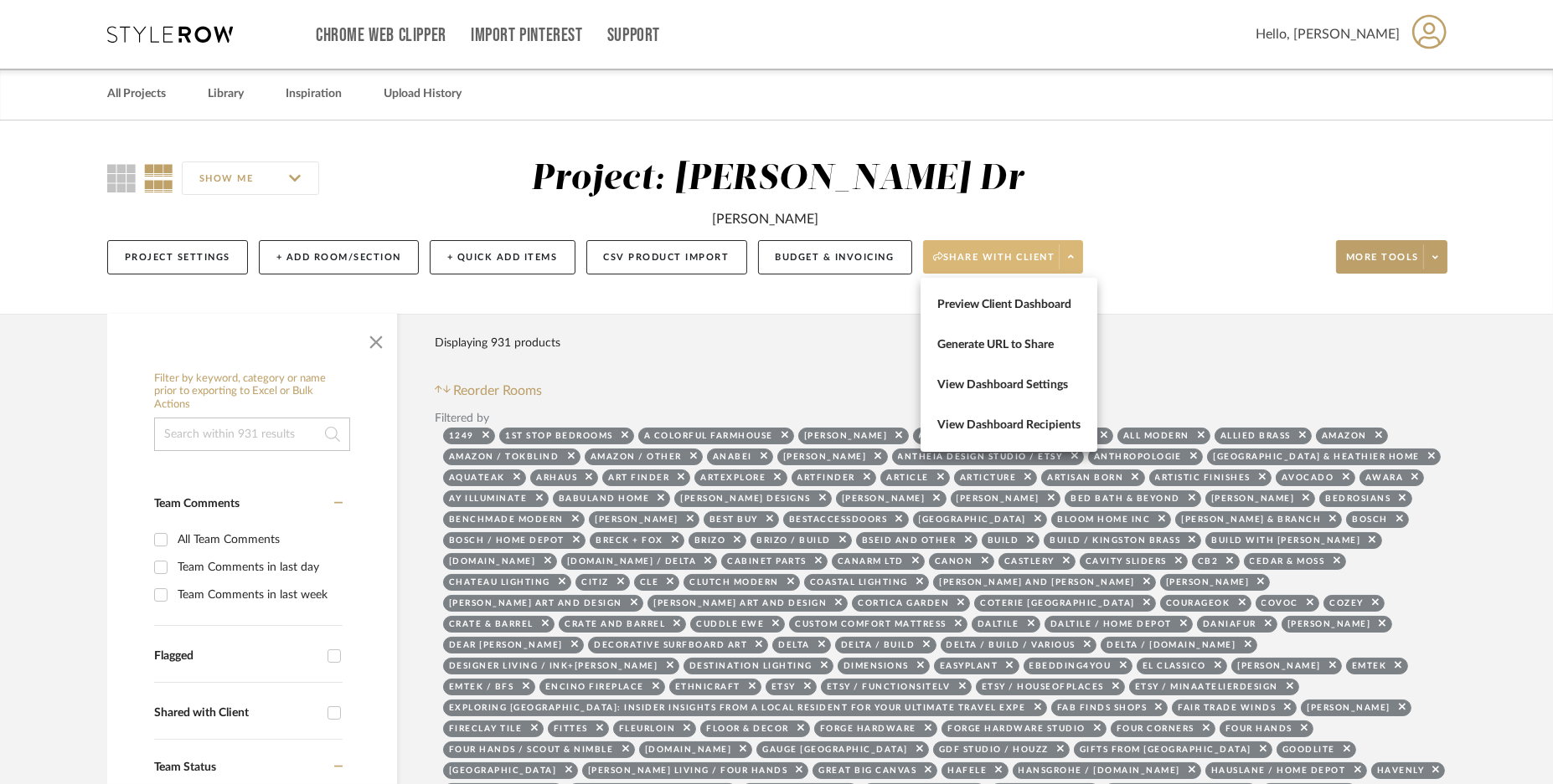
click at [1435, 259] on div at bounding box center [776, 392] width 1553 height 784
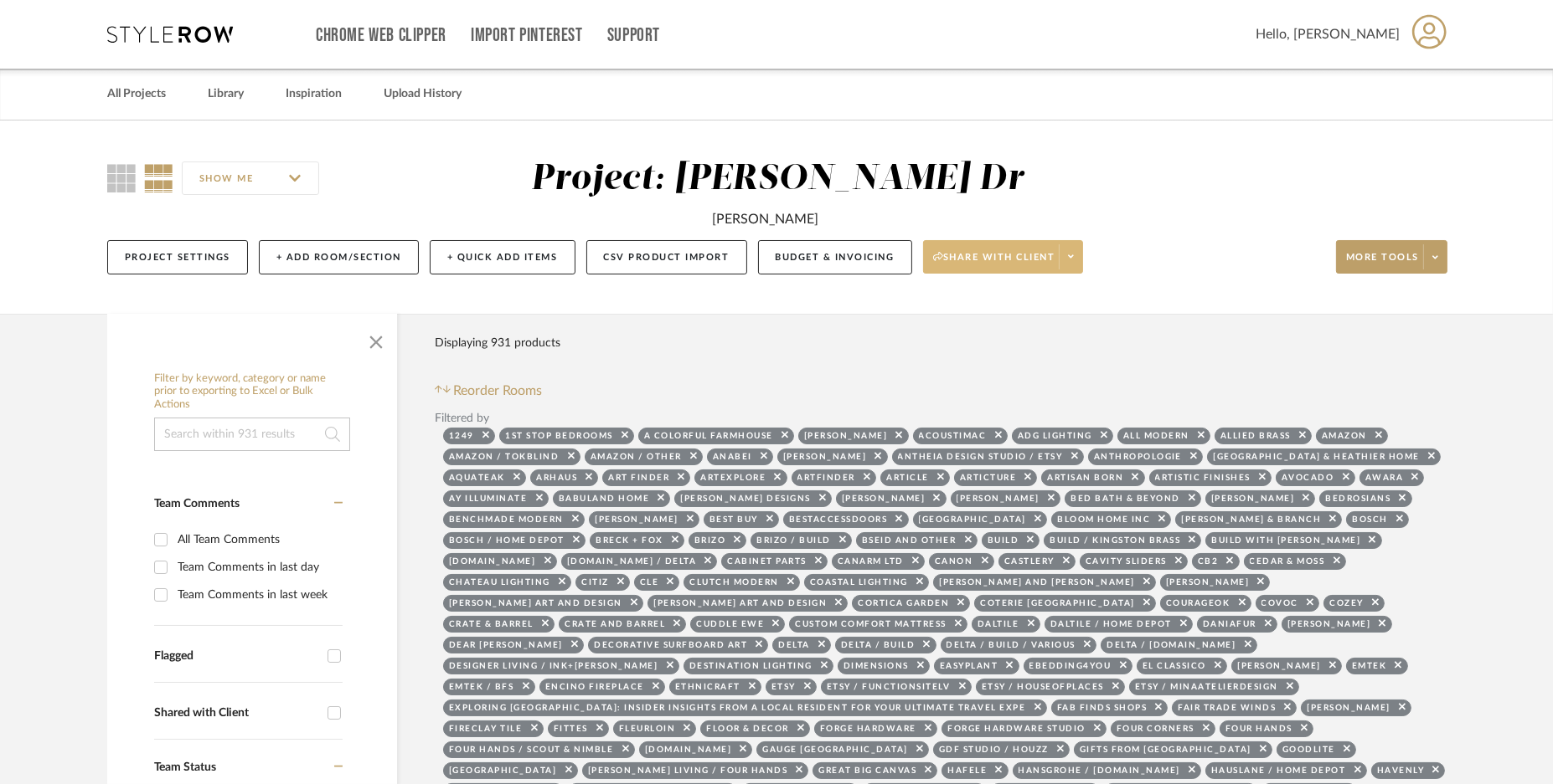
click at [1435, 259] on icon at bounding box center [1434, 257] width 6 height 10
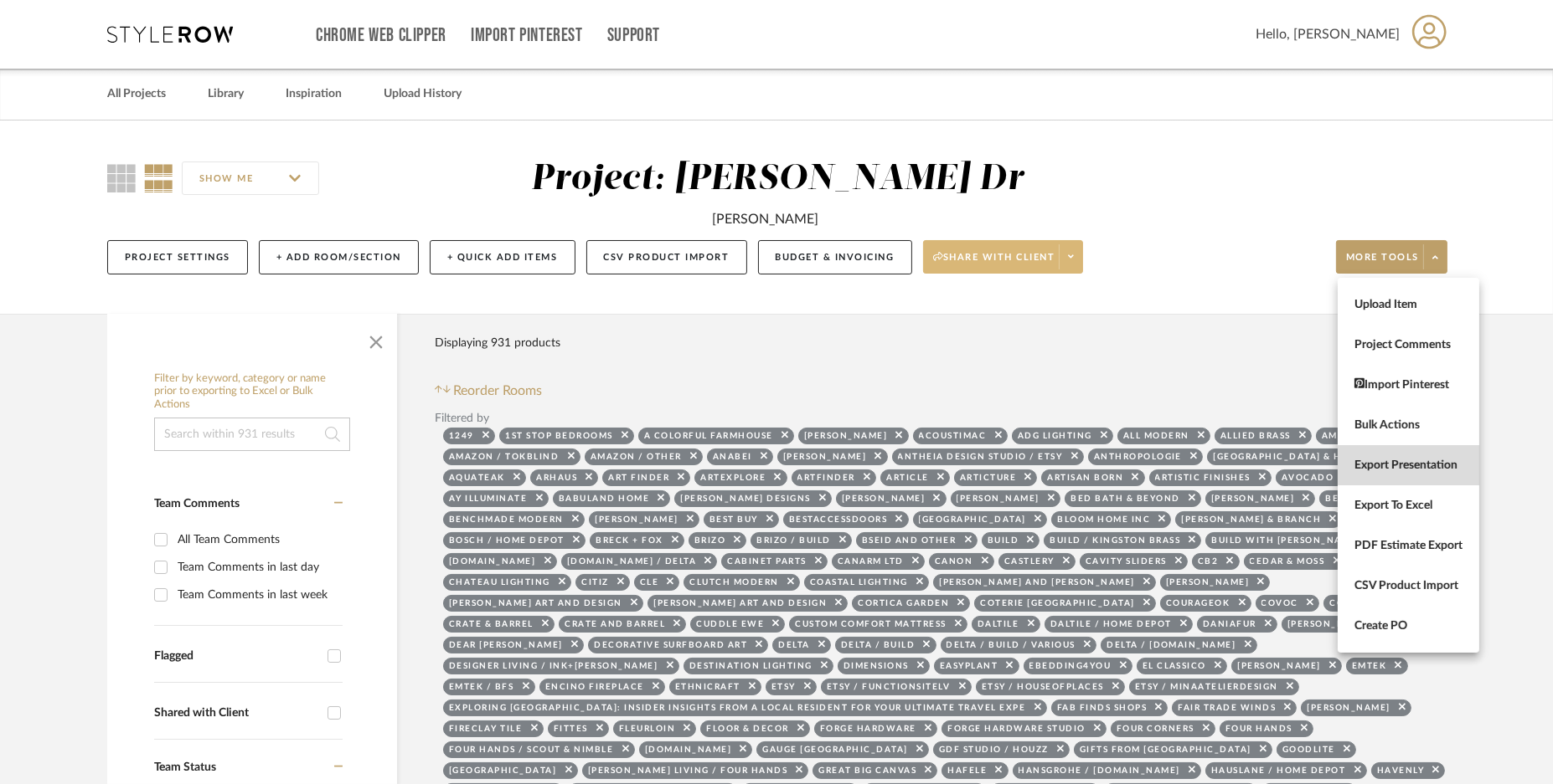
click at [1448, 465] on span "Export Presentation" at bounding box center [1408, 465] width 108 height 14
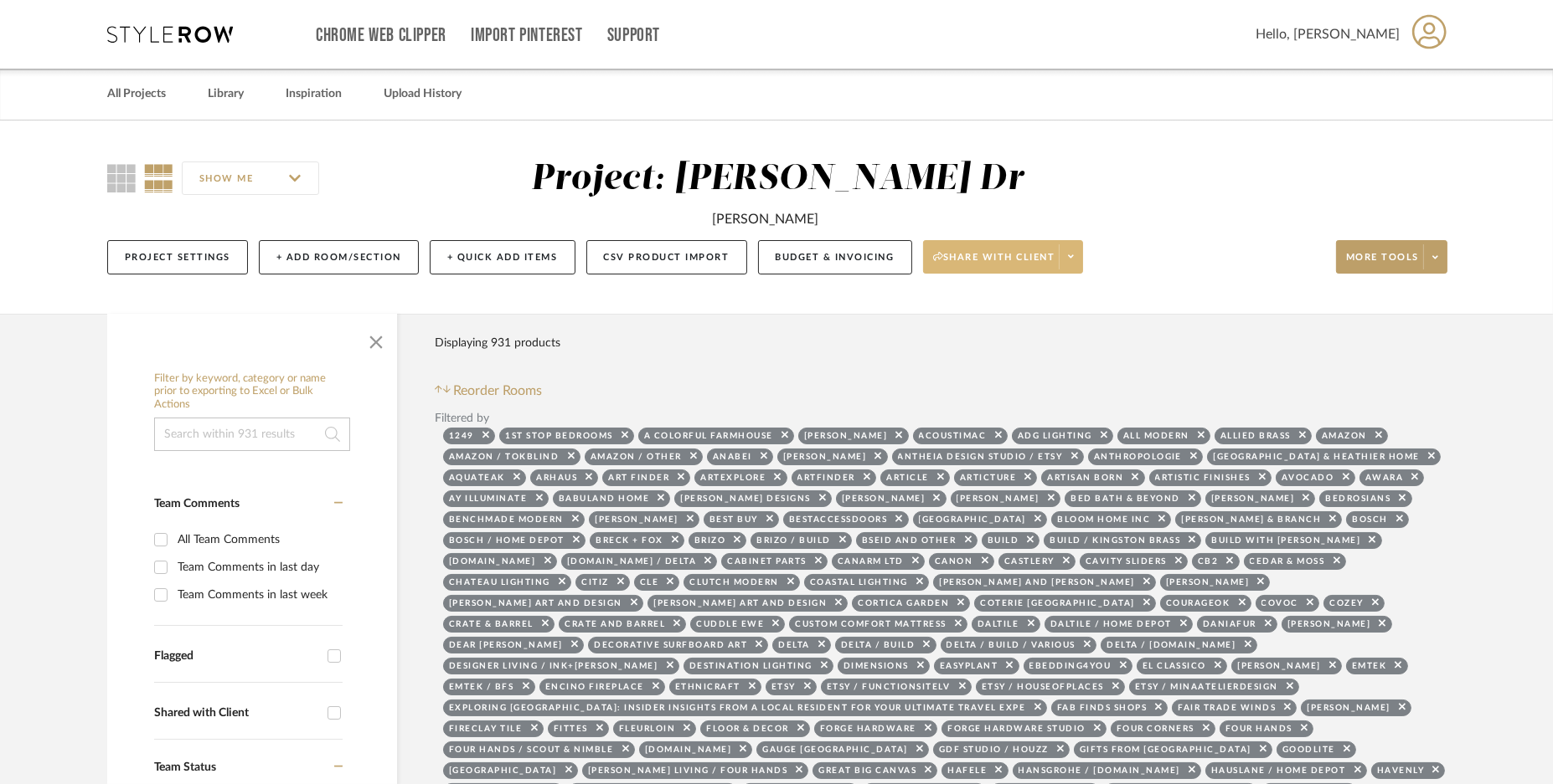
click at [1400, 27] on div "Hello, [PERSON_NAME]" at bounding box center [1352, 35] width 192 height 53
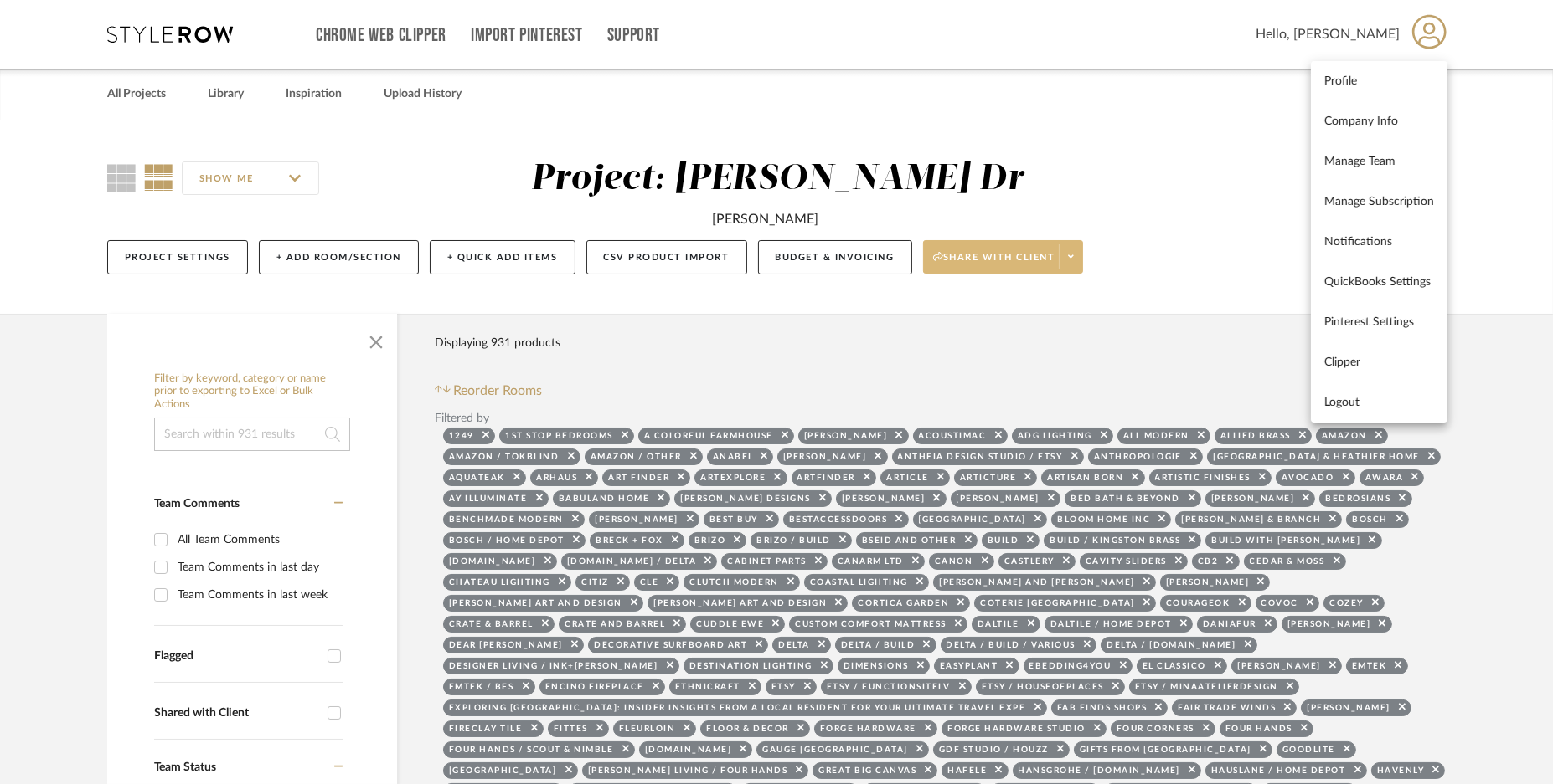
click at [1379, 207] on link "Manage Subscription" at bounding box center [1379, 202] width 137 height 40
